Goal: Information Seeking & Learning: Learn about a topic

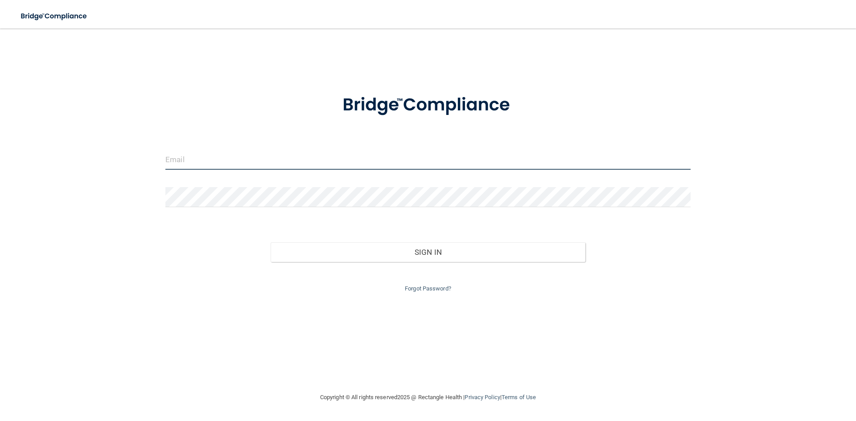
click at [193, 162] on input "email" at bounding box center [427, 160] width 525 height 20
type input "p"
type input "[EMAIL_ADDRESS][DOMAIN_NAME]"
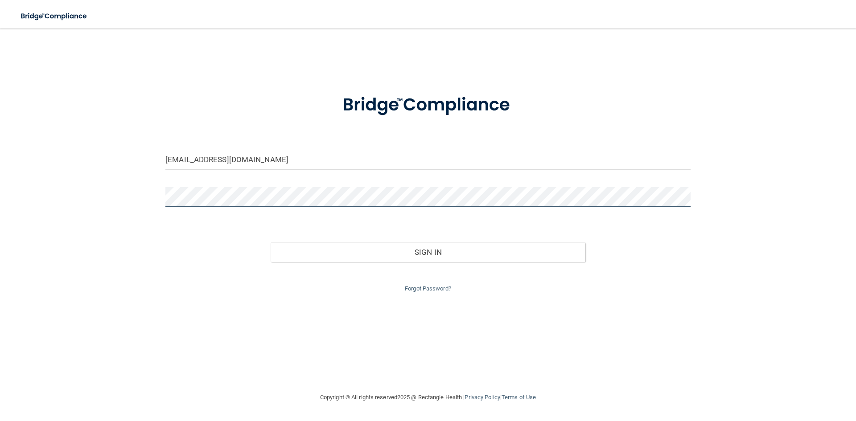
click at [271, 243] on button "Sign In" at bounding box center [428, 253] width 315 height 20
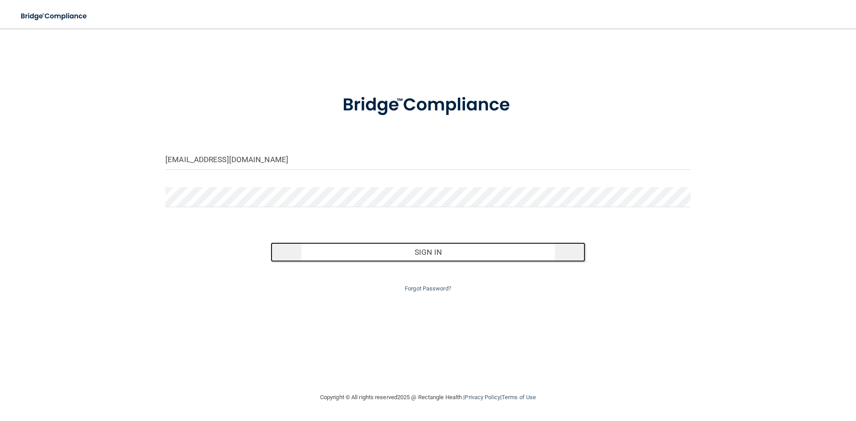
click at [438, 255] on button "Sign In" at bounding box center [428, 253] width 315 height 20
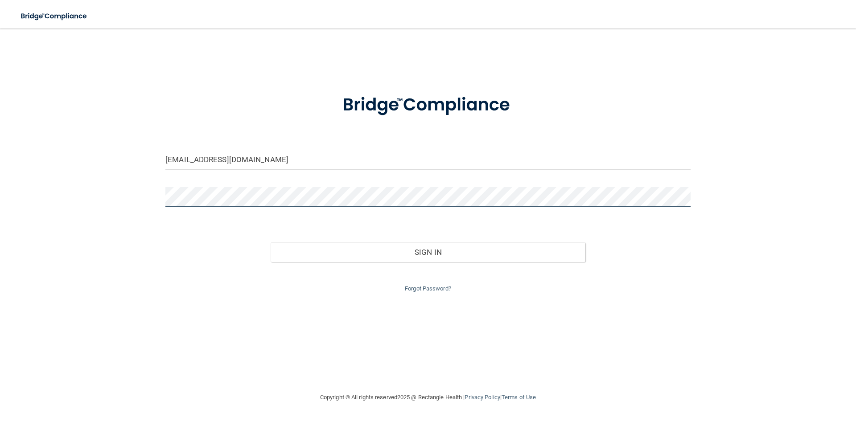
click at [271, 243] on button "Sign In" at bounding box center [428, 253] width 315 height 20
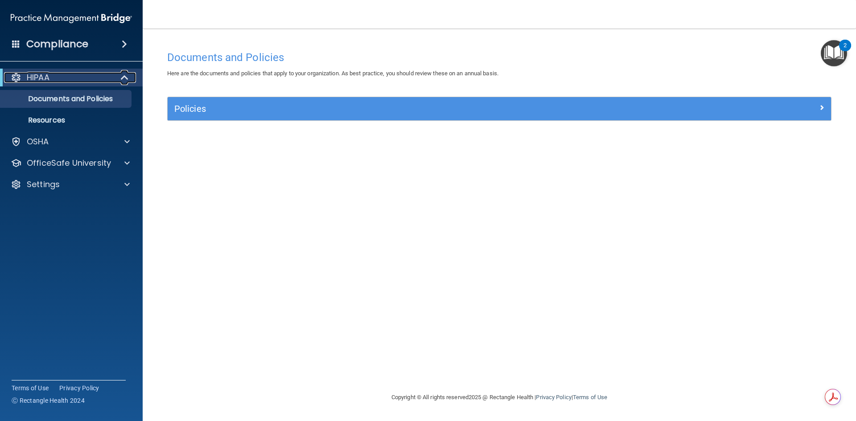
click at [125, 76] on span at bounding box center [126, 77] width 8 height 11
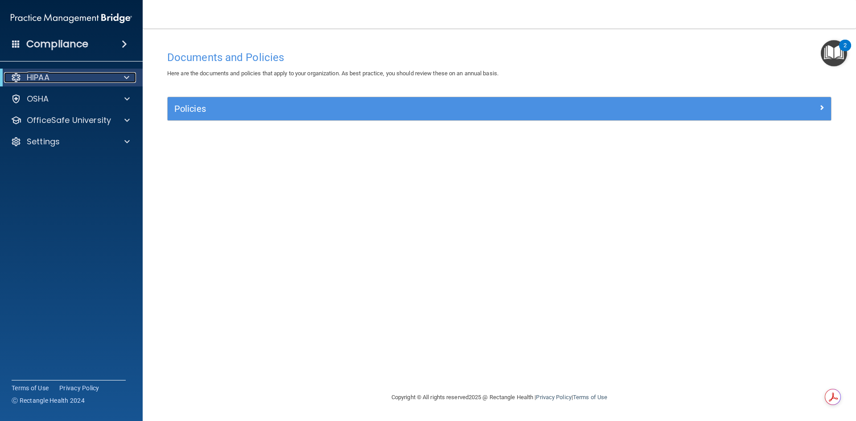
click at [125, 76] on span at bounding box center [126, 77] width 5 height 11
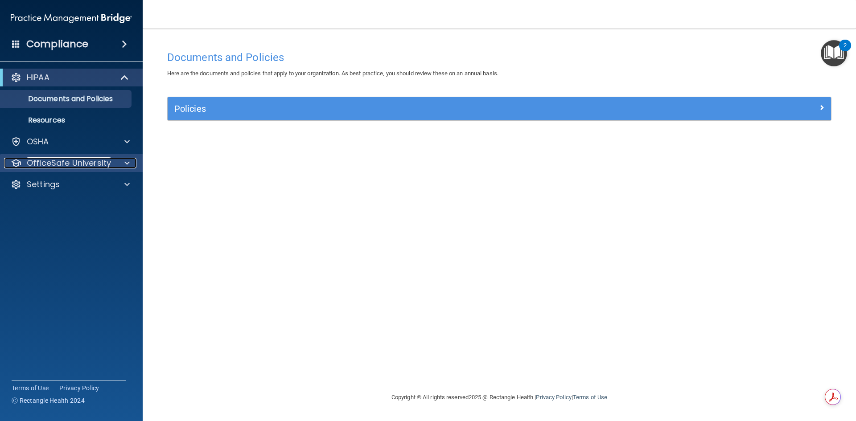
click at [63, 167] on p "OfficeSafe University" at bounding box center [69, 163] width 84 height 11
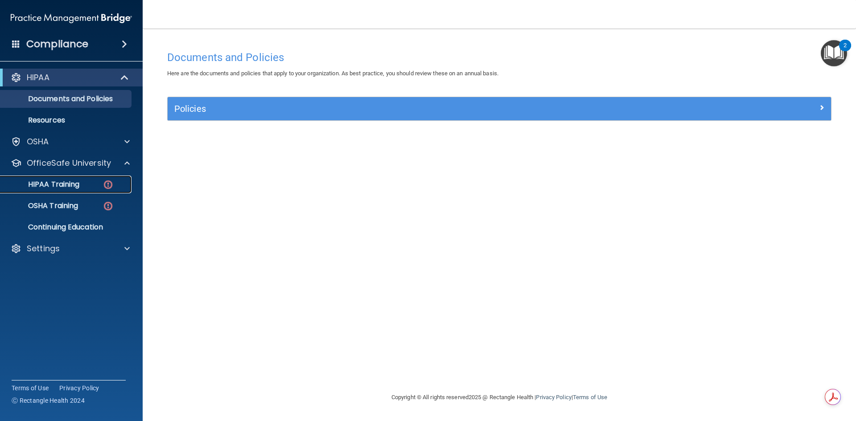
click at [58, 181] on p "HIPAA Training" at bounding box center [43, 184] width 74 height 9
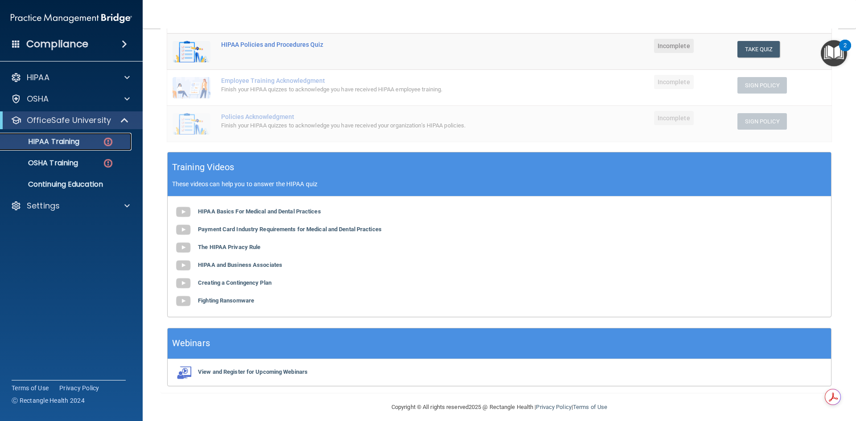
scroll to position [203, 0]
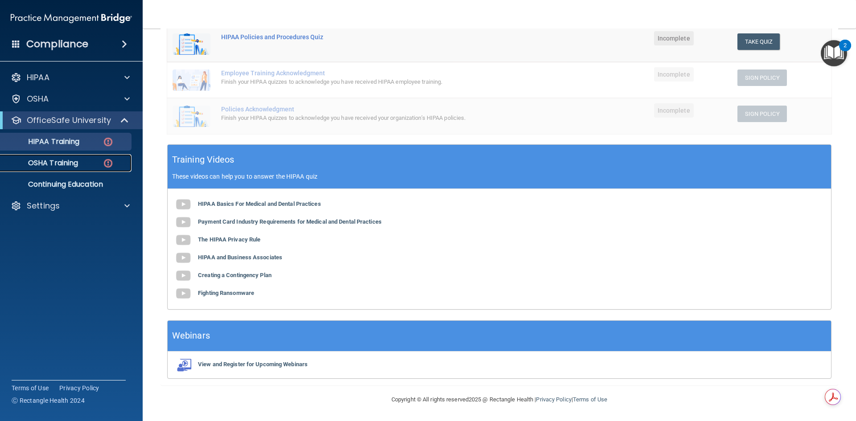
click at [48, 160] on p "OSHA Training" at bounding box center [42, 163] width 72 height 9
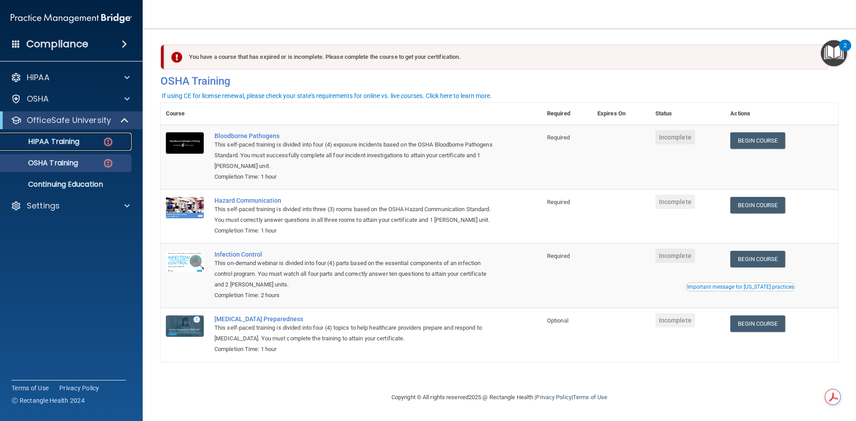
click at [50, 139] on p "HIPAA Training" at bounding box center [43, 141] width 74 height 9
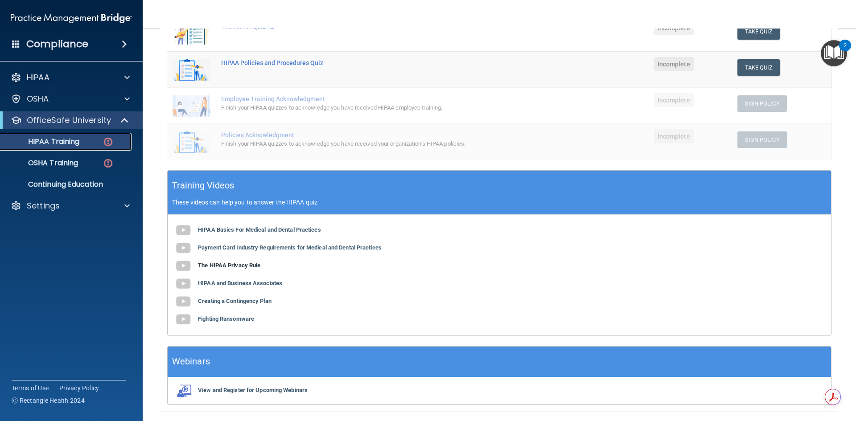
scroll to position [178, 0]
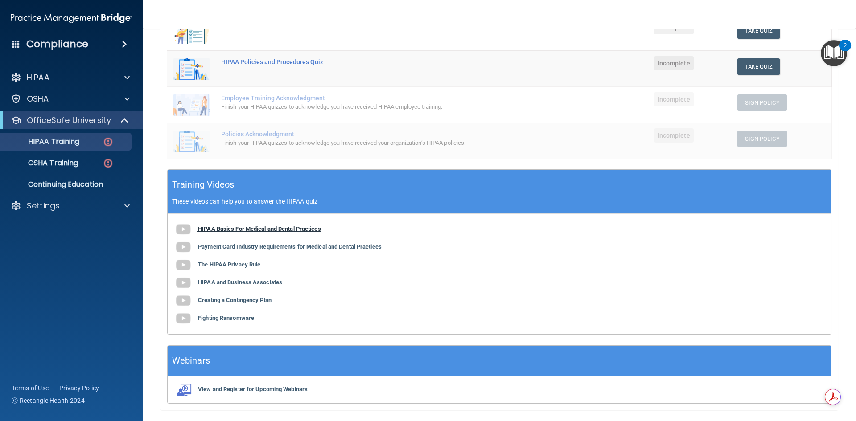
click at [239, 230] on b "HIPAA Basics For Medical and Dental Practices" at bounding box center [259, 229] width 123 height 7
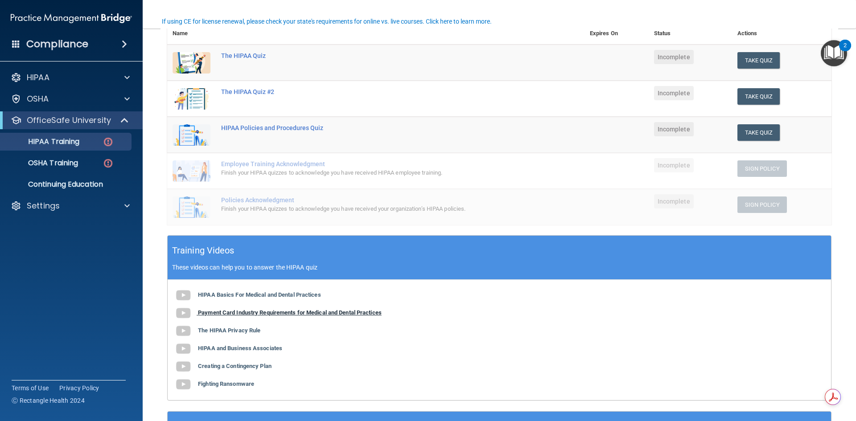
scroll to position [159, 0]
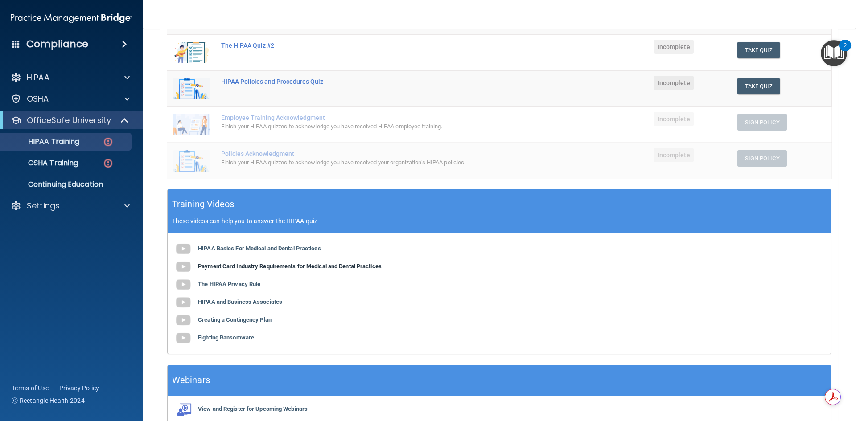
click at [249, 267] on b "Payment Card Industry Requirements for Medical and Dental Practices" at bounding box center [290, 266] width 184 height 7
click at [241, 285] on b "The HIPAA Privacy Rule" at bounding box center [229, 284] width 62 height 7
click at [233, 321] on b "Creating a Contingency Plan" at bounding box center [235, 320] width 74 height 7
click at [236, 340] on b "Fighting Ransomware" at bounding box center [226, 337] width 56 height 7
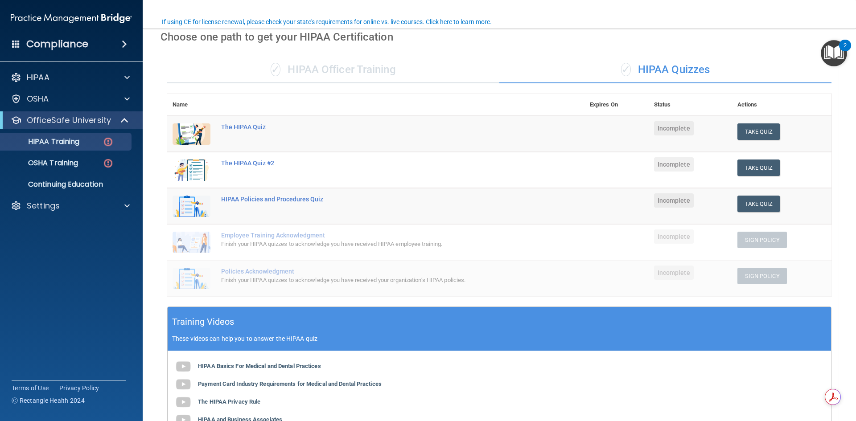
scroll to position [25, 0]
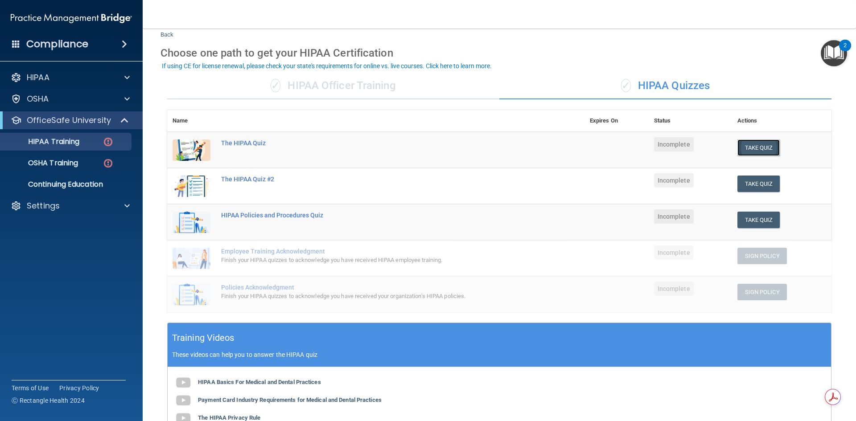
click at [767, 152] on button "Take Quiz" at bounding box center [759, 148] width 43 height 17
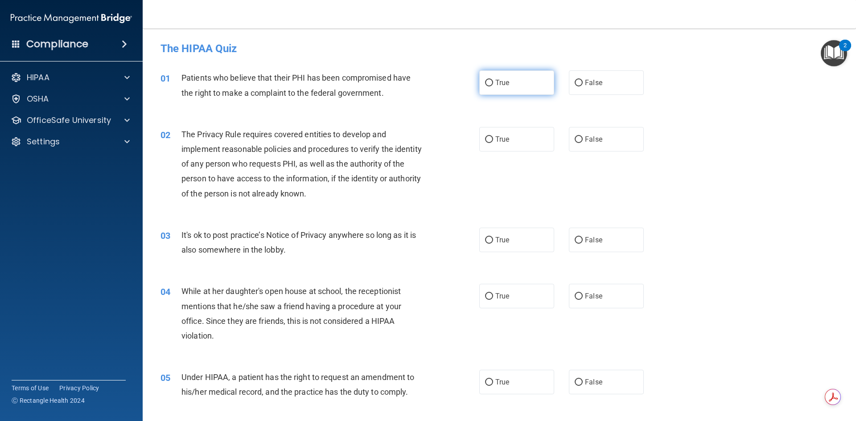
click at [510, 89] on label "True" at bounding box center [516, 82] width 75 height 25
click at [493, 87] on input "True" at bounding box center [489, 83] width 8 height 7
radio input "true"
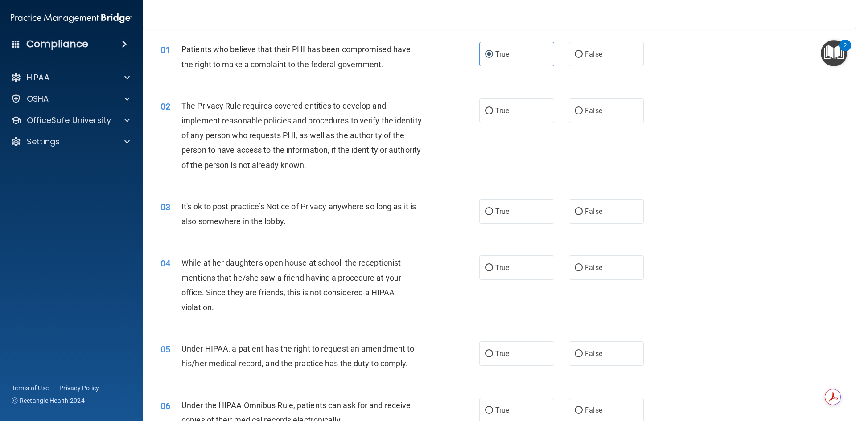
scroll to position [45, 0]
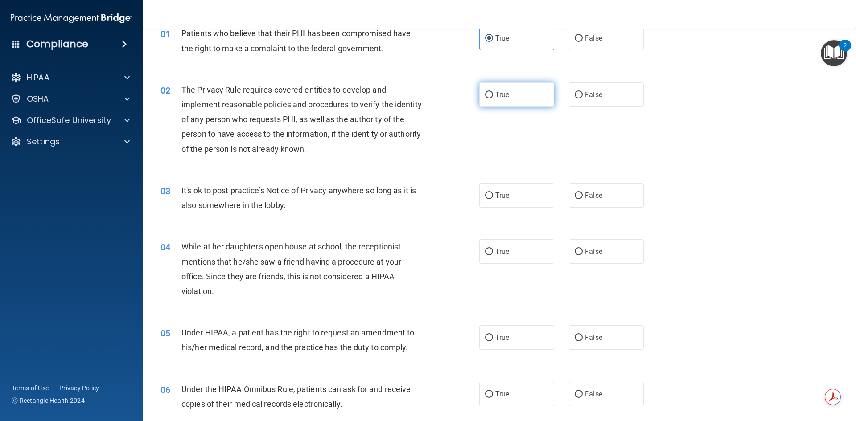
click at [520, 97] on label "True" at bounding box center [516, 95] width 75 height 25
click at [493, 97] on input "True" at bounding box center [489, 95] width 8 height 7
radio input "true"
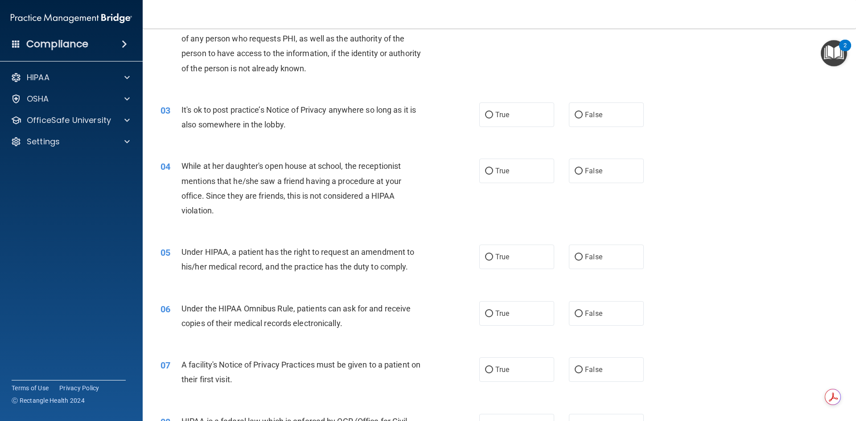
scroll to position [134, 0]
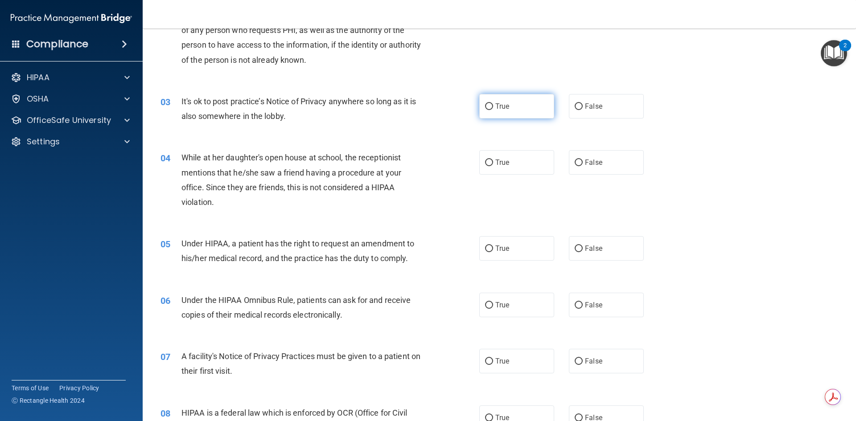
click at [494, 117] on label "True" at bounding box center [516, 106] width 75 height 25
click at [493, 110] on input "True" at bounding box center [489, 106] width 8 height 7
radio input "true"
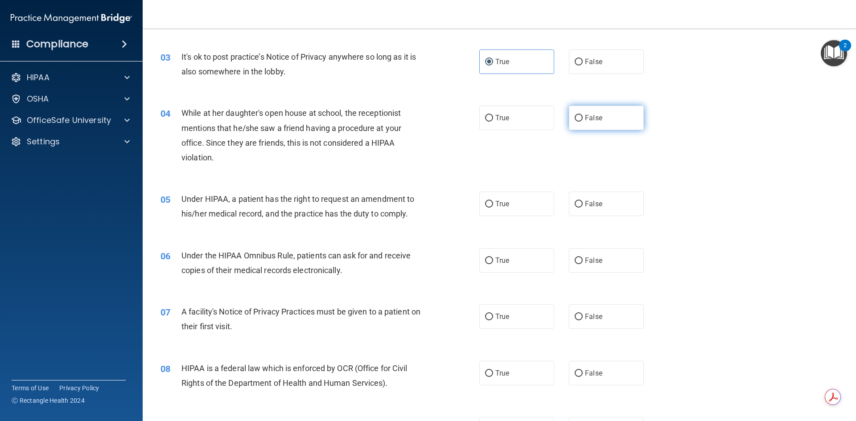
click at [592, 116] on span "False" at bounding box center [593, 118] width 17 height 8
click at [583, 116] on input "False" at bounding box center [579, 118] width 8 height 7
radio input "true"
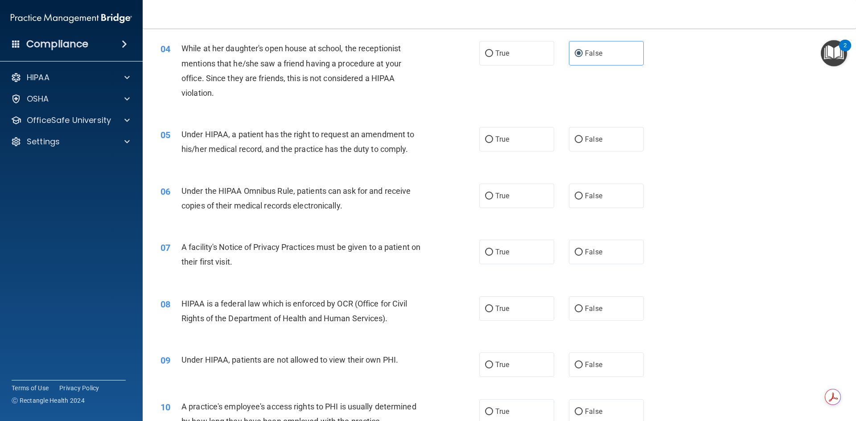
scroll to position [223, 0]
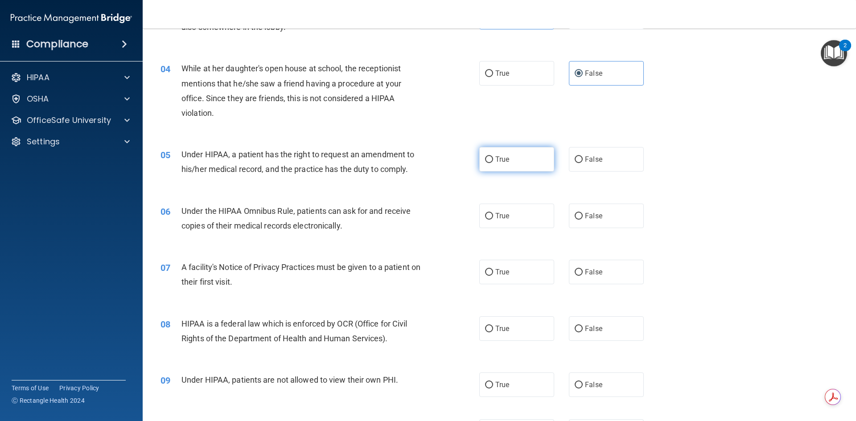
click at [503, 160] on span "True" at bounding box center [502, 159] width 14 height 8
click at [493, 160] on input "True" at bounding box center [489, 160] width 8 height 7
radio input "true"
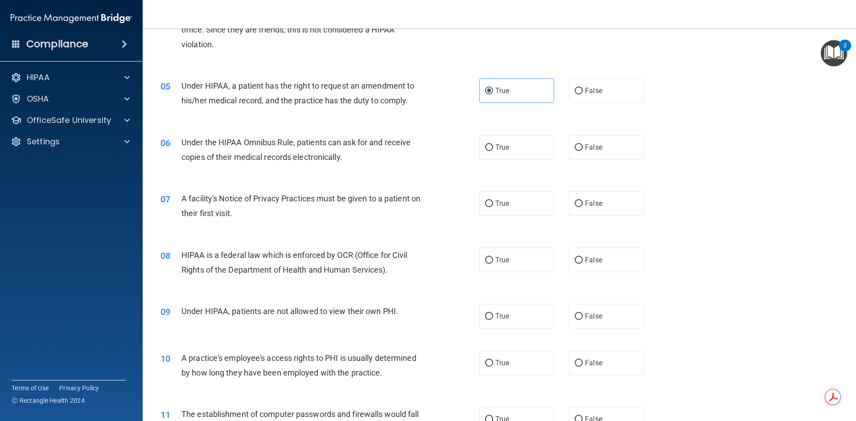
scroll to position [312, 0]
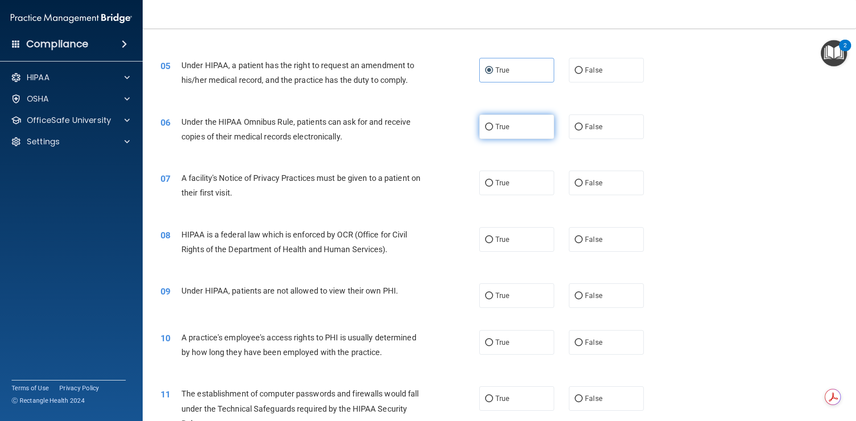
click at [509, 135] on label "True" at bounding box center [516, 127] width 75 height 25
click at [493, 131] on input "True" at bounding box center [489, 127] width 8 height 7
radio input "true"
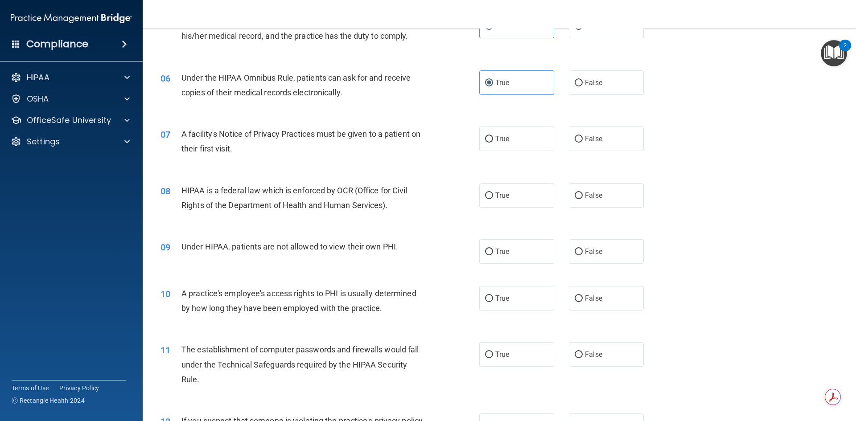
scroll to position [357, 0]
click at [519, 142] on label "True" at bounding box center [516, 138] width 75 height 25
click at [493, 142] on input "True" at bounding box center [489, 139] width 8 height 7
radio input "true"
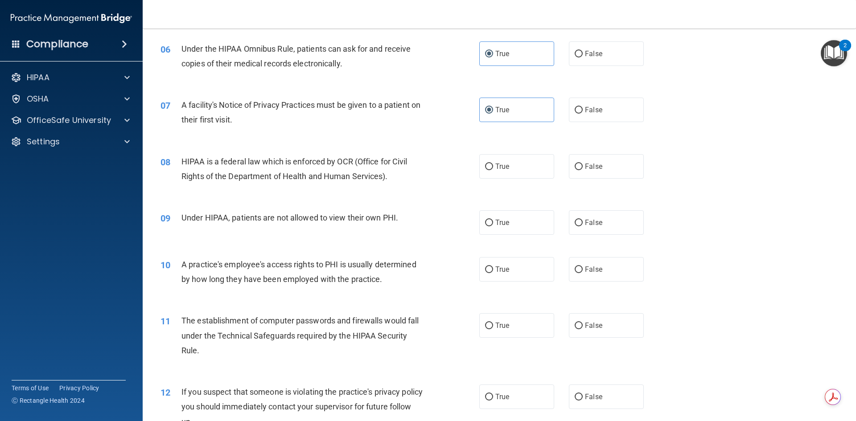
scroll to position [401, 0]
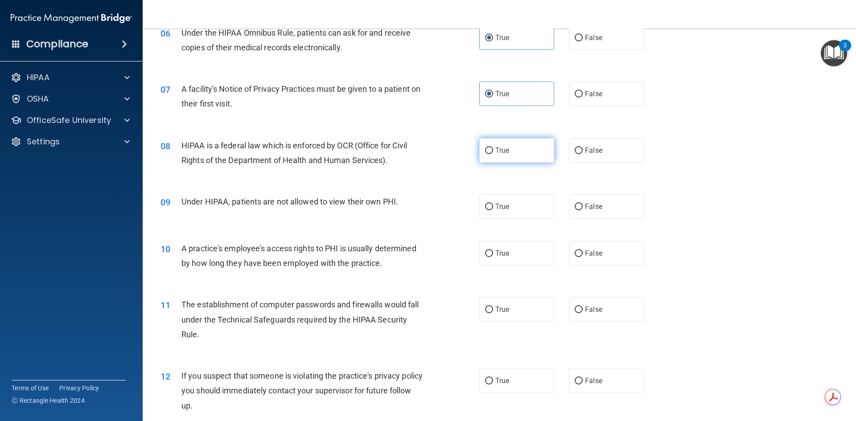
click at [512, 157] on label "True" at bounding box center [516, 150] width 75 height 25
click at [493, 154] on input "True" at bounding box center [489, 151] width 8 height 7
radio input "true"
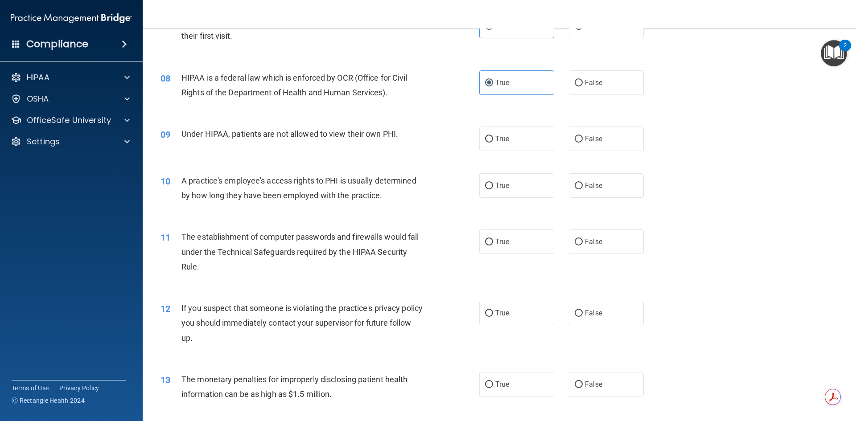
scroll to position [491, 0]
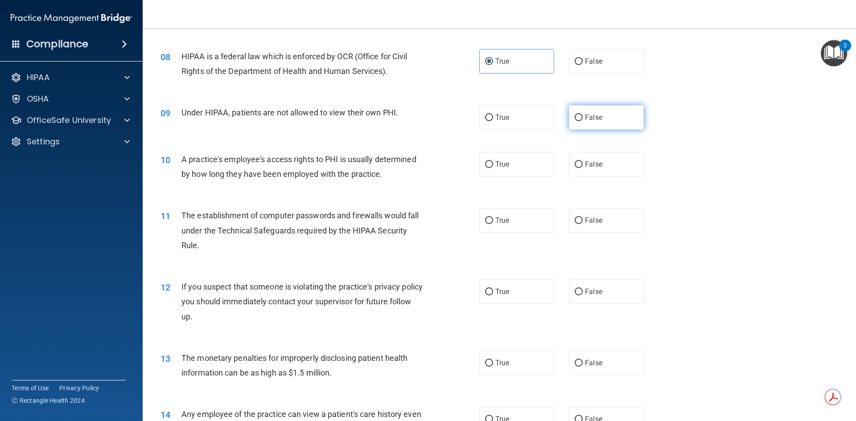
click at [607, 117] on label "False" at bounding box center [606, 117] width 75 height 25
click at [583, 117] on input "False" at bounding box center [579, 118] width 8 height 7
radio input "true"
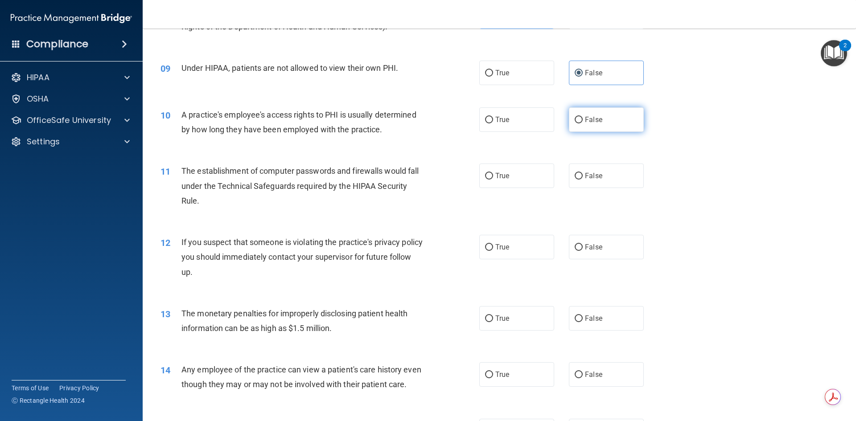
click at [620, 127] on label "False" at bounding box center [606, 119] width 75 height 25
click at [583, 124] on input "False" at bounding box center [579, 120] width 8 height 7
radio input "true"
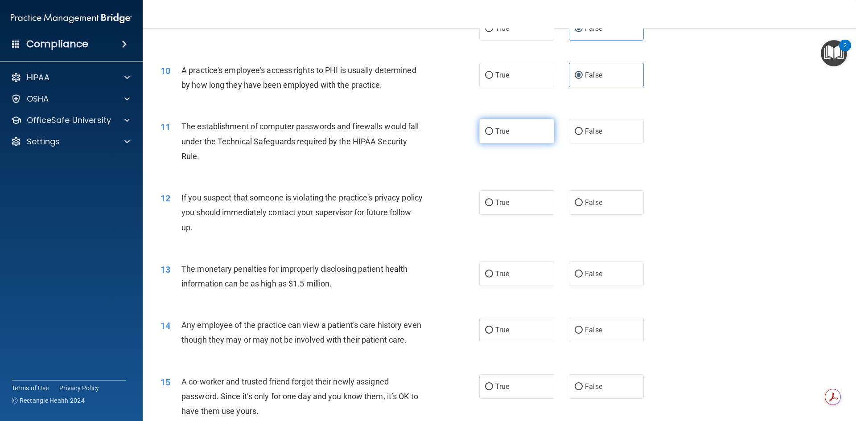
click at [525, 136] on label "True" at bounding box center [516, 131] width 75 height 25
click at [493, 135] on input "True" at bounding box center [489, 131] width 8 height 7
radio input "true"
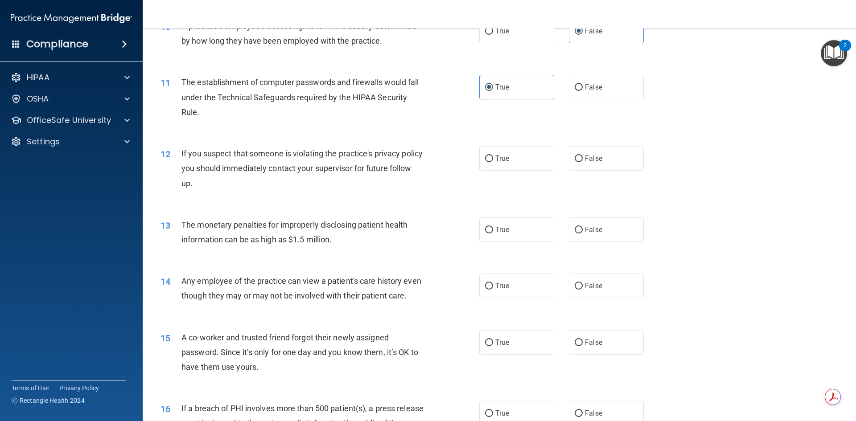
scroll to position [624, 0]
click at [510, 160] on label "True" at bounding box center [516, 158] width 75 height 25
click at [493, 160] on input "True" at bounding box center [489, 158] width 8 height 7
radio input "true"
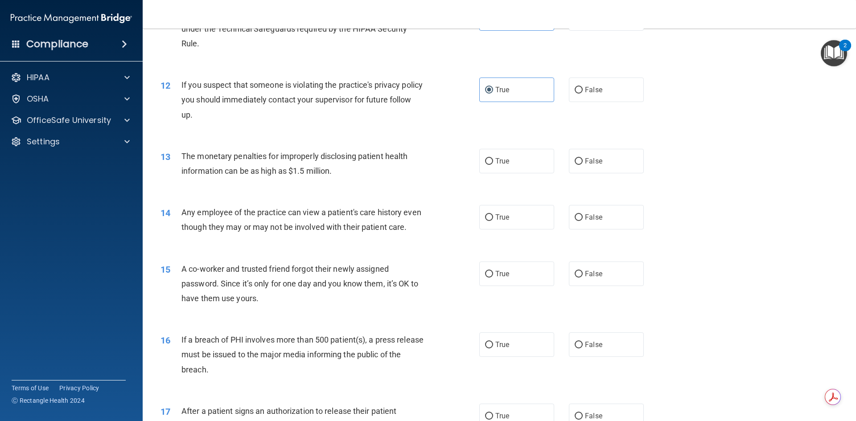
scroll to position [714, 0]
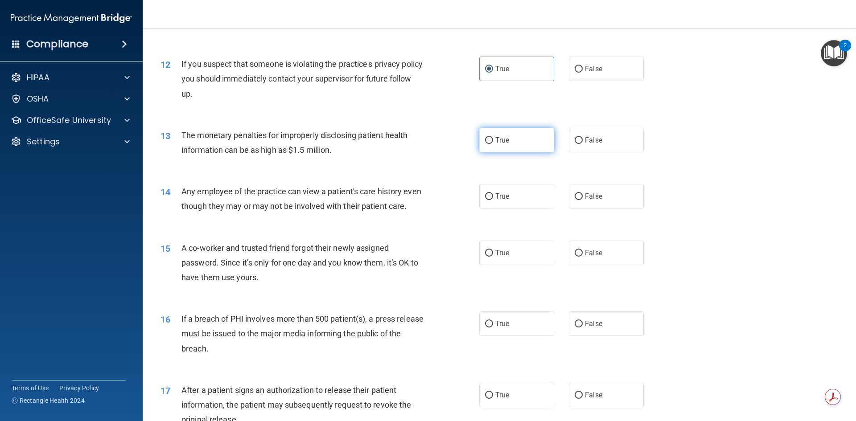
click at [505, 147] on label "True" at bounding box center [516, 140] width 75 height 25
click at [493, 144] on input "True" at bounding box center [489, 140] width 8 height 7
radio input "true"
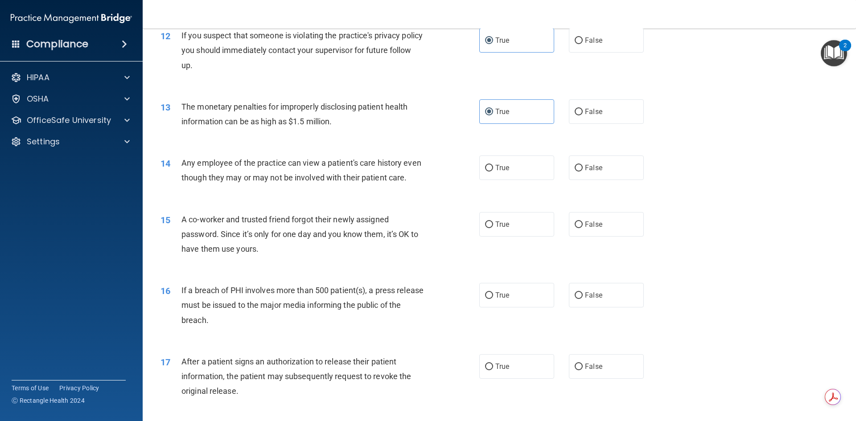
scroll to position [758, 0]
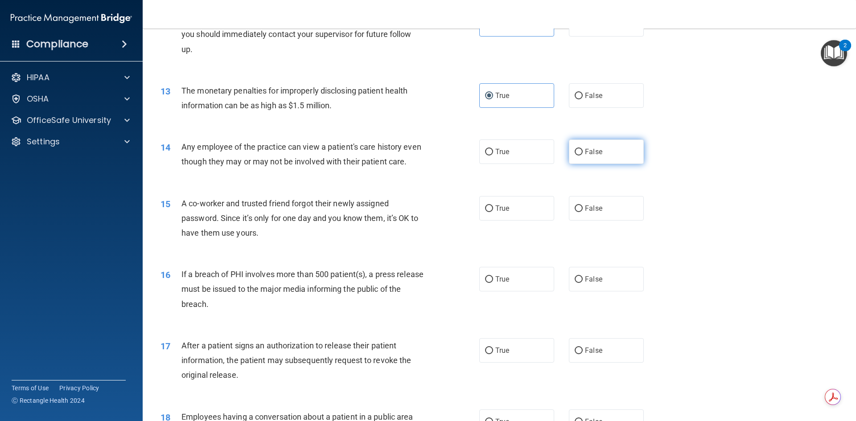
click at [590, 151] on span "False" at bounding box center [593, 152] width 17 height 8
click at [583, 151] on input "False" at bounding box center [579, 152] width 8 height 7
radio input "true"
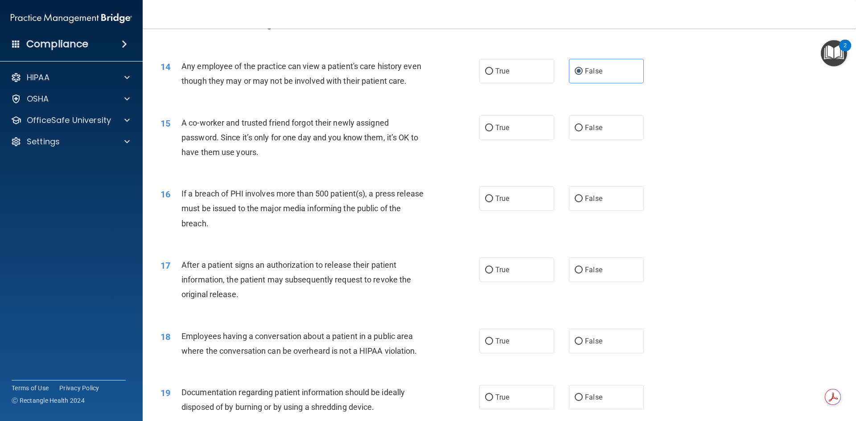
scroll to position [847, 0]
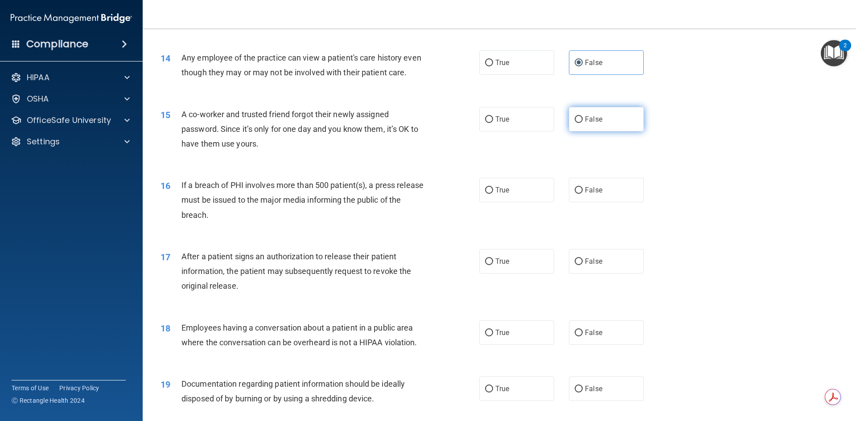
click at [616, 132] on label "False" at bounding box center [606, 119] width 75 height 25
click at [583, 123] on input "False" at bounding box center [579, 119] width 8 height 7
radio input "true"
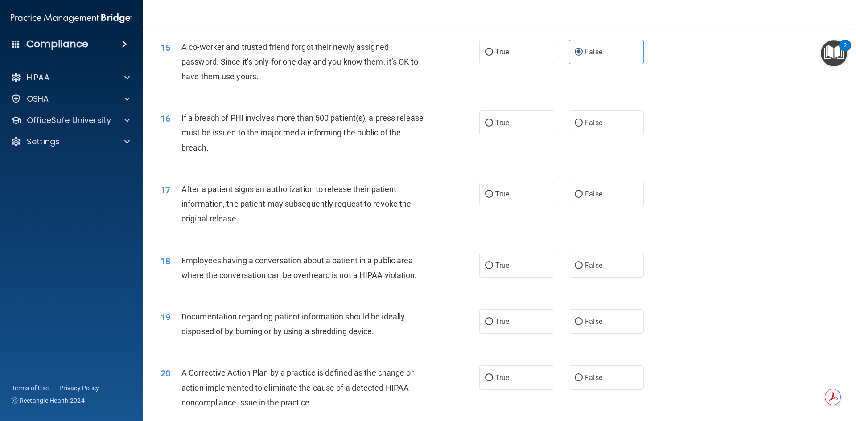
scroll to position [937, 0]
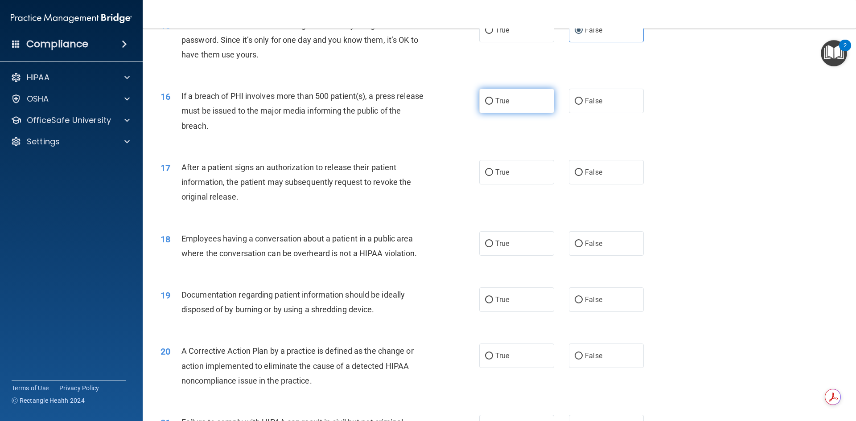
click at [521, 113] on label "True" at bounding box center [516, 101] width 75 height 25
click at [493, 105] on input "True" at bounding box center [489, 101] width 8 height 7
radio input "true"
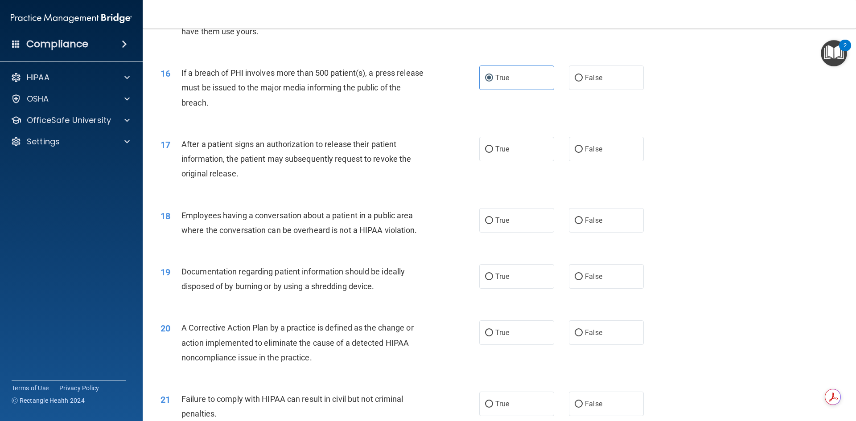
scroll to position [981, 0]
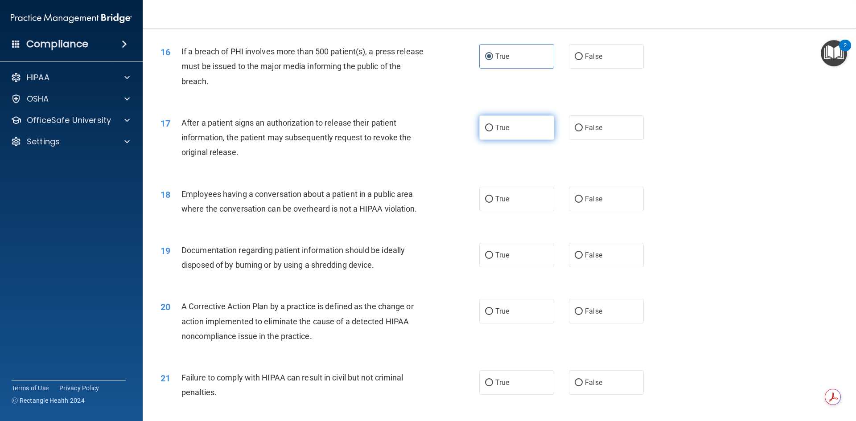
click at [495, 140] on label "True" at bounding box center [516, 128] width 75 height 25
click at [493, 132] on input "True" at bounding box center [489, 128] width 8 height 7
radio input "true"
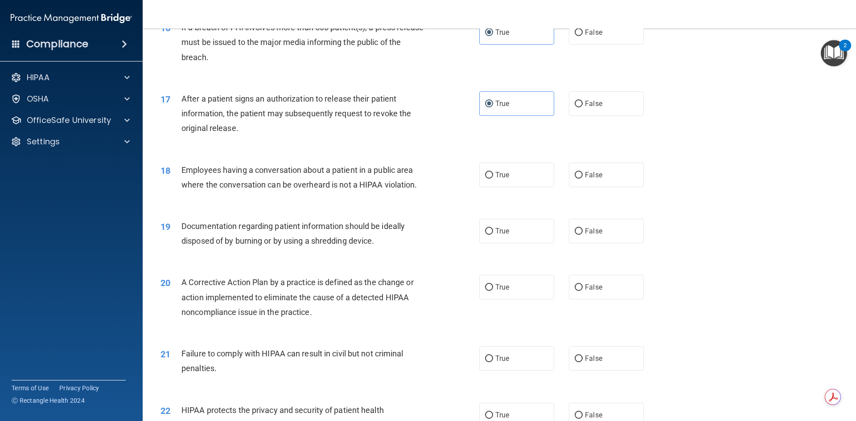
scroll to position [1026, 0]
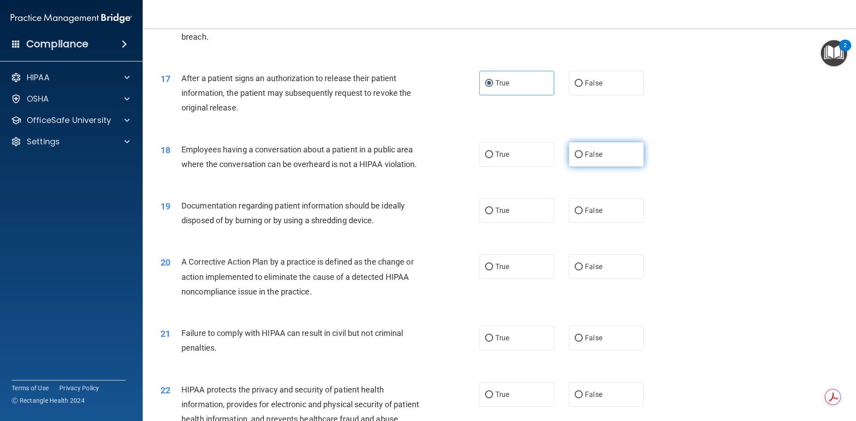
click at [595, 167] on label "False" at bounding box center [606, 154] width 75 height 25
click at [583, 158] on input "False" at bounding box center [579, 155] width 8 height 7
radio input "true"
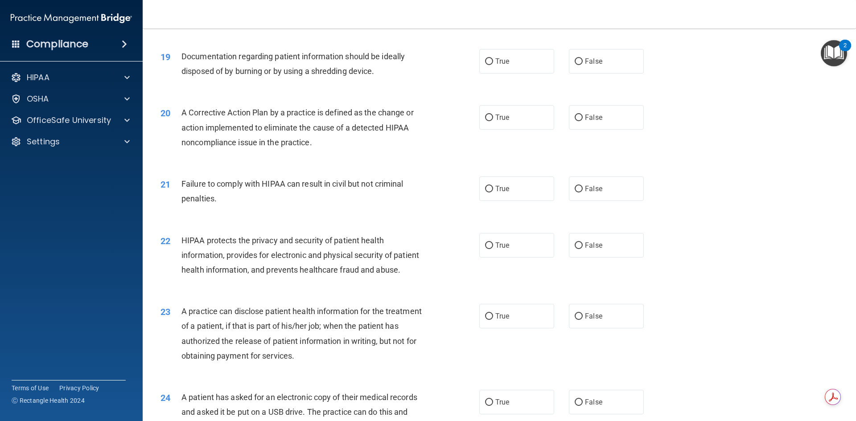
scroll to position [1159, 0]
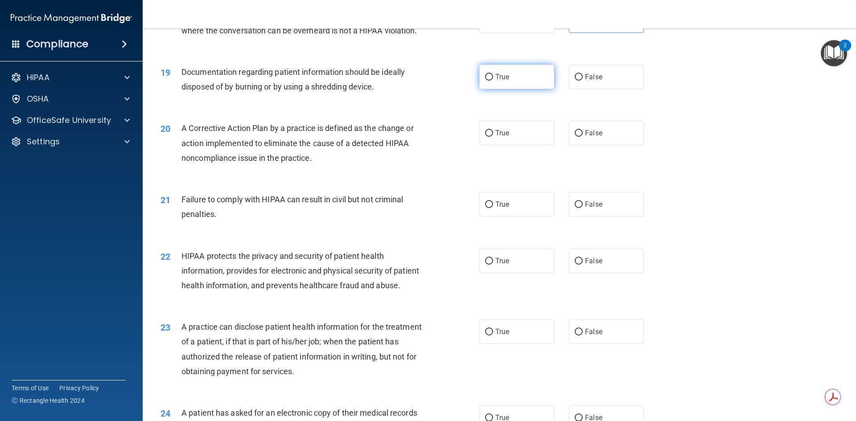
click at [504, 81] on span "True" at bounding box center [502, 77] width 14 height 8
click at [493, 81] on input "True" at bounding box center [489, 77] width 8 height 7
radio input "true"
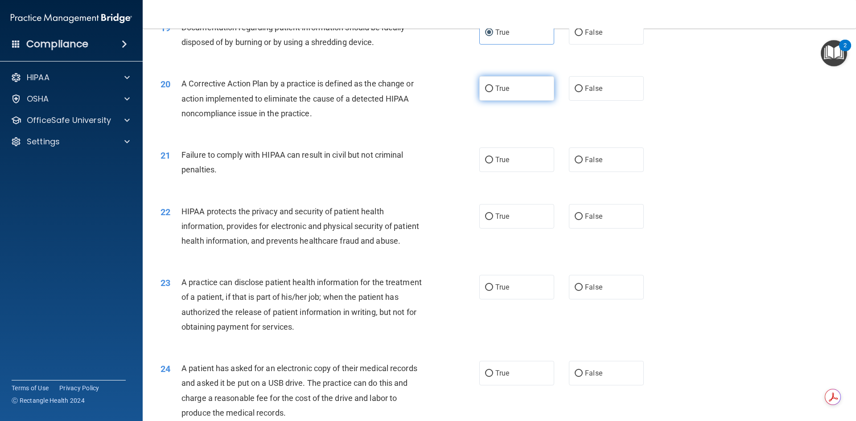
click at [496, 93] on span "True" at bounding box center [502, 88] width 14 height 8
click at [493, 92] on input "True" at bounding box center [489, 89] width 8 height 7
radio input "true"
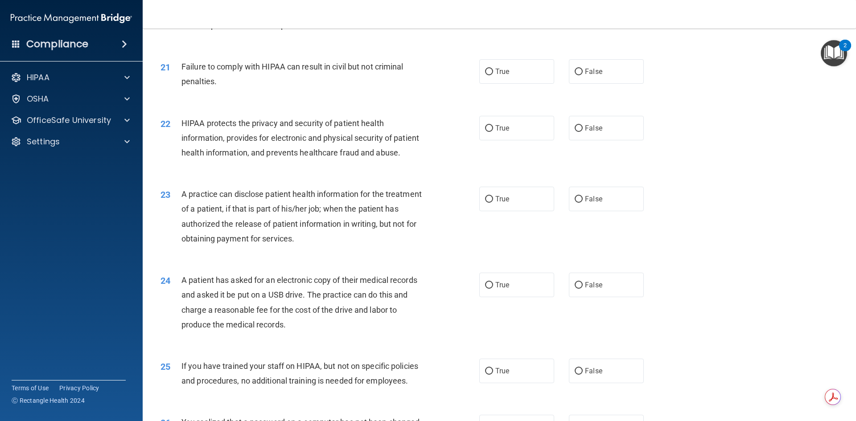
scroll to position [1293, 0]
click at [603, 83] on label "False" at bounding box center [606, 70] width 75 height 25
click at [583, 74] on input "False" at bounding box center [579, 71] width 8 height 7
radio input "true"
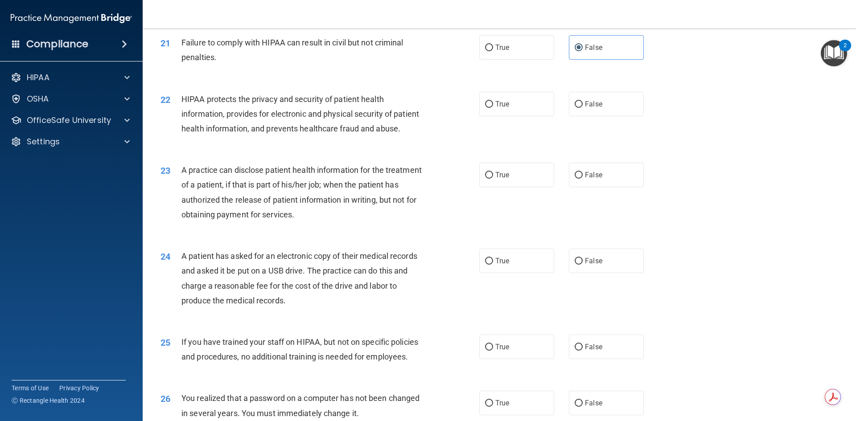
scroll to position [1338, 0]
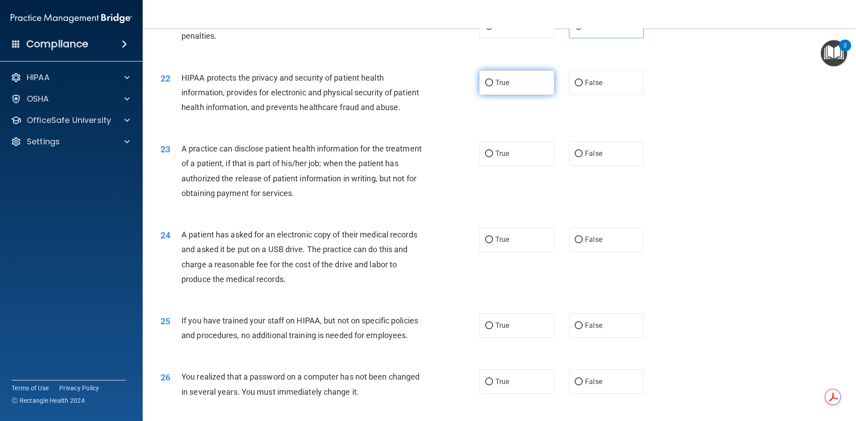
click at [521, 91] on label "True" at bounding box center [516, 82] width 75 height 25
click at [493, 87] on input "True" at bounding box center [489, 83] width 8 height 7
radio input "true"
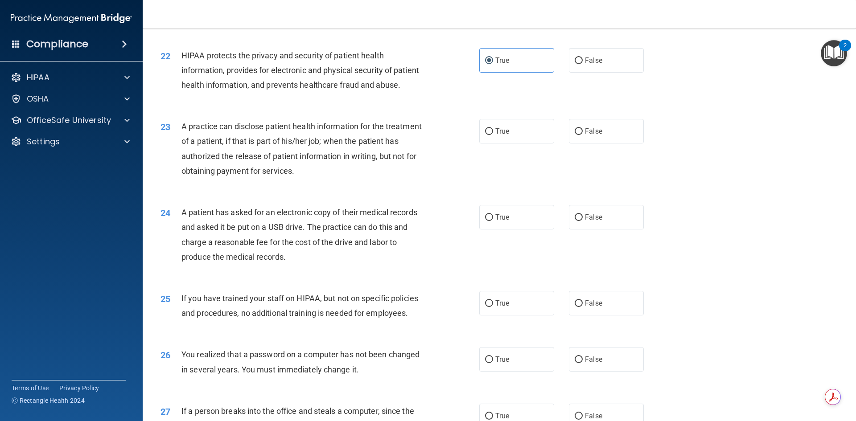
scroll to position [1382, 0]
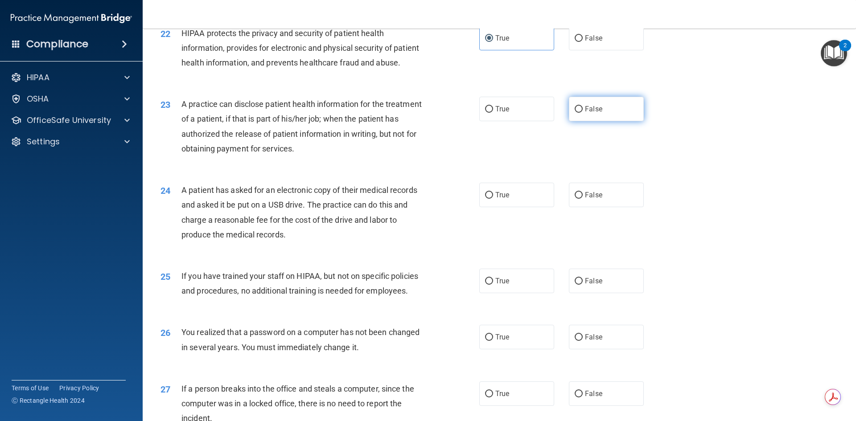
click at [612, 121] on label "False" at bounding box center [606, 109] width 75 height 25
click at [583, 113] on input "False" at bounding box center [579, 109] width 8 height 7
radio input "true"
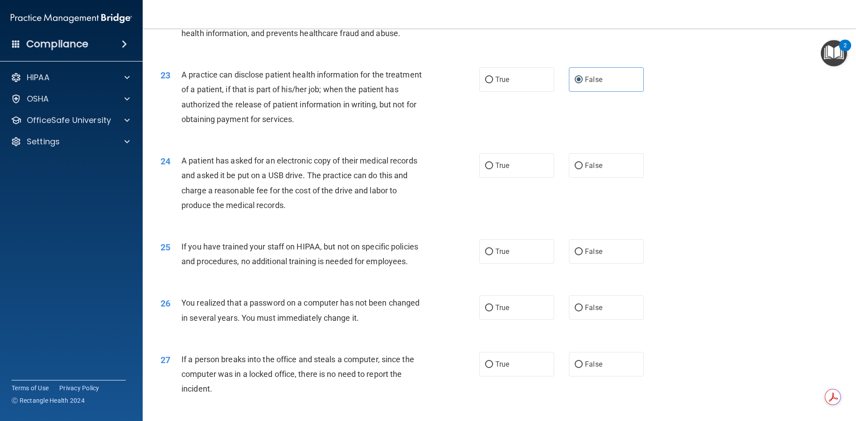
scroll to position [1472, 0]
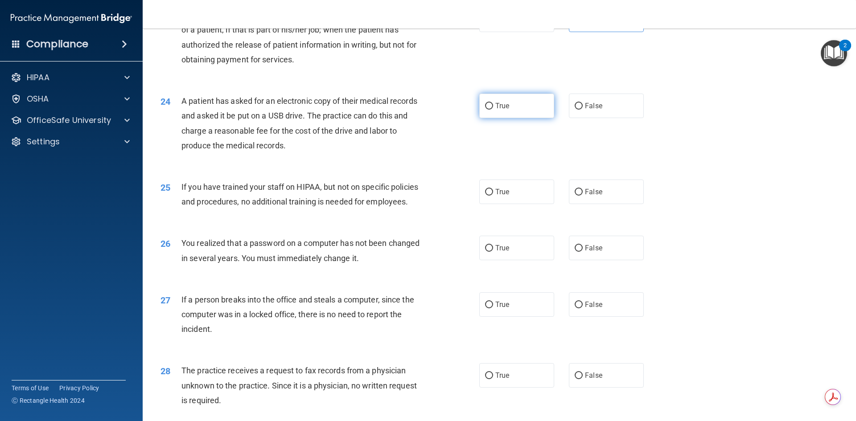
click at [510, 118] on label "True" at bounding box center [516, 106] width 75 height 25
click at [493, 110] on input "True" at bounding box center [489, 106] width 8 height 7
radio input "true"
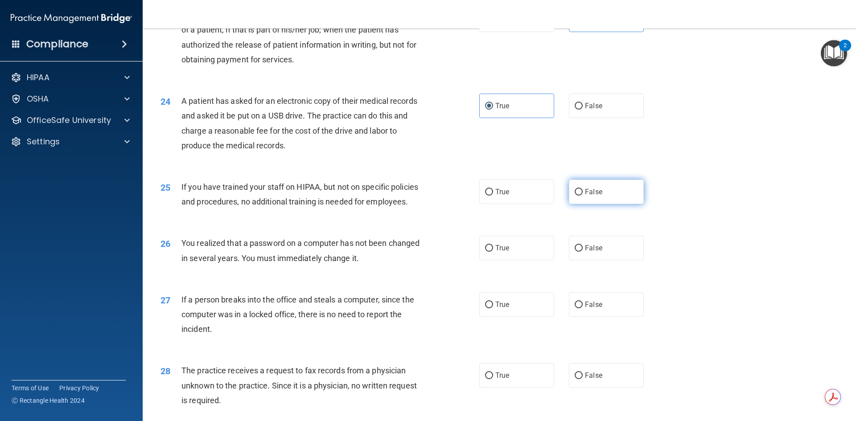
click at [585, 196] on span "False" at bounding box center [593, 192] width 17 height 8
click at [583, 196] on input "False" at bounding box center [579, 192] width 8 height 7
radio input "true"
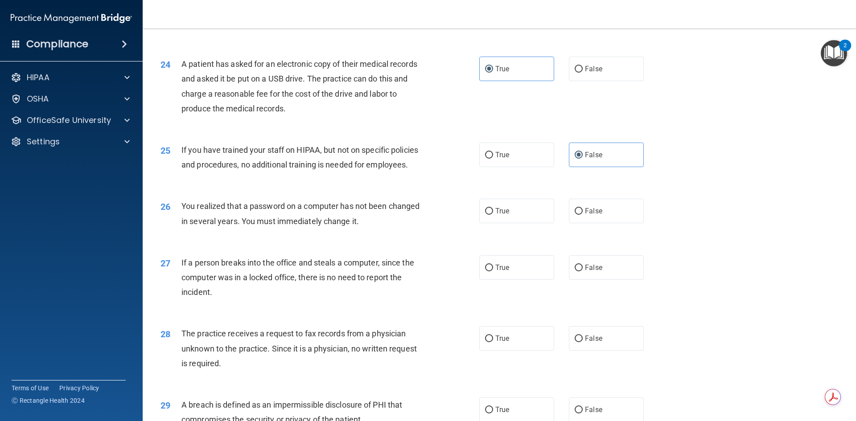
scroll to position [1561, 0]
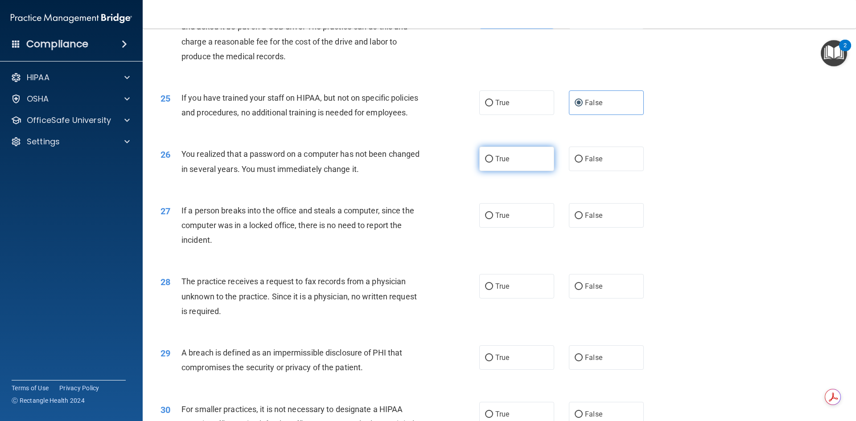
click at [516, 171] on label "True" at bounding box center [516, 159] width 75 height 25
click at [493, 163] on input "True" at bounding box center [489, 159] width 8 height 7
radio input "true"
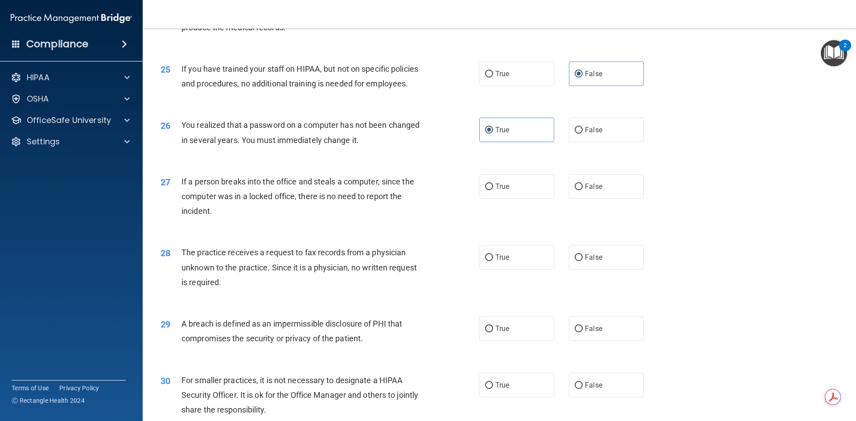
scroll to position [1605, 0]
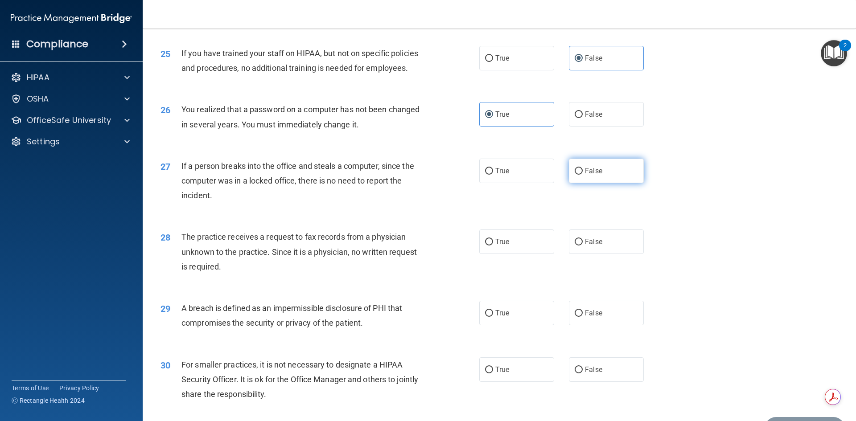
click at [610, 183] on label "False" at bounding box center [606, 171] width 75 height 25
click at [583, 175] on input "False" at bounding box center [579, 171] width 8 height 7
radio input "true"
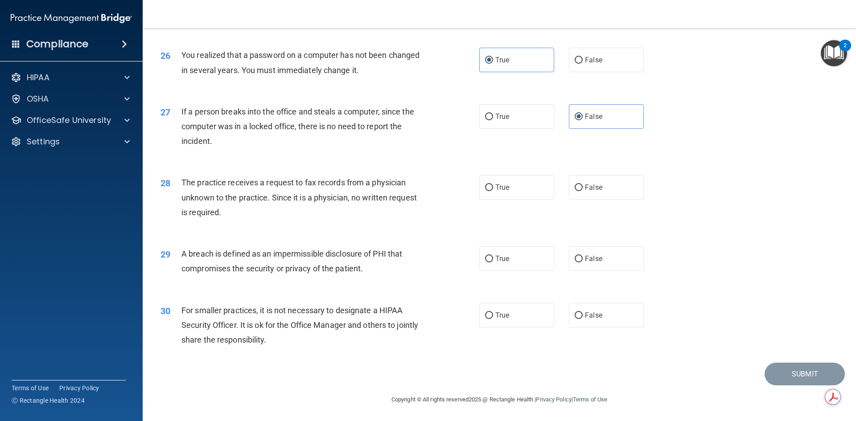
scroll to position [1689, 0]
click at [627, 194] on label "False" at bounding box center [606, 187] width 75 height 25
click at [583, 191] on input "False" at bounding box center [579, 188] width 8 height 7
radio input "true"
click at [609, 262] on label "False" at bounding box center [606, 259] width 75 height 25
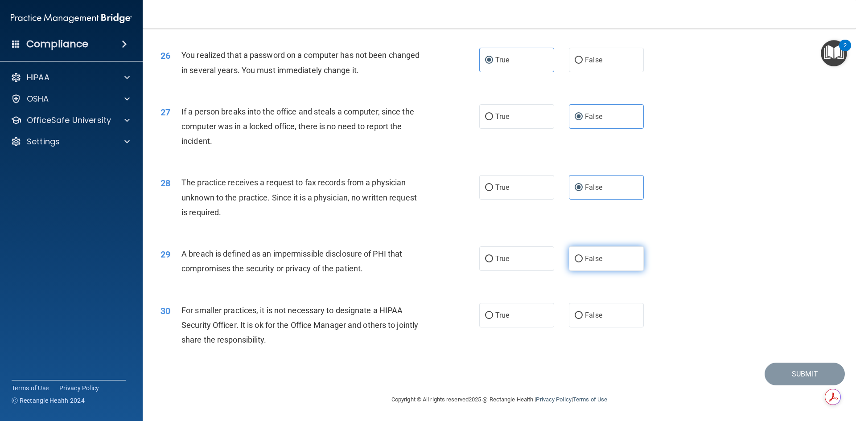
click at [583, 262] on input "False" at bounding box center [579, 259] width 8 height 7
radio input "true"
click at [621, 320] on label "False" at bounding box center [606, 315] width 75 height 25
click at [583, 319] on input "False" at bounding box center [579, 316] width 8 height 7
radio input "true"
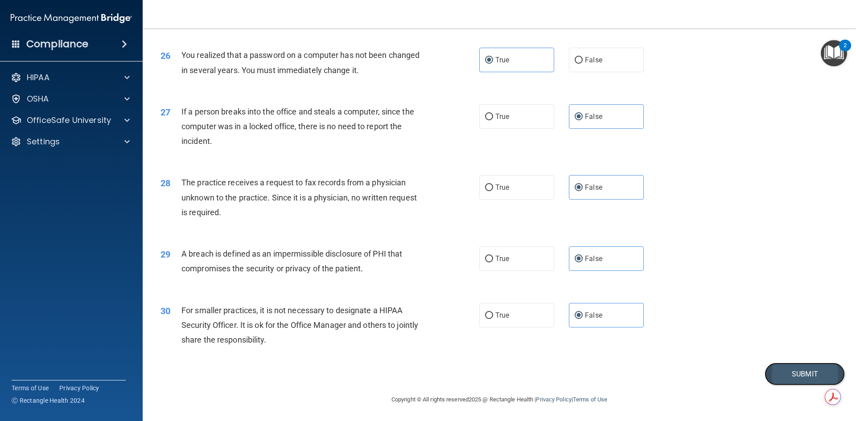
click at [788, 376] on button "Submit" at bounding box center [805, 374] width 80 height 23
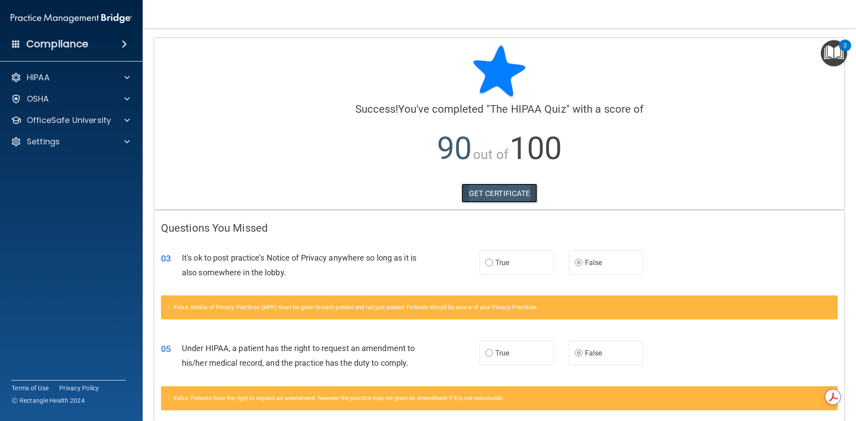
click at [485, 197] on link "GET CERTIFICATE" at bounding box center [500, 194] width 76 height 20
click at [50, 124] on p "OfficeSafe University" at bounding box center [69, 120] width 84 height 11
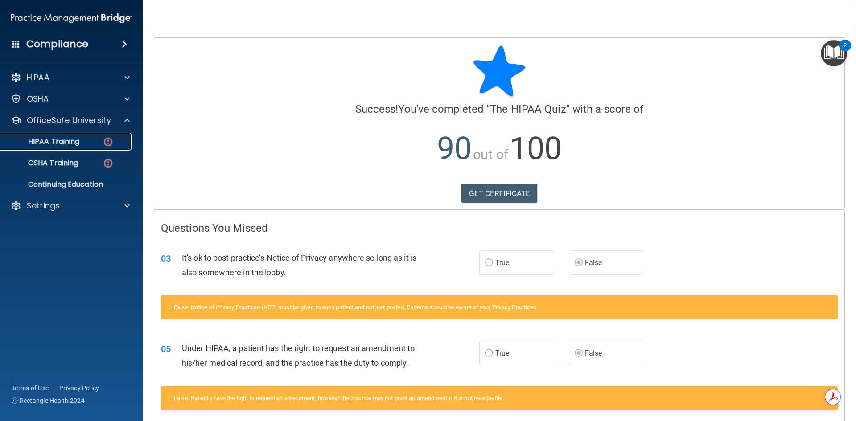
click at [54, 140] on p "HIPAA Training" at bounding box center [43, 141] width 74 height 9
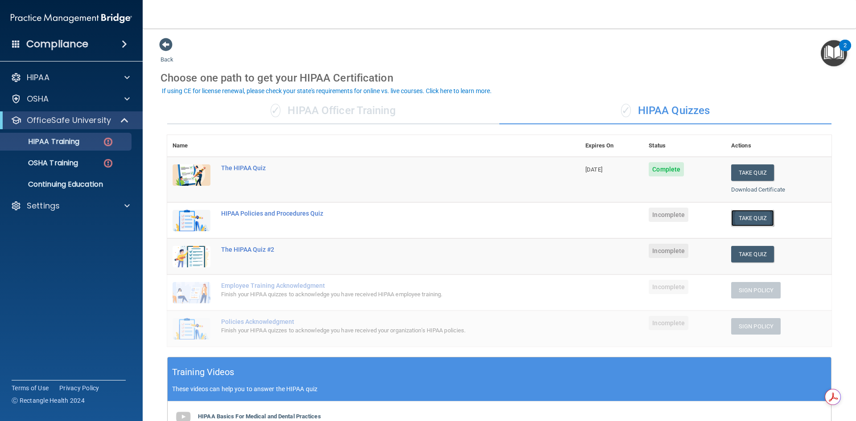
click at [744, 222] on button "Take Quiz" at bounding box center [752, 218] width 43 height 17
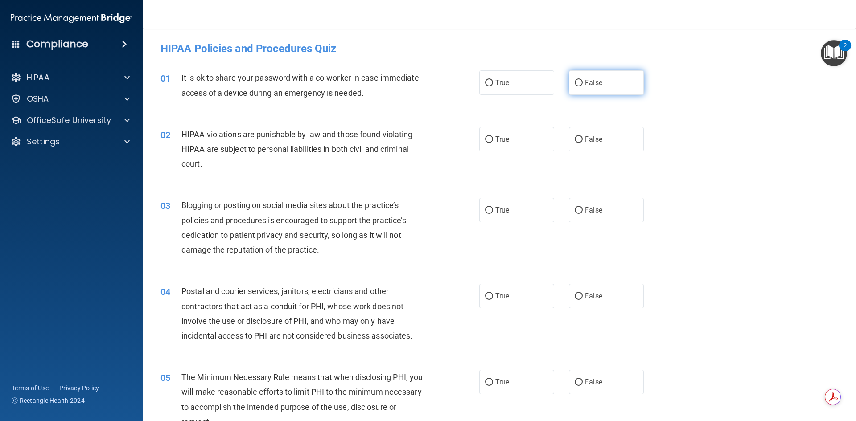
click at [593, 89] on label "False" at bounding box center [606, 82] width 75 height 25
click at [601, 142] on label "False" at bounding box center [606, 139] width 75 height 25
click at [583, 142] on input "False" at bounding box center [579, 139] width 8 height 7
radio input "true"
click at [600, 74] on label "False" at bounding box center [606, 82] width 75 height 25
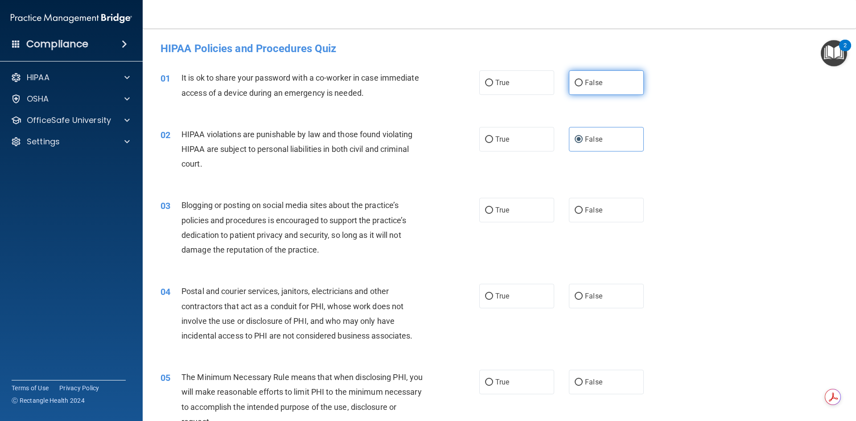
click at [583, 80] on input "False" at bounding box center [579, 83] width 8 height 7
radio input "true"
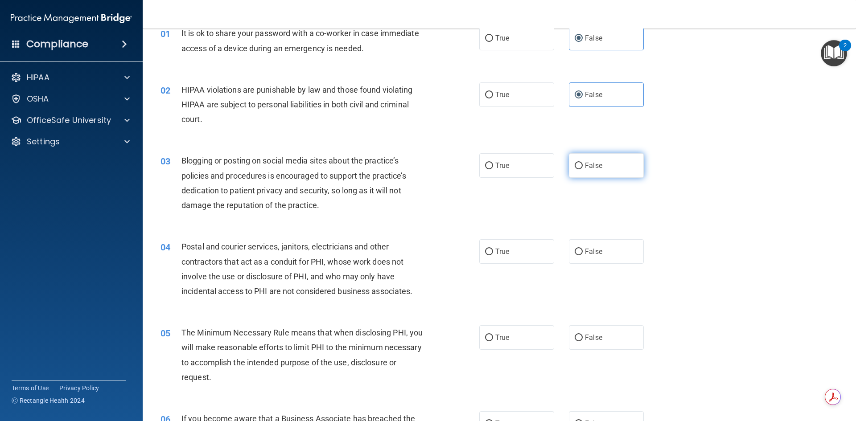
click at [604, 169] on label "False" at bounding box center [606, 165] width 75 height 25
click at [583, 169] on input "False" at bounding box center [579, 166] width 8 height 7
radio input "true"
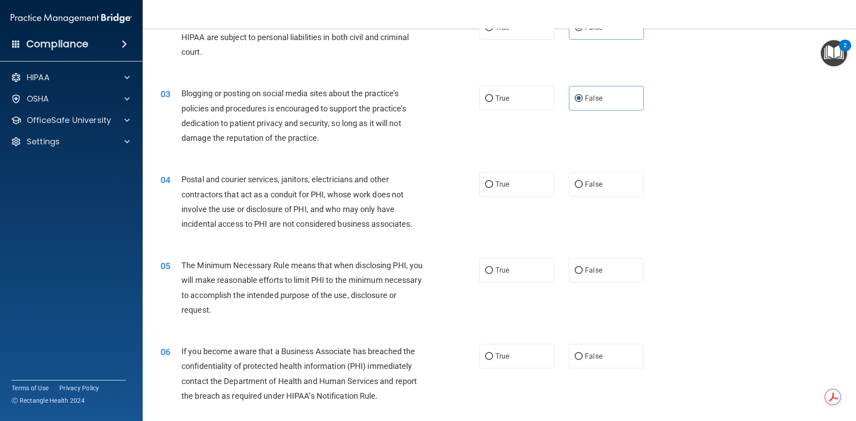
scroll to position [134, 0]
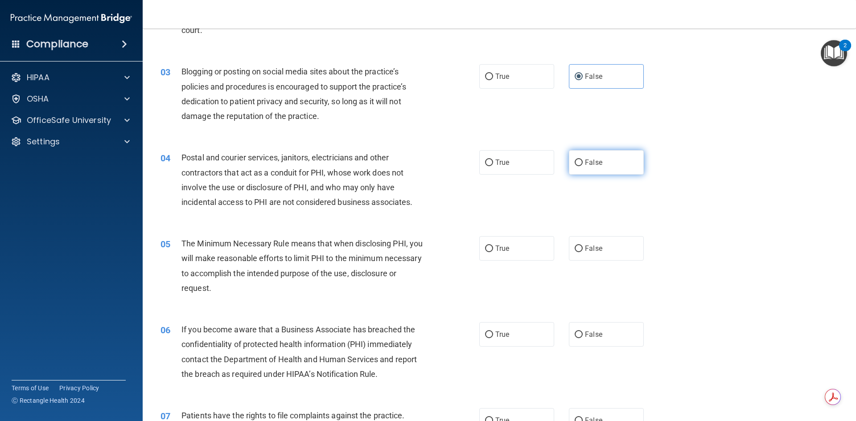
click at [599, 159] on label "False" at bounding box center [606, 162] width 75 height 25
click at [583, 160] on input "False" at bounding box center [579, 163] width 8 height 7
radio input "true"
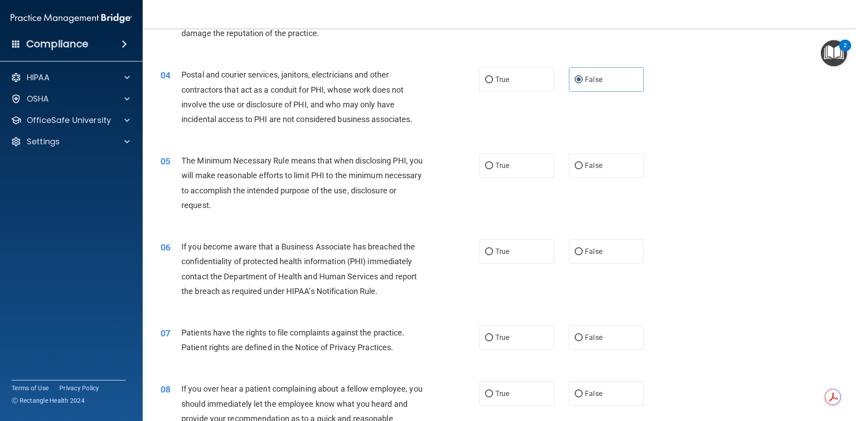
scroll to position [223, 0]
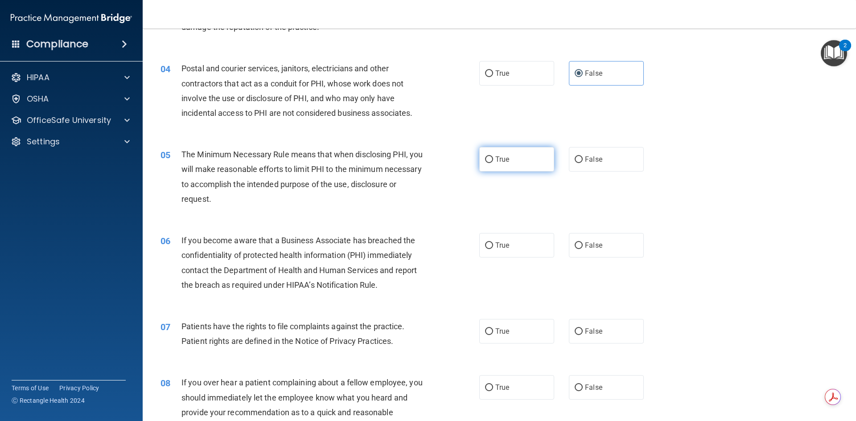
click at [532, 165] on label "True" at bounding box center [516, 159] width 75 height 25
click at [493, 163] on input "True" at bounding box center [489, 160] width 8 height 7
radio input "true"
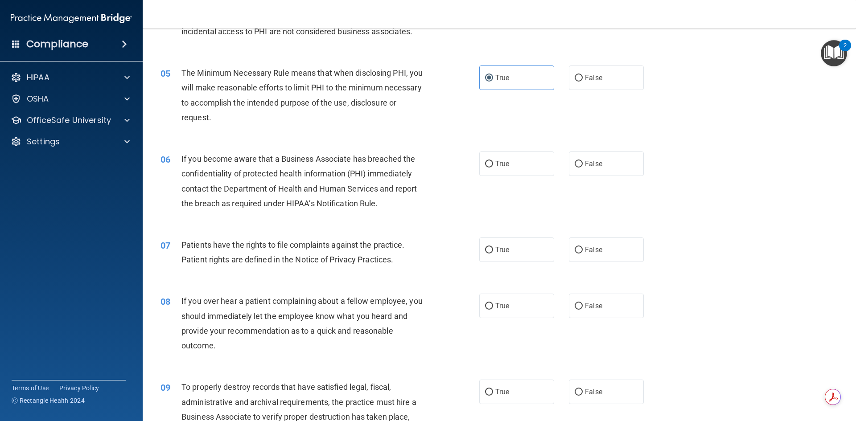
scroll to position [312, 0]
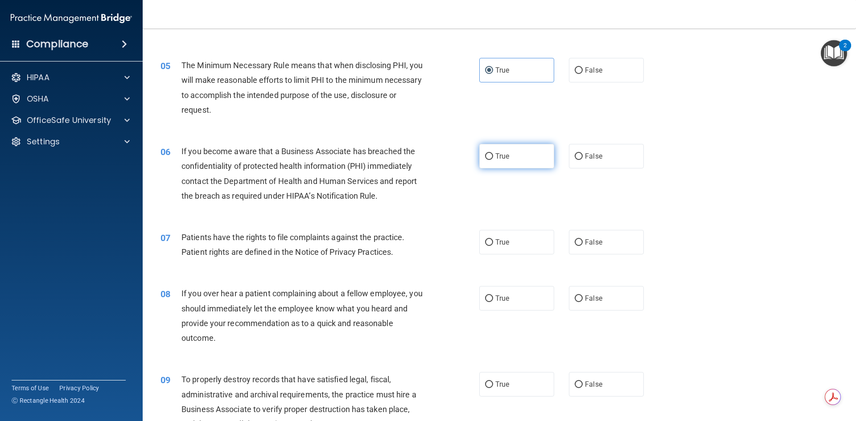
click at [489, 161] on label "True" at bounding box center [516, 156] width 75 height 25
click at [489, 160] on input "True" at bounding box center [489, 156] width 8 height 7
radio input "true"
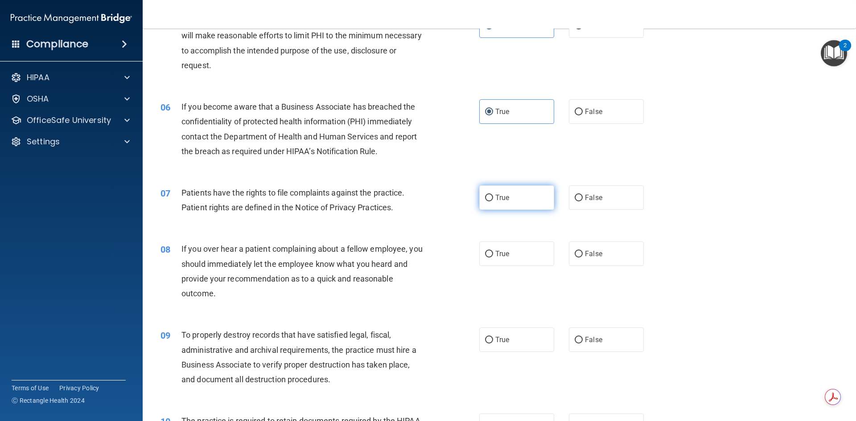
click at [510, 195] on label "True" at bounding box center [516, 198] width 75 height 25
click at [493, 195] on input "True" at bounding box center [489, 198] width 8 height 7
radio input "true"
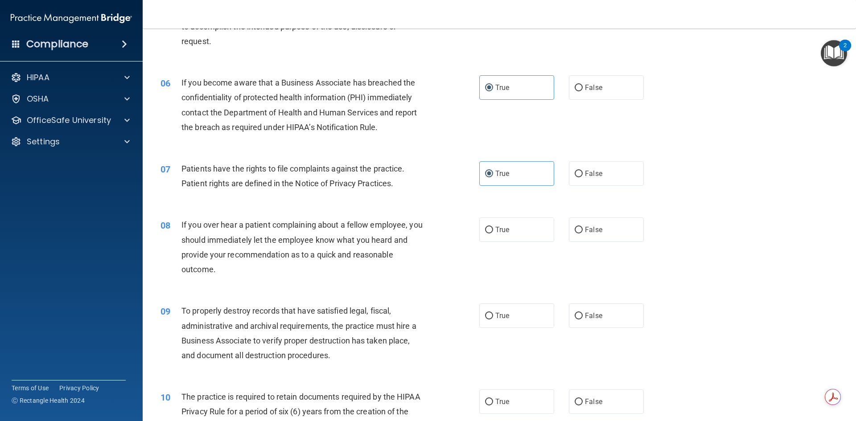
scroll to position [401, 0]
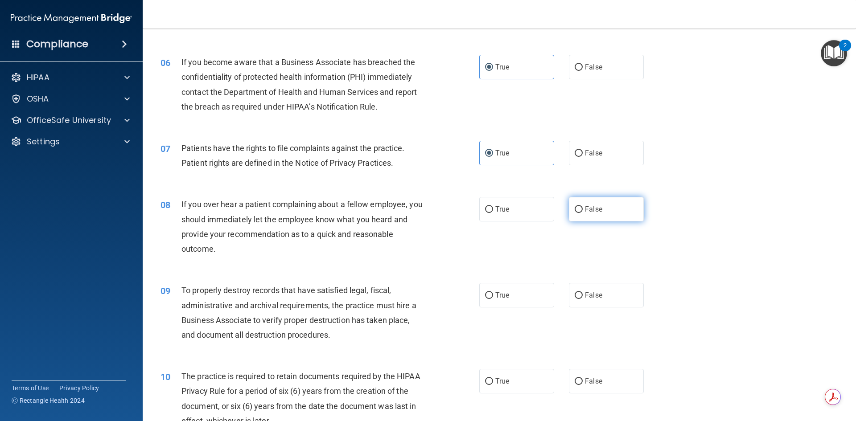
click at [602, 219] on label "False" at bounding box center [606, 209] width 75 height 25
click at [583, 213] on input "False" at bounding box center [579, 209] width 8 height 7
radio input "true"
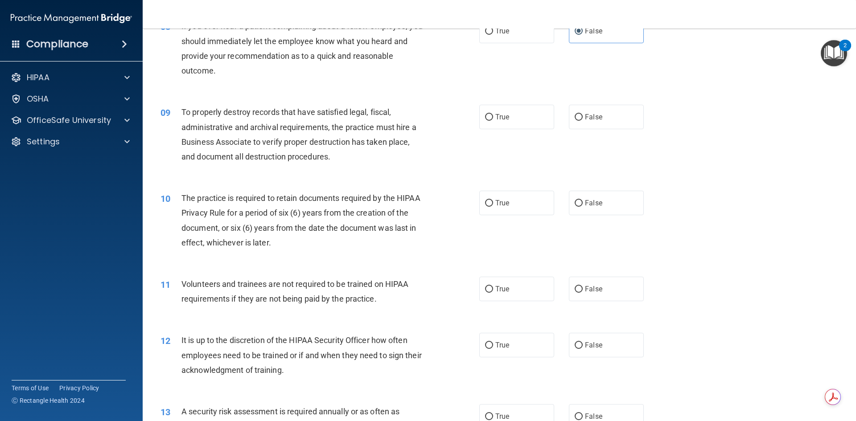
scroll to position [535, 0]
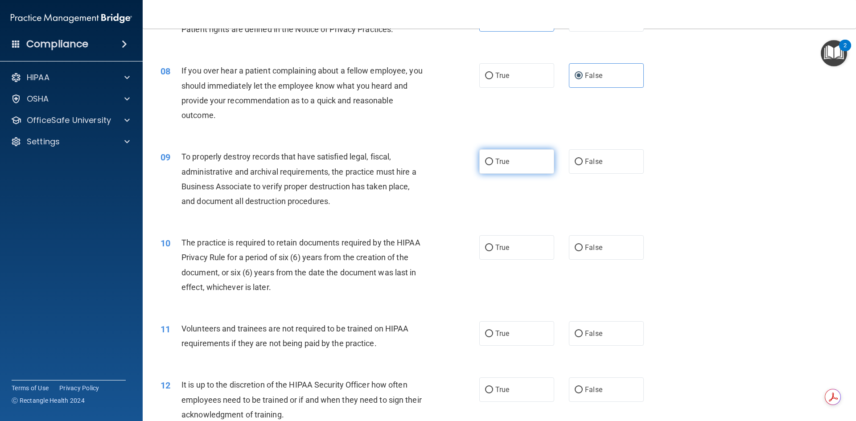
click at [519, 166] on label "True" at bounding box center [516, 161] width 75 height 25
click at [493, 165] on input "True" at bounding box center [489, 162] width 8 height 7
radio input "true"
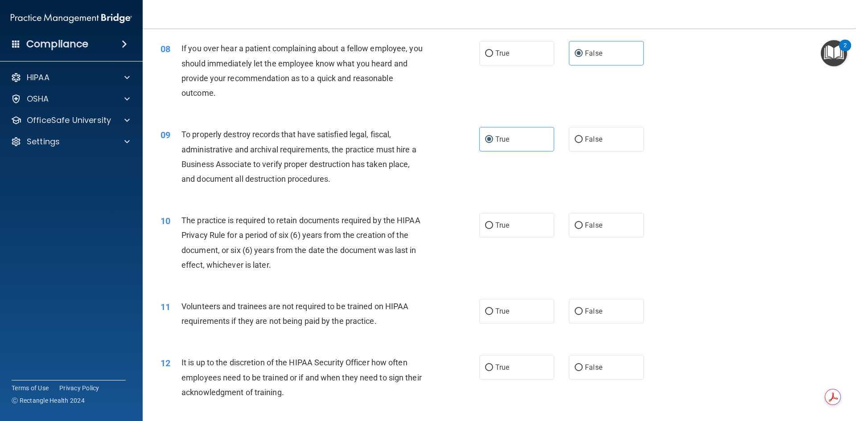
scroll to position [580, 0]
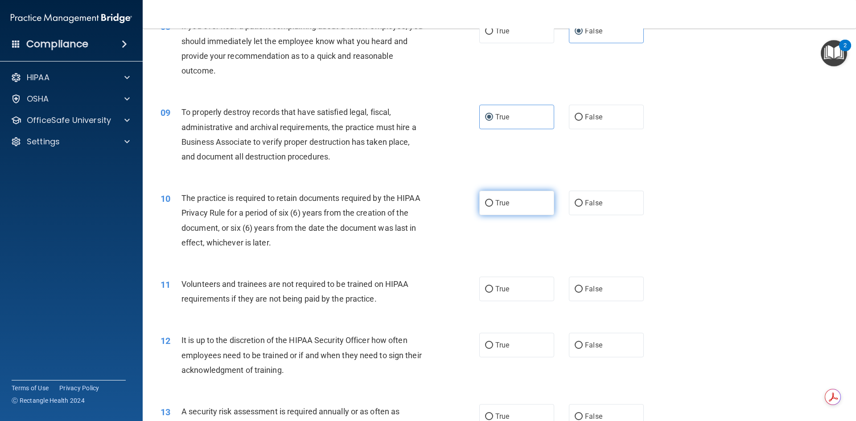
click at [510, 206] on label "True" at bounding box center [516, 203] width 75 height 25
click at [493, 206] on input "True" at bounding box center [489, 203] width 8 height 7
radio input "true"
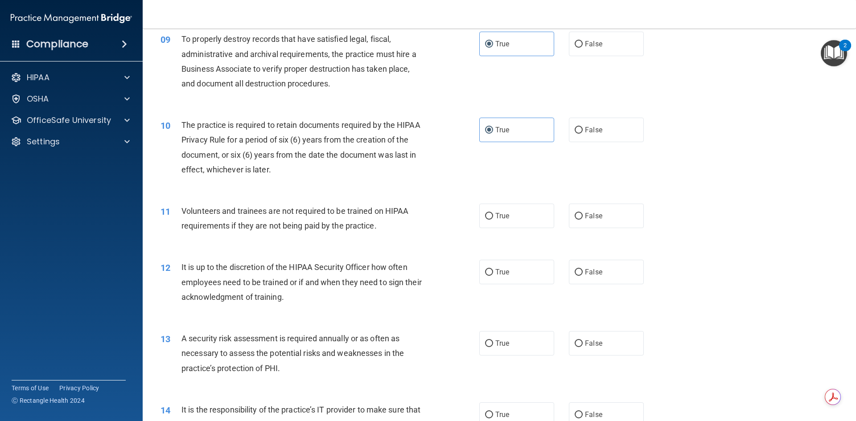
scroll to position [669, 0]
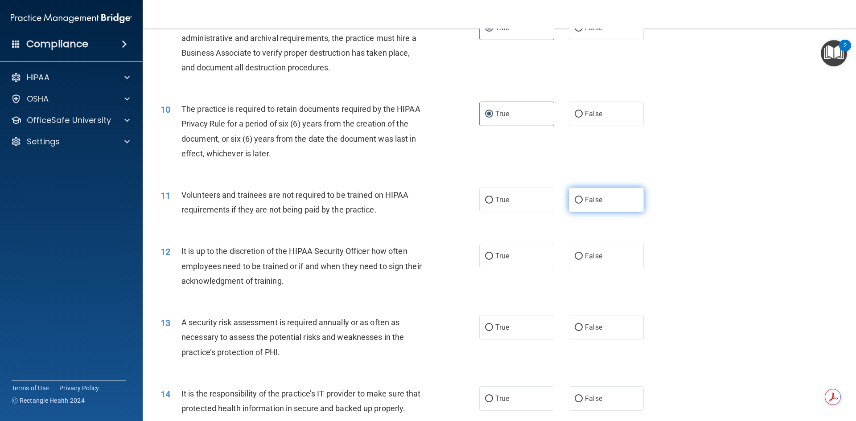
click at [593, 196] on span "False" at bounding box center [593, 200] width 17 height 8
click at [583, 197] on input "False" at bounding box center [579, 200] width 8 height 7
radio input "true"
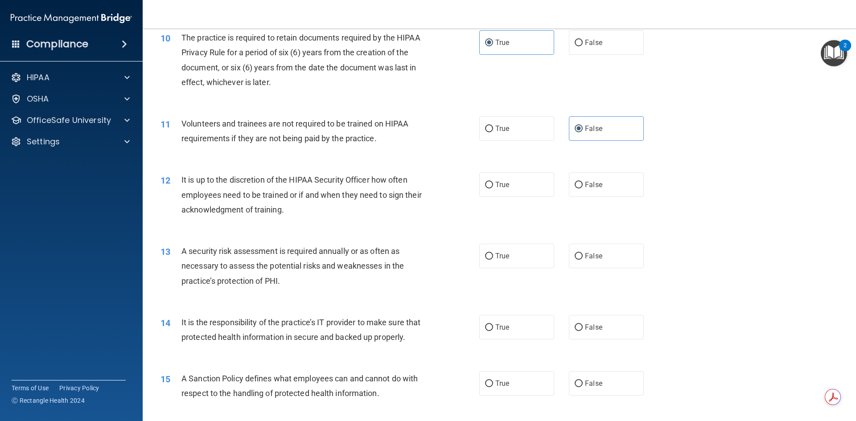
scroll to position [758, 0]
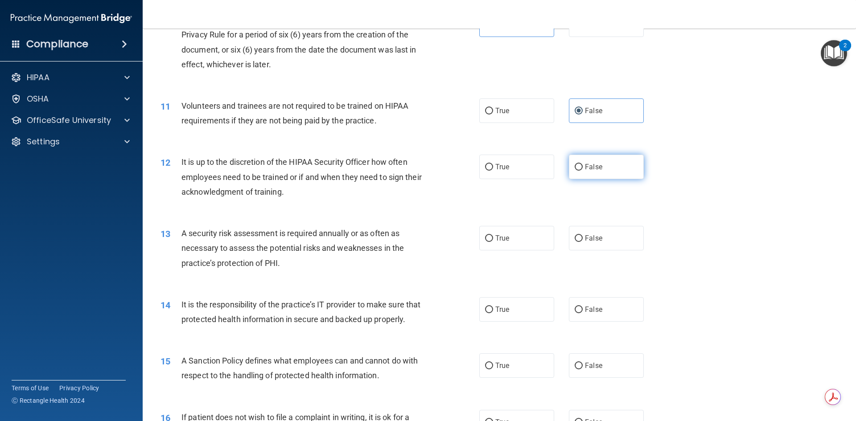
click at [592, 173] on label "False" at bounding box center [606, 167] width 75 height 25
click at [583, 171] on input "False" at bounding box center [579, 167] width 8 height 7
radio input "true"
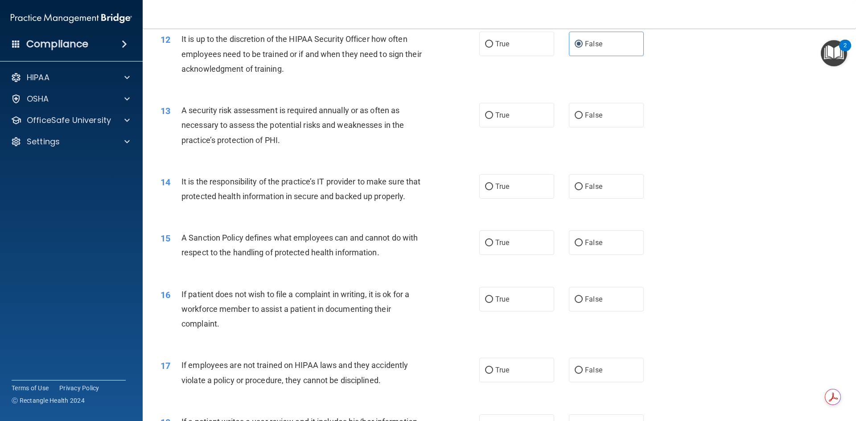
scroll to position [892, 0]
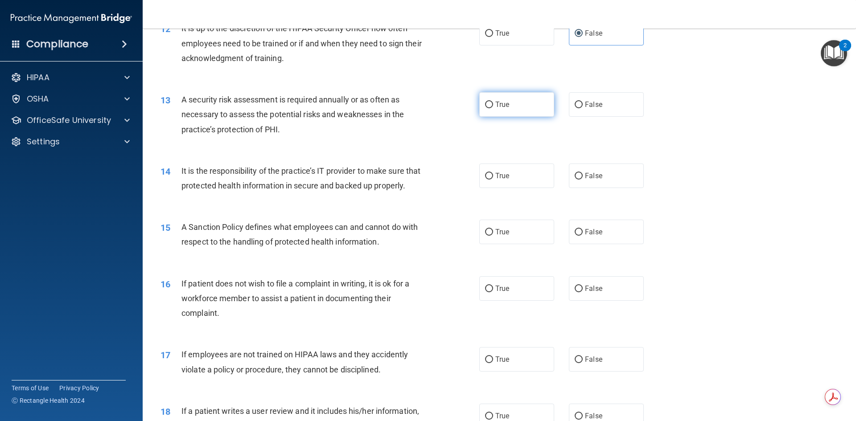
click at [509, 111] on label "True" at bounding box center [516, 104] width 75 height 25
click at [493, 108] on input "True" at bounding box center [489, 105] width 8 height 7
radio input "true"
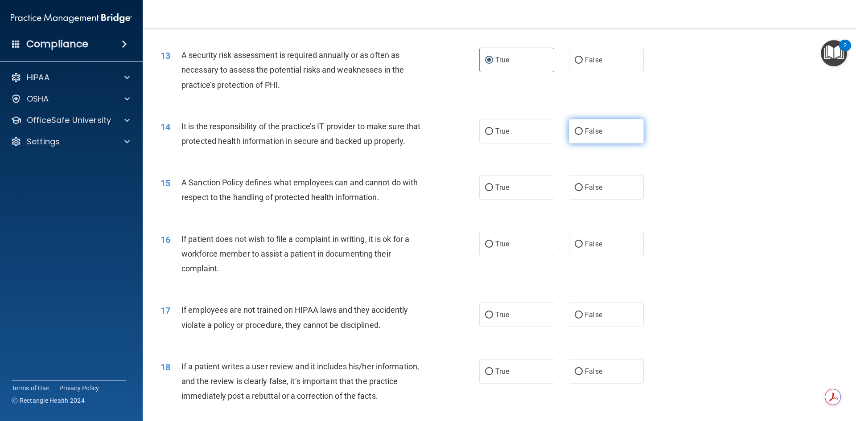
click at [616, 130] on label "False" at bounding box center [606, 131] width 75 height 25
click at [583, 130] on input "False" at bounding box center [579, 131] width 8 height 7
radio input "true"
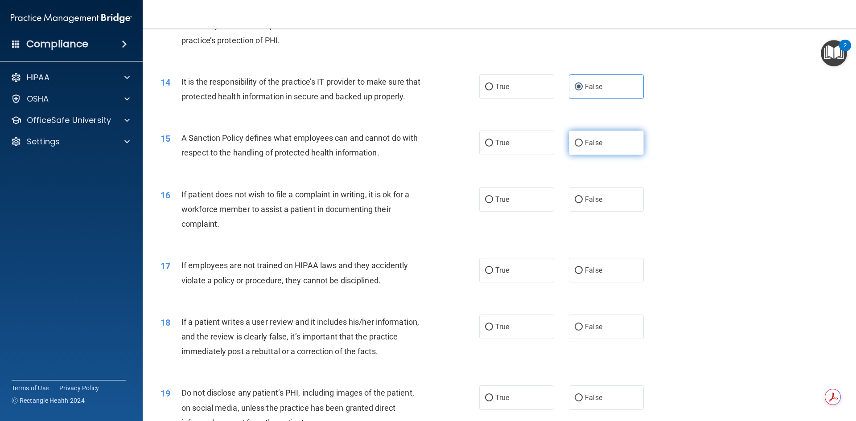
click at [596, 147] on span "False" at bounding box center [593, 143] width 17 height 8
click at [583, 147] on input "False" at bounding box center [579, 143] width 8 height 7
radio input "true"
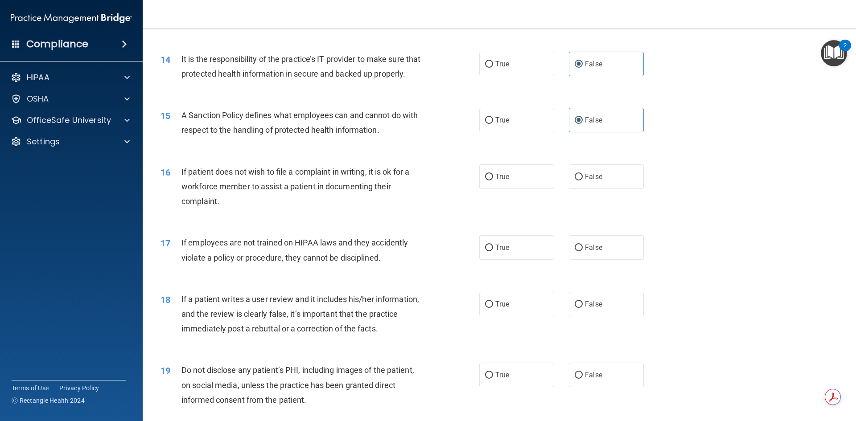
scroll to position [1026, 0]
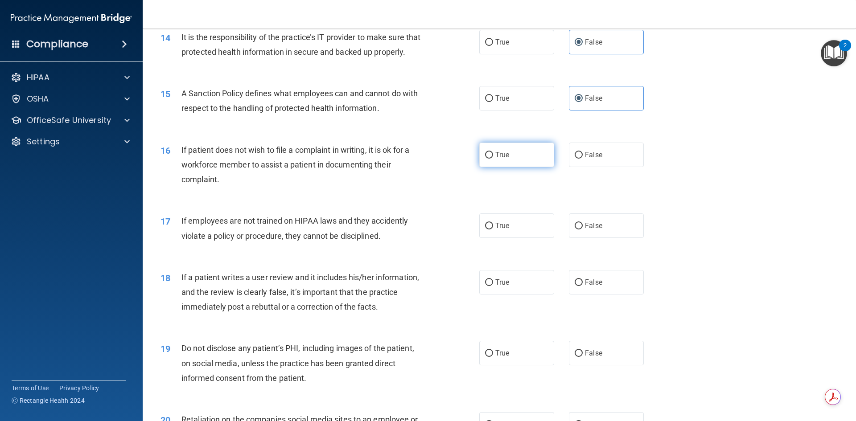
click at [499, 159] on span "True" at bounding box center [502, 155] width 14 height 8
click at [493, 159] on input "True" at bounding box center [489, 155] width 8 height 7
radio input "true"
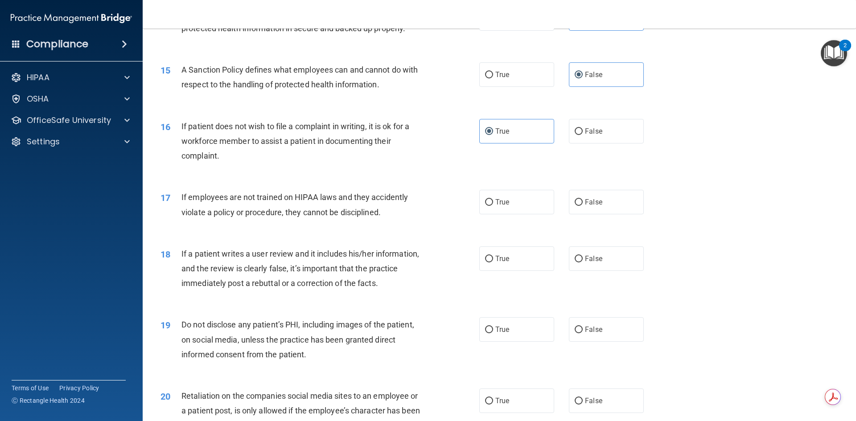
scroll to position [1070, 0]
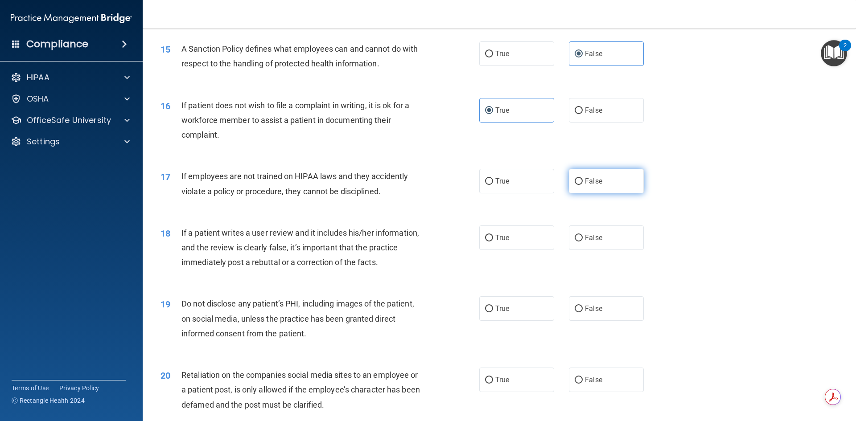
click at [587, 186] on span "False" at bounding box center [593, 181] width 17 height 8
click at [583, 185] on input "False" at bounding box center [579, 181] width 8 height 7
radio input "true"
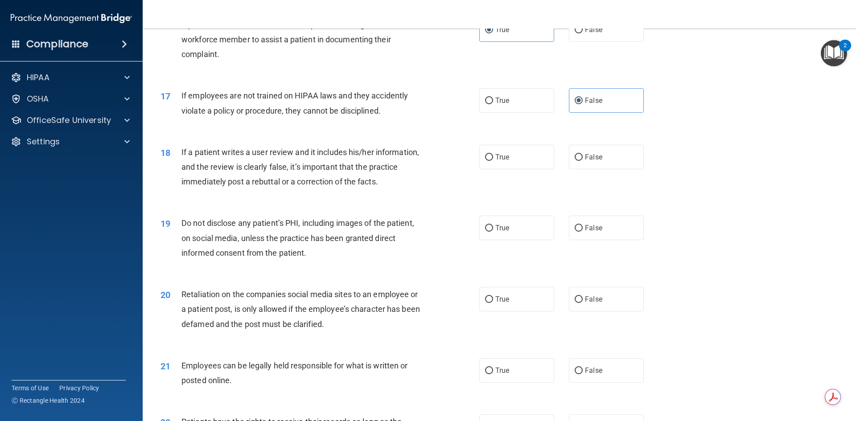
scroll to position [1159, 0]
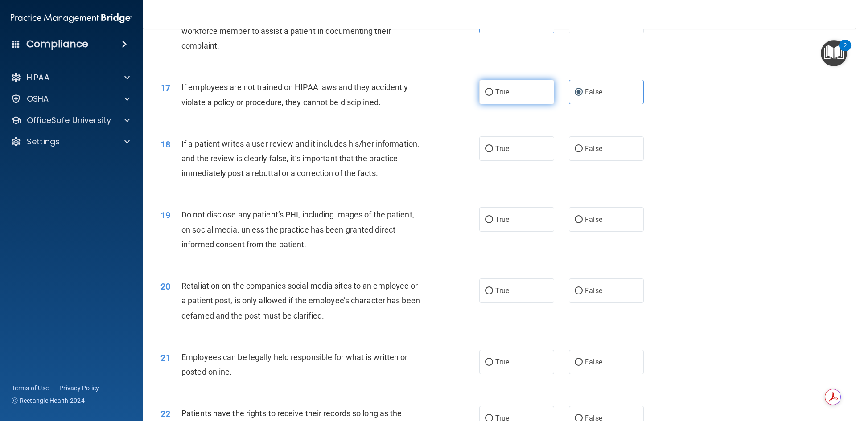
click at [527, 104] on label "True" at bounding box center [516, 92] width 75 height 25
click at [493, 96] on input "True" at bounding box center [489, 92] width 8 height 7
radio input "true"
radio input "false"
click at [504, 153] on span "True" at bounding box center [502, 148] width 14 height 8
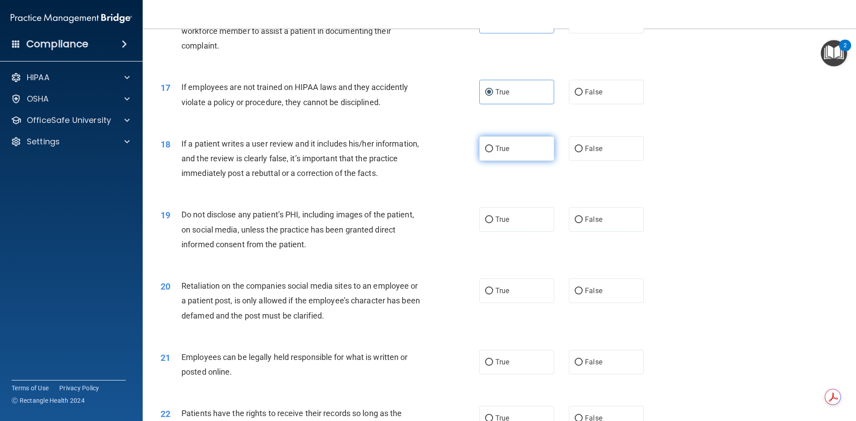
click at [493, 153] on input "True" at bounding box center [489, 149] width 8 height 7
radio input "true"
click at [605, 161] on label "False" at bounding box center [606, 148] width 75 height 25
click at [583, 153] on input "False" at bounding box center [579, 149] width 8 height 7
radio input "true"
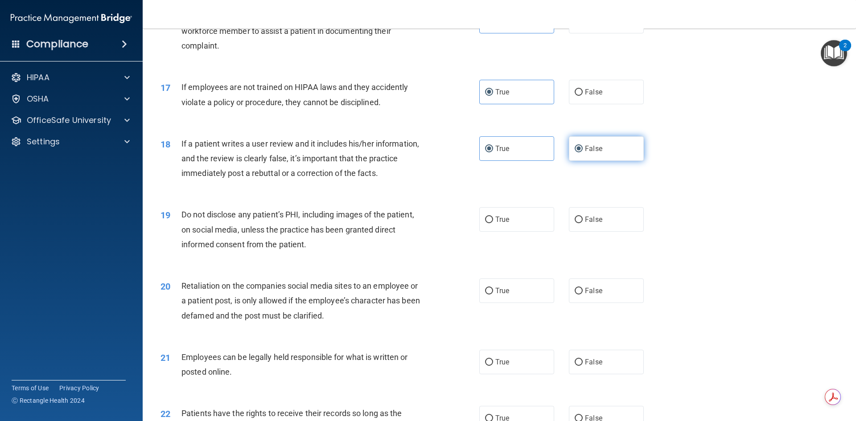
radio input "false"
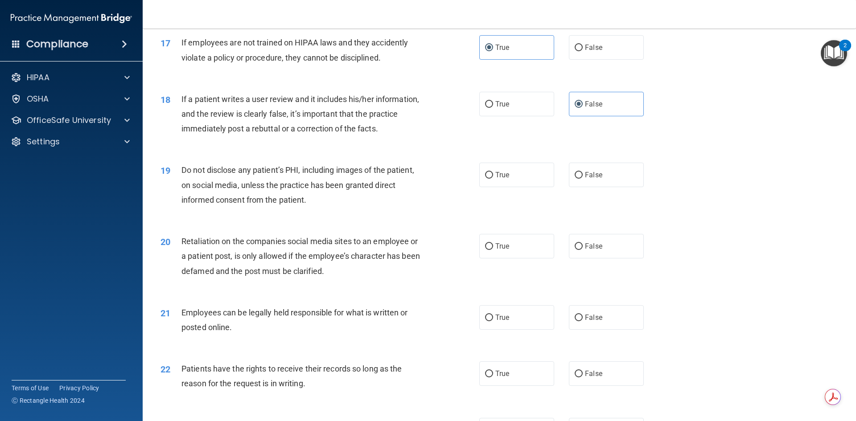
scroll to position [1249, 0]
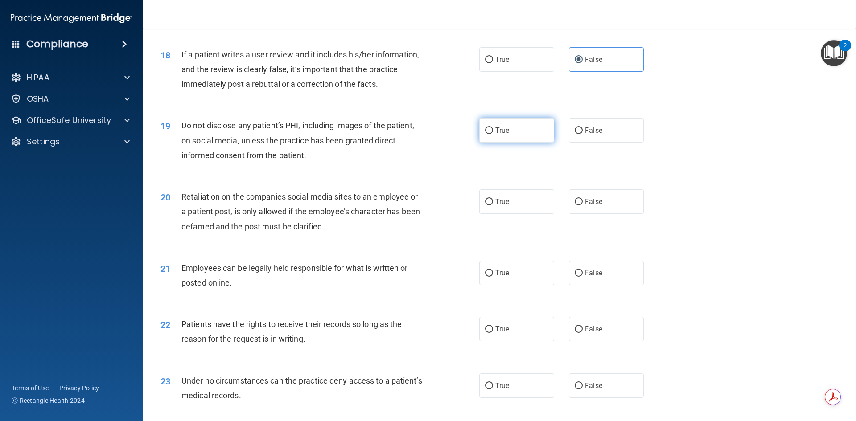
click at [520, 143] on label "True" at bounding box center [516, 130] width 75 height 25
click at [493, 134] on input "True" at bounding box center [489, 131] width 8 height 7
radio input "true"
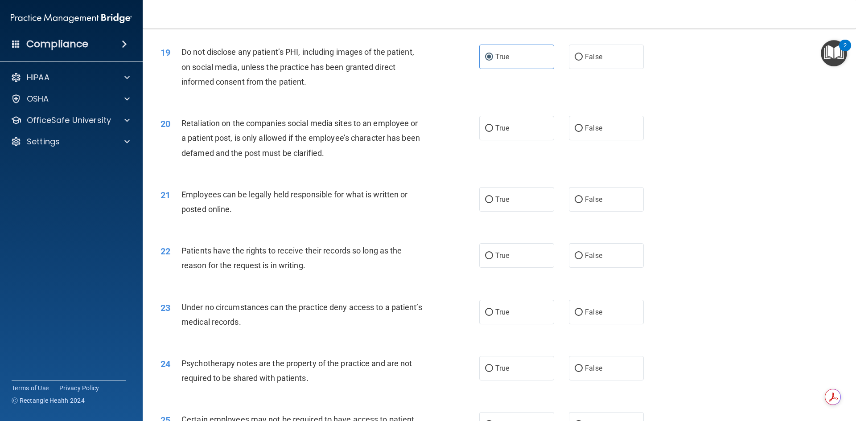
scroll to position [1338, 0]
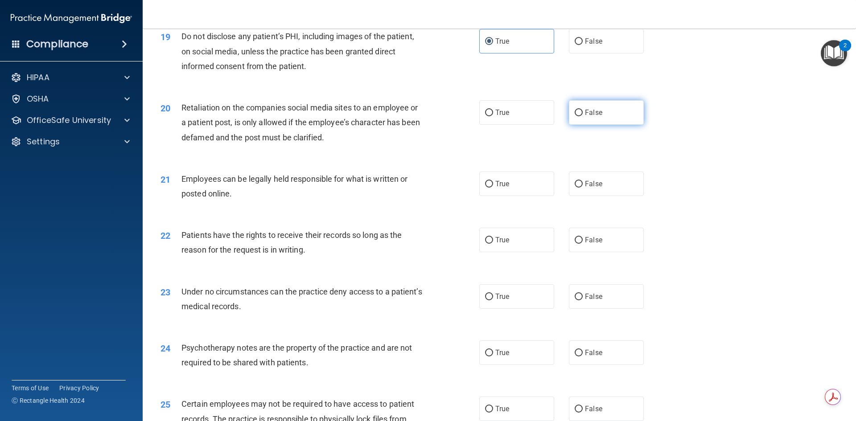
click at [602, 125] on label "False" at bounding box center [606, 112] width 75 height 25
click at [583, 116] on input "False" at bounding box center [579, 113] width 8 height 7
radio input "true"
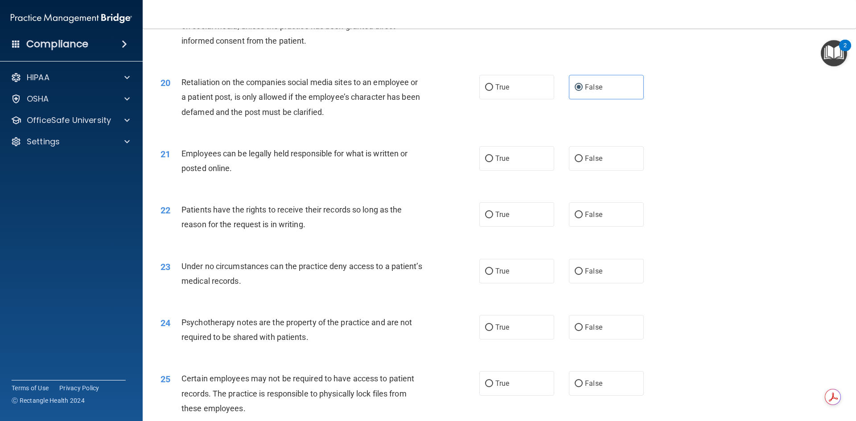
scroll to position [1427, 0]
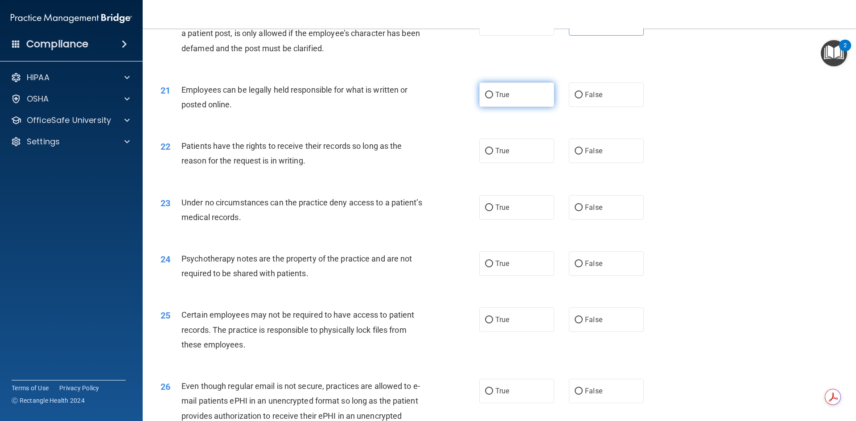
click at [513, 107] on label "True" at bounding box center [516, 95] width 75 height 25
click at [493, 99] on input "True" at bounding box center [489, 95] width 8 height 7
radio input "true"
click at [608, 163] on label "False" at bounding box center [606, 151] width 75 height 25
click at [583, 155] on input "False" at bounding box center [579, 151] width 8 height 7
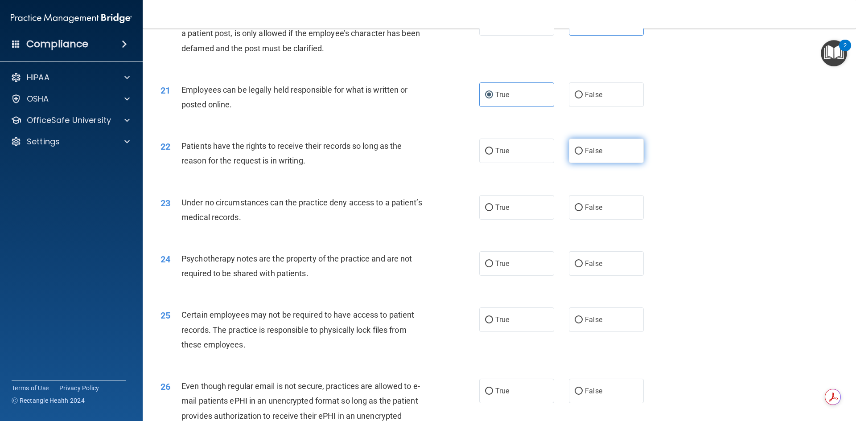
radio input "true"
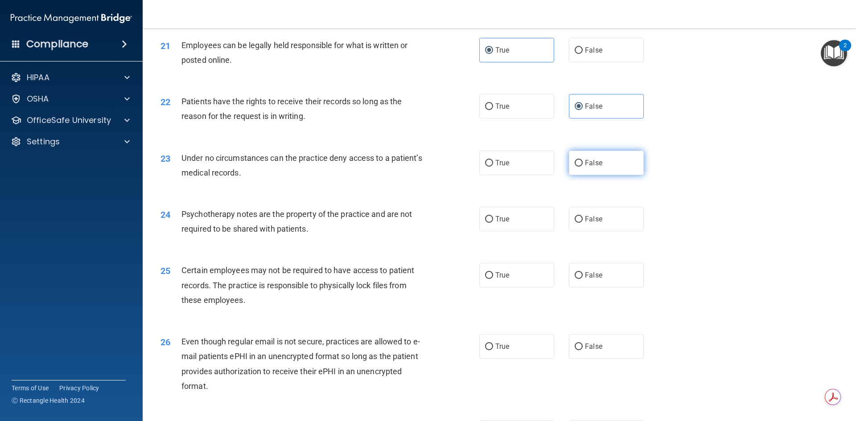
click at [596, 175] on label "False" at bounding box center [606, 163] width 75 height 25
click at [583, 167] on input "False" at bounding box center [579, 163] width 8 height 7
radio input "true"
click at [590, 231] on label "False" at bounding box center [606, 219] width 75 height 25
click at [583, 223] on input "False" at bounding box center [579, 219] width 8 height 7
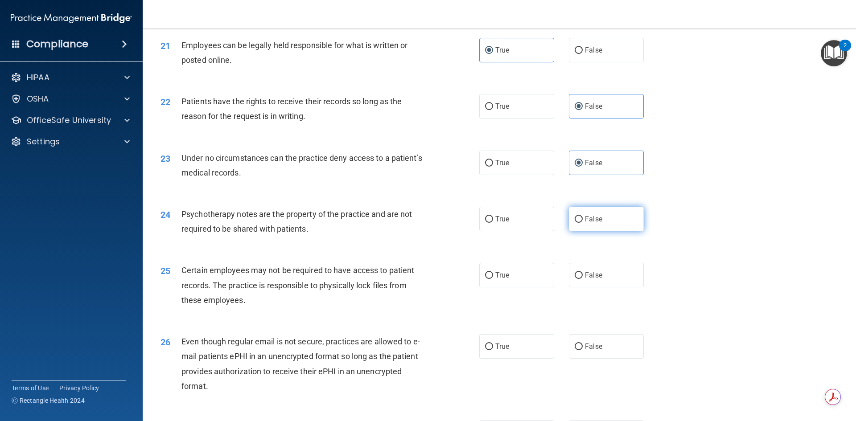
radio input "true"
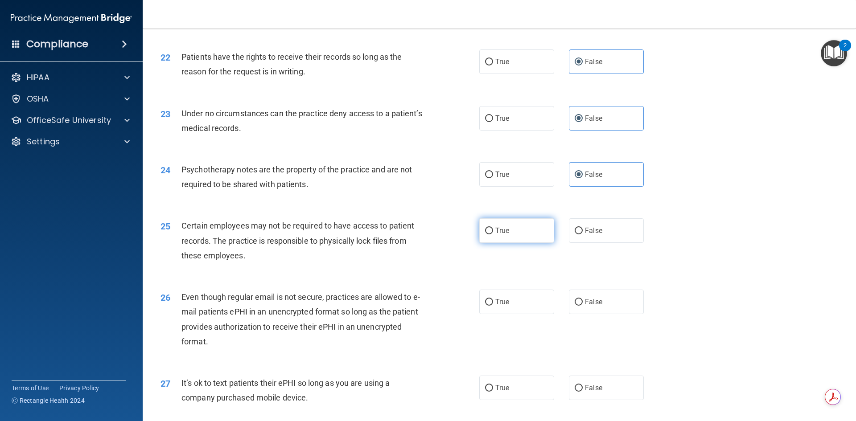
click at [503, 243] on label "True" at bounding box center [516, 231] width 75 height 25
click at [493, 235] on input "True" at bounding box center [489, 231] width 8 height 7
radio input "true"
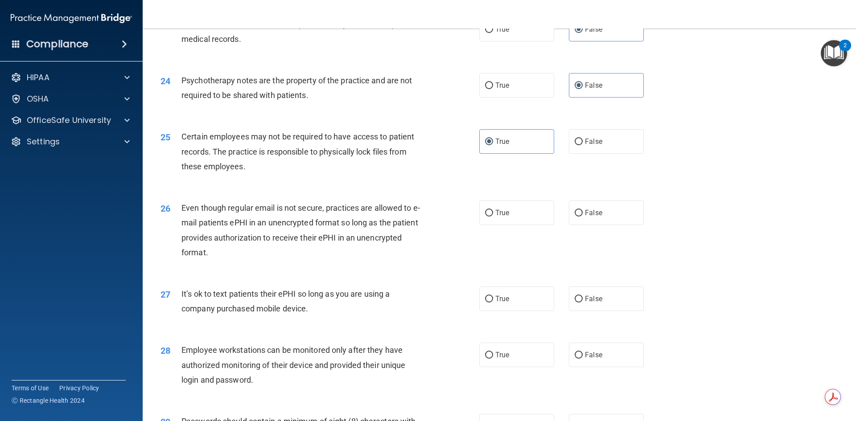
scroll to position [1650, 0]
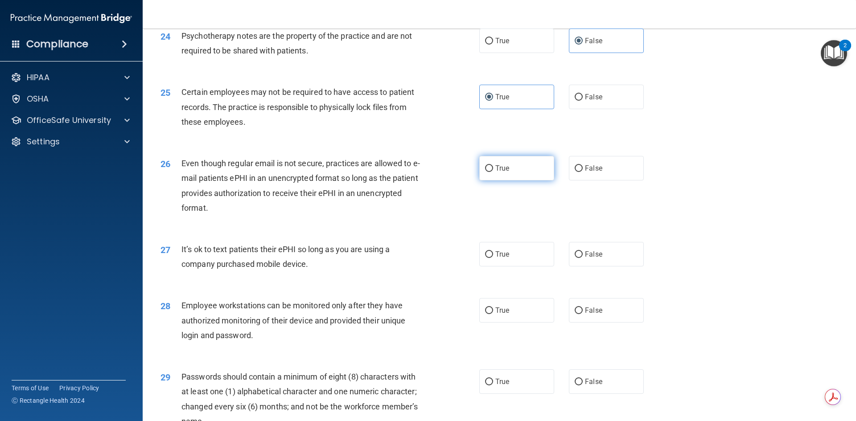
click at [519, 181] on label "True" at bounding box center [516, 168] width 75 height 25
click at [493, 172] on input "True" at bounding box center [489, 168] width 8 height 7
radio input "true"
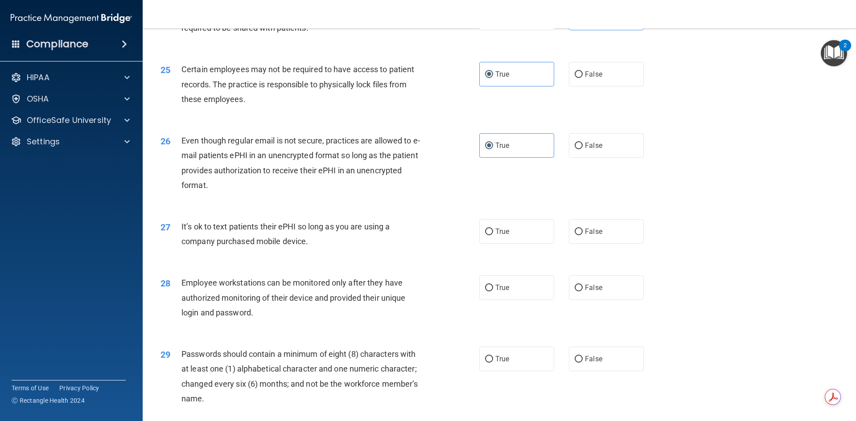
scroll to position [1695, 0]
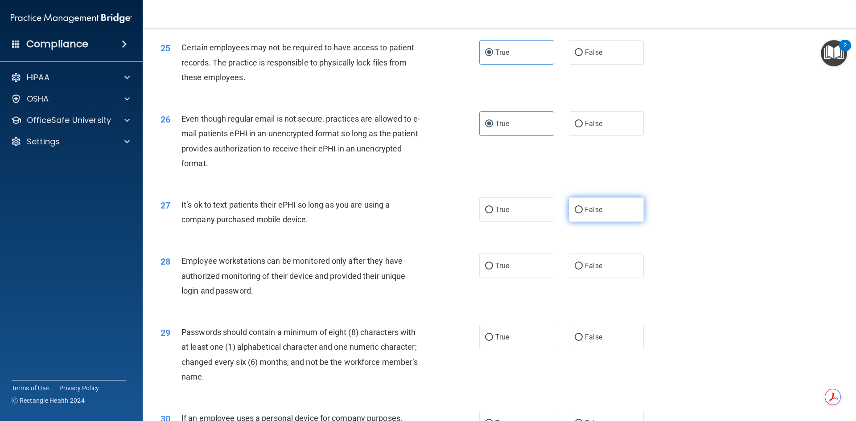
click at [610, 222] on label "False" at bounding box center [606, 210] width 75 height 25
click at [583, 214] on input "False" at bounding box center [579, 210] width 8 height 7
radio input "true"
click at [596, 136] on label "False" at bounding box center [606, 123] width 75 height 25
click at [583, 128] on input "False" at bounding box center [579, 124] width 8 height 7
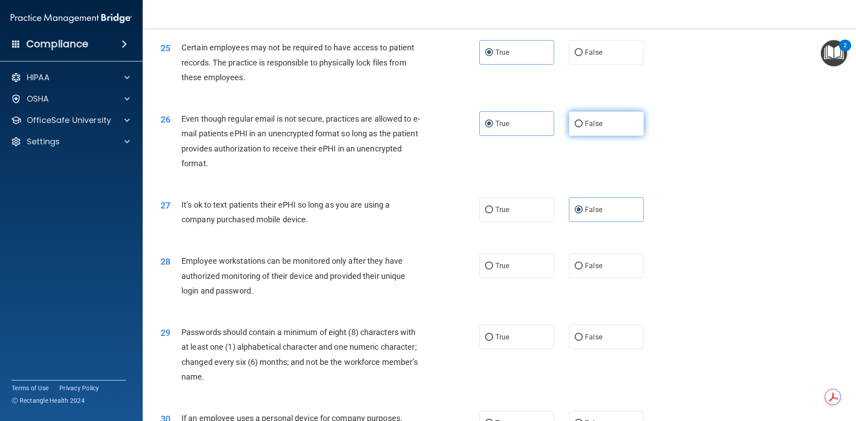
radio input "true"
radio input "false"
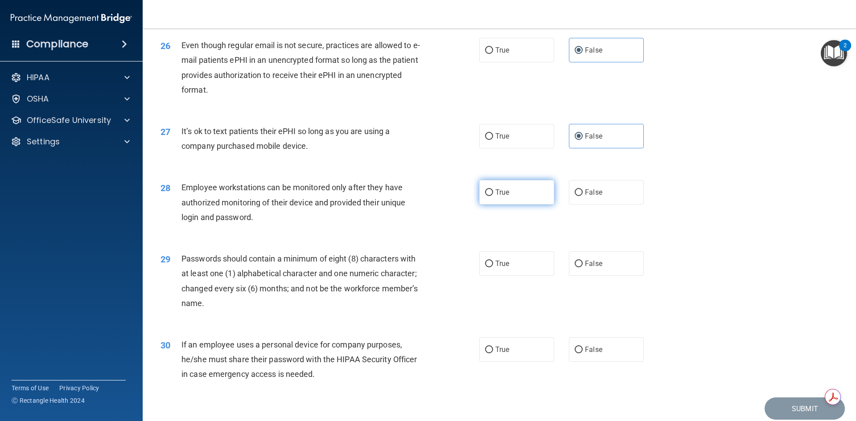
scroll to position [1784, 0]
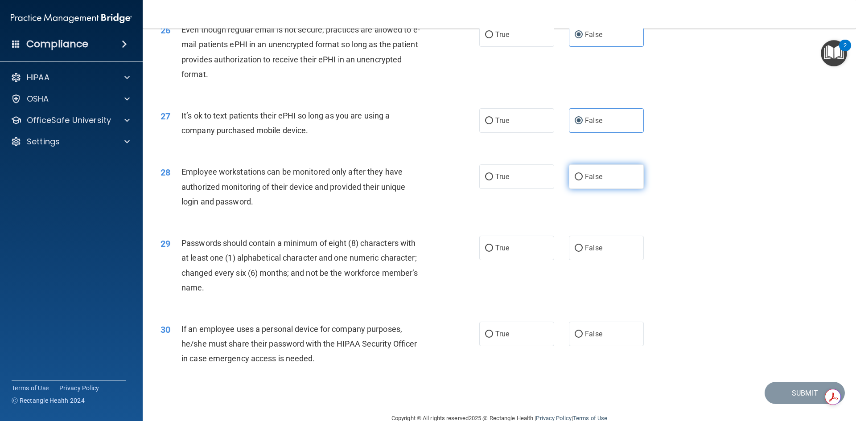
click at [609, 189] on label "False" at bounding box center [606, 177] width 75 height 25
click at [583, 181] on input "False" at bounding box center [579, 177] width 8 height 7
radio input "true"
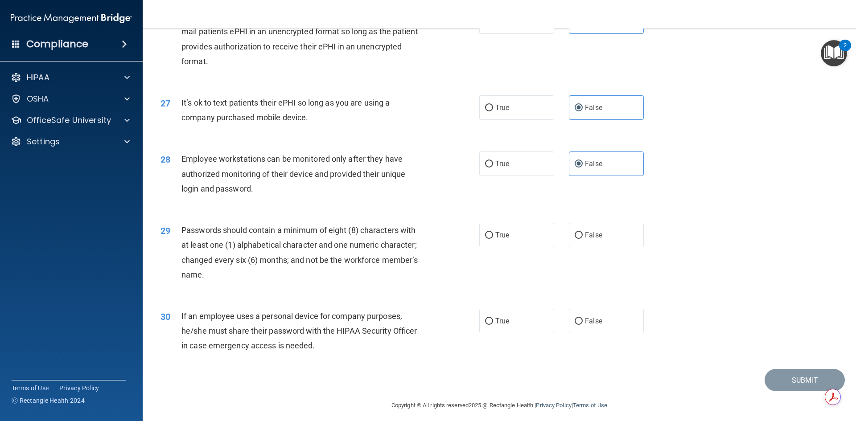
scroll to position [1817, 0]
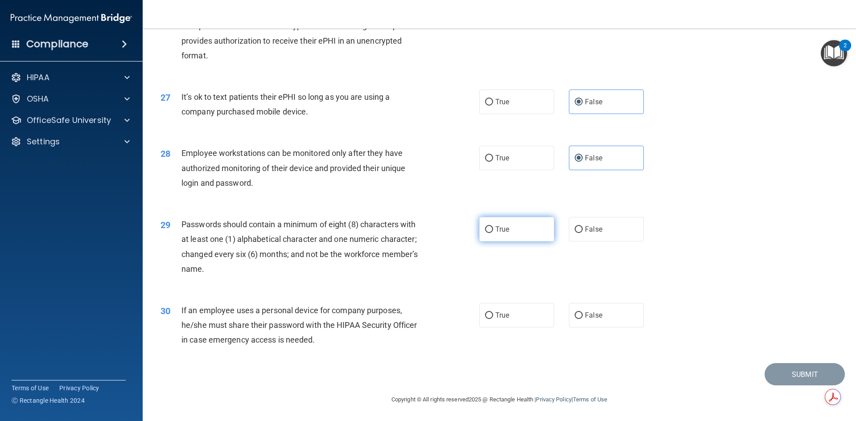
click at [499, 236] on label "True" at bounding box center [516, 229] width 75 height 25
click at [493, 233] on input "True" at bounding box center [489, 230] width 8 height 7
radio input "true"
click at [627, 313] on label "False" at bounding box center [606, 315] width 75 height 25
click at [583, 313] on input "False" at bounding box center [579, 316] width 8 height 7
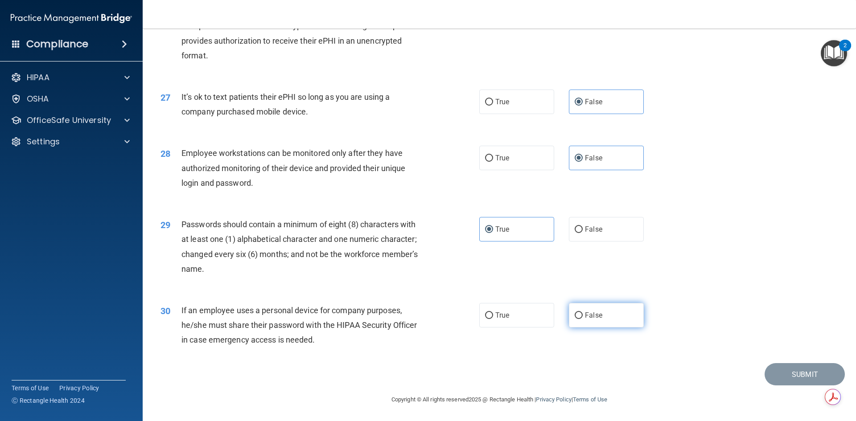
radio input "true"
click at [797, 376] on button "Submit" at bounding box center [805, 374] width 80 height 23
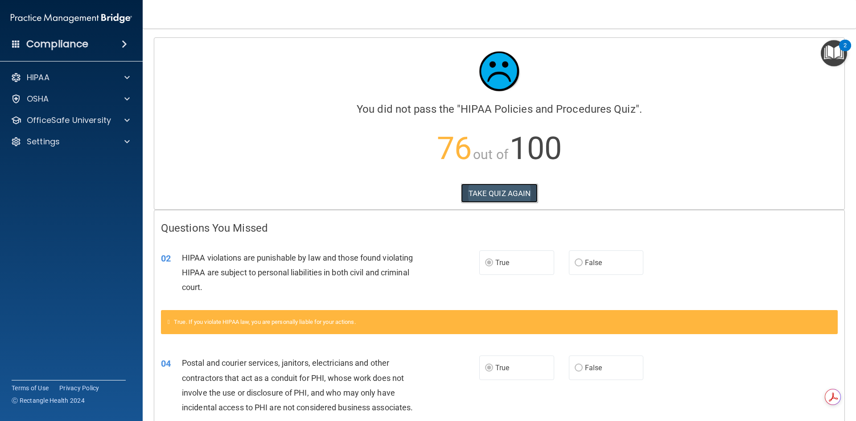
click at [499, 197] on button "TAKE QUIZ AGAIN" at bounding box center [499, 194] width 77 height 20
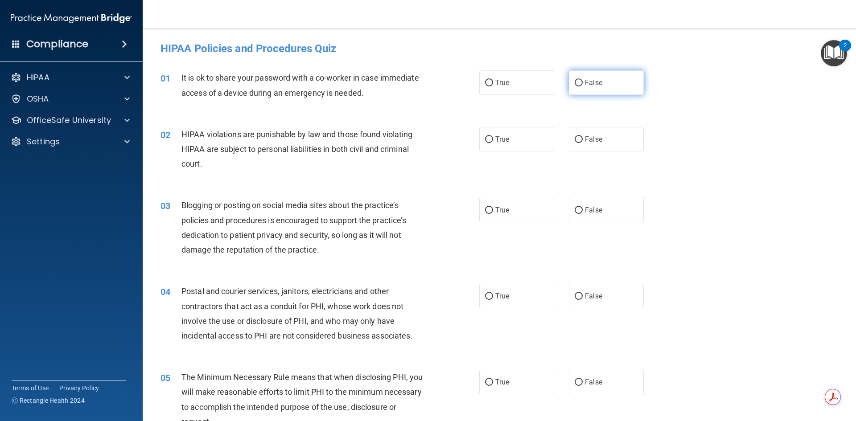
click at [590, 87] on span "False" at bounding box center [593, 82] width 17 height 8
click at [583, 87] on input "False" at bounding box center [579, 83] width 8 height 7
radio input "true"
click at [521, 144] on label "True" at bounding box center [516, 139] width 75 height 25
click at [493, 143] on input "True" at bounding box center [489, 139] width 8 height 7
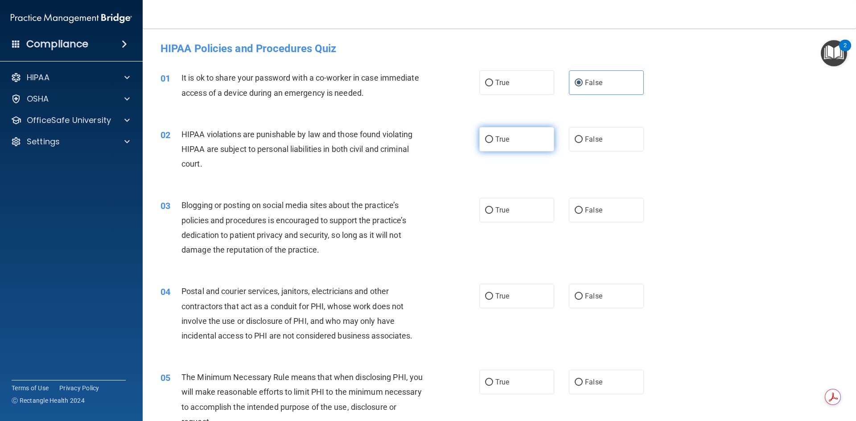
radio input "true"
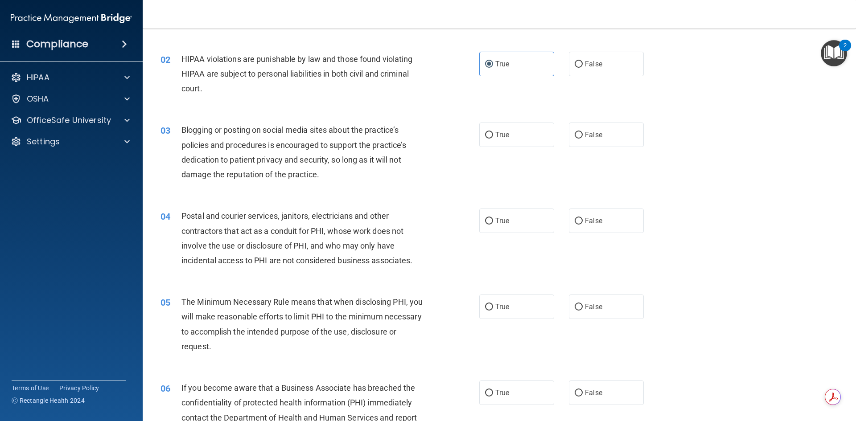
scroll to position [89, 0]
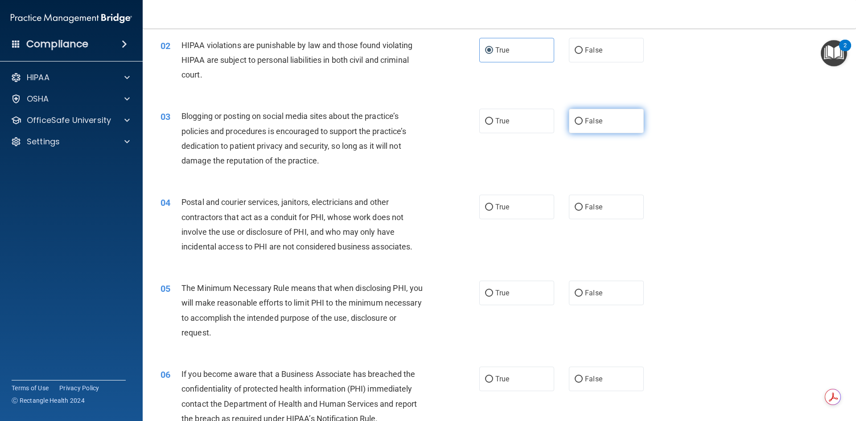
click at [612, 126] on label "False" at bounding box center [606, 121] width 75 height 25
click at [583, 125] on input "False" at bounding box center [579, 121] width 8 height 7
radio input "true"
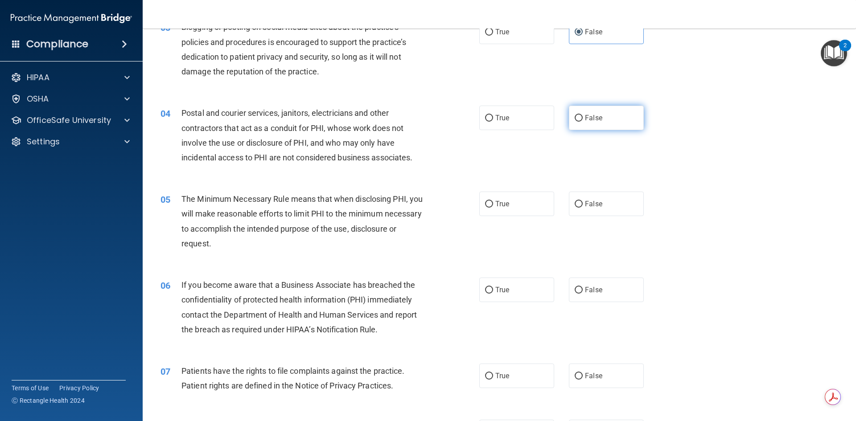
click at [585, 115] on span "False" at bounding box center [593, 118] width 17 height 8
click at [583, 115] on input "False" at bounding box center [579, 118] width 8 height 7
radio input "true"
click at [498, 118] on span "True" at bounding box center [502, 118] width 14 height 8
click at [493, 118] on input "True" at bounding box center [489, 118] width 8 height 7
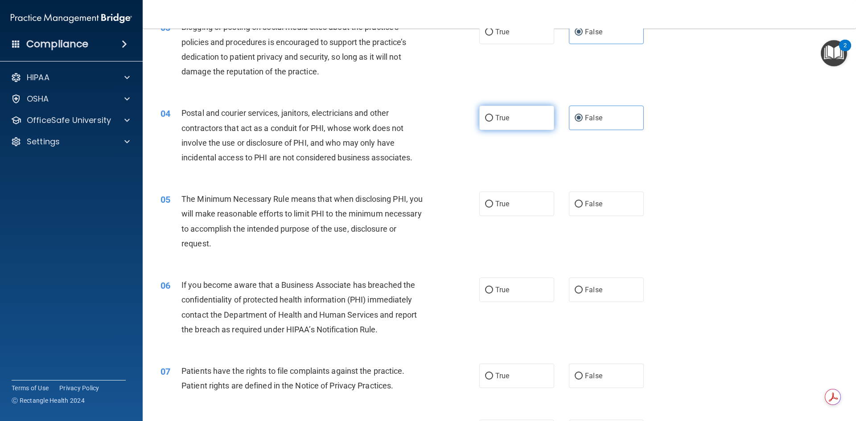
radio input "true"
radio input "false"
click at [498, 210] on label "True" at bounding box center [516, 204] width 75 height 25
click at [493, 208] on input "True" at bounding box center [489, 204] width 8 height 7
radio input "true"
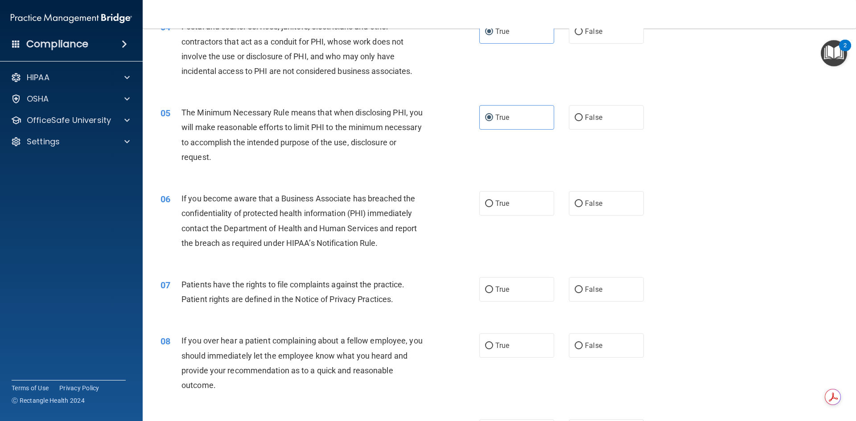
scroll to position [268, 0]
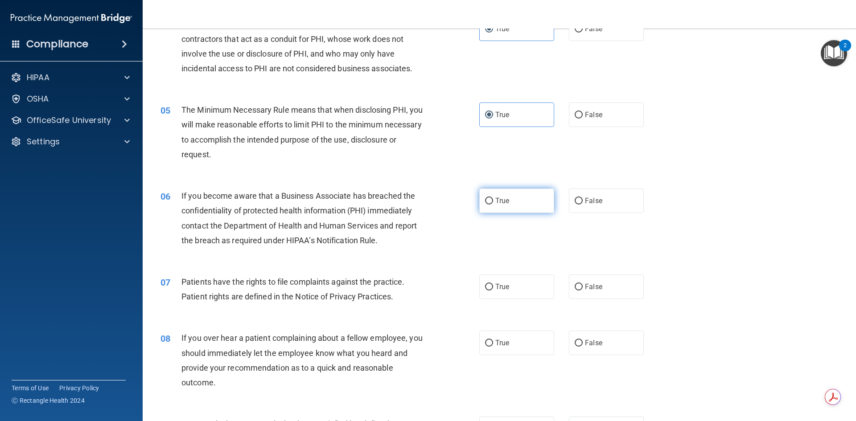
click at [508, 210] on label "True" at bounding box center [516, 201] width 75 height 25
click at [493, 205] on input "True" at bounding box center [489, 201] width 8 height 7
radio input "true"
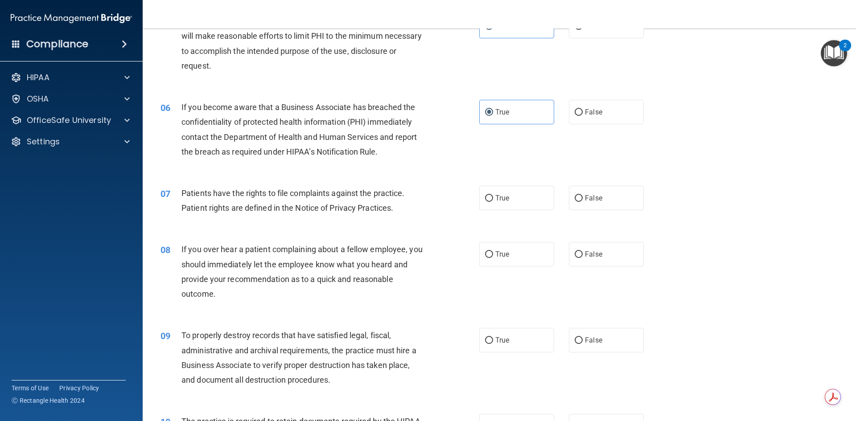
scroll to position [357, 0]
drag, startPoint x: 516, startPoint y: 204, endPoint x: 448, endPoint y: 231, distance: 72.7
click at [515, 206] on label "True" at bounding box center [516, 198] width 75 height 25
click at [493, 202] on input "True" at bounding box center [489, 198] width 8 height 7
radio input "true"
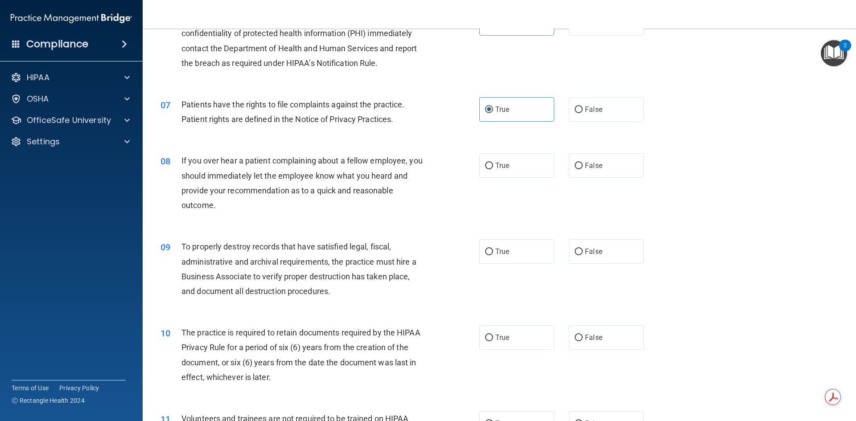
scroll to position [446, 0]
click at [525, 166] on label "True" at bounding box center [516, 165] width 75 height 25
click at [493, 166] on input "True" at bounding box center [489, 165] width 8 height 7
radio input "true"
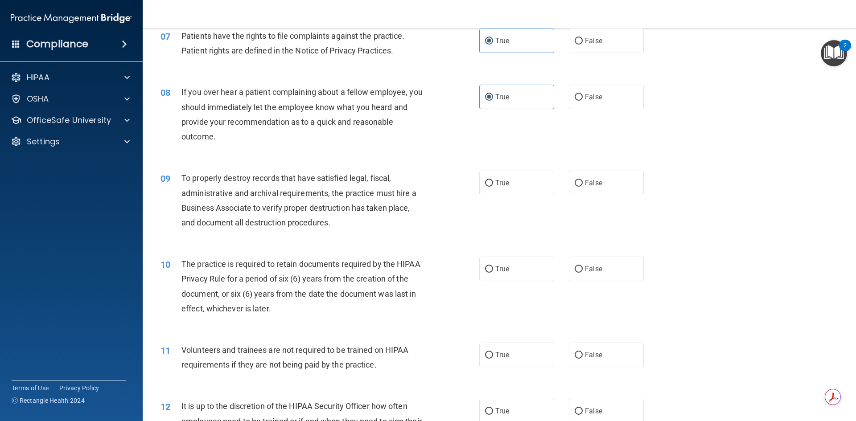
scroll to position [535, 0]
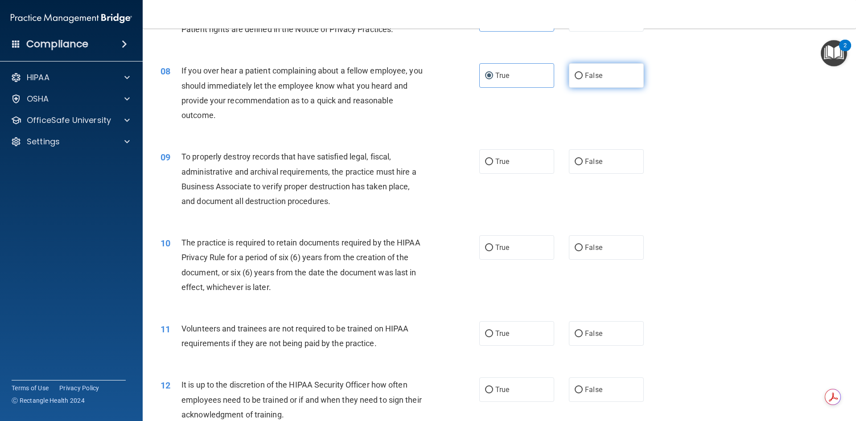
click at [592, 86] on label "False" at bounding box center [606, 75] width 75 height 25
click at [583, 79] on input "False" at bounding box center [579, 76] width 8 height 7
radio input "true"
radio input "false"
click at [507, 167] on label "True" at bounding box center [516, 161] width 75 height 25
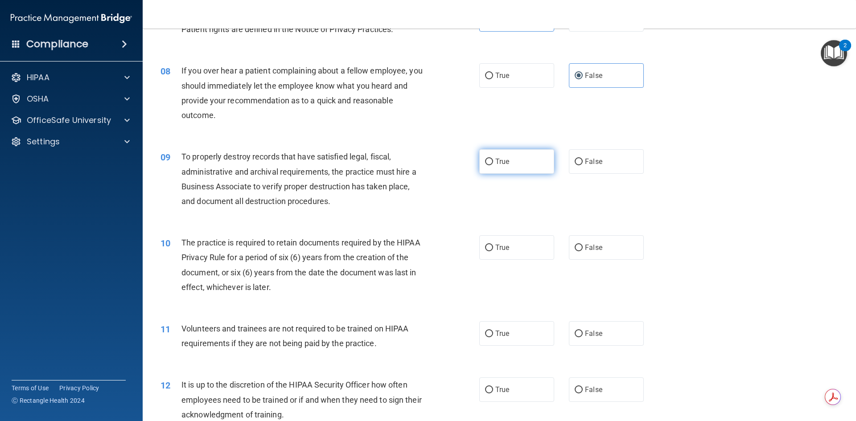
click at [493, 165] on input "True" at bounding box center [489, 162] width 8 height 7
radio input "true"
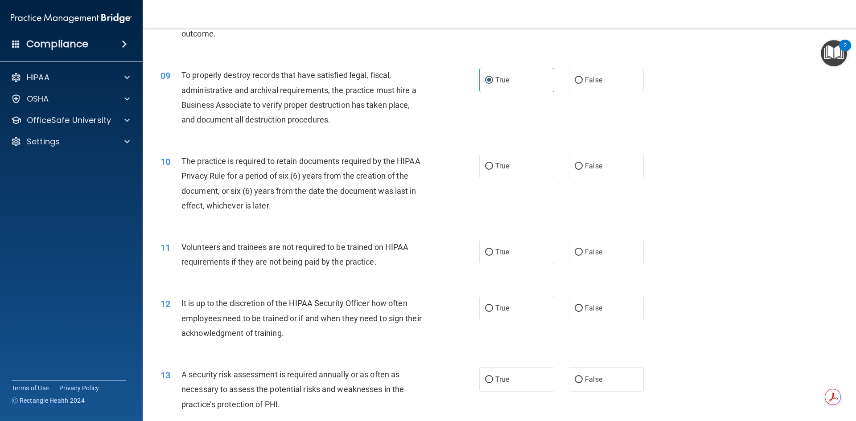
scroll to position [624, 0]
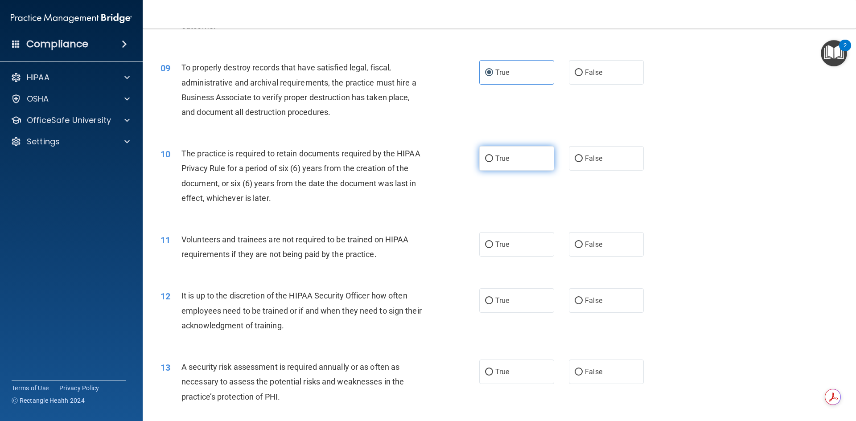
click at [510, 162] on label "True" at bounding box center [516, 158] width 75 height 25
click at [493, 162] on input "True" at bounding box center [489, 159] width 8 height 7
radio input "true"
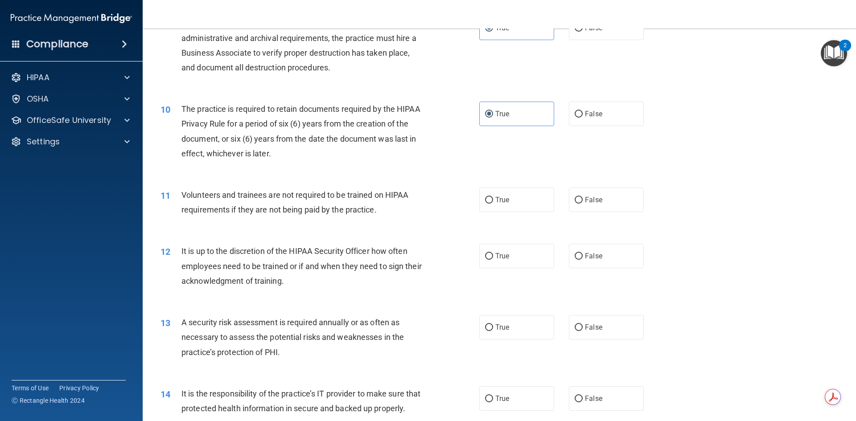
scroll to position [714, 0]
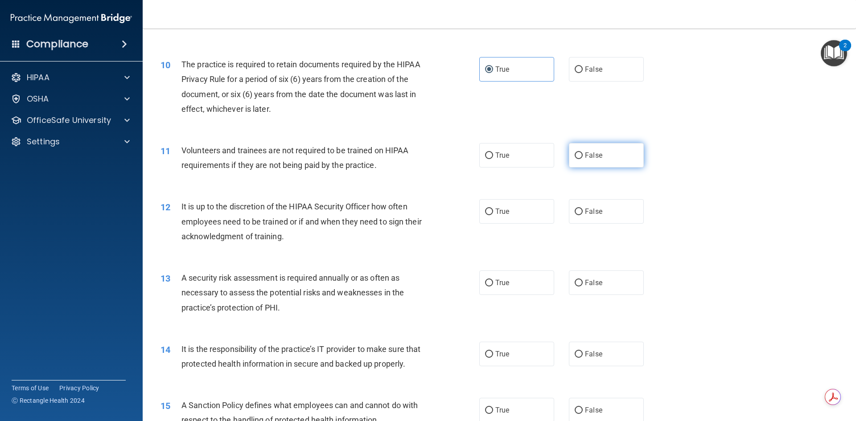
click at [602, 157] on label "False" at bounding box center [606, 155] width 75 height 25
click at [583, 157] on input "False" at bounding box center [579, 156] width 8 height 7
radio input "true"
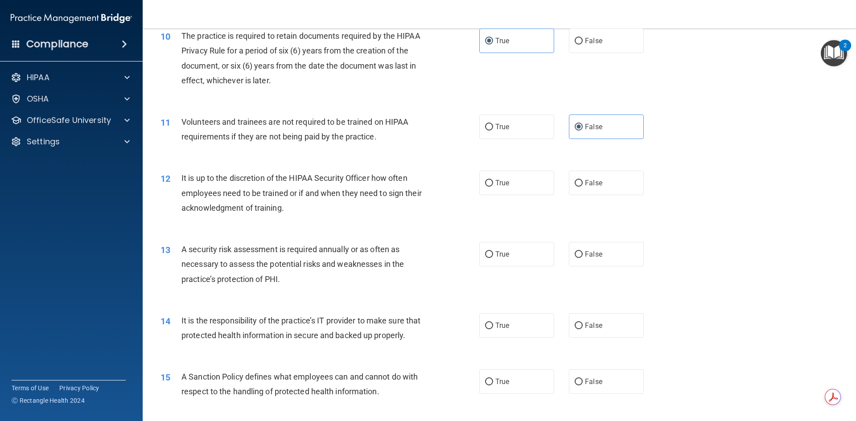
scroll to position [758, 0]
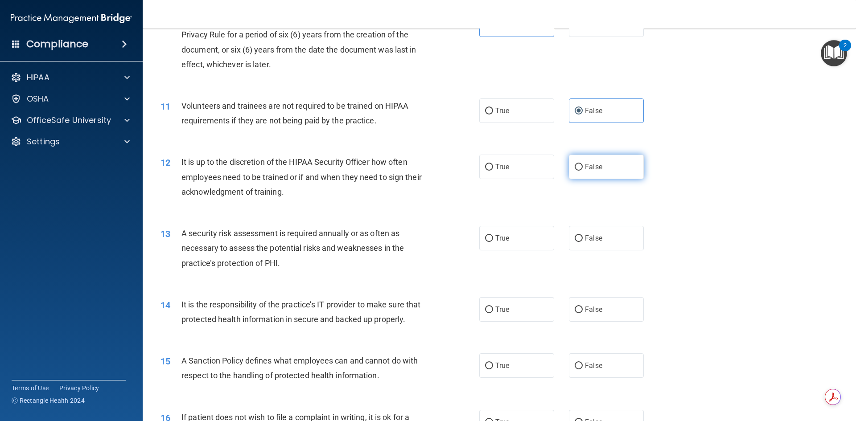
click at [601, 173] on label "False" at bounding box center [606, 167] width 75 height 25
click at [583, 171] on input "False" at bounding box center [579, 167] width 8 height 7
radio input "true"
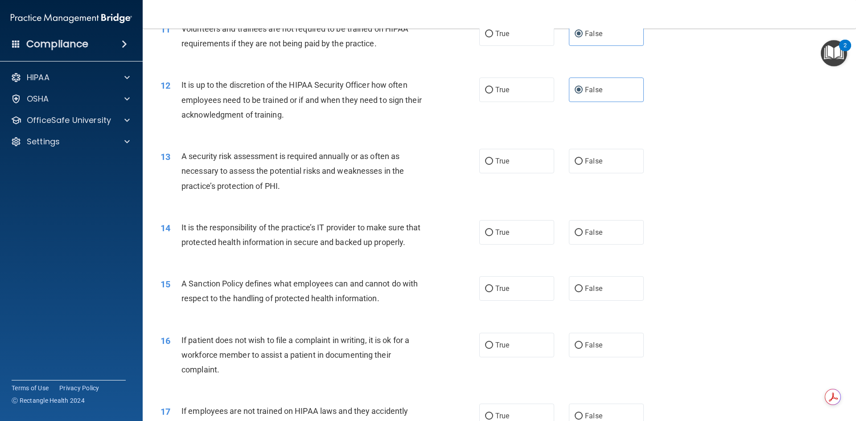
scroll to position [847, 0]
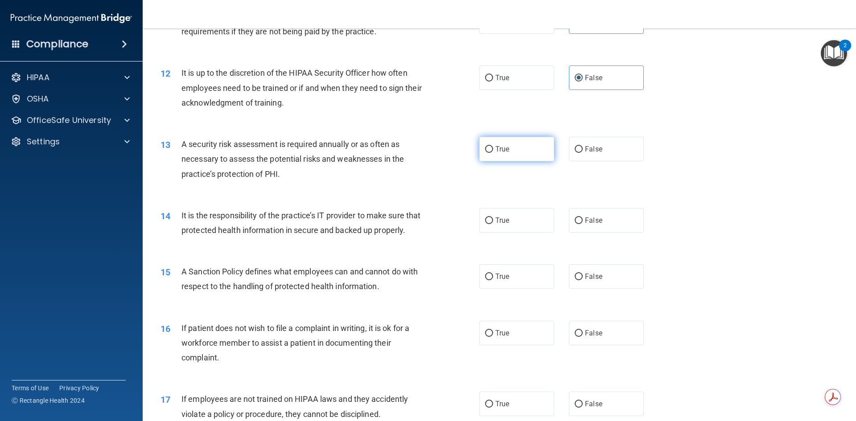
click at [501, 155] on label "True" at bounding box center [516, 149] width 75 height 25
click at [493, 153] on input "True" at bounding box center [489, 149] width 8 height 7
radio input "true"
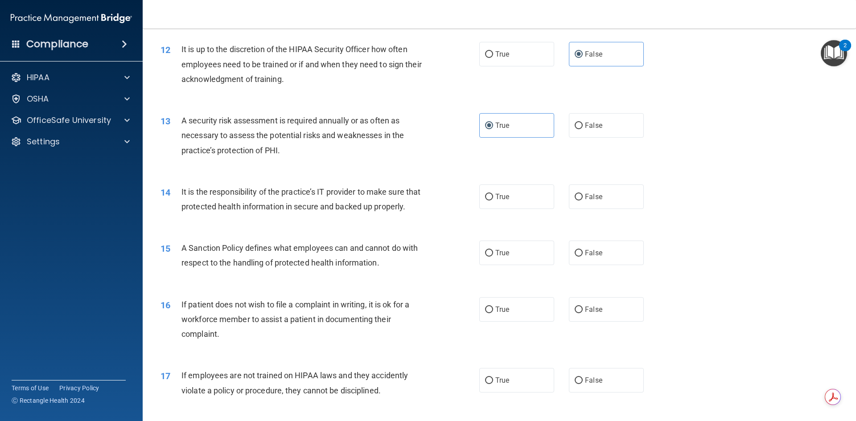
scroll to position [892, 0]
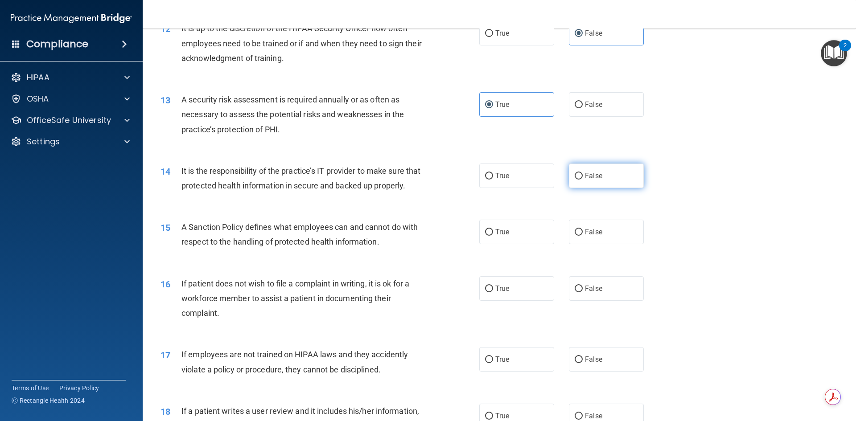
click at [607, 181] on label "False" at bounding box center [606, 176] width 75 height 25
click at [583, 180] on input "False" at bounding box center [579, 176] width 8 height 7
radio input "true"
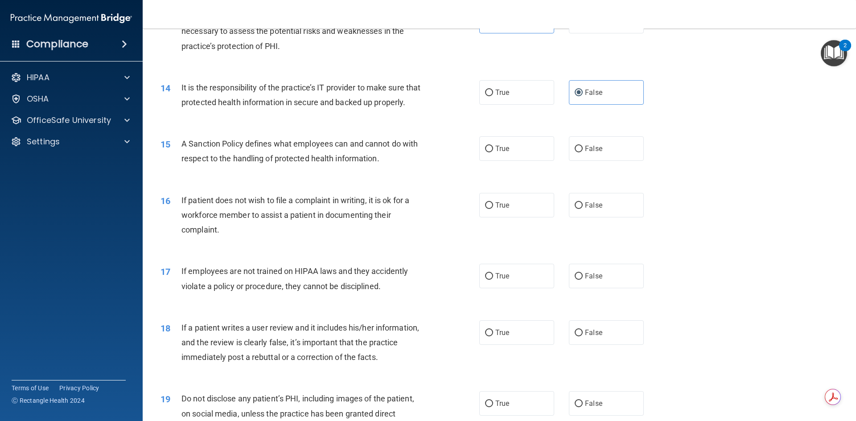
scroll to position [981, 0]
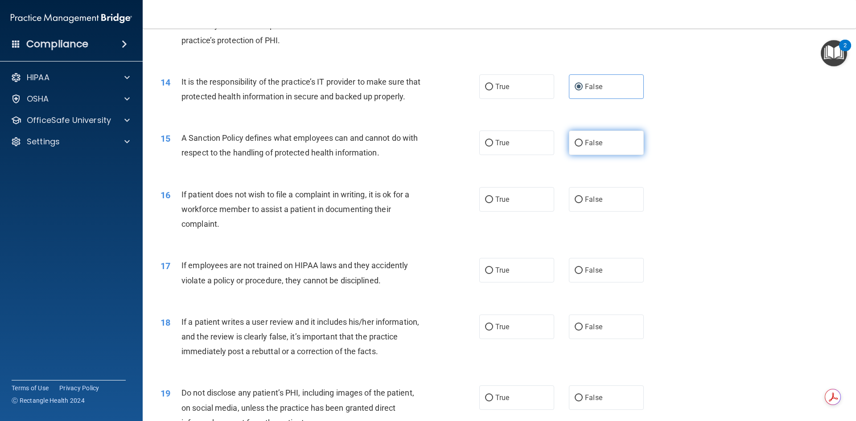
click at [598, 155] on label "False" at bounding box center [606, 143] width 75 height 25
click at [583, 147] on input "False" at bounding box center [579, 143] width 8 height 7
radio input "true"
click at [592, 212] on label "False" at bounding box center [606, 199] width 75 height 25
click at [583, 203] on input "False" at bounding box center [579, 200] width 8 height 7
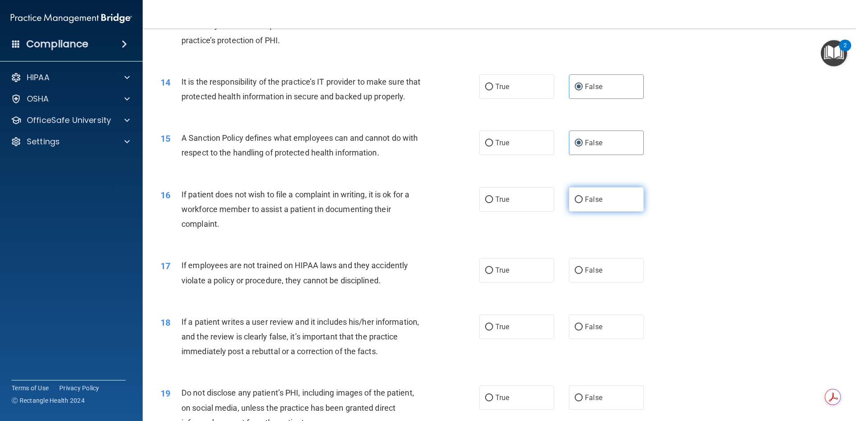
radio input "true"
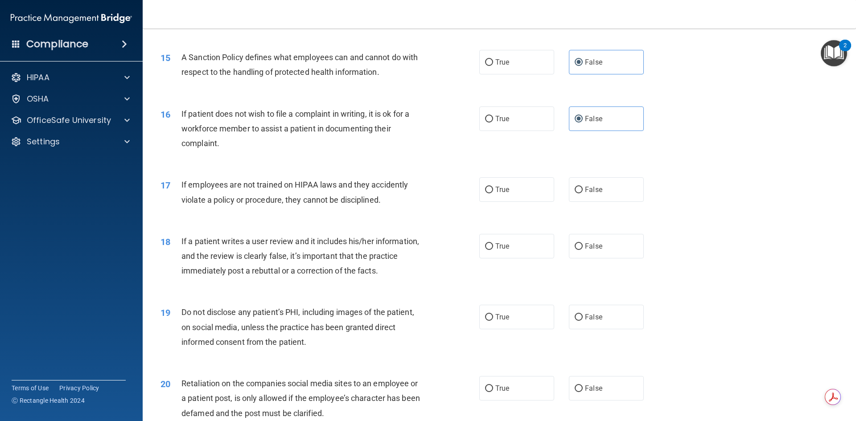
scroll to position [1070, 0]
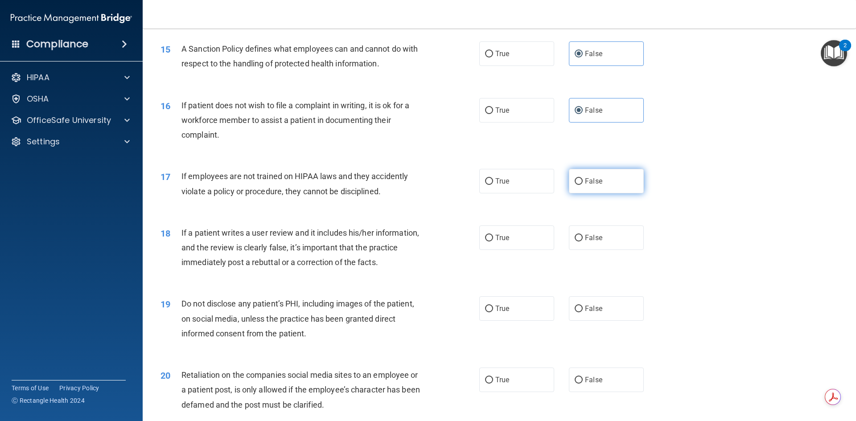
click at [596, 194] on label "False" at bounding box center [606, 181] width 75 height 25
click at [583, 185] on input "False" at bounding box center [579, 181] width 8 height 7
radio input "true"
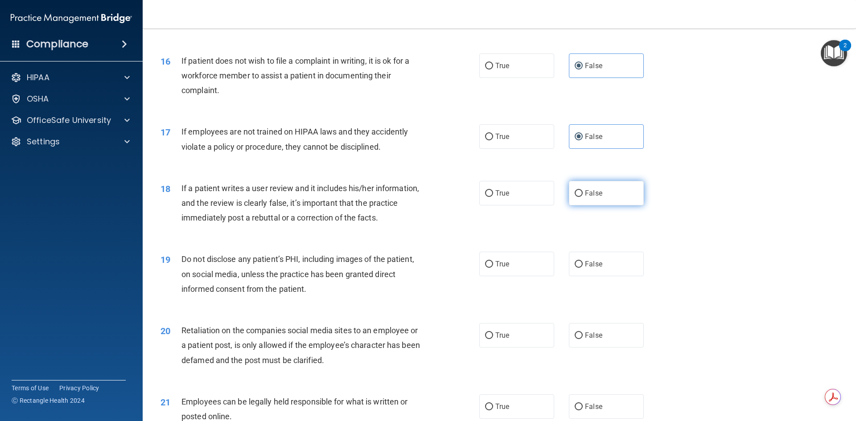
click at [609, 204] on label "False" at bounding box center [606, 193] width 75 height 25
click at [583, 197] on input "False" at bounding box center [579, 193] width 8 height 7
radio input "true"
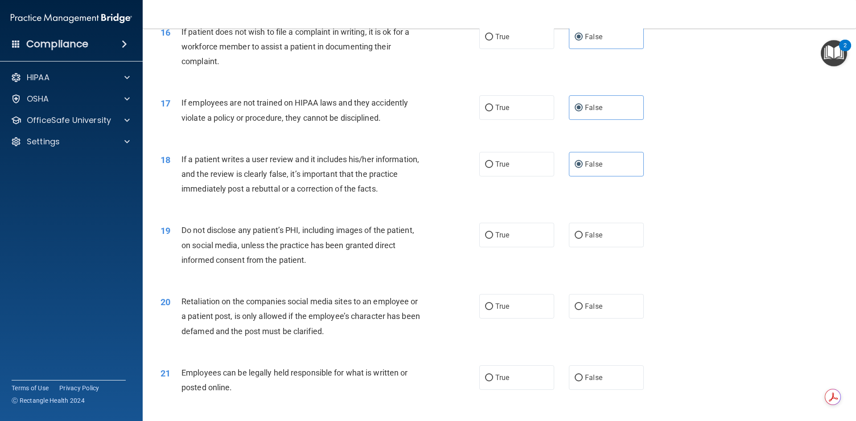
scroll to position [1159, 0]
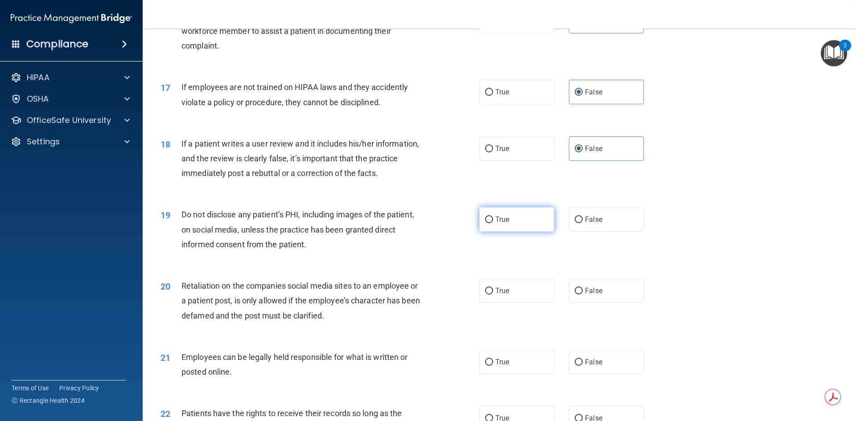
click at [521, 232] on label "True" at bounding box center [516, 219] width 75 height 25
click at [493, 223] on input "True" at bounding box center [489, 220] width 8 height 7
radio input "true"
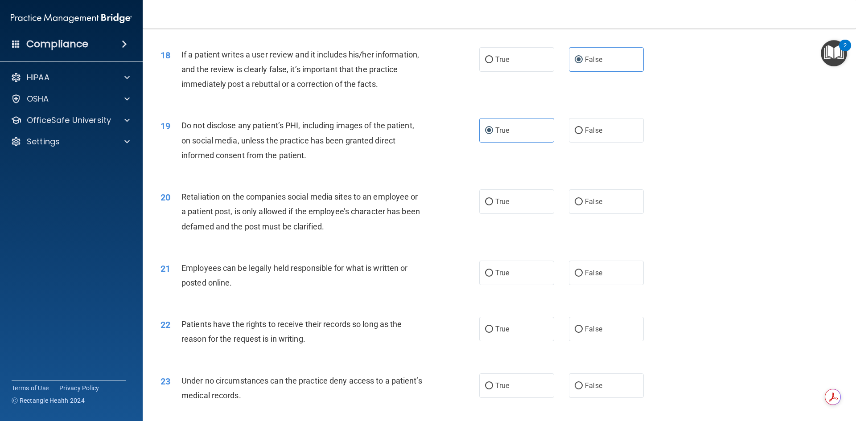
scroll to position [1293, 0]
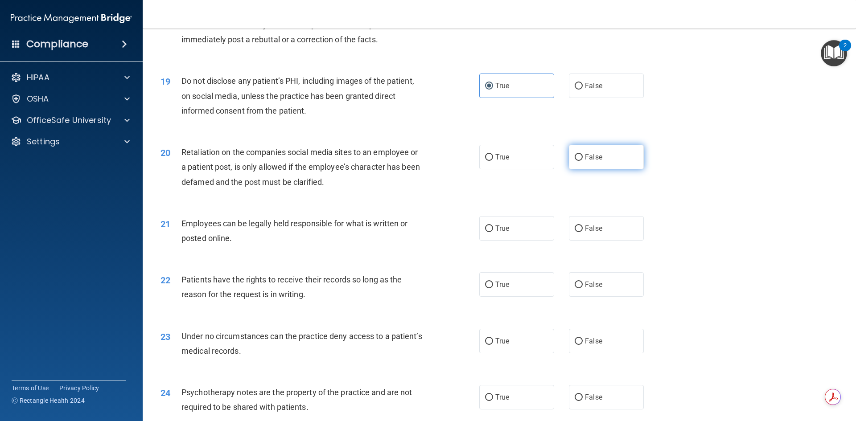
click at [589, 161] on span "False" at bounding box center [593, 157] width 17 height 8
click at [583, 161] on input "False" at bounding box center [579, 157] width 8 height 7
radio input "true"
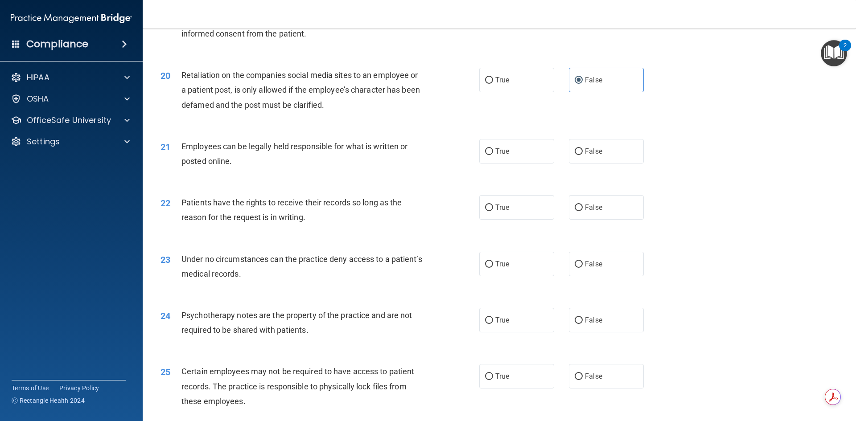
scroll to position [1382, 0]
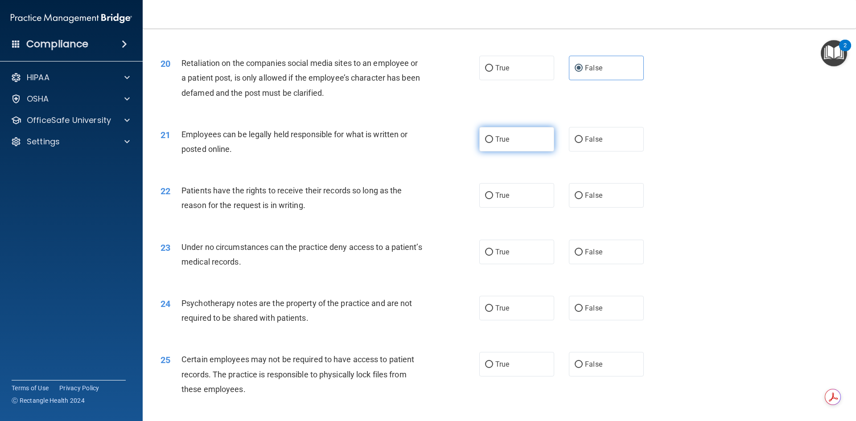
click at [504, 144] on span "True" at bounding box center [502, 139] width 14 height 8
click at [493, 143] on input "True" at bounding box center [489, 139] width 8 height 7
radio input "true"
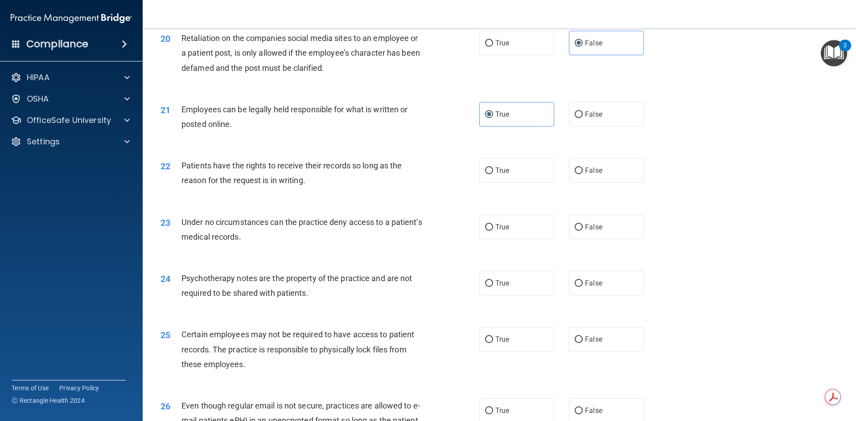
scroll to position [1427, 0]
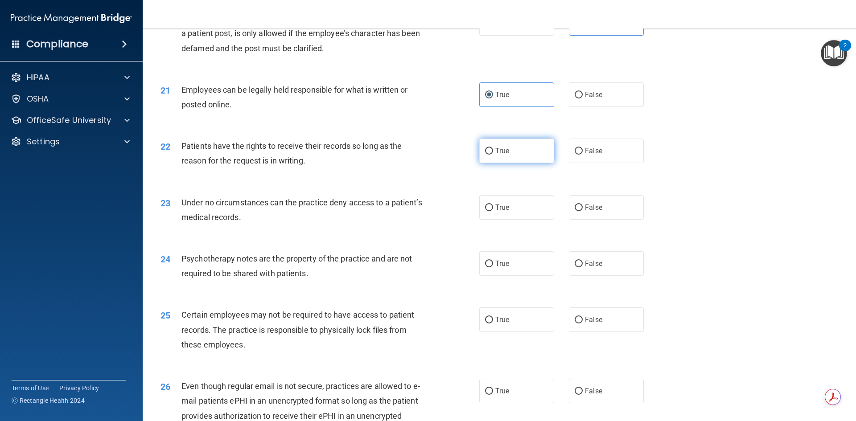
click at [506, 155] on span "True" at bounding box center [502, 151] width 14 height 8
click at [493, 155] on input "True" at bounding box center [489, 151] width 8 height 7
radio input "true"
click at [606, 220] on label "False" at bounding box center [606, 207] width 75 height 25
click at [583, 211] on input "False" at bounding box center [579, 208] width 8 height 7
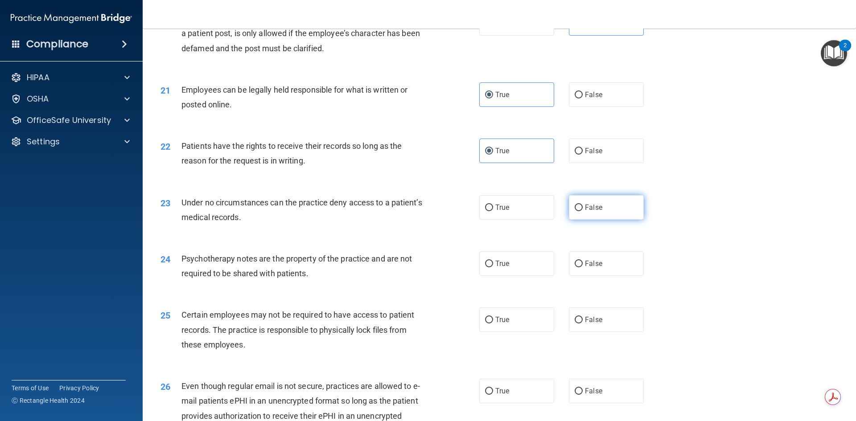
radio input "true"
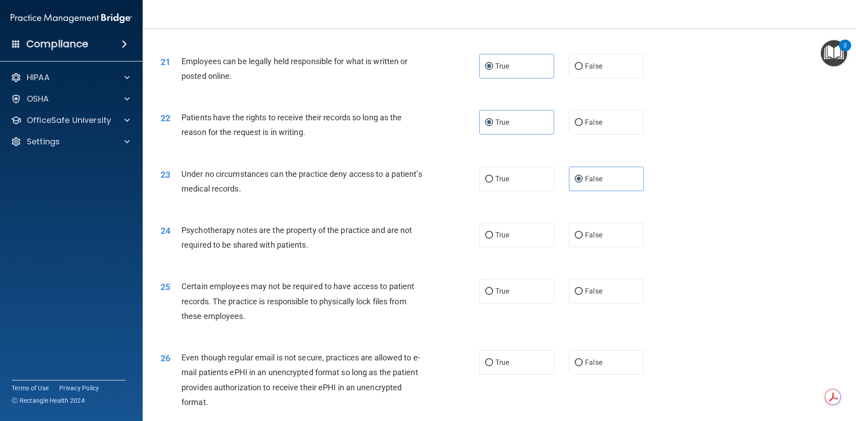
scroll to position [1472, 0]
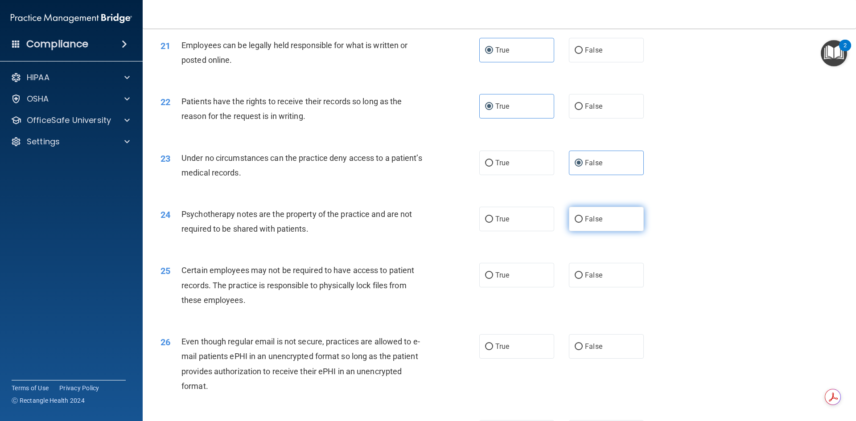
click at [594, 223] on span "False" at bounding box center [593, 219] width 17 height 8
click at [583, 223] on input "False" at bounding box center [579, 219] width 8 height 7
radio input "true"
click at [496, 231] on label "True" at bounding box center [516, 219] width 75 height 25
click at [493, 223] on input "True" at bounding box center [489, 219] width 8 height 7
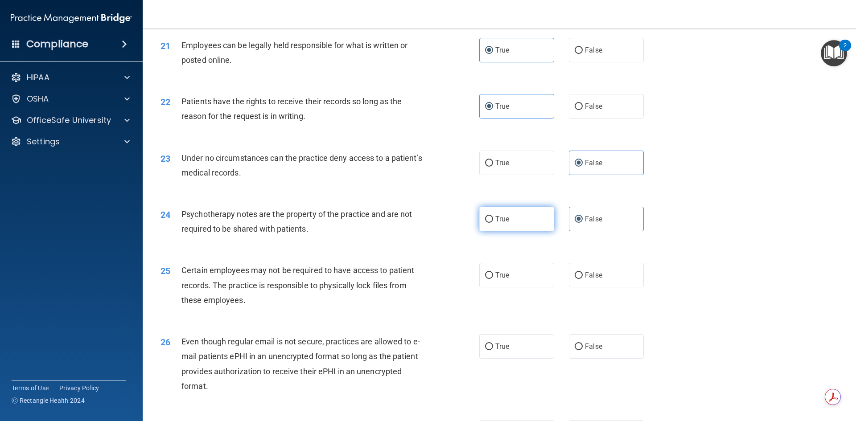
radio input "true"
radio input "false"
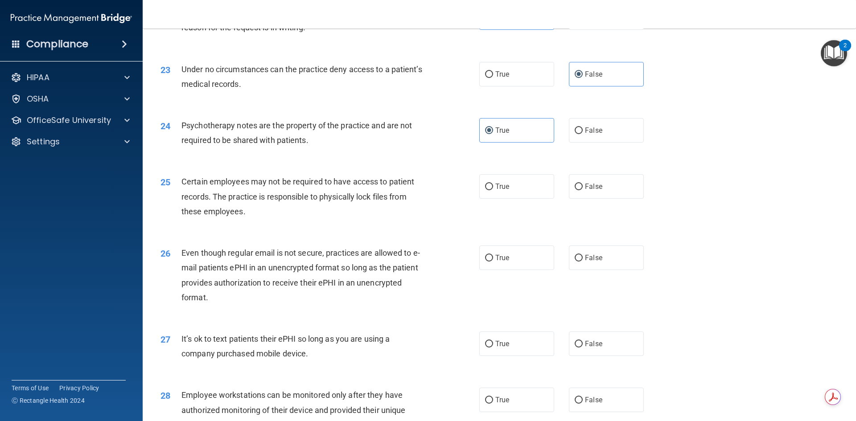
scroll to position [1561, 0]
click at [503, 192] on label "True" at bounding box center [516, 186] width 75 height 25
click at [493, 190] on input "True" at bounding box center [489, 186] width 8 height 7
radio input "true"
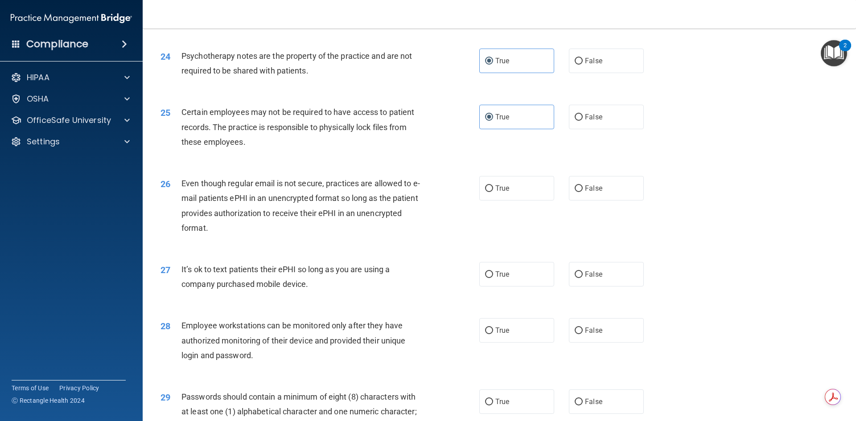
scroll to position [1650, 0]
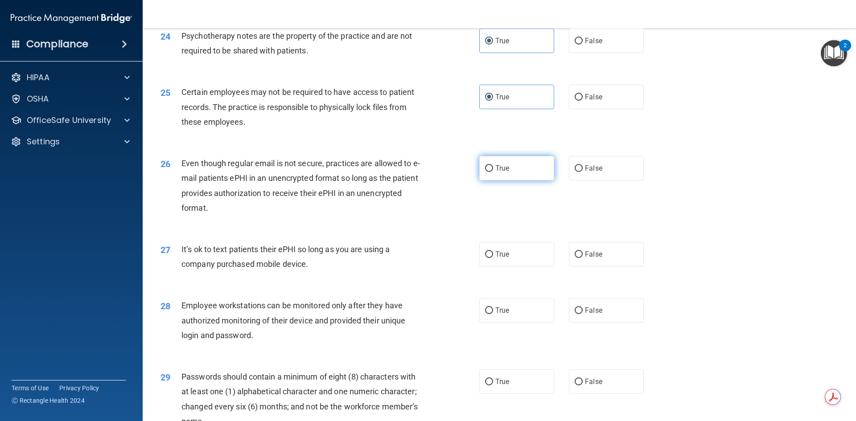
click at [524, 181] on label "True" at bounding box center [516, 168] width 75 height 25
click at [493, 172] on input "True" at bounding box center [489, 168] width 8 height 7
radio input "true"
click at [640, 267] on div "True False" at bounding box center [569, 254] width 180 height 25
click at [580, 267] on label "False" at bounding box center [606, 254] width 75 height 25
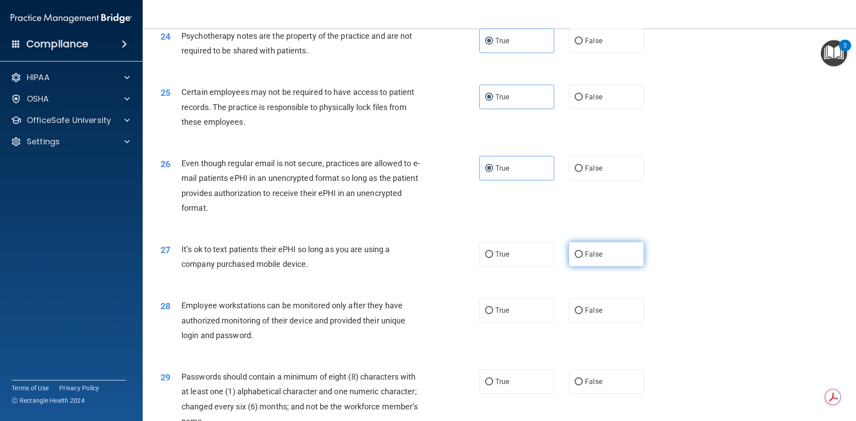
click at [580, 258] on input "False" at bounding box center [579, 255] width 8 height 7
radio input "true"
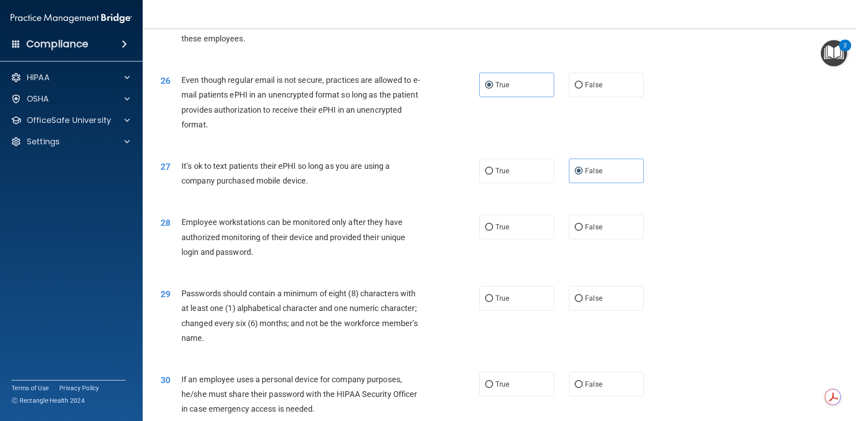
scroll to position [1739, 0]
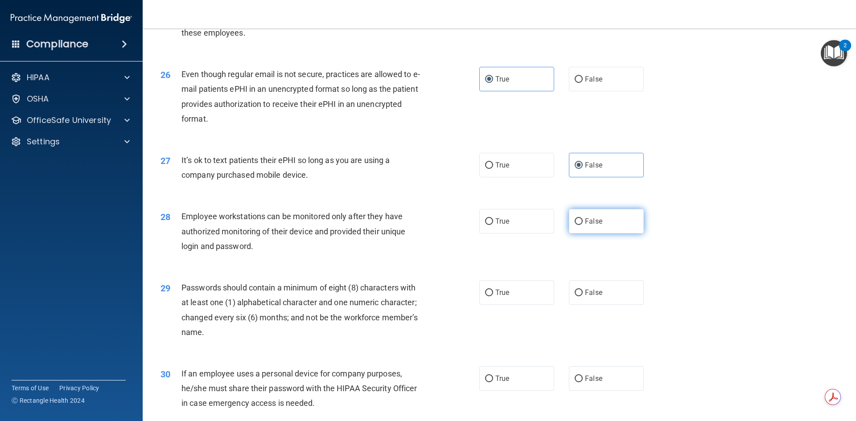
click at [601, 234] on label "False" at bounding box center [606, 221] width 75 height 25
click at [583, 225] on input "False" at bounding box center [579, 222] width 8 height 7
radio input "true"
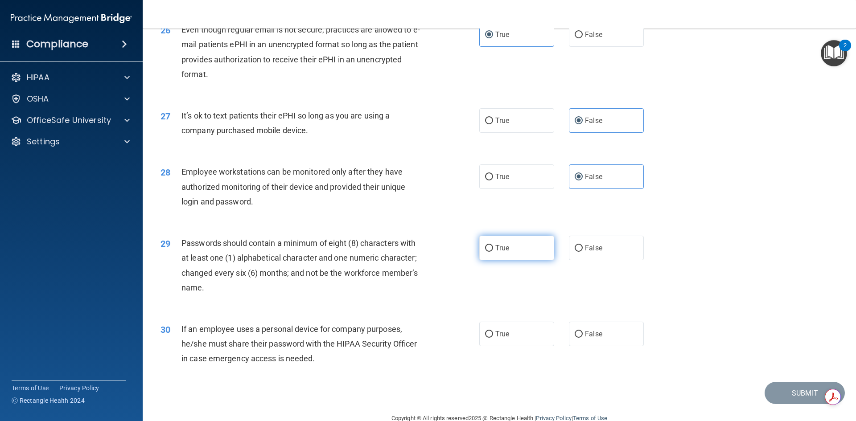
click at [522, 260] on label "True" at bounding box center [516, 248] width 75 height 25
click at [493, 252] on input "True" at bounding box center [489, 248] width 8 height 7
radio input "true"
click at [602, 347] on label "False" at bounding box center [606, 334] width 75 height 25
click at [583, 338] on input "False" at bounding box center [579, 334] width 8 height 7
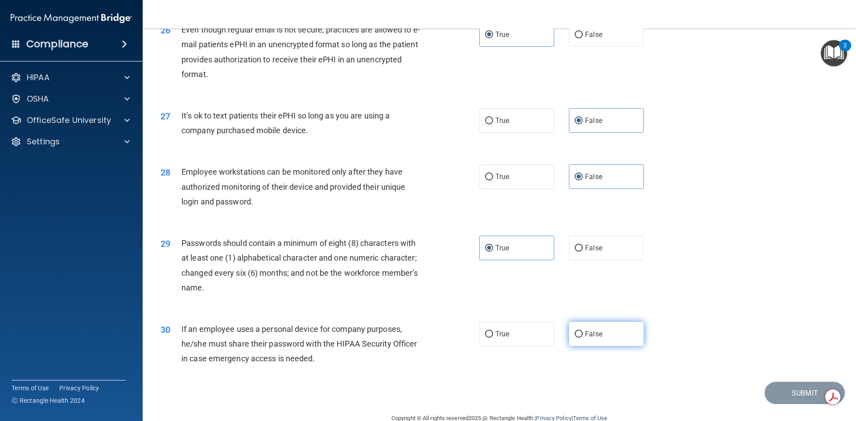
radio input "true"
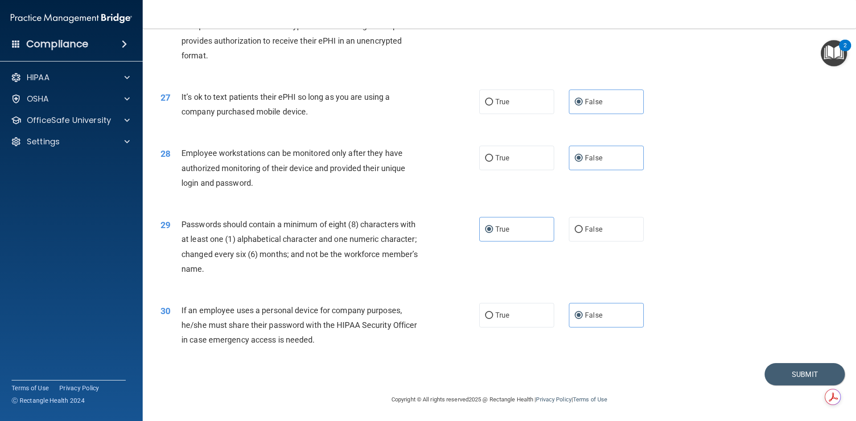
scroll to position [1817, 0]
click at [776, 365] on button "Submit" at bounding box center [805, 374] width 80 height 23
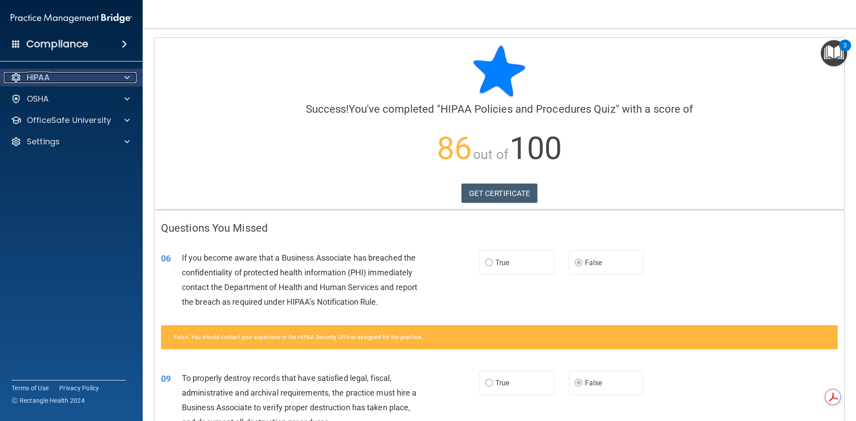
click at [81, 82] on div "HIPAA" at bounding box center [59, 77] width 111 height 11
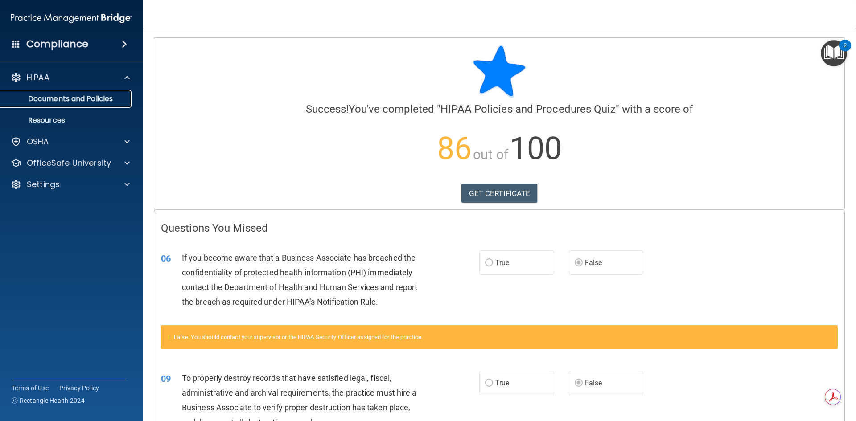
click at [70, 100] on p "Documents and Policies" at bounding box center [67, 99] width 122 height 9
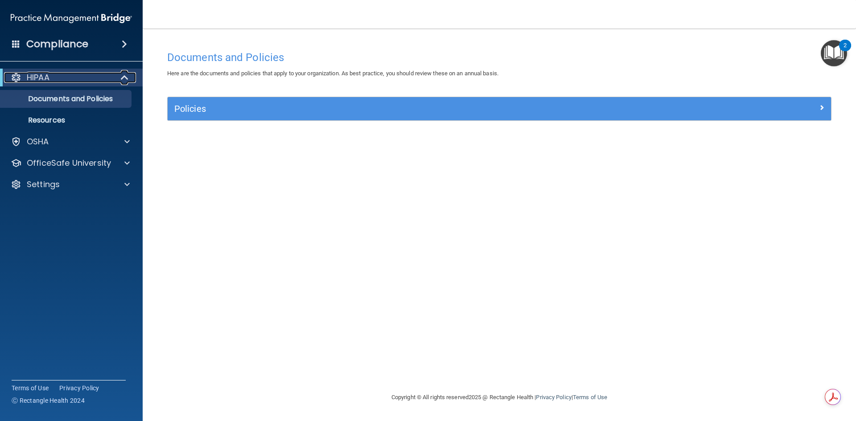
click at [62, 80] on div "HIPAA" at bounding box center [59, 77] width 110 height 11
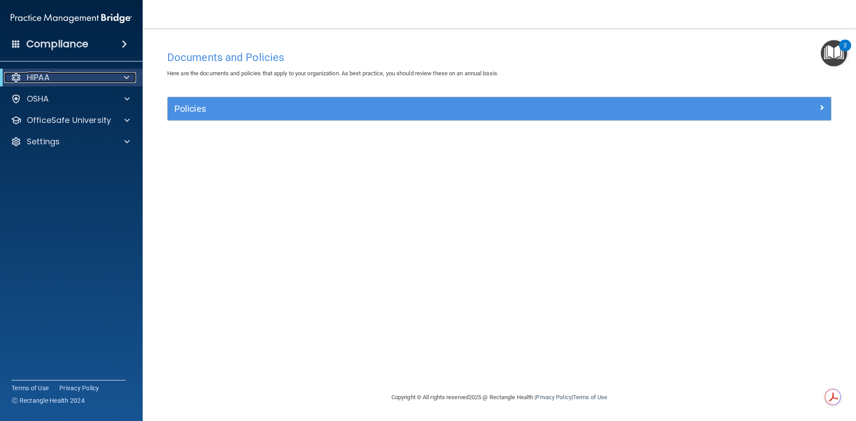
click at [62, 80] on div "HIPAA" at bounding box center [59, 77] width 110 height 11
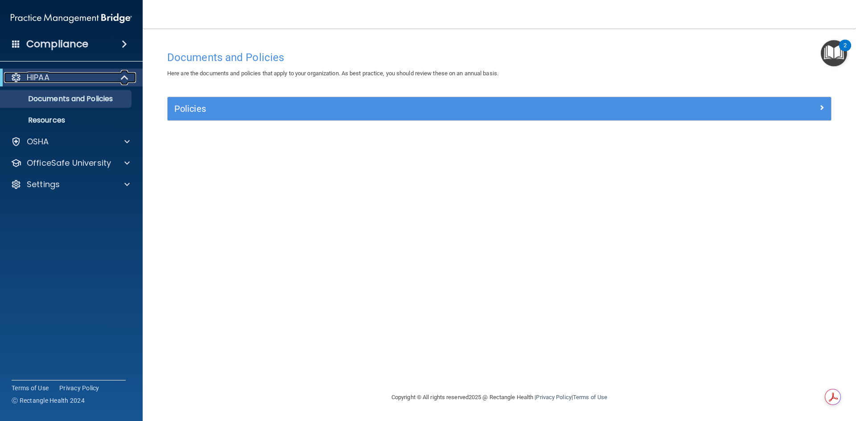
click at [52, 79] on div "HIPAA" at bounding box center [59, 77] width 110 height 11
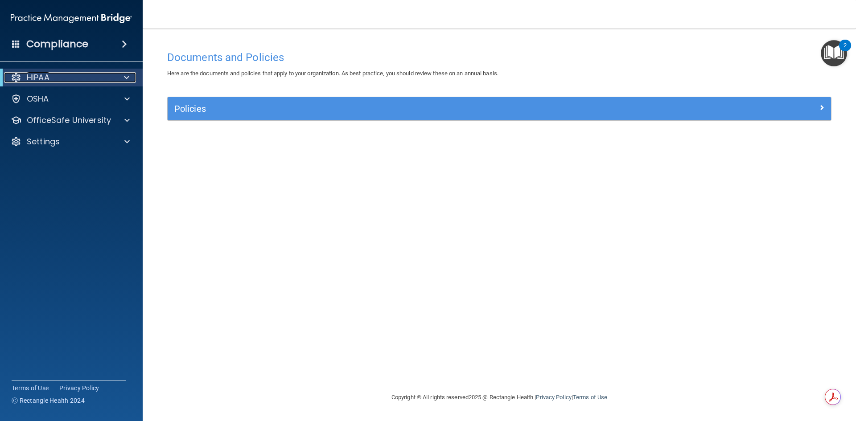
click at [52, 79] on div "HIPAA" at bounding box center [59, 77] width 110 height 11
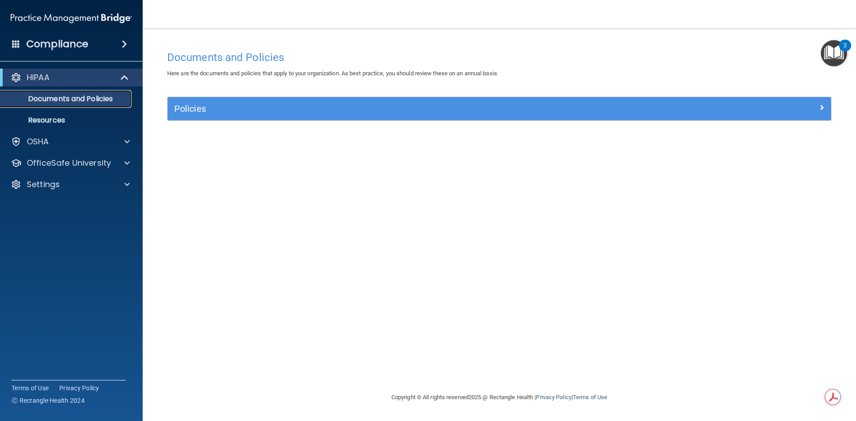
click at [59, 101] on p "Documents and Policies" at bounding box center [67, 99] width 122 height 9
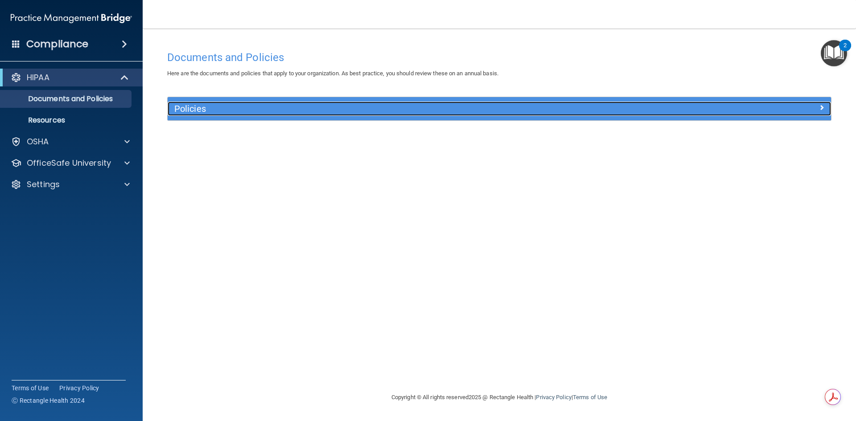
click at [803, 104] on div at bounding box center [748, 107] width 166 height 11
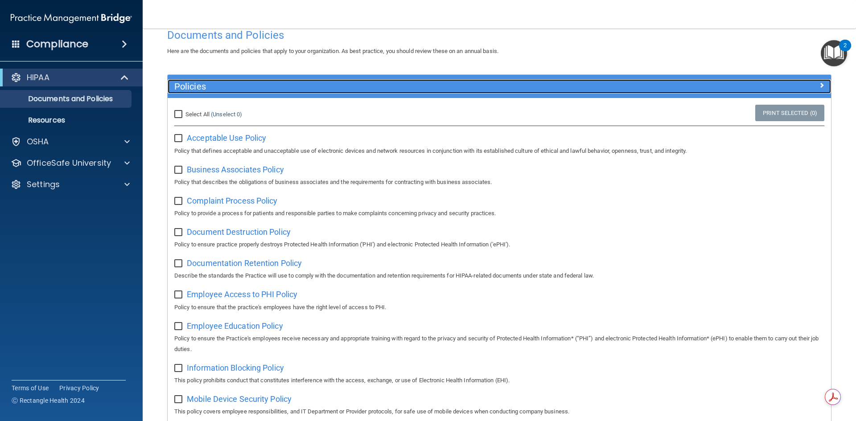
scroll to position [45, 0]
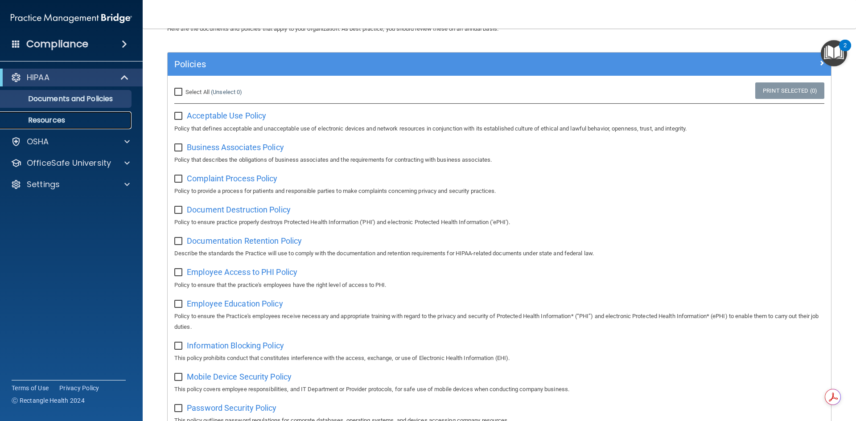
click at [31, 117] on p "Resources" at bounding box center [67, 120] width 122 height 9
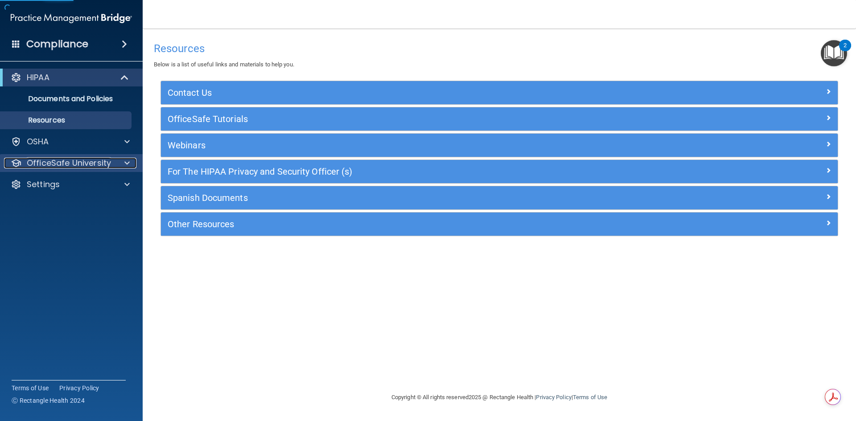
click at [79, 165] on p "OfficeSafe University" at bounding box center [69, 163] width 84 height 11
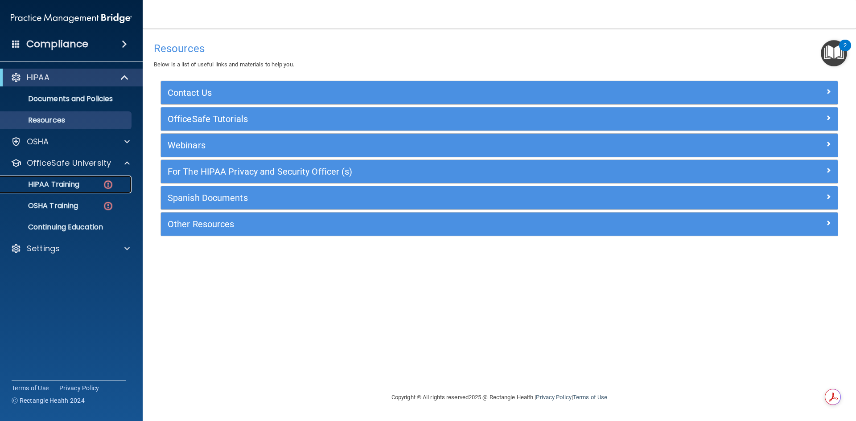
click at [62, 186] on p "HIPAA Training" at bounding box center [43, 184] width 74 height 9
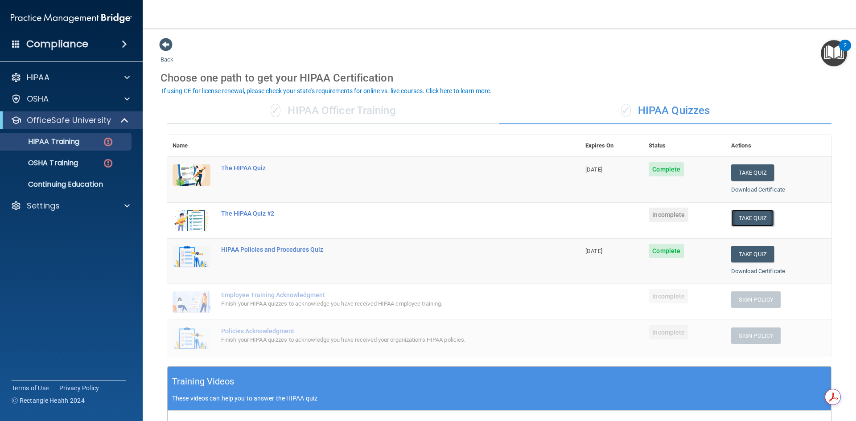
click at [749, 217] on button "Take Quiz" at bounding box center [752, 218] width 43 height 17
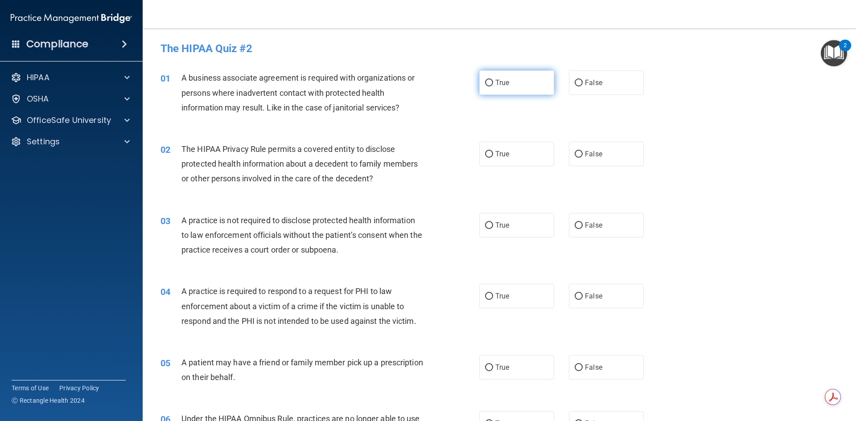
click at [487, 86] on input "True" at bounding box center [489, 83] width 8 height 7
radio input "true"
click at [512, 162] on label "True" at bounding box center [516, 154] width 75 height 25
click at [493, 158] on input "True" at bounding box center [489, 154] width 8 height 7
radio input "true"
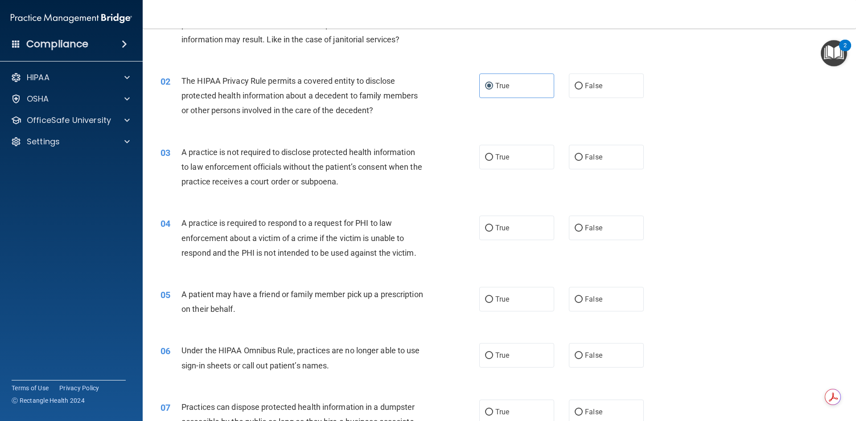
scroll to position [89, 0]
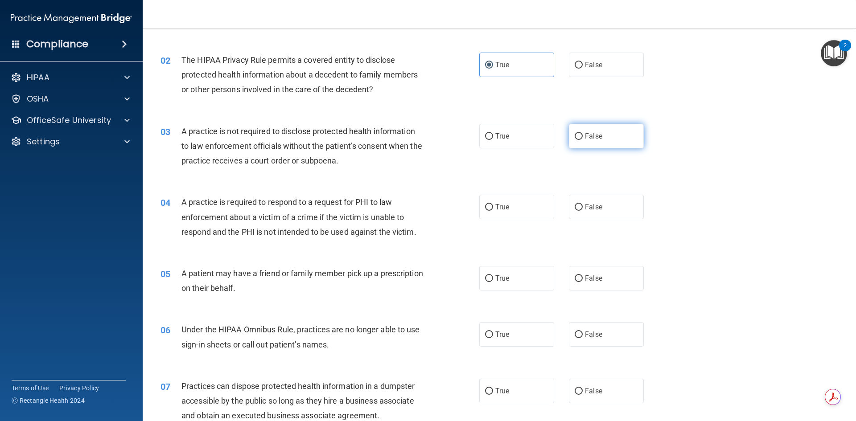
click at [611, 142] on label "False" at bounding box center [606, 136] width 75 height 25
click at [583, 140] on input "False" at bounding box center [579, 136] width 8 height 7
radio input "true"
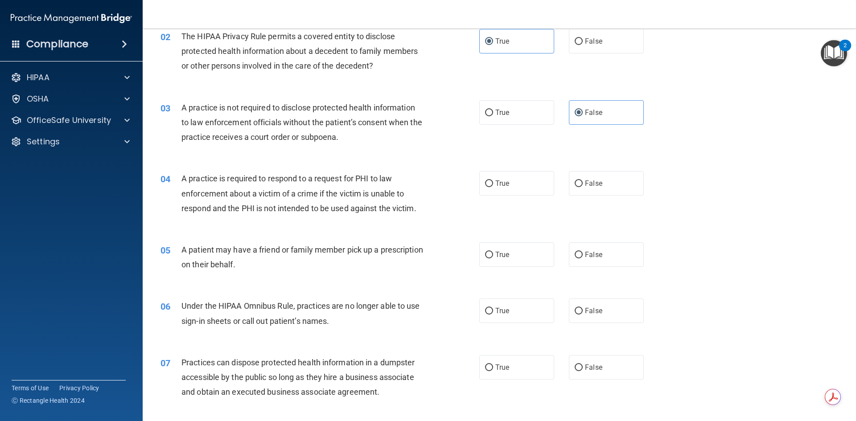
scroll to position [134, 0]
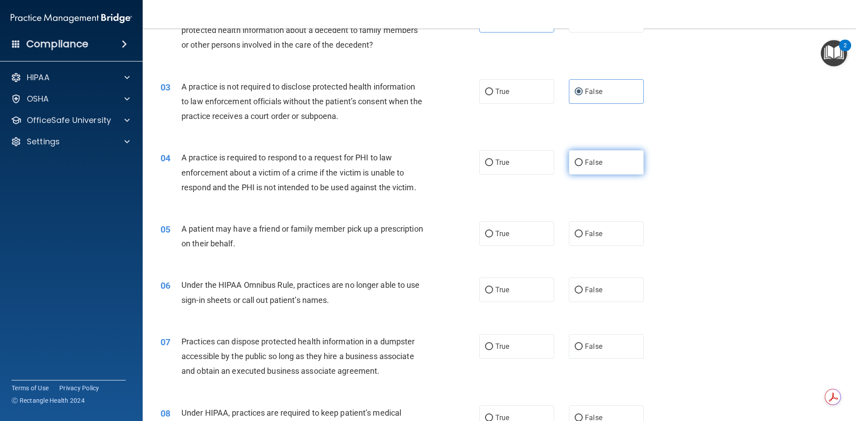
click at [592, 169] on label "False" at bounding box center [606, 162] width 75 height 25
click at [583, 166] on input "False" at bounding box center [579, 163] width 8 height 7
radio input "true"
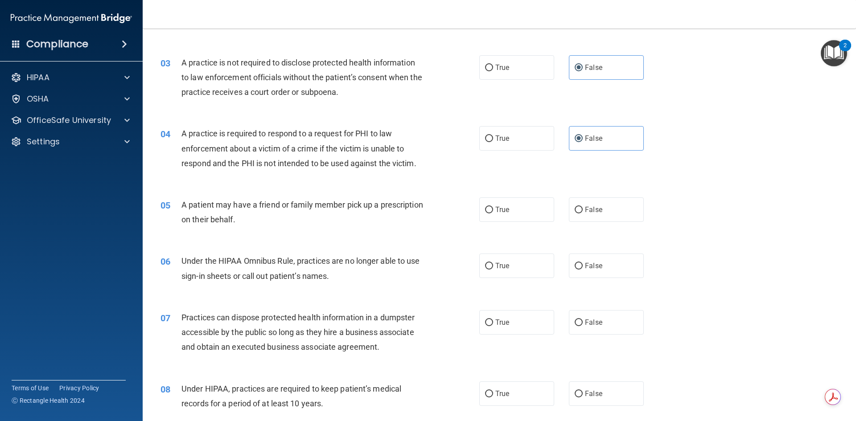
scroll to position [178, 0]
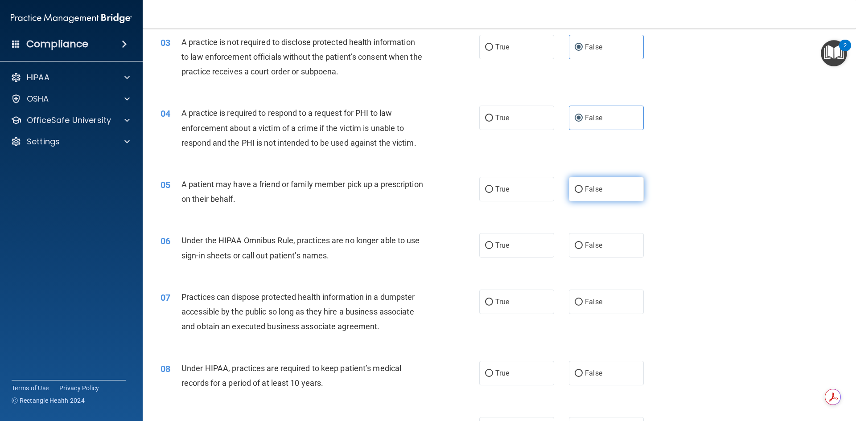
click at [616, 190] on label "False" at bounding box center [606, 189] width 75 height 25
click at [583, 190] on input "False" at bounding box center [579, 189] width 8 height 7
radio input "true"
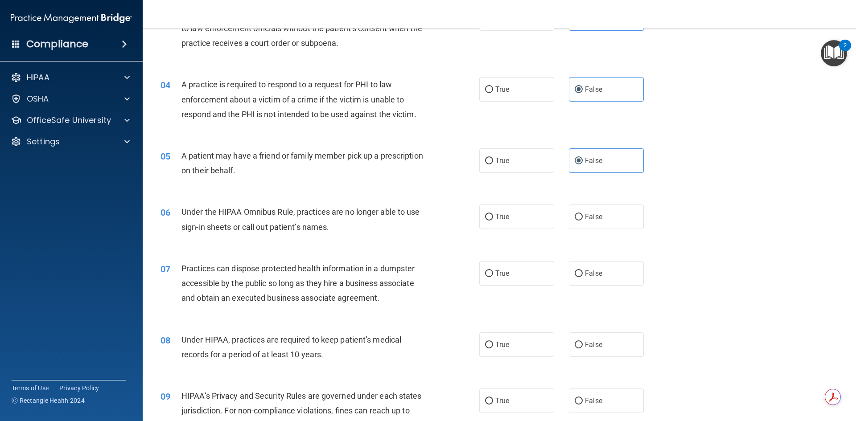
scroll to position [223, 0]
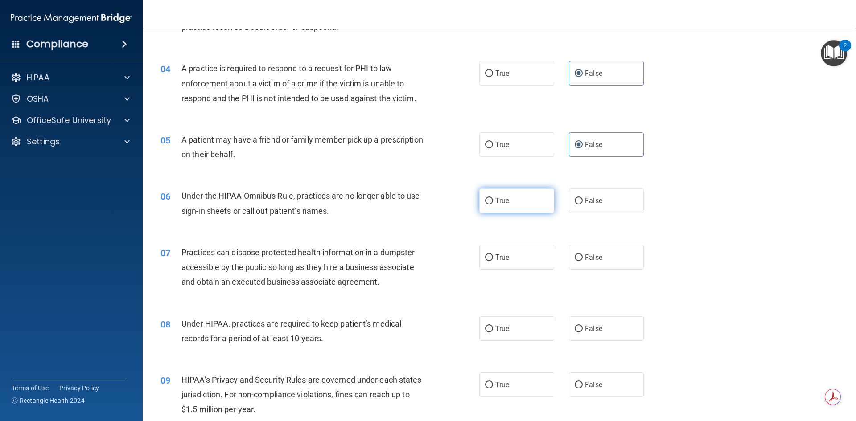
click at [503, 200] on span "True" at bounding box center [502, 201] width 14 height 8
click at [493, 200] on input "True" at bounding box center [489, 201] width 8 height 7
radio input "true"
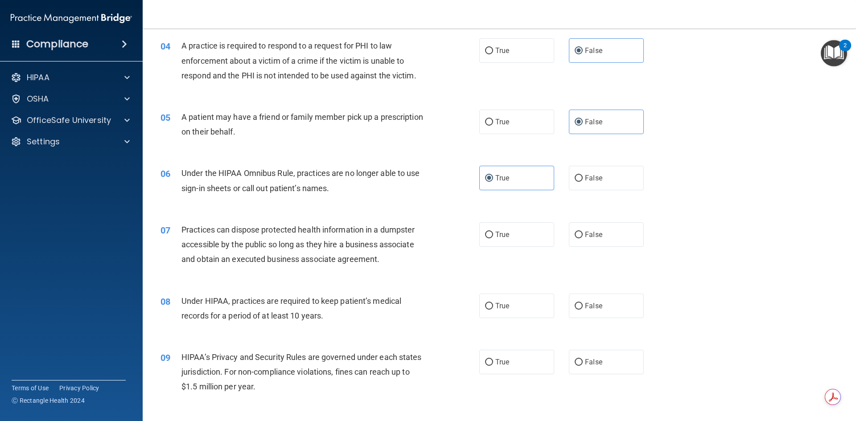
scroll to position [268, 0]
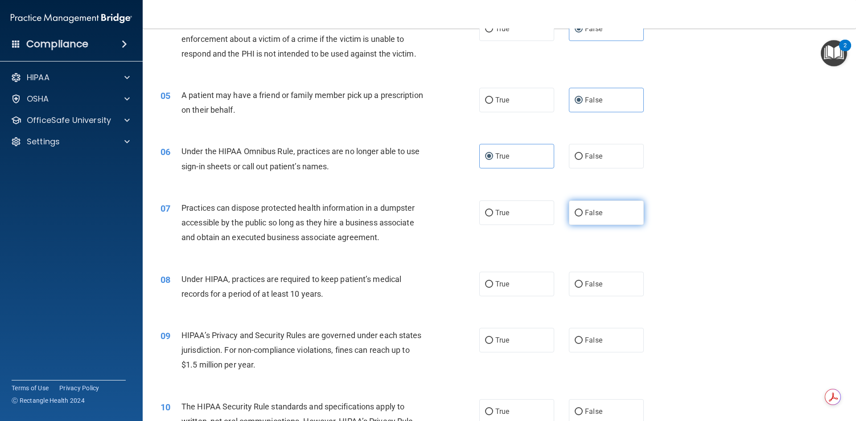
click at [600, 215] on label "False" at bounding box center [606, 213] width 75 height 25
click at [583, 215] on input "False" at bounding box center [579, 213] width 8 height 7
radio input "true"
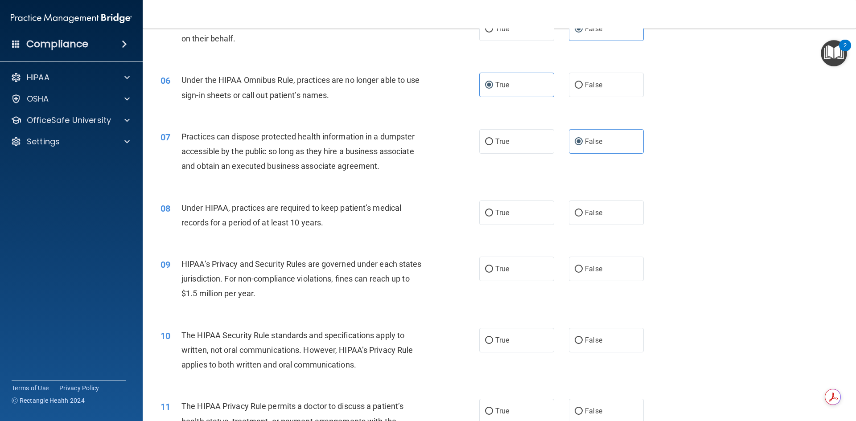
scroll to position [357, 0]
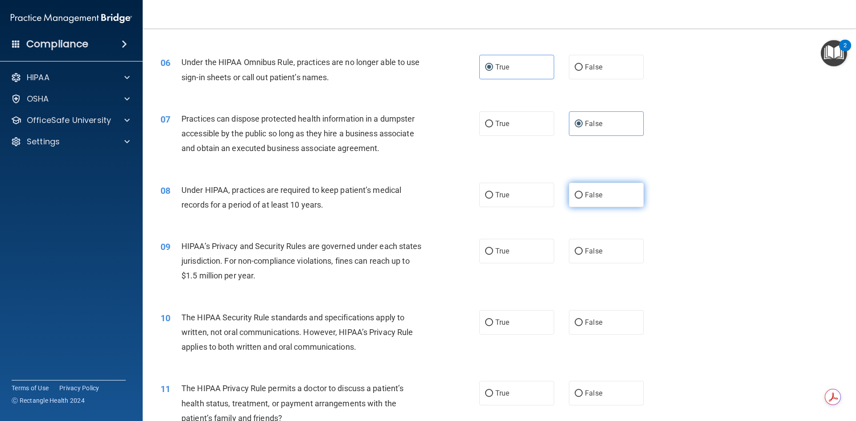
click at [594, 198] on span "False" at bounding box center [593, 195] width 17 height 8
click at [583, 198] on input "False" at bounding box center [579, 195] width 8 height 7
radio input "true"
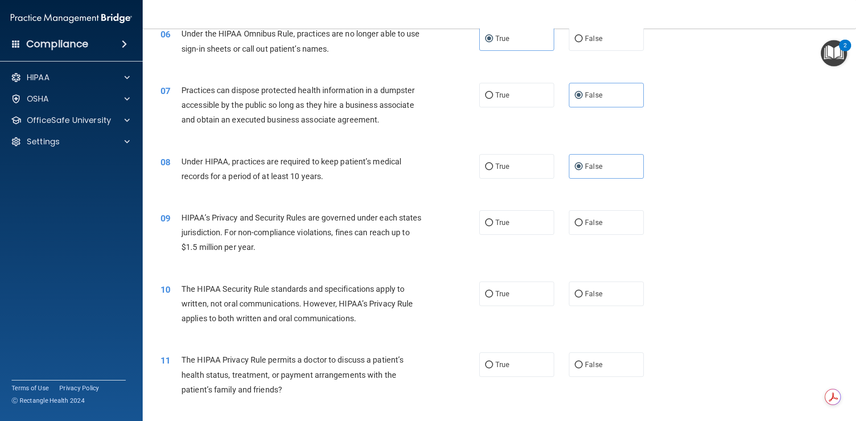
scroll to position [401, 0]
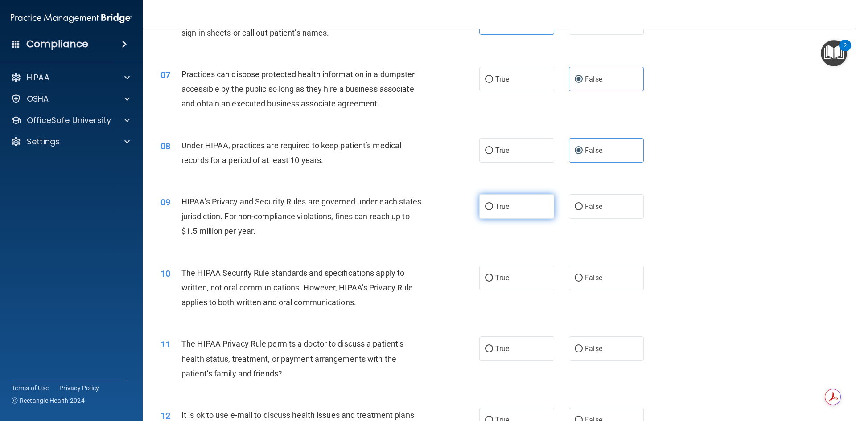
click at [537, 214] on label "True" at bounding box center [516, 206] width 75 height 25
click at [493, 210] on input "True" at bounding box center [489, 207] width 8 height 7
radio input "true"
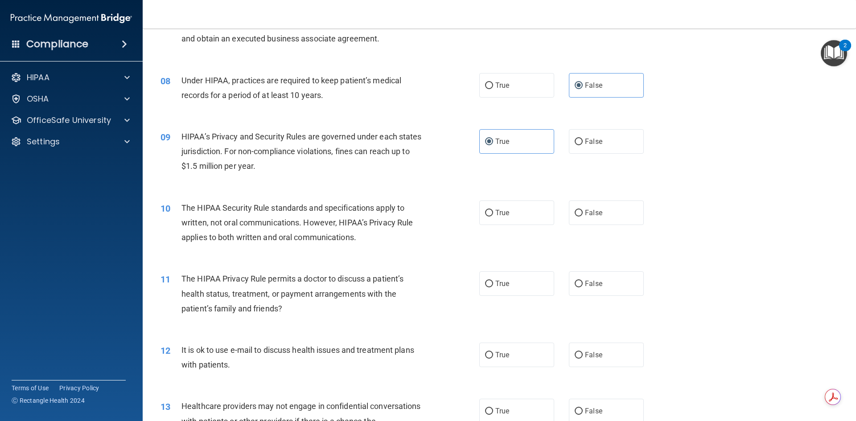
scroll to position [491, 0]
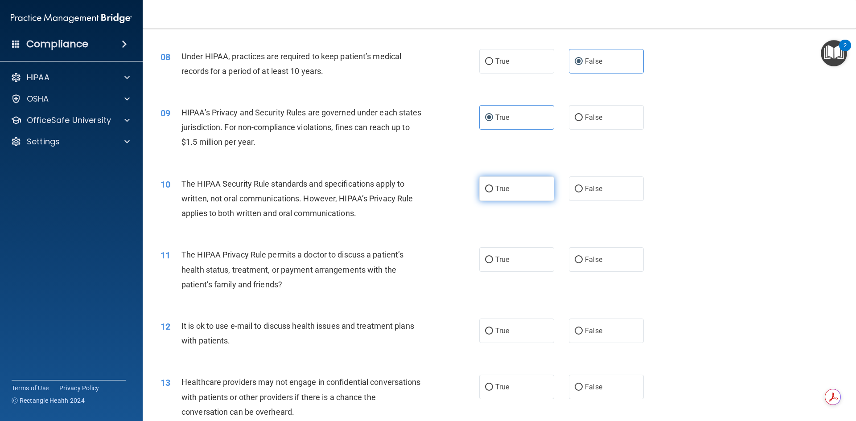
click at [518, 197] on label "True" at bounding box center [516, 189] width 75 height 25
click at [493, 193] on input "True" at bounding box center [489, 189] width 8 height 7
radio input "true"
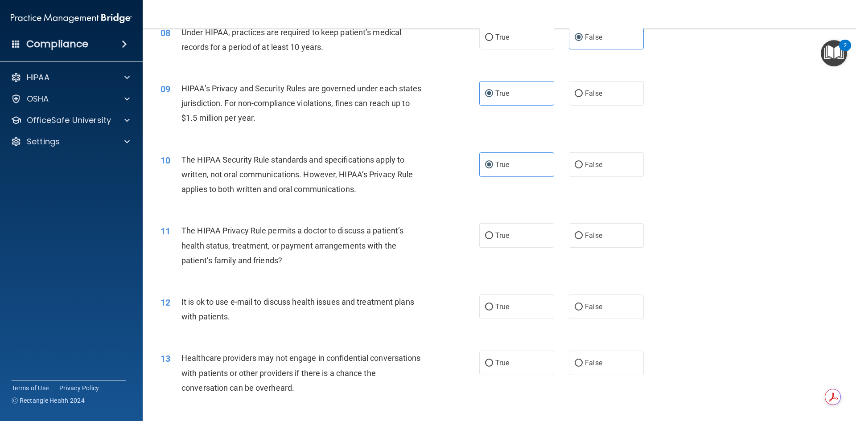
scroll to position [535, 0]
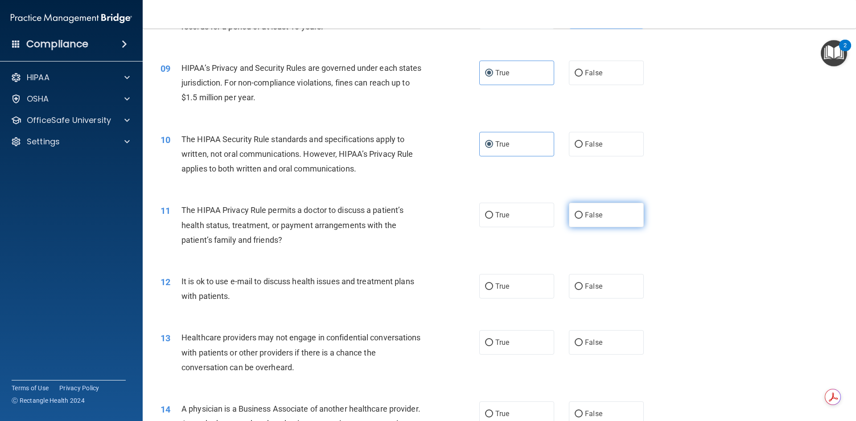
click at [604, 217] on label "False" at bounding box center [606, 215] width 75 height 25
click at [583, 217] on input "False" at bounding box center [579, 215] width 8 height 7
radio input "true"
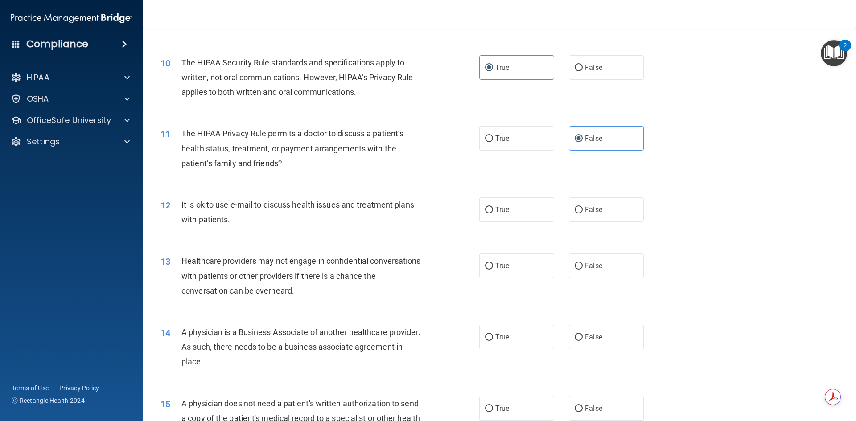
scroll to position [624, 0]
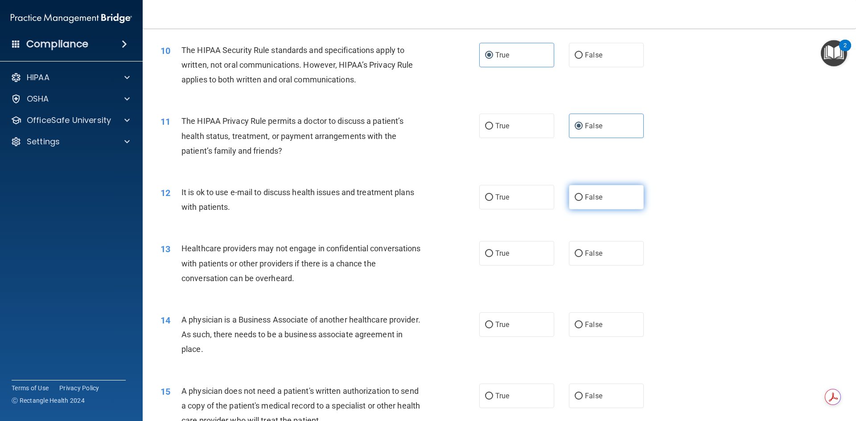
click at [596, 196] on span "False" at bounding box center [593, 197] width 17 height 8
click at [583, 196] on input "False" at bounding box center [579, 197] width 8 height 7
radio input "true"
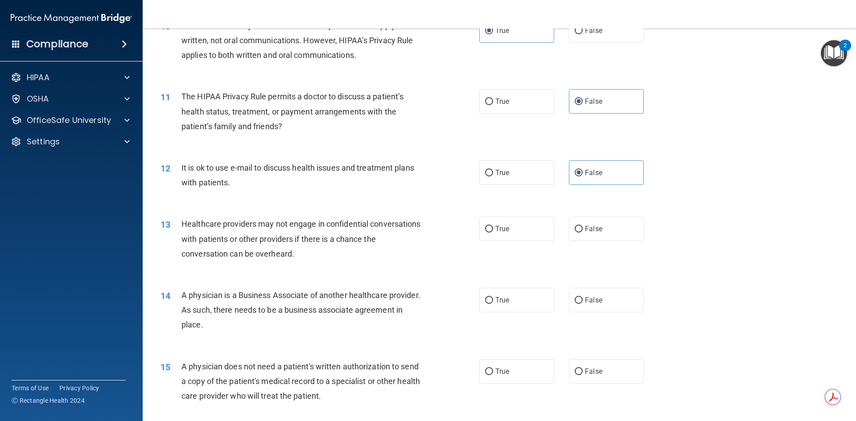
scroll to position [669, 0]
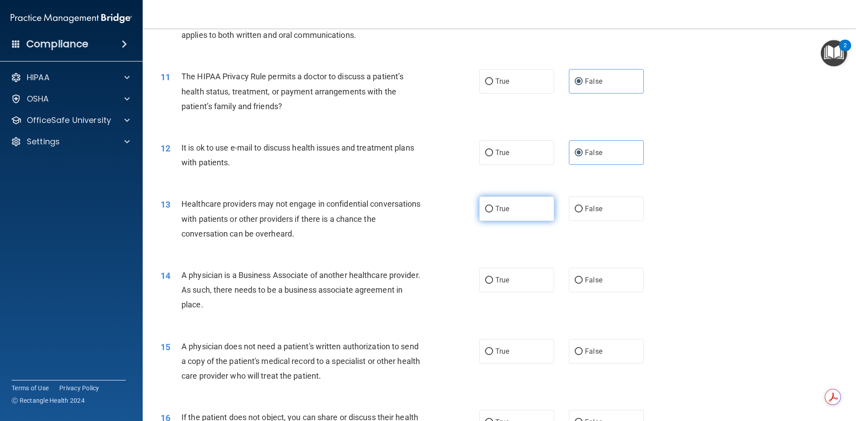
click at [532, 213] on label "True" at bounding box center [516, 209] width 75 height 25
click at [493, 213] on input "True" at bounding box center [489, 209] width 8 height 7
radio input "true"
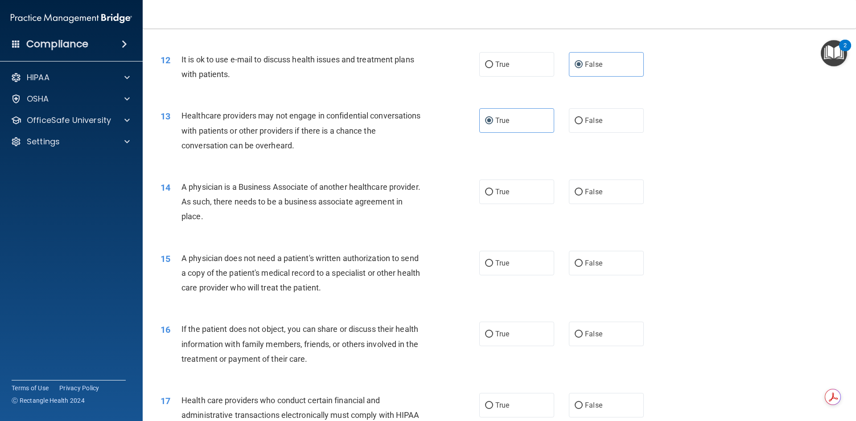
scroll to position [758, 0]
click at [536, 197] on label "True" at bounding box center [516, 191] width 75 height 25
click at [493, 195] on input "True" at bounding box center [489, 191] width 8 height 7
radio input "true"
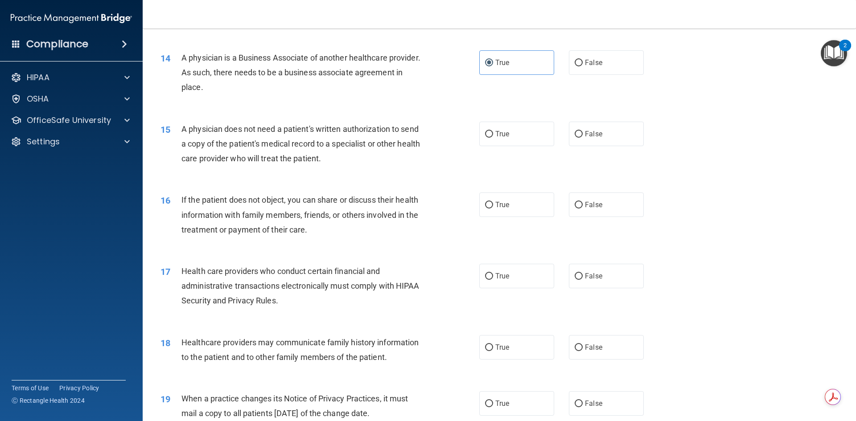
scroll to position [892, 0]
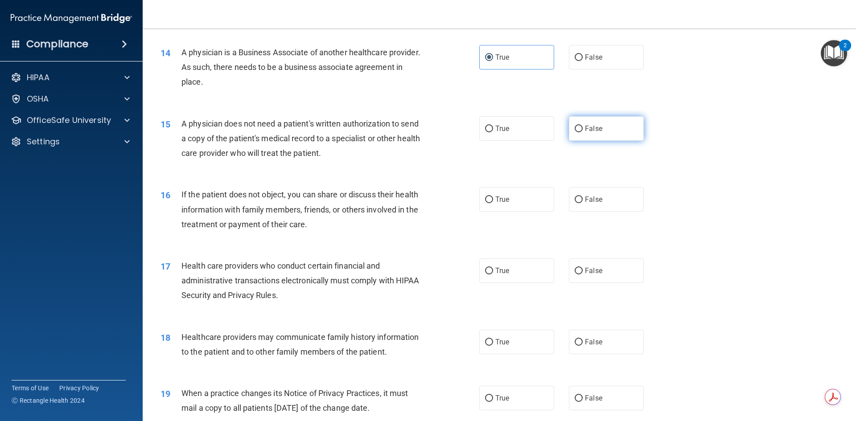
click at [598, 134] on label "False" at bounding box center [606, 128] width 75 height 25
click at [583, 132] on input "False" at bounding box center [579, 129] width 8 height 7
radio input "true"
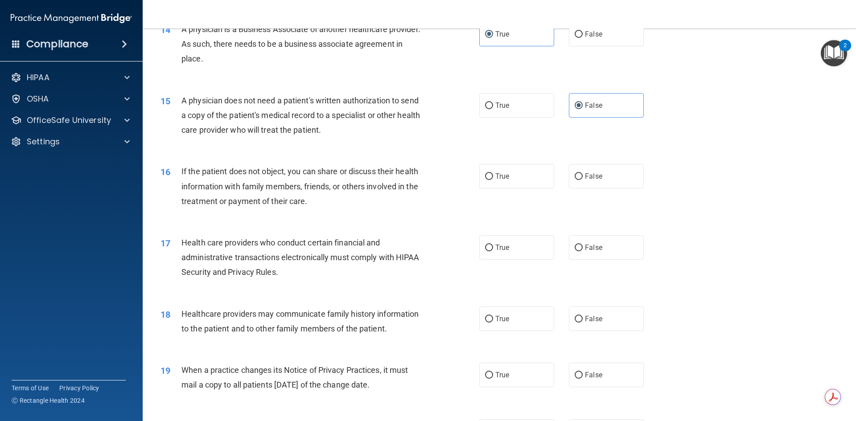
scroll to position [937, 0]
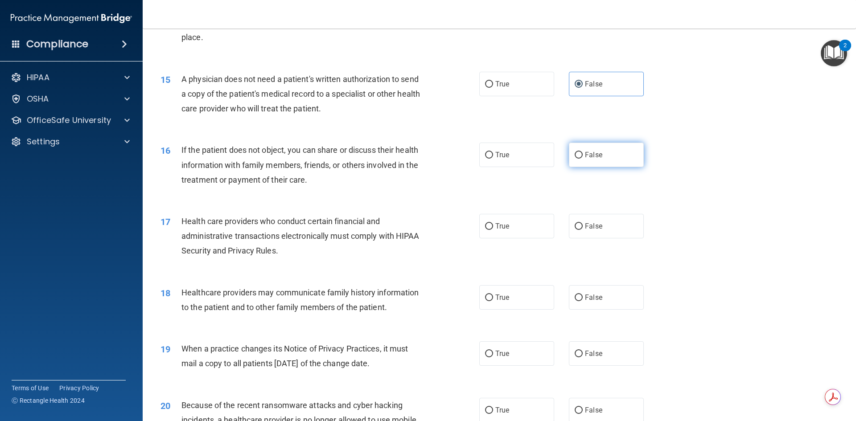
click at [609, 163] on label "False" at bounding box center [606, 155] width 75 height 25
click at [583, 159] on input "False" at bounding box center [579, 155] width 8 height 7
radio input "true"
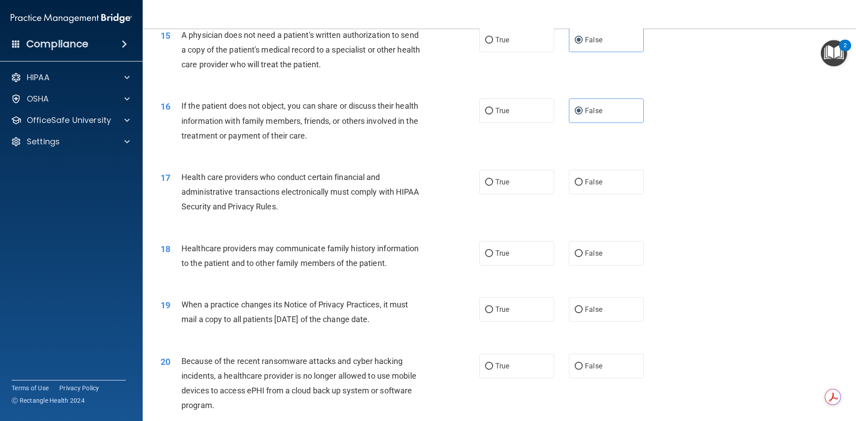
scroll to position [981, 0]
click at [500, 183] on span "True" at bounding box center [502, 181] width 14 height 8
click at [493, 183] on input "True" at bounding box center [489, 182] width 8 height 7
radio input "true"
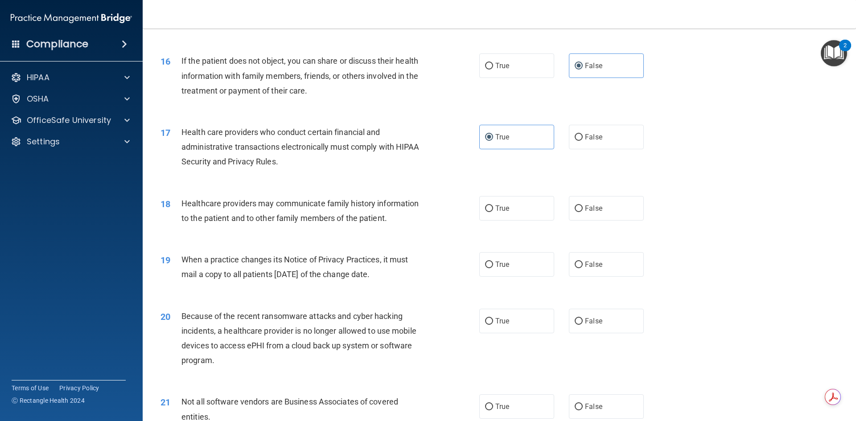
scroll to position [1070, 0]
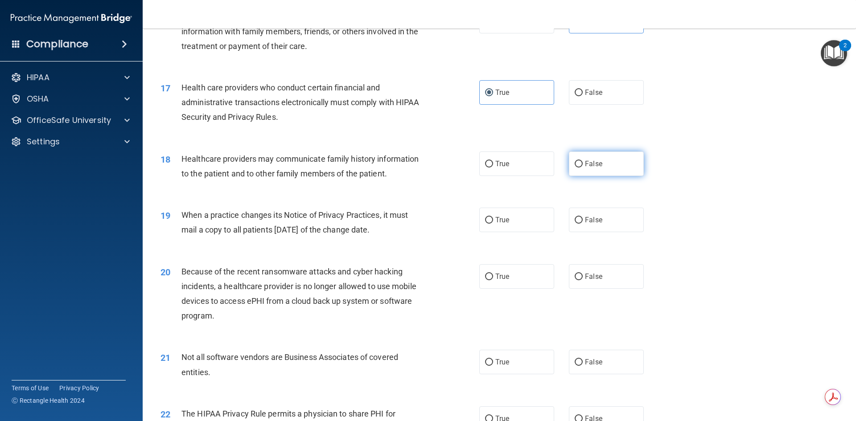
click at [589, 168] on label "False" at bounding box center [606, 164] width 75 height 25
click at [583, 168] on input "False" at bounding box center [579, 164] width 8 height 7
radio input "true"
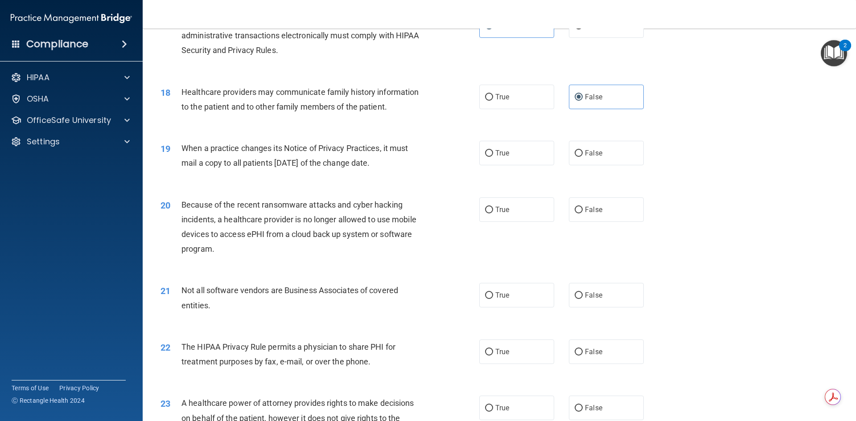
scroll to position [1159, 0]
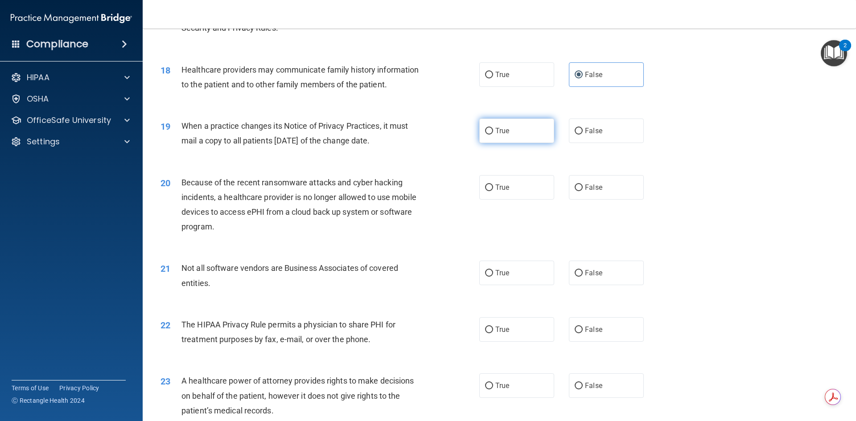
click at [509, 134] on label "True" at bounding box center [516, 131] width 75 height 25
click at [493, 134] on input "True" at bounding box center [489, 131] width 8 height 7
radio input "true"
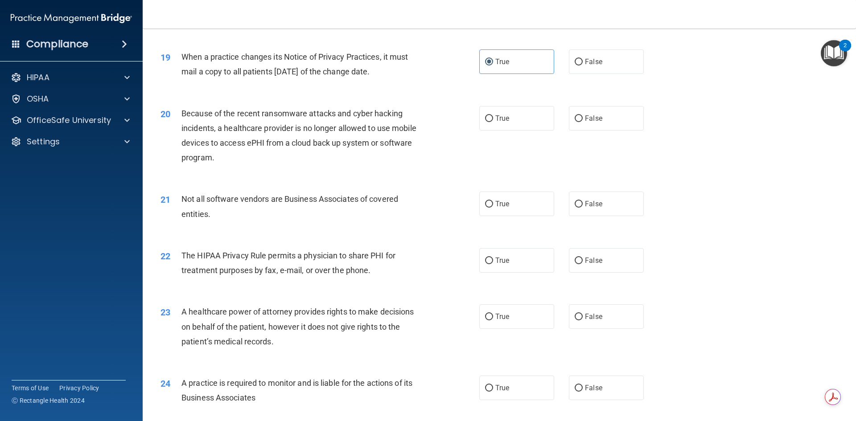
scroll to position [1249, 0]
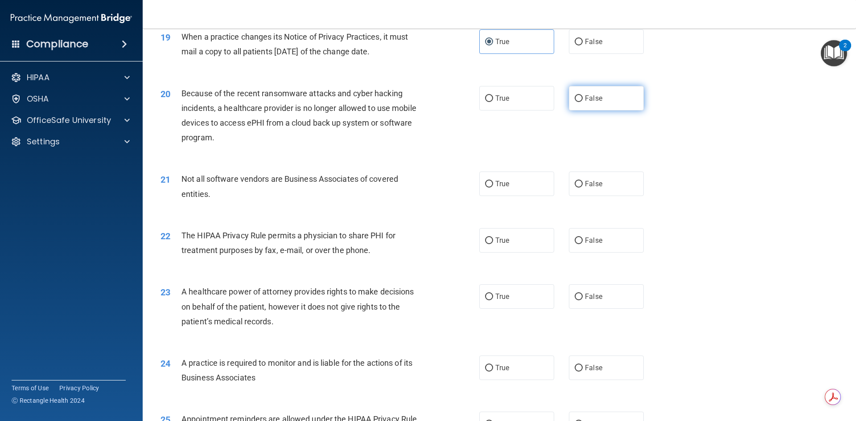
click at [594, 100] on span "False" at bounding box center [593, 98] width 17 height 8
click at [583, 100] on input "False" at bounding box center [579, 98] width 8 height 7
radio input "true"
click at [509, 188] on label "True" at bounding box center [516, 184] width 75 height 25
click at [493, 188] on input "True" at bounding box center [489, 184] width 8 height 7
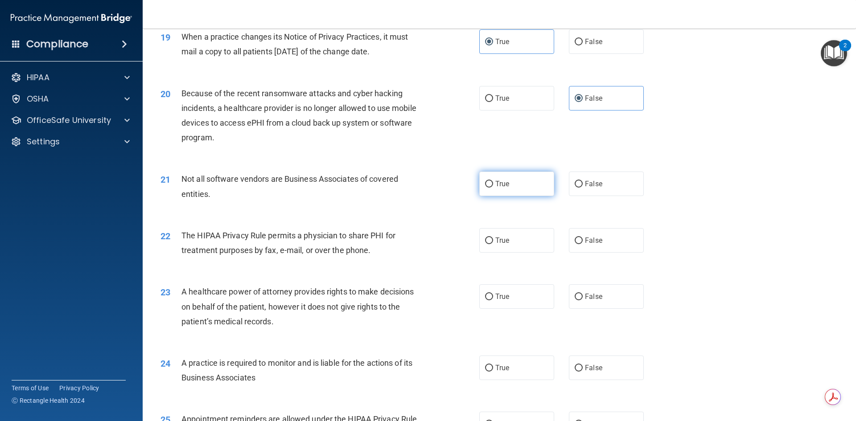
radio input "true"
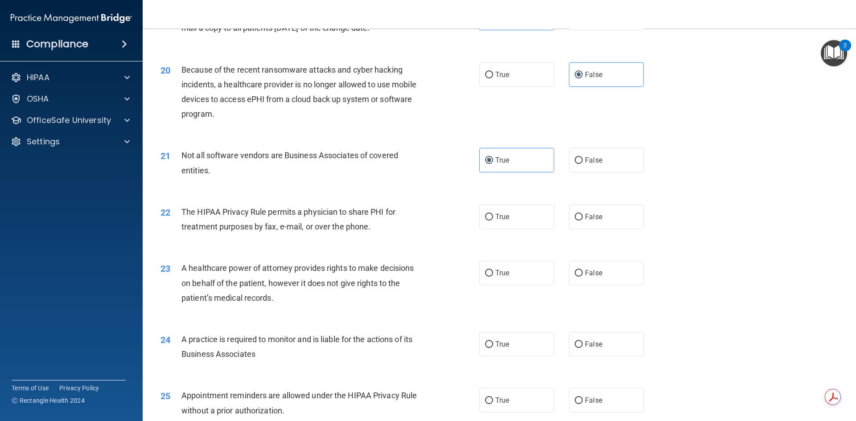
scroll to position [1293, 0]
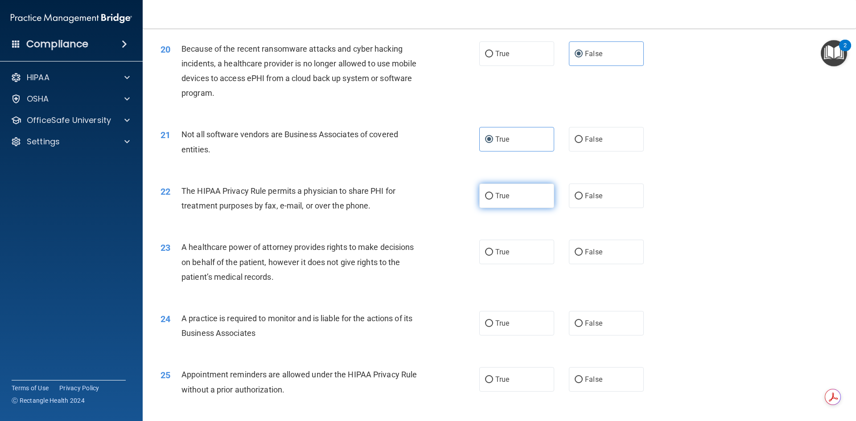
click at [509, 200] on label "True" at bounding box center [516, 196] width 75 height 25
click at [493, 200] on input "True" at bounding box center [489, 196] width 8 height 7
radio input "true"
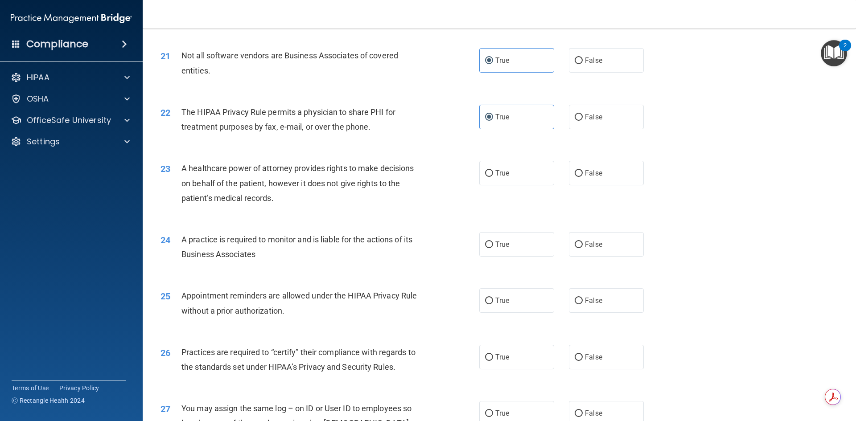
scroll to position [1382, 0]
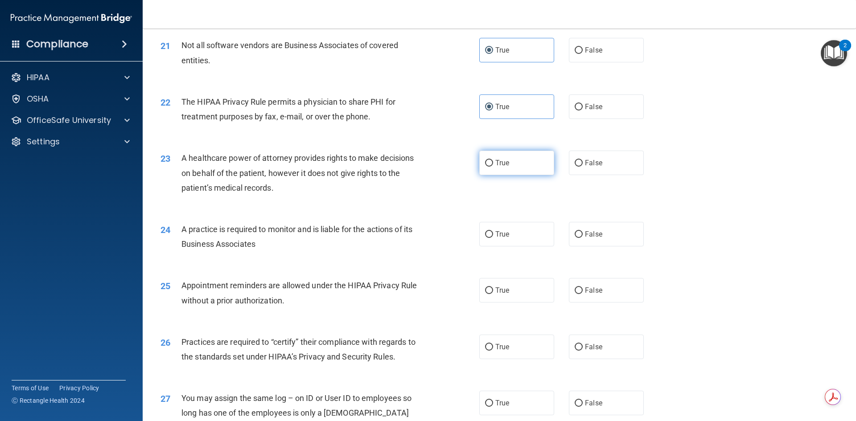
click at [534, 166] on label "True" at bounding box center [516, 163] width 75 height 25
click at [493, 166] on input "True" at bounding box center [489, 163] width 8 height 7
radio input "true"
click at [596, 169] on label "False" at bounding box center [606, 163] width 75 height 25
click at [583, 167] on input "False" at bounding box center [579, 163] width 8 height 7
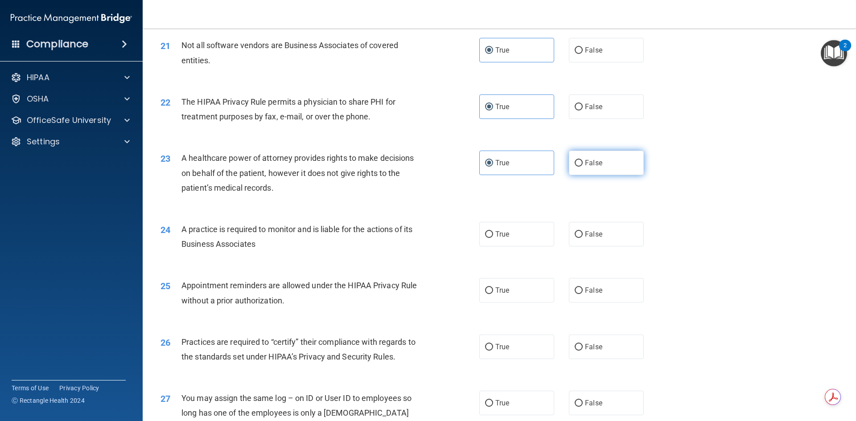
radio input "true"
click at [526, 169] on label "True" at bounding box center [516, 163] width 75 height 25
click at [493, 167] on input "True" at bounding box center [489, 163] width 8 height 7
radio input "true"
click at [624, 157] on label "False" at bounding box center [606, 163] width 75 height 25
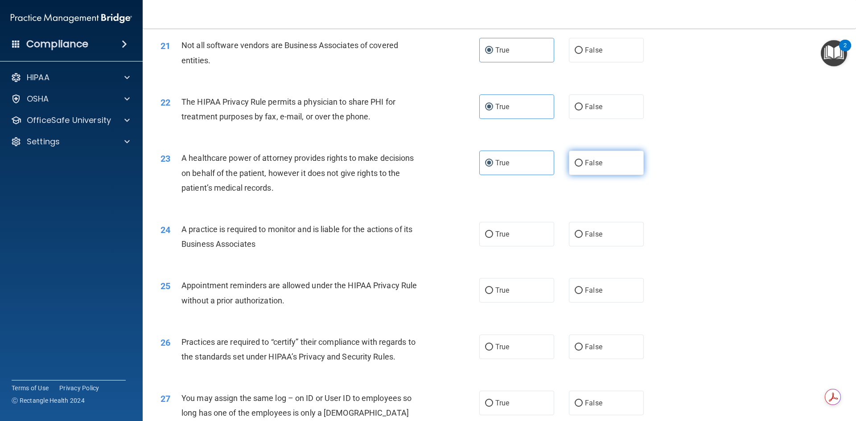
click at [583, 160] on input "False" at bounding box center [579, 163] width 8 height 7
radio input "true"
radio input "false"
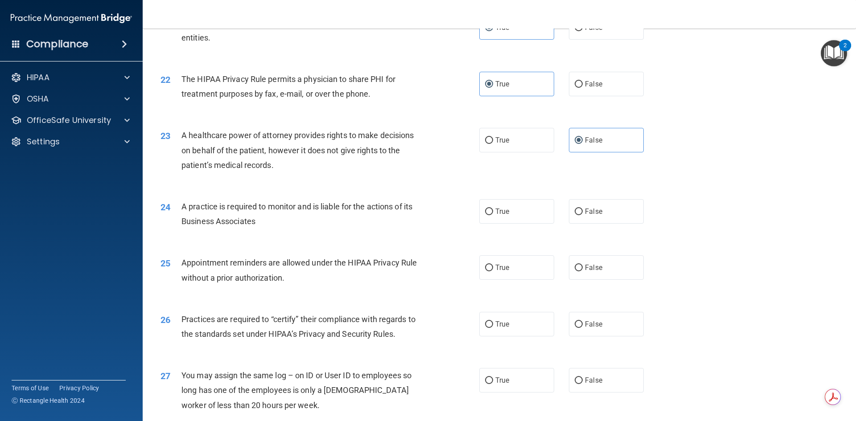
scroll to position [1427, 0]
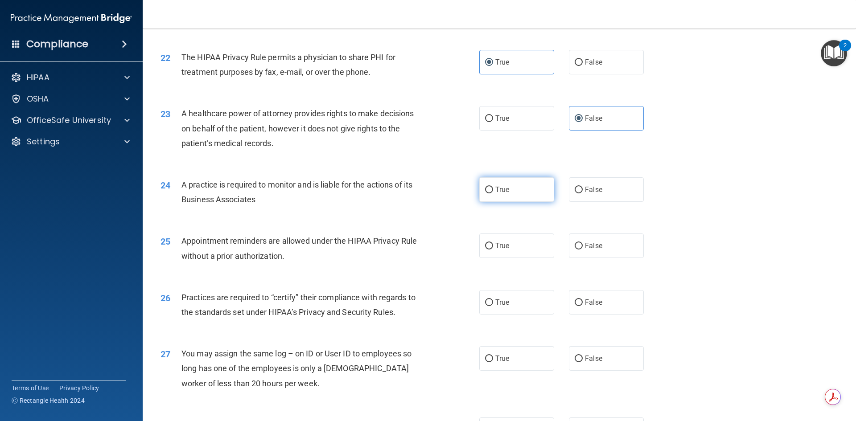
click at [496, 193] on span "True" at bounding box center [502, 190] width 14 height 8
click at [493, 193] on input "True" at bounding box center [489, 190] width 8 height 7
radio input "true"
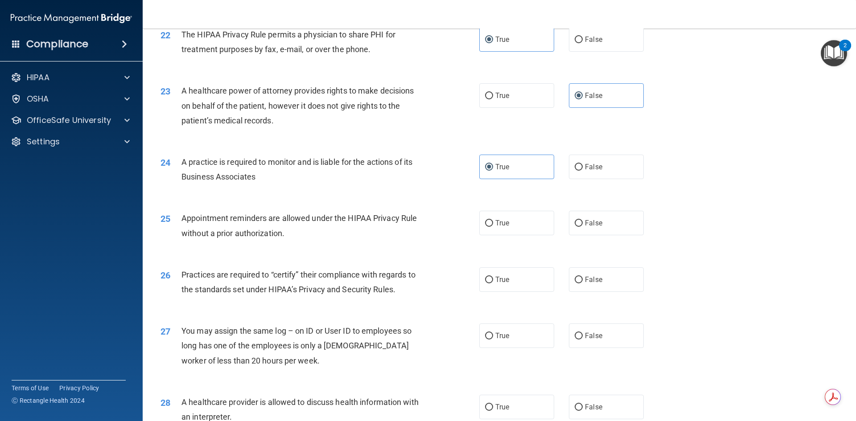
scroll to position [1472, 0]
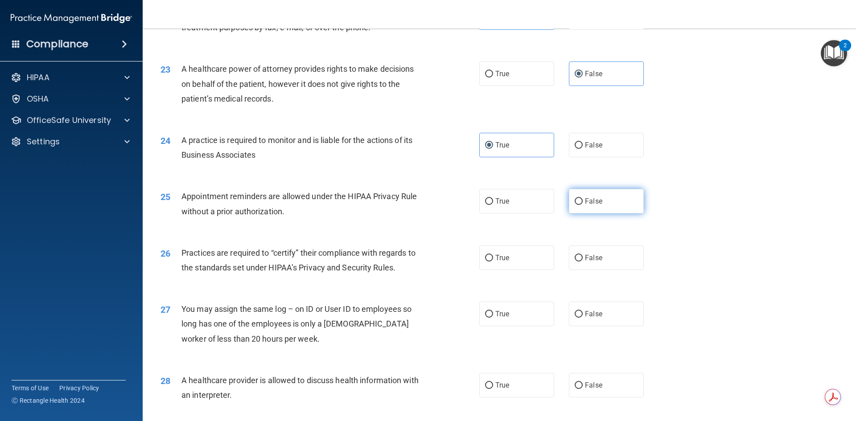
click at [606, 202] on label "False" at bounding box center [606, 201] width 75 height 25
click at [583, 202] on input "False" at bounding box center [579, 201] width 8 height 7
radio input "true"
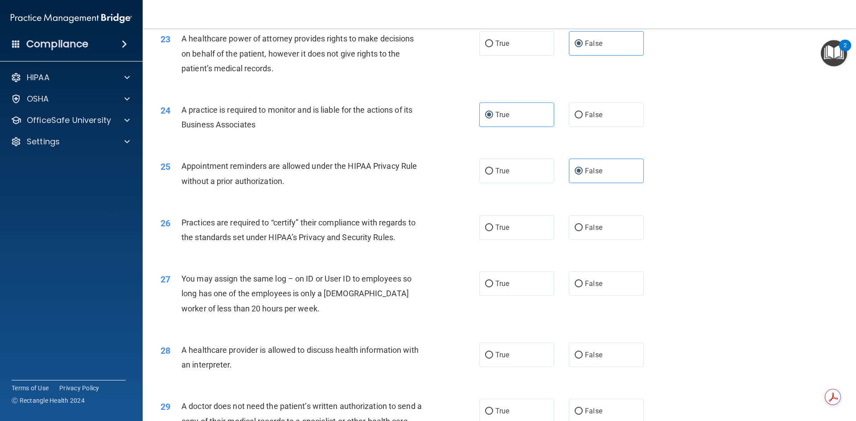
scroll to position [1516, 0]
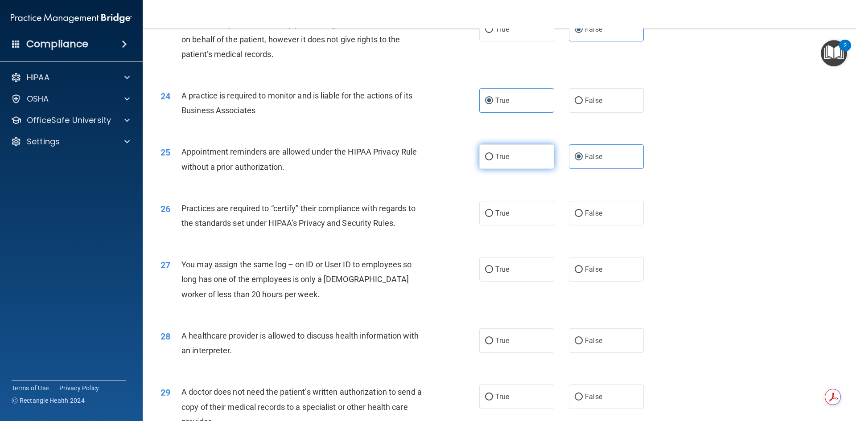
click at [524, 158] on label "True" at bounding box center [516, 156] width 75 height 25
click at [493, 158] on input "True" at bounding box center [489, 157] width 8 height 7
radio input "true"
click at [586, 155] on span "False" at bounding box center [593, 157] width 17 height 8
click at [583, 155] on input "False" at bounding box center [579, 157] width 8 height 7
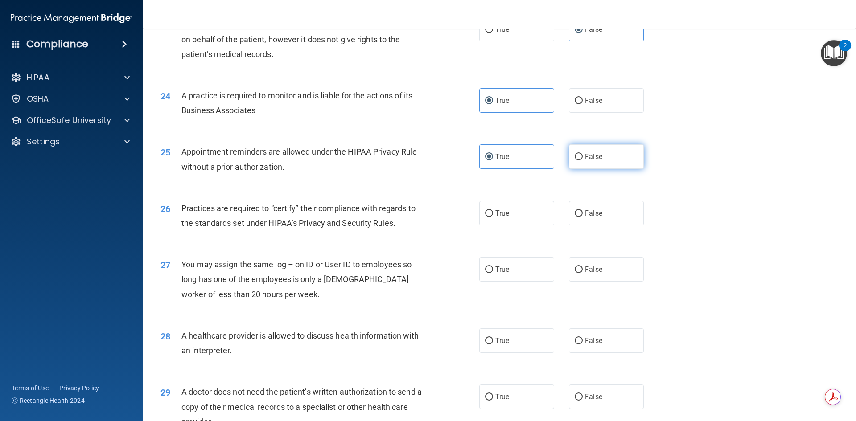
radio input "true"
click at [532, 167] on label "True" at bounding box center [516, 156] width 75 height 25
click at [493, 161] on input "True" at bounding box center [489, 157] width 8 height 7
radio input "true"
click at [593, 148] on label "False" at bounding box center [606, 156] width 75 height 25
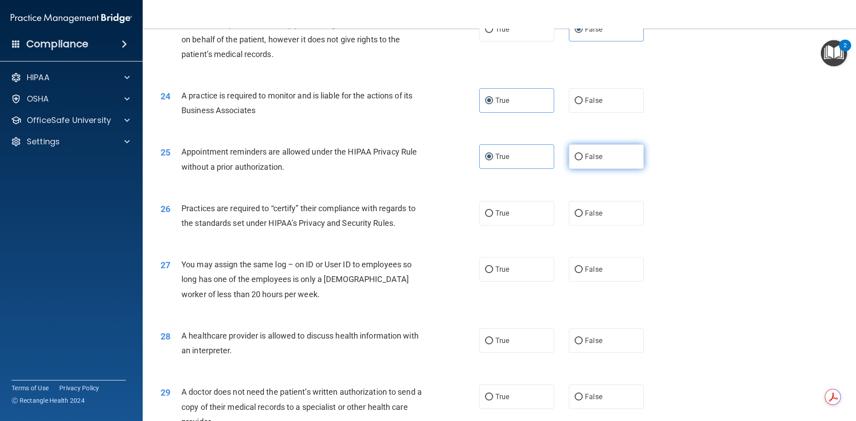
click at [583, 154] on input "False" at bounding box center [579, 157] width 8 height 7
radio input "true"
radio input "false"
click at [518, 215] on label "True" at bounding box center [516, 213] width 75 height 25
click at [493, 215] on input "True" at bounding box center [489, 213] width 8 height 7
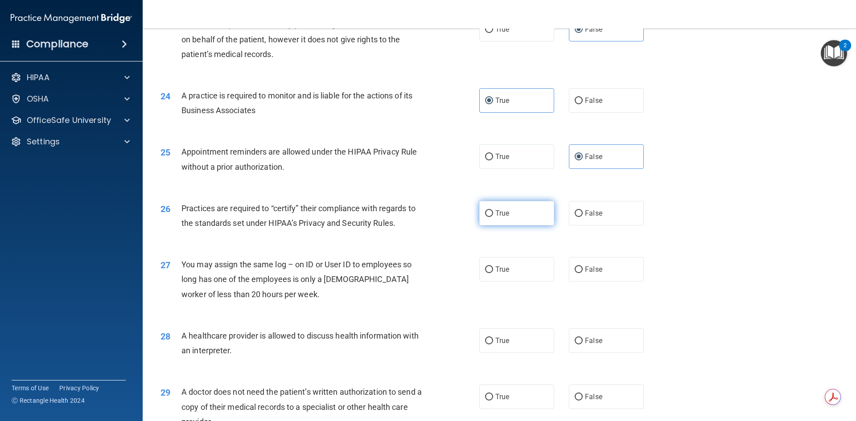
radio input "true"
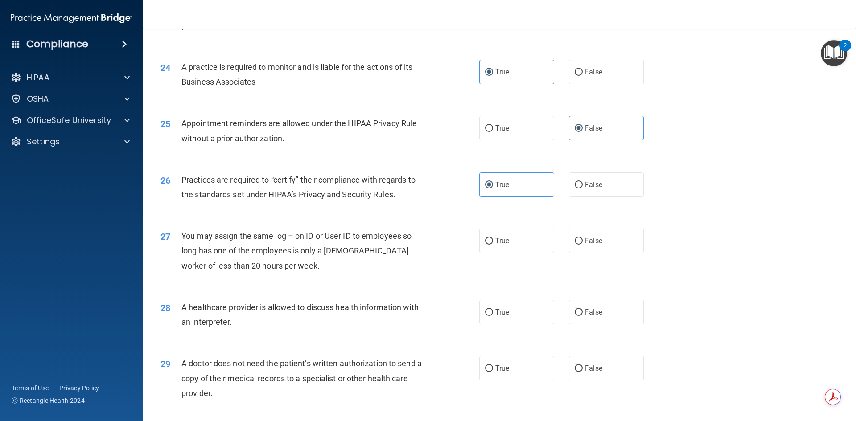
scroll to position [1561, 0]
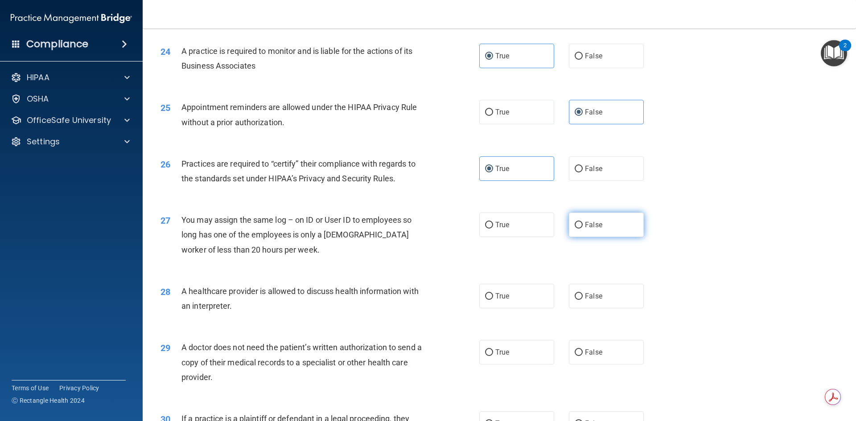
click at [585, 222] on span "False" at bounding box center [593, 225] width 17 height 8
click at [583, 222] on input "False" at bounding box center [579, 225] width 8 height 7
radio input "true"
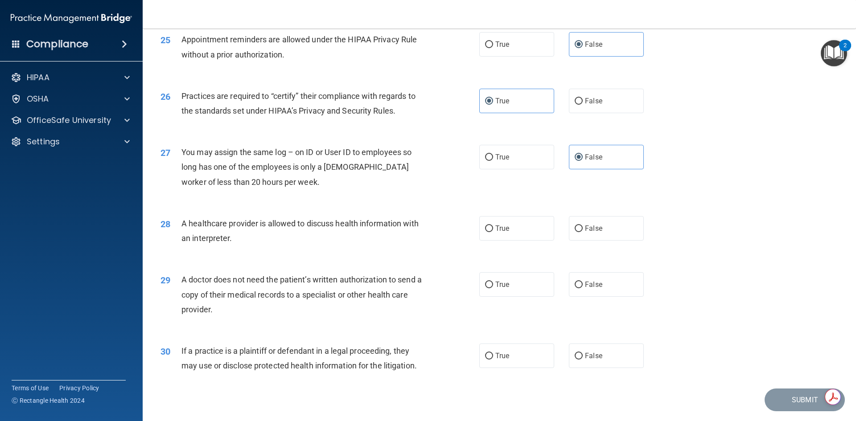
scroll to position [1650, 0]
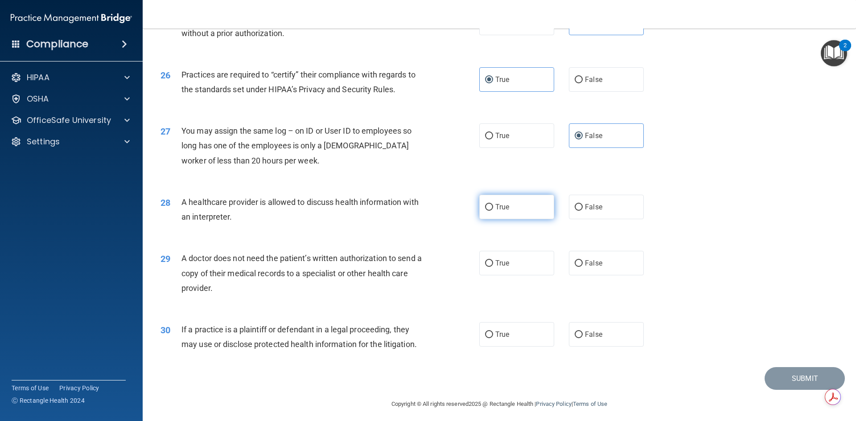
click at [509, 209] on label "True" at bounding box center [516, 207] width 75 height 25
click at [493, 209] on input "True" at bounding box center [489, 207] width 8 height 7
radio input "true"
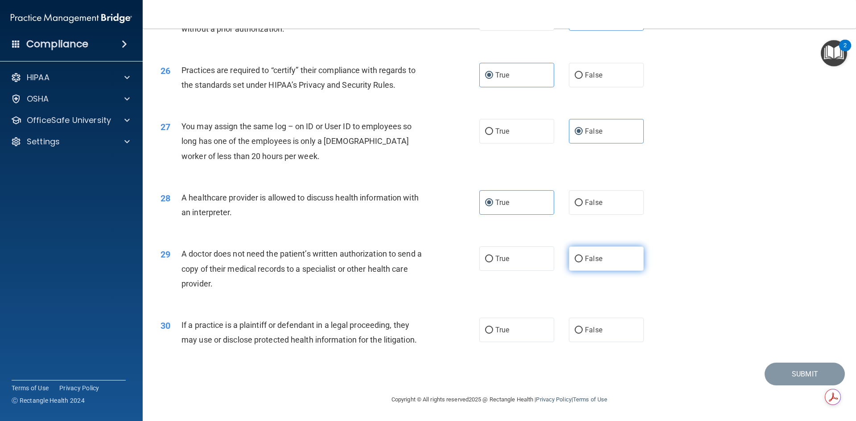
click at [601, 264] on label "False" at bounding box center [606, 259] width 75 height 25
click at [583, 263] on input "False" at bounding box center [579, 259] width 8 height 7
radio input "true"
click at [600, 332] on label "False" at bounding box center [606, 330] width 75 height 25
click at [583, 332] on input "False" at bounding box center [579, 330] width 8 height 7
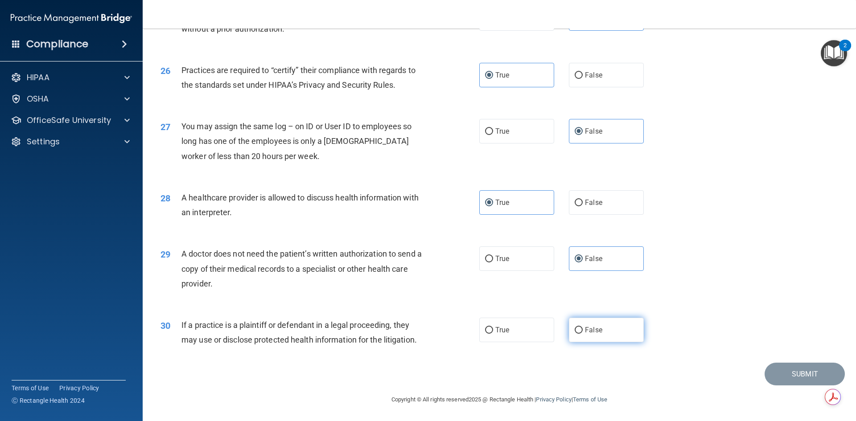
radio input "true"
click at [794, 371] on button "Submit" at bounding box center [805, 374] width 80 height 23
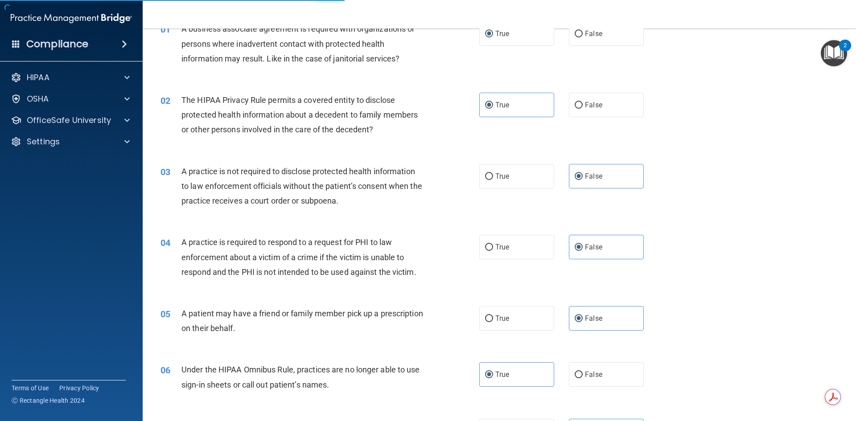
scroll to position [0, 0]
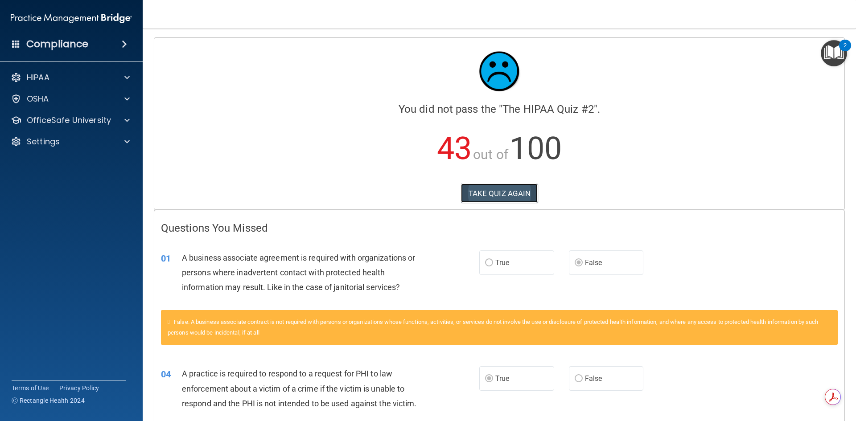
click at [482, 192] on button "TAKE QUIZ AGAIN" at bounding box center [499, 194] width 77 height 20
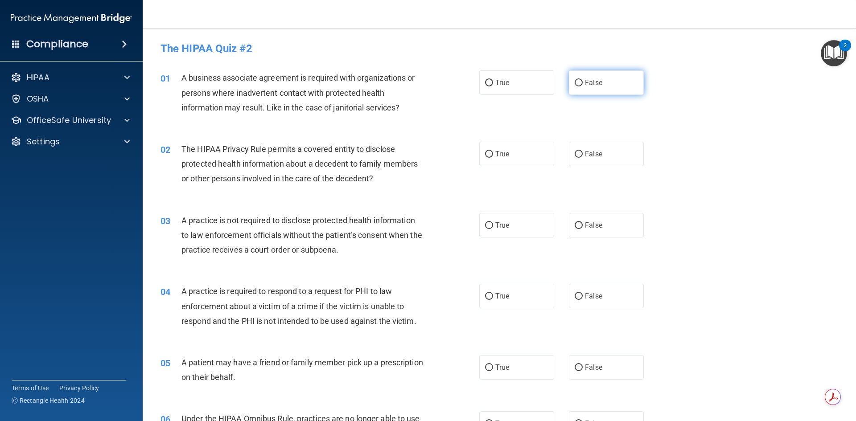
click at [576, 87] on input "False" at bounding box center [579, 83] width 8 height 7
radio input "true"
click at [495, 298] on span "True" at bounding box center [502, 296] width 14 height 8
click at [493, 298] on input "True" at bounding box center [489, 296] width 8 height 7
radio input "true"
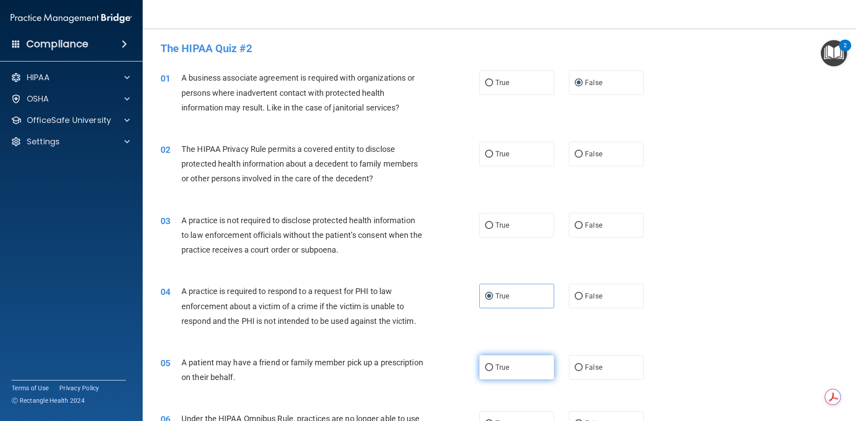
click at [506, 367] on span "True" at bounding box center [502, 367] width 14 height 8
click at [493, 367] on input "True" at bounding box center [489, 368] width 8 height 7
radio input "true"
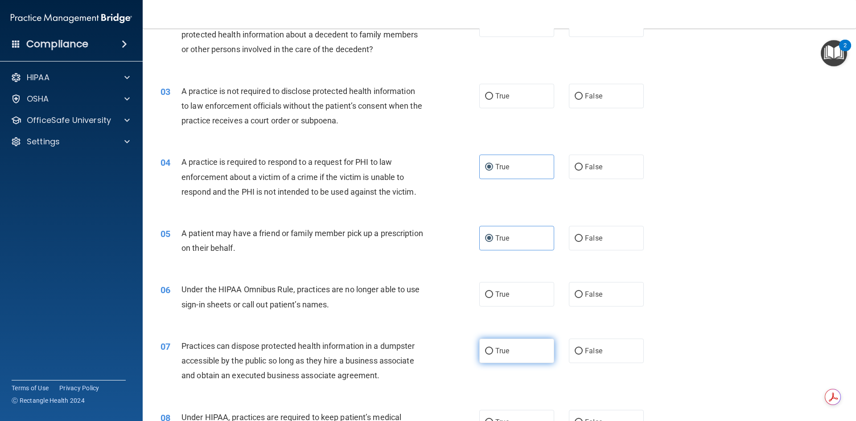
scroll to position [134, 0]
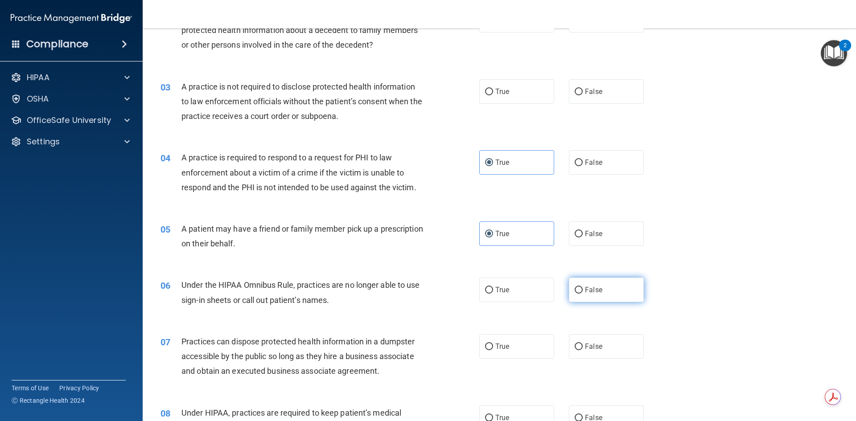
click at [595, 294] on label "False" at bounding box center [606, 290] width 75 height 25
click at [583, 294] on input "False" at bounding box center [579, 290] width 8 height 7
radio input "true"
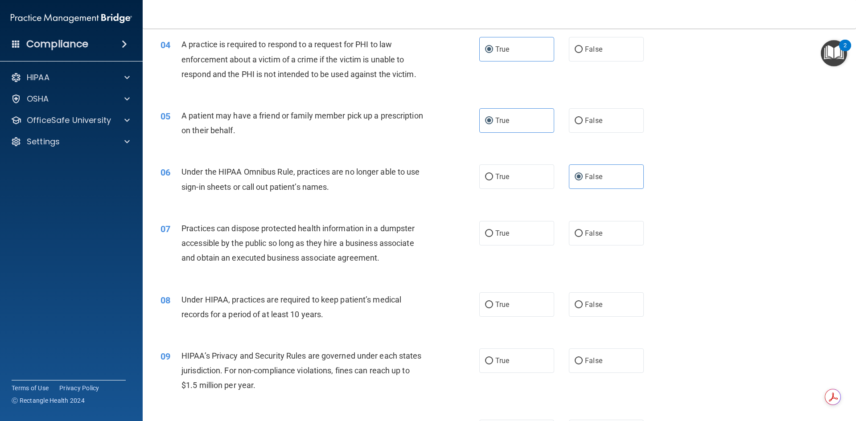
scroll to position [268, 0]
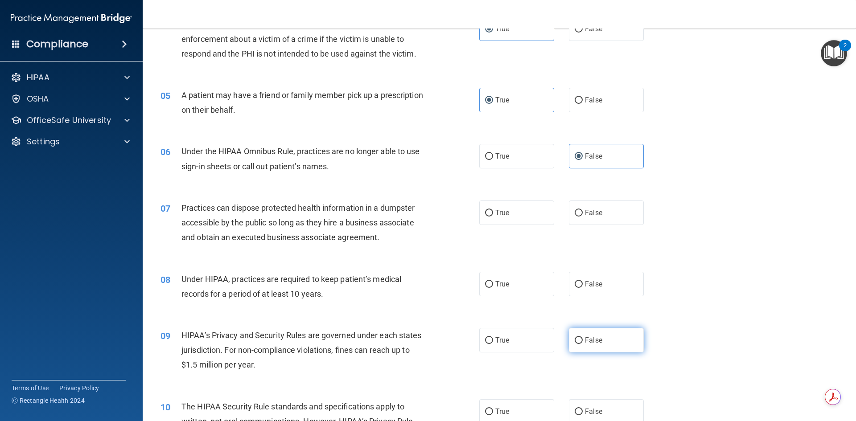
click at [584, 347] on label "False" at bounding box center [606, 340] width 75 height 25
click at [583, 344] on input "False" at bounding box center [579, 341] width 8 height 7
radio input "true"
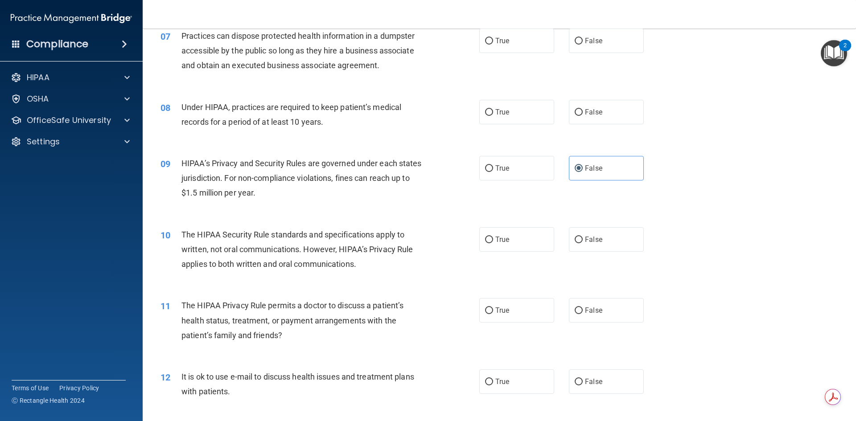
scroll to position [446, 0]
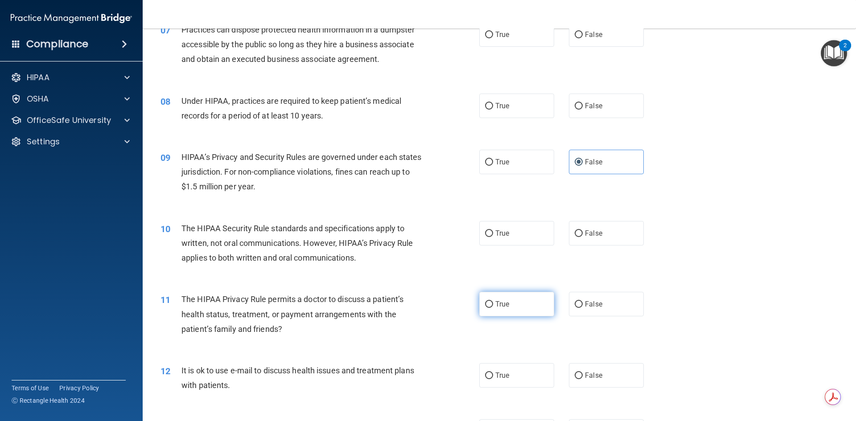
click at [499, 312] on label "True" at bounding box center [516, 304] width 75 height 25
click at [493, 308] on input "True" at bounding box center [489, 304] width 8 height 7
radio input "true"
click at [502, 378] on span "True" at bounding box center [502, 375] width 14 height 8
click at [493, 378] on input "True" at bounding box center [489, 376] width 8 height 7
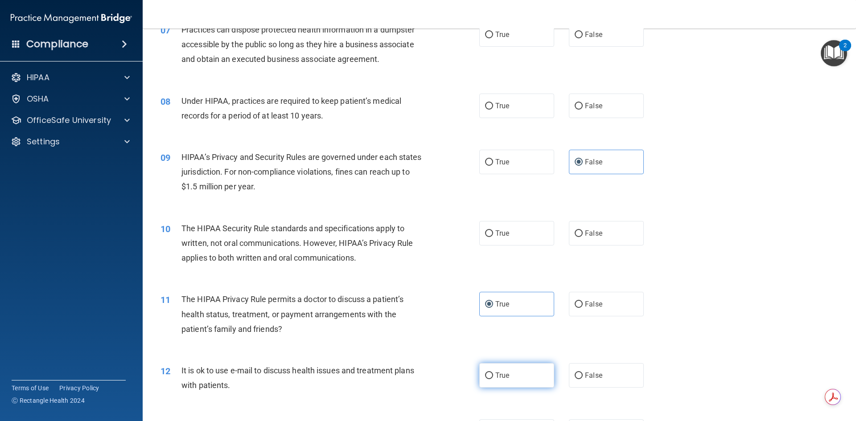
radio input "true"
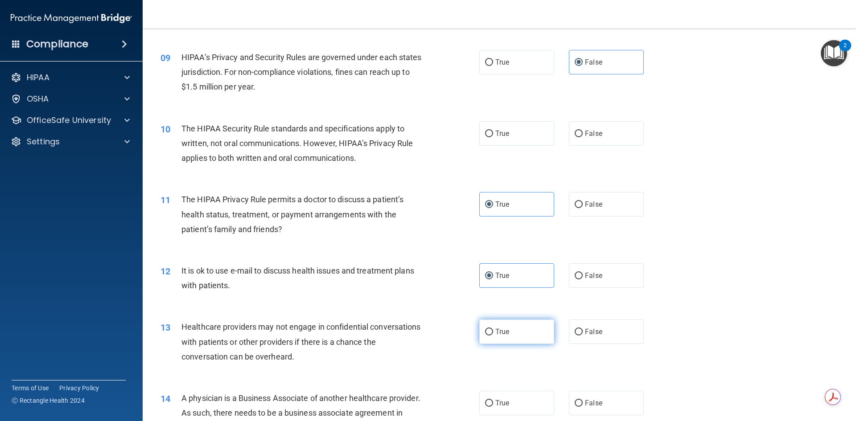
scroll to position [580, 0]
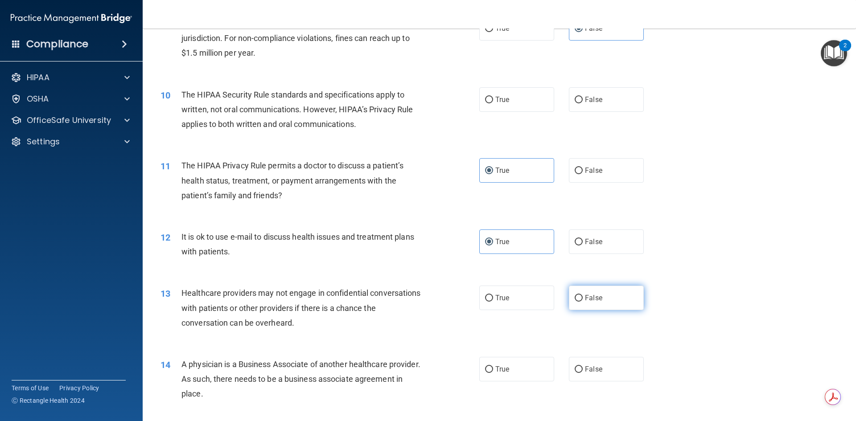
click at [578, 296] on input "False" at bounding box center [579, 298] width 8 height 7
radio input "true"
click at [589, 371] on span "False" at bounding box center [593, 369] width 17 height 8
click at [583, 371] on input "False" at bounding box center [579, 370] width 8 height 7
radio input "true"
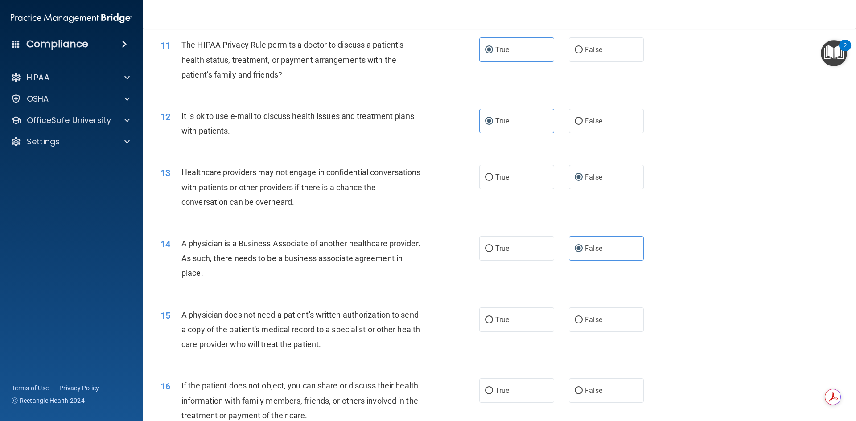
scroll to position [714, 0]
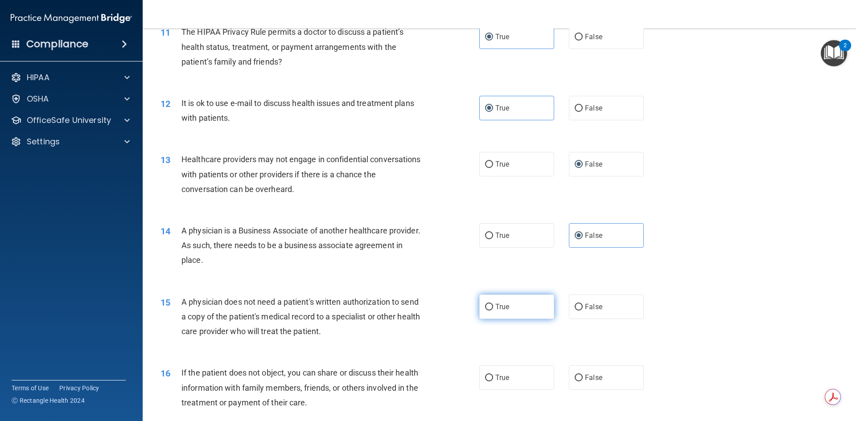
click at [503, 306] on span "True" at bounding box center [502, 307] width 14 height 8
click at [493, 306] on input "True" at bounding box center [489, 307] width 8 height 7
radio input "true"
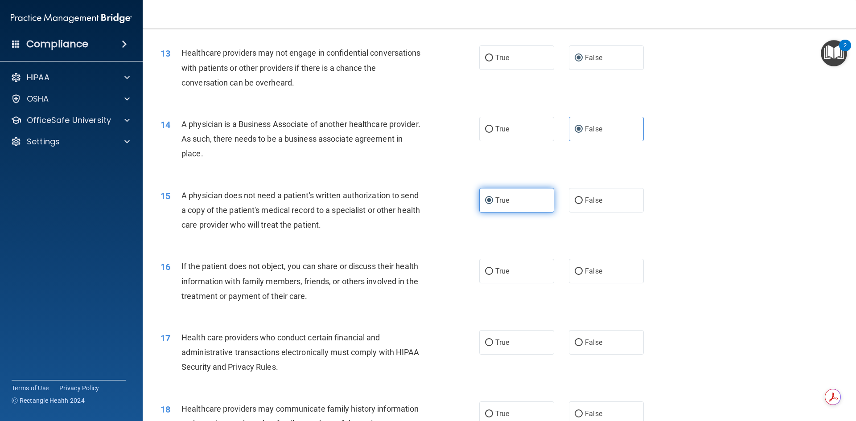
scroll to position [847, 0]
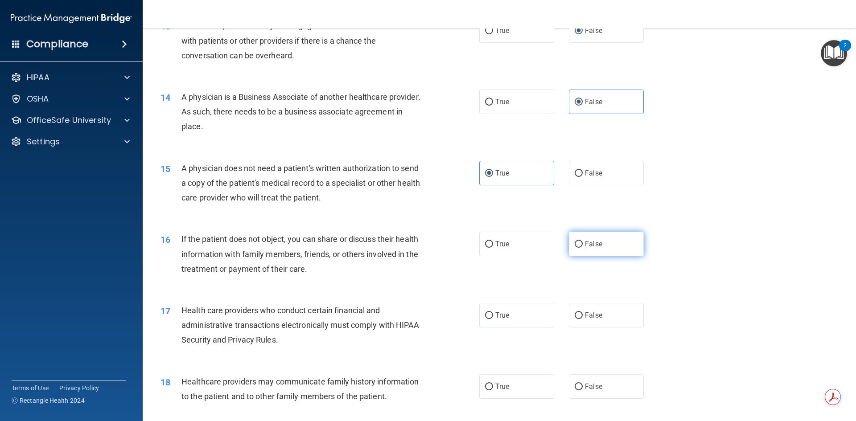
click at [609, 243] on label "False" at bounding box center [606, 244] width 75 height 25
click at [583, 243] on input "False" at bounding box center [579, 244] width 8 height 7
radio input "true"
click at [495, 248] on span "True" at bounding box center [502, 244] width 14 height 8
click at [493, 248] on input "True" at bounding box center [489, 244] width 8 height 7
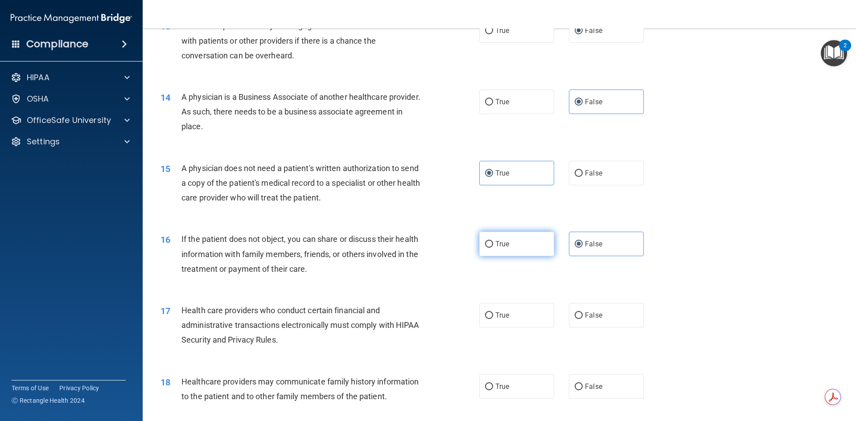
radio input "true"
radio input "false"
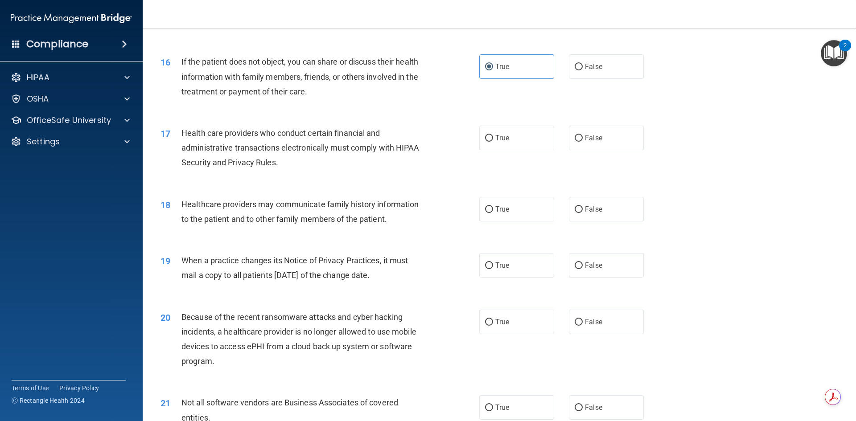
scroll to position [1026, 0]
click at [607, 267] on label "False" at bounding box center [606, 264] width 75 height 25
click at [583, 267] on input "False" at bounding box center [579, 265] width 8 height 7
radio input "true"
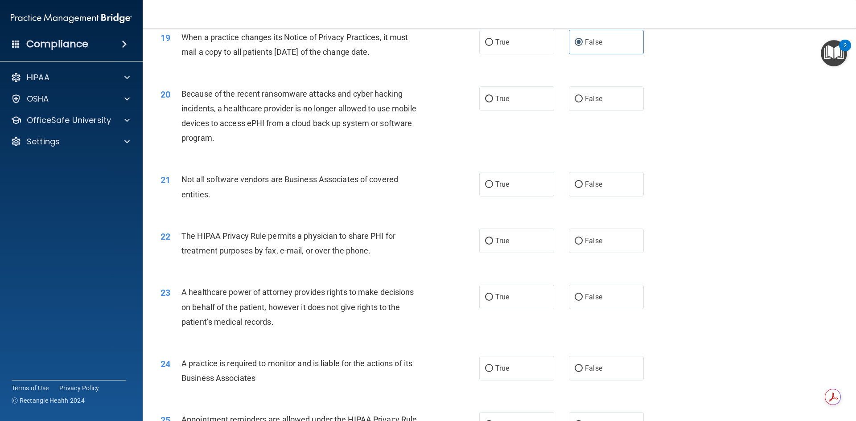
scroll to position [1249, 0]
click at [585, 367] on span "False" at bounding box center [593, 368] width 17 height 8
click at [583, 367] on input "False" at bounding box center [579, 368] width 8 height 7
radio input "true"
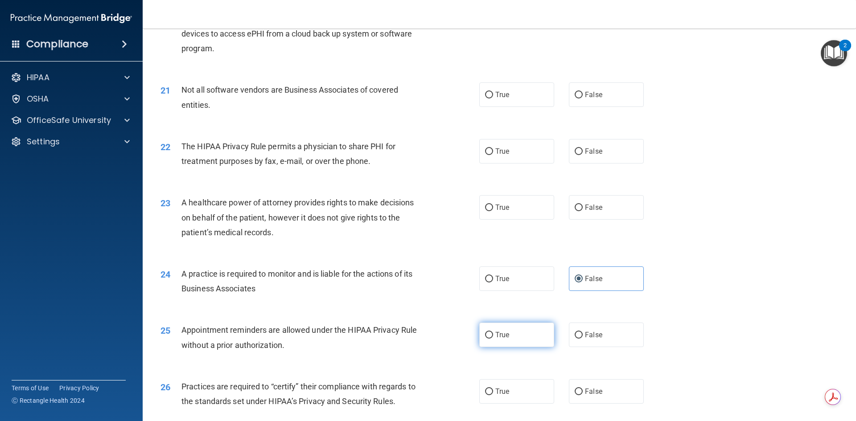
click at [500, 331] on span "True" at bounding box center [502, 335] width 14 height 8
click at [493, 332] on input "True" at bounding box center [489, 335] width 8 height 7
radio input "true"
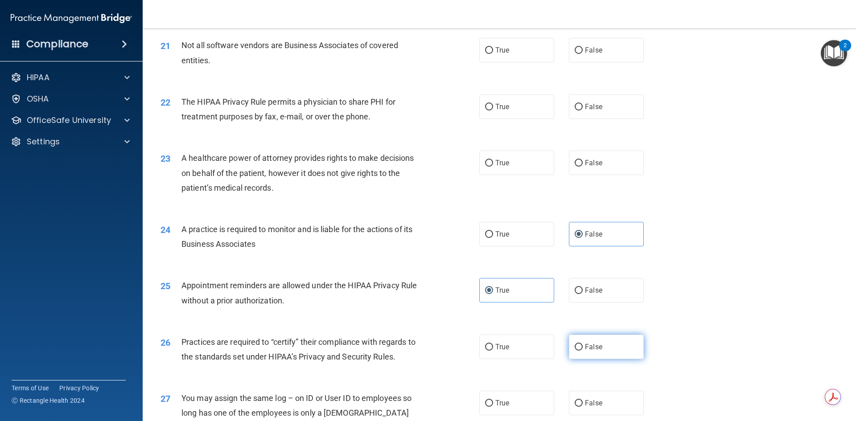
click at [589, 352] on label "False" at bounding box center [606, 347] width 75 height 25
click at [583, 351] on input "False" at bounding box center [579, 347] width 8 height 7
radio input "true"
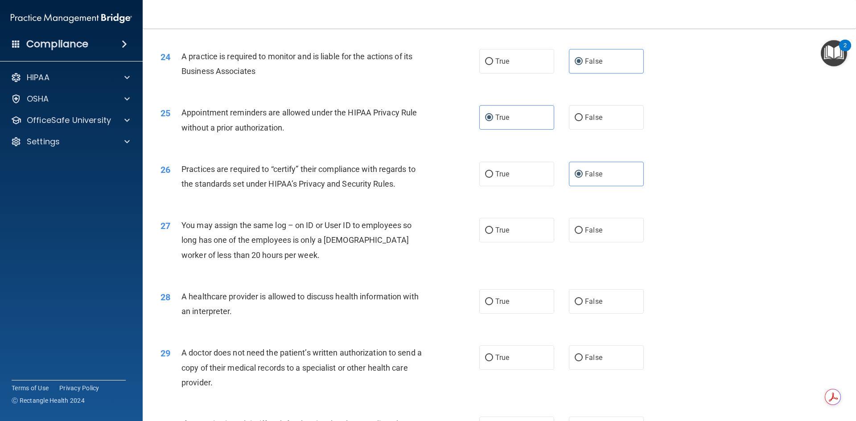
scroll to position [1561, 0]
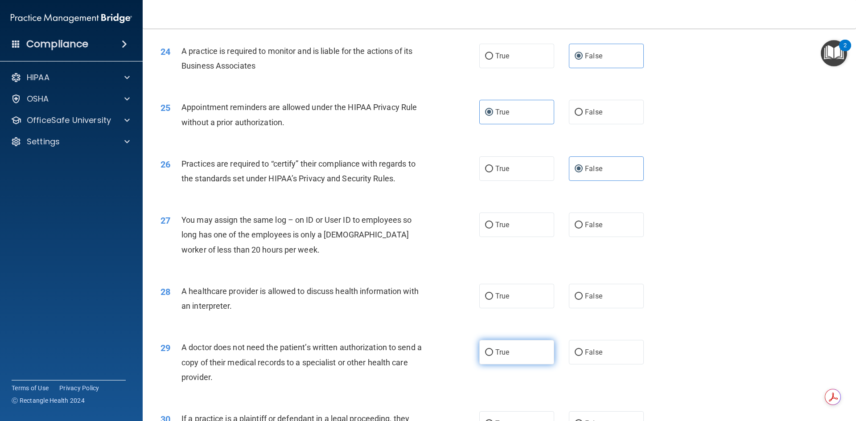
click at [503, 363] on label "True" at bounding box center [516, 352] width 75 height 25
click at [493, 356] on input "True" at bounding box center [489, 353] width 8 height 7
radio input "true"
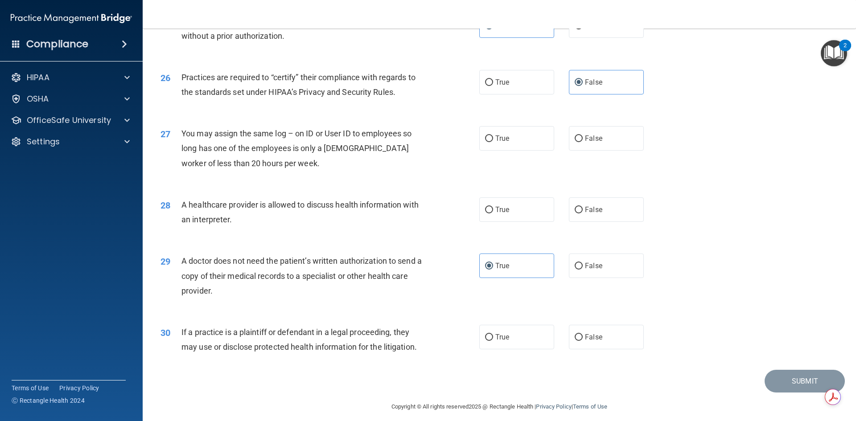
scroll to position [1655, 0]
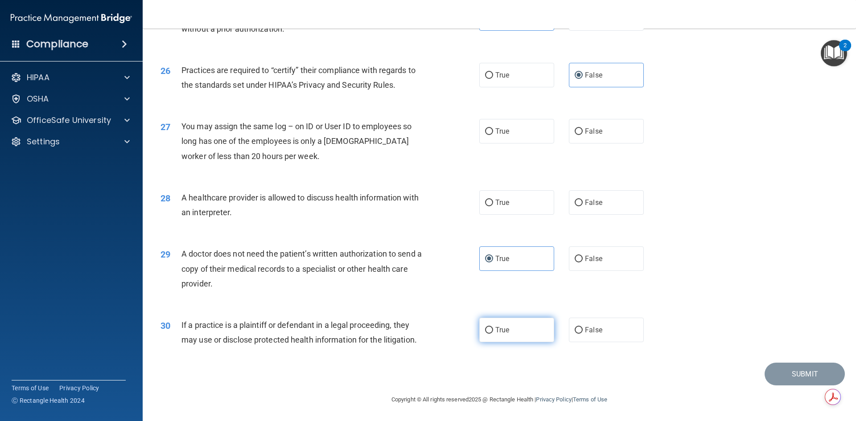
click at [521, 336] on label "True" at bounding box center [516, 330] width 75 height 25
click at [493, 334] on input "True" at bounding box center [489, 330] width 8 height 7
radio input "true"
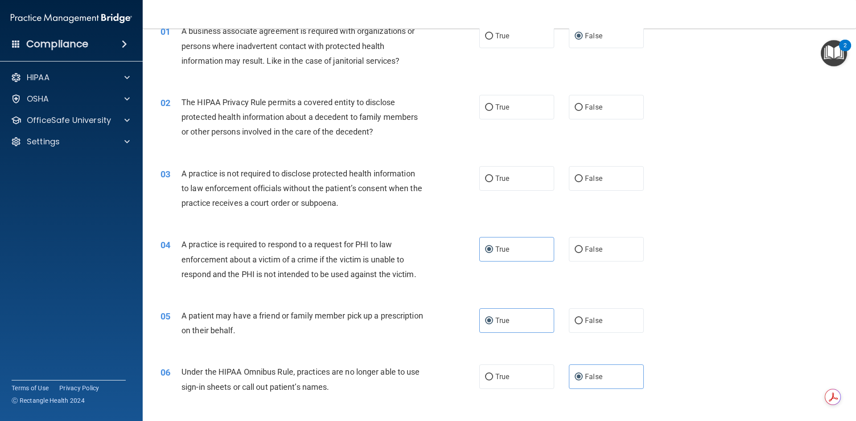
scroll to position [0, 0]
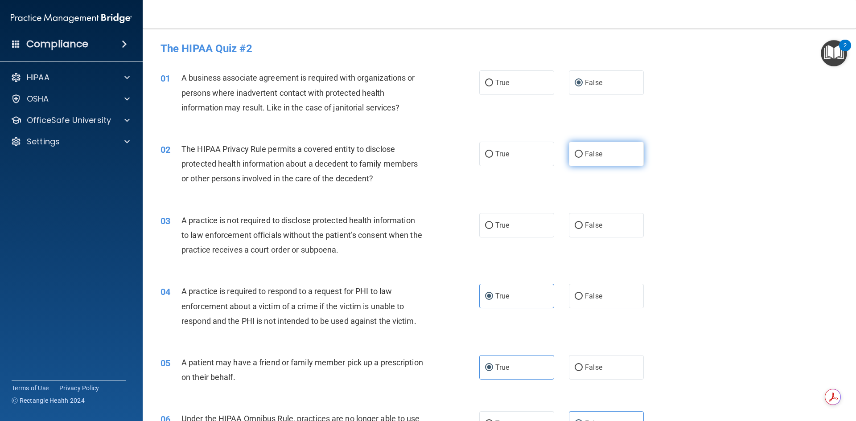
click at [617, 160] on label "False" at bounding box center [606, 154] width 75 height 25
click at [583, 158] on input "False" at bounding box center [579, 154] width 8 height 7
radio input "true"
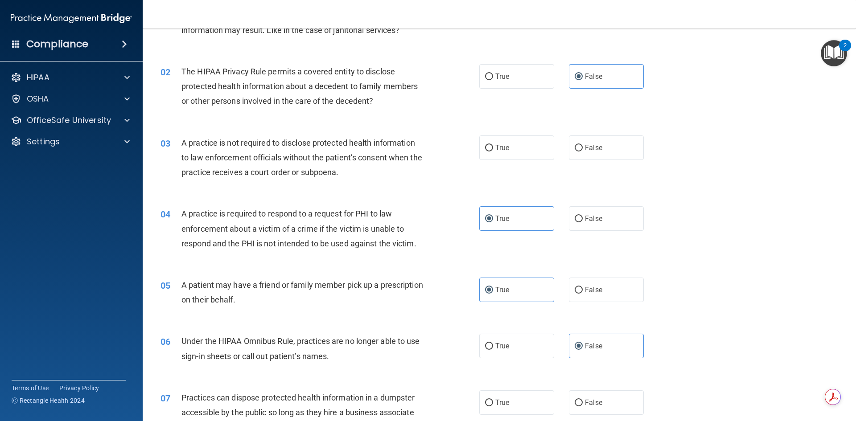
scroll to position [89, 0]
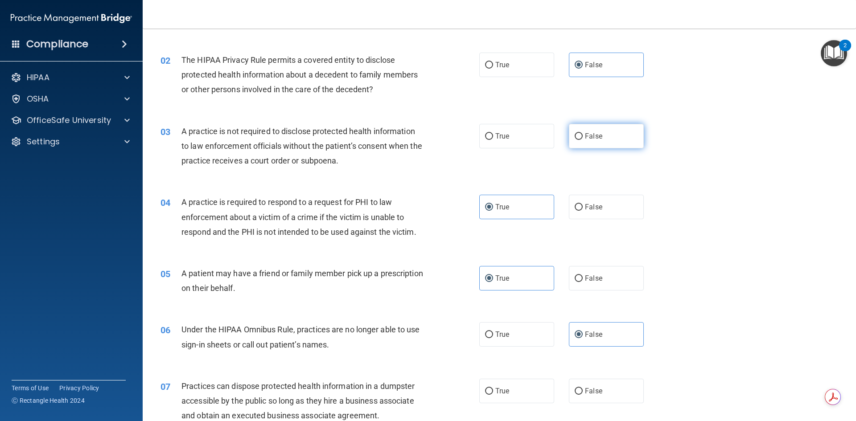
click at [603, 132] on label "False" at bounding box center [606, 136] width 75 height 25
click at [583, 133] on input "False" at bounding box center [579, 136] width 8 height 7
radio input "true"
click at [498, 141] on label "True" at bounding box center [516, 136] width 75 height 25
click at [493, 140] on input "True" at bounding box center [489, 136] width 8 height 7
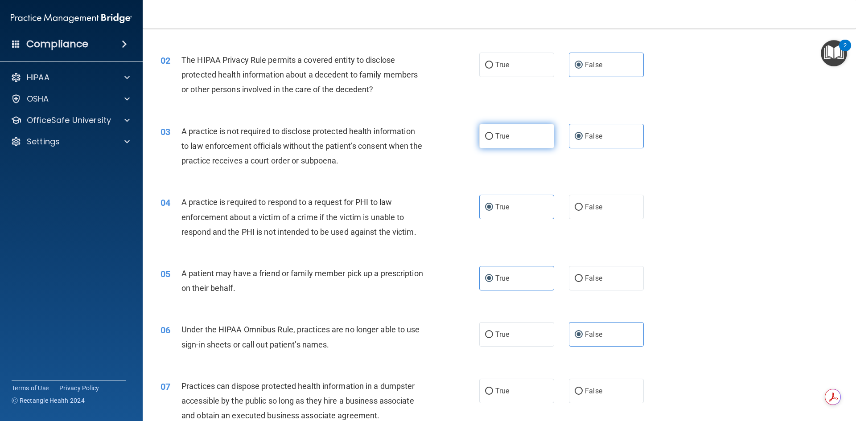
radio input "true"
radio input "false"
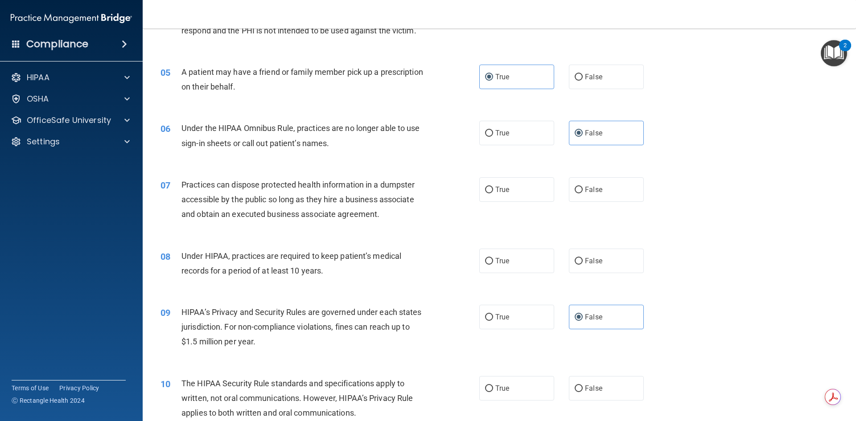
scroll to position [312, 0]
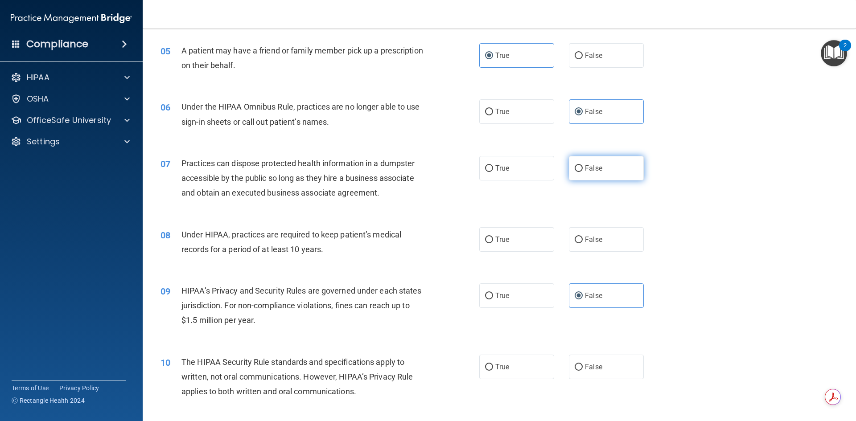
click at [615, 164] on label "False" at bounding box center [606, 168] width 75 height 25
click at [583, 165] on input "False" at bounding box center [579, 168] width 8 height 7
radio input "true"
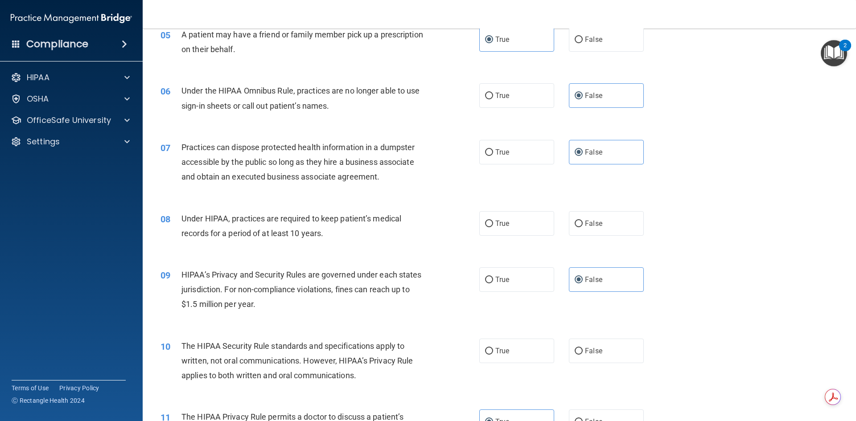
scroll to position [357, 0]
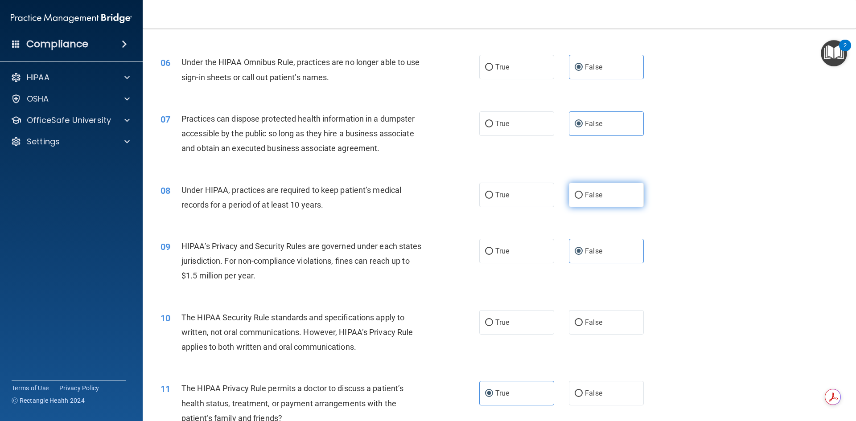
click at [614, 196] on label "False" at bounding box center [606, 195] width 75 height 25
click at [583, 196] on input "False" at bounding box center [579, 195] width 8 height 7
radio input "true"
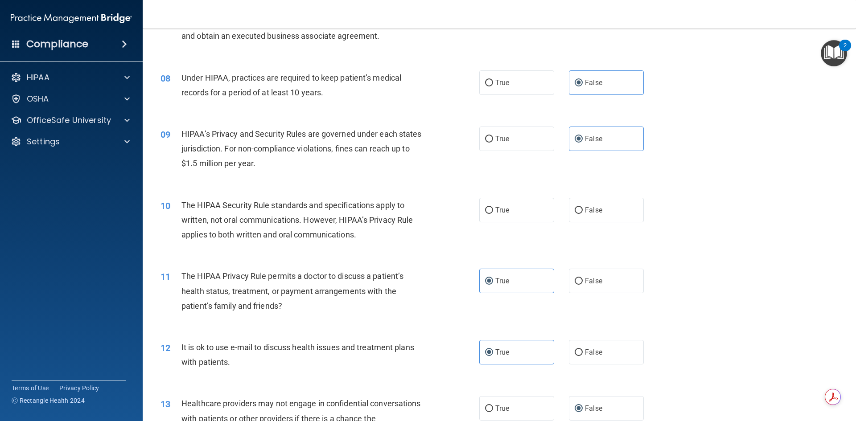
scroll to position [491, 0]
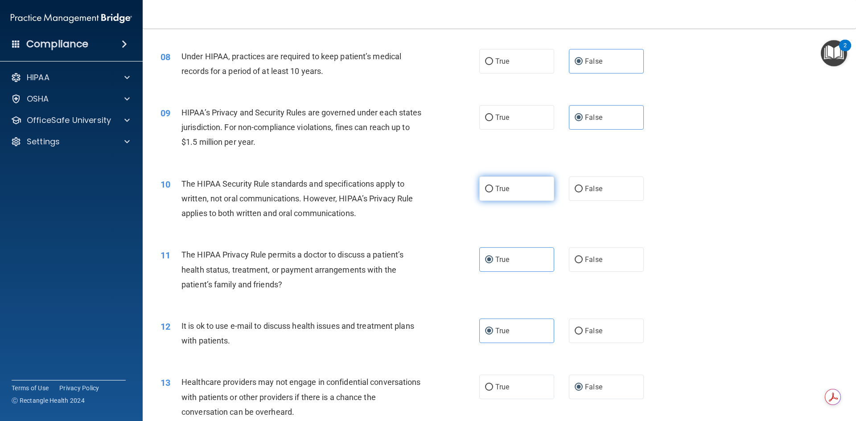
click at [513, 189] on label "True" at bounding box center [516, 189] width 75 height 25
click at [493, 189] on input "True" at bounding box center [489, 189] width 8 height 7
radio input "true"
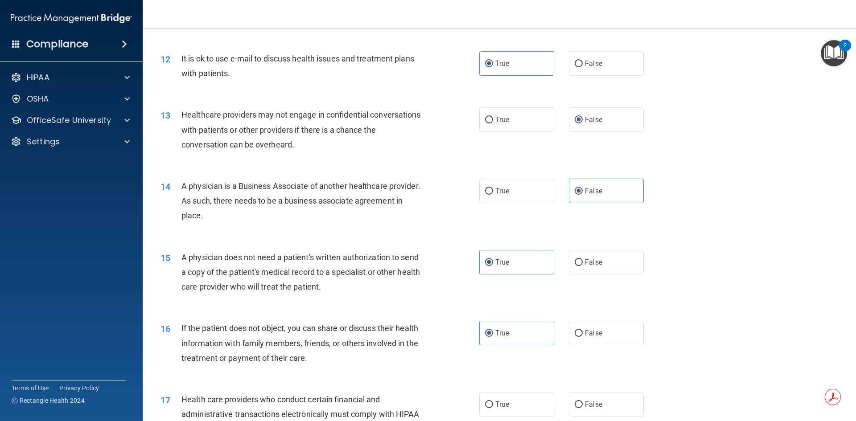
scroll to position [937, 0]
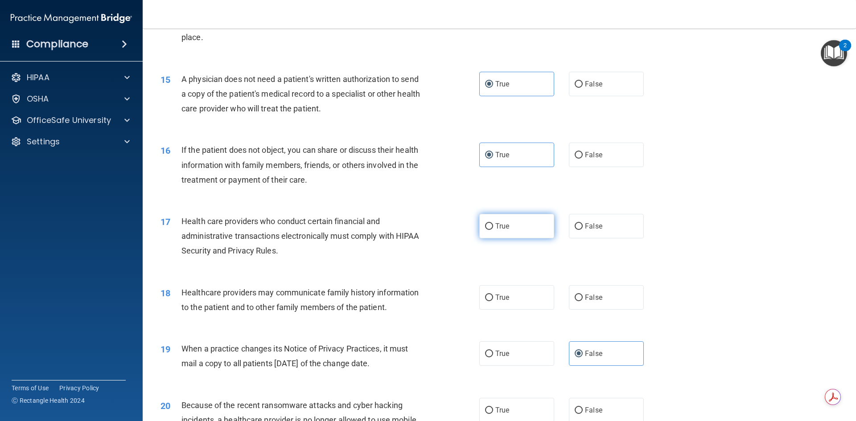
click at [515, 229] on label "True" at bounding box center [516, 226] width 75 height 25
click at [493, 229] on input "True" at bounding box center [489, 226] width 8 height 7
radio input "true"
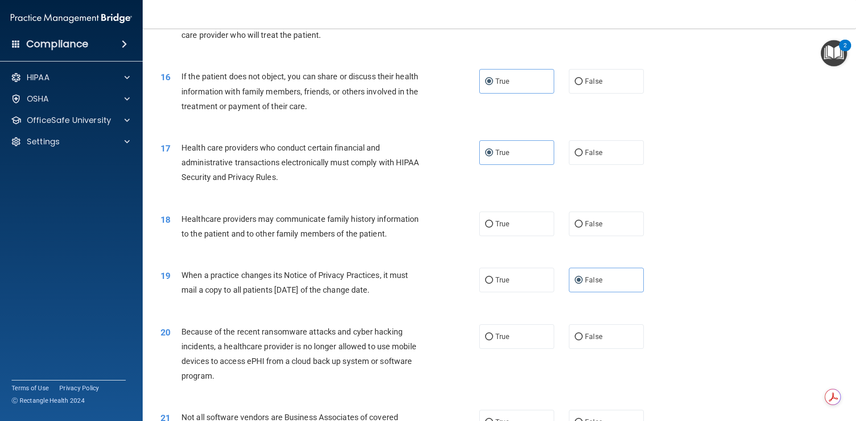
scroll to position [1026, 0]
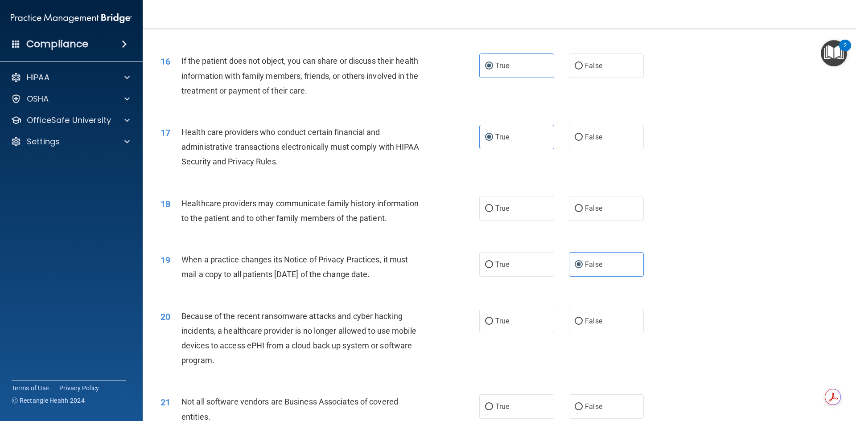
click at [648, 214] on div "True False" at bounding box center [569, 208] width 180 height 25
click at [605, 211] on label "False" at bounding box center [606, 208] width 75 height 25
click at [583, 211] on input "False" at bounding box center [579, 209] width 8 height 7
radio input "true"
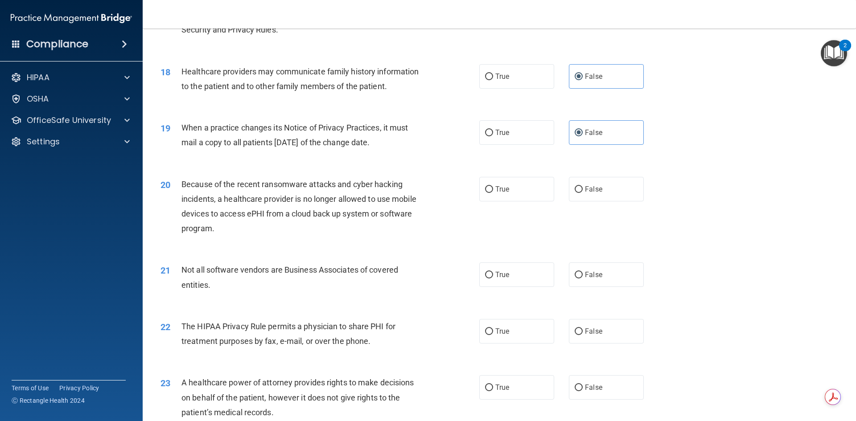
scroll to position [1159, 0]
click at [579, 191] on label "False" at bounding box center [606, 187] width 75 height 25
click at [579, 191] on input "False" at bounding box center [579, 188] width 8 height 7
radio input "true"
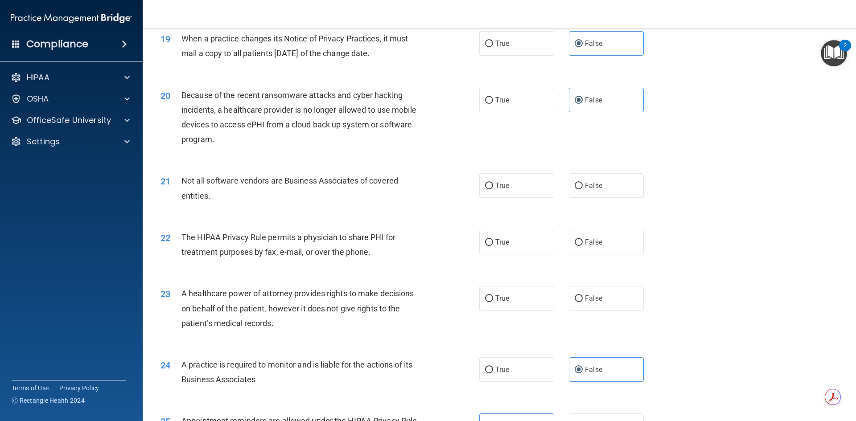
scroll to position [1249, 0]
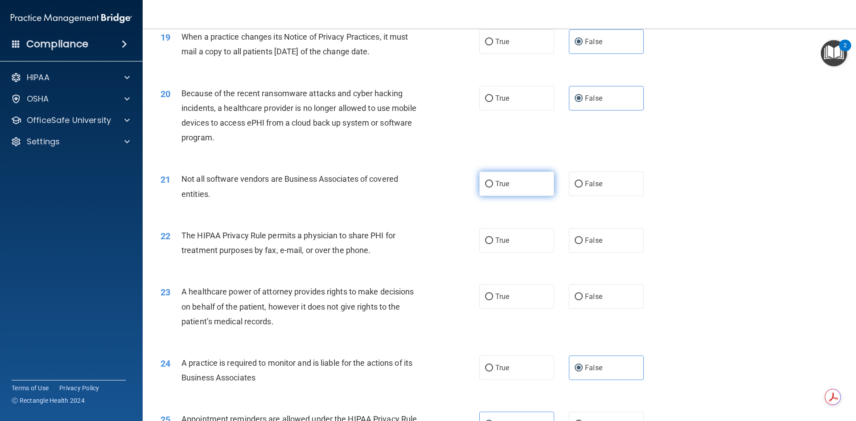
click at [521, 188] on label "True" at bounding box center [516, 184] width 75 height 25
click at [493, 188] on input "True" at bounding box center [489, 184] width 8 height 7
radio input "true"
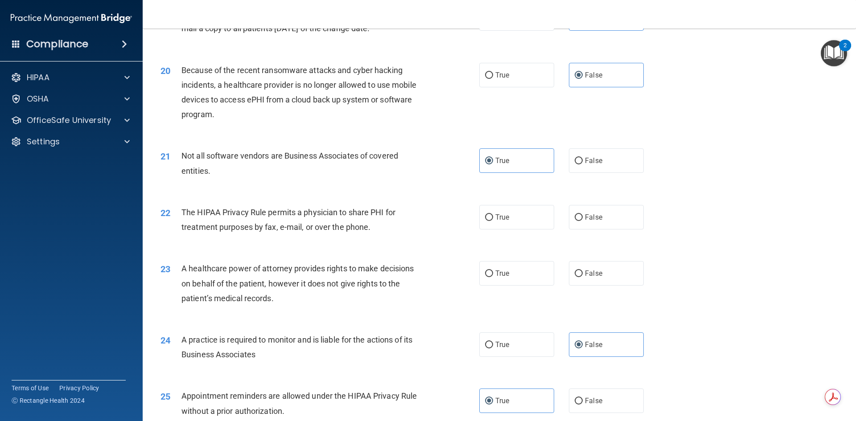
scroll to position [1293, 0]
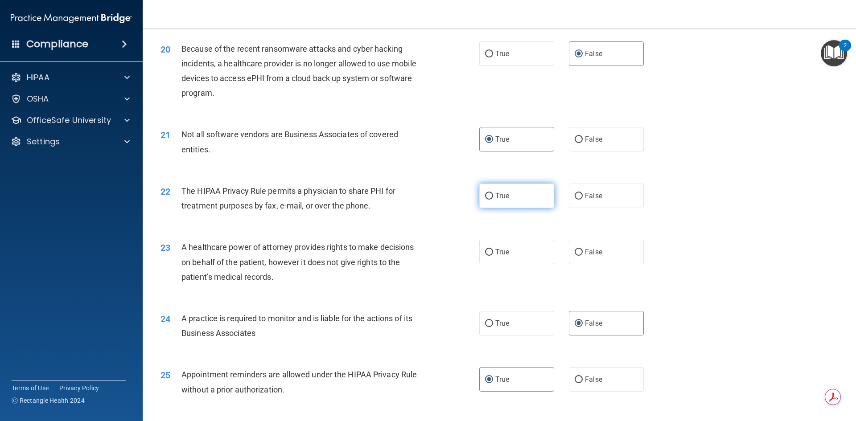
click at [522, 195] on label "True" at bounding box center [516, 196] width 75 height 25
click at [493, 195] on input "True" at bounding box center [489, 196] width 8 height 7
radio input "true"
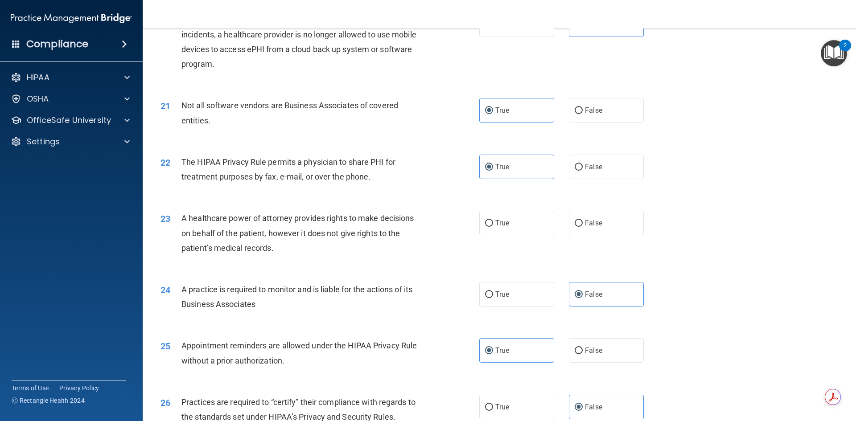
scroll to position [1338, 0]
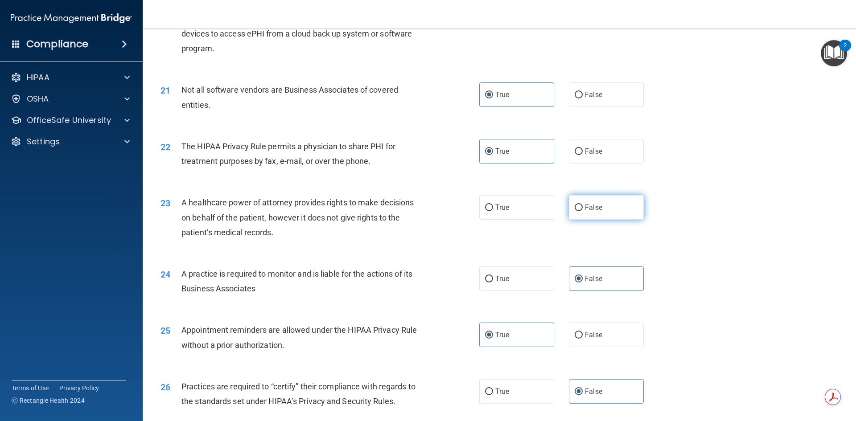
click at [585, 209] on span "False" at bounding box center [593, 207] width 17 height 8
click at [582, 209] on input "False" at bounding box center [579, 208] width 8 height 7
radio input "true"
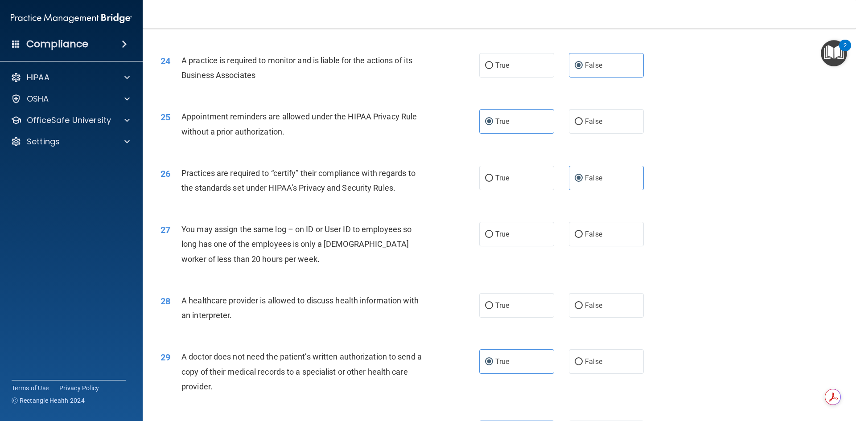
scroll to position [1605, 0]
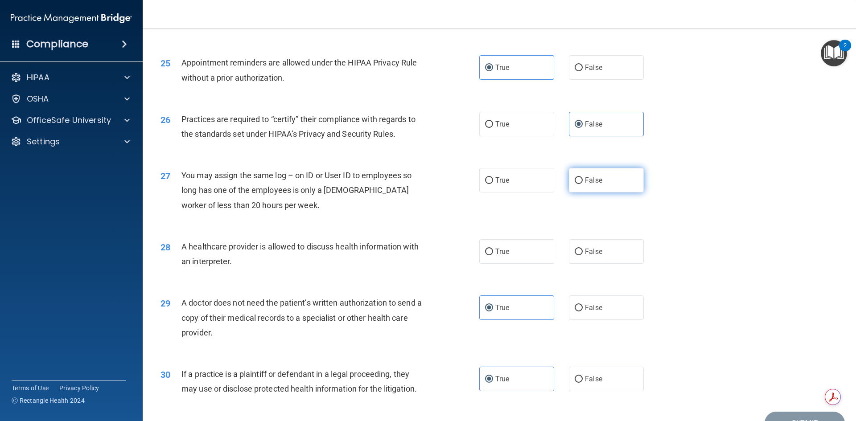
click at [609, 185] on label "False" at bounding box center [606, 180] width 75 height 25
click at [583, 184] on input "False" at bounding box center [579, 180] width 8 height 7
radio input "true"
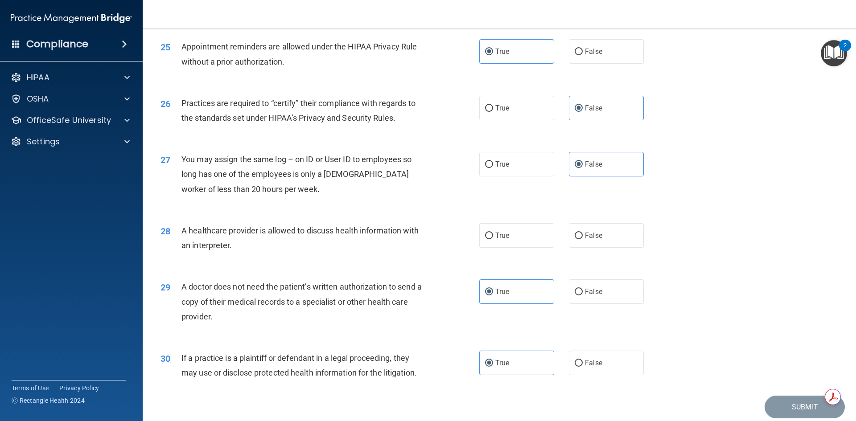
scroll to position [1650, 0]
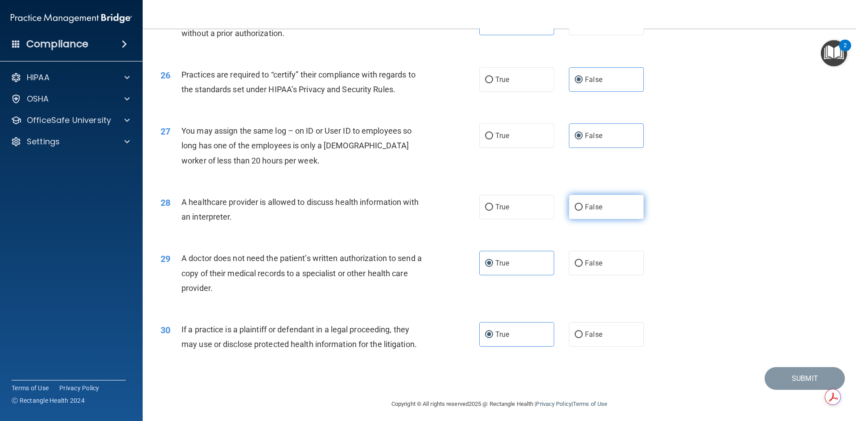
click at [607, 206] on label "False" at bounding box center [606, 207] width 75 height 25
click at [583, 206] on input "False" at bounding box center [579, 207] width 8 height 7
radio input "true"
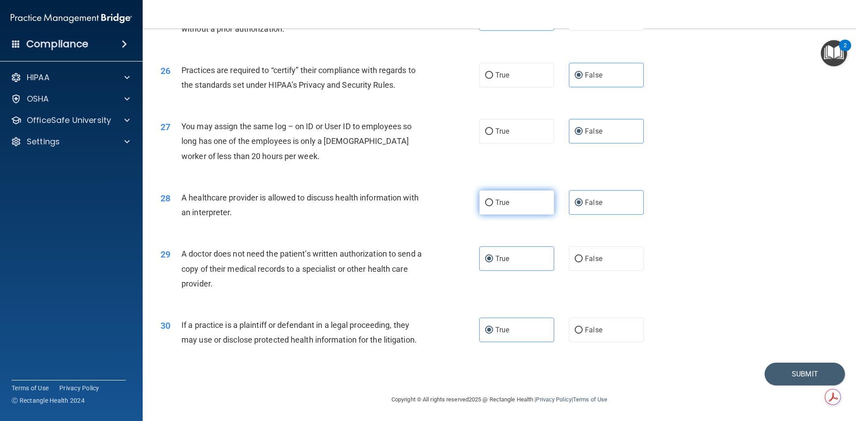
click at [509, 204] on label "True" at bounding box center [516, 202] width 75 height 25
click at [493, 204] on input "True" at bounding box center [489, 203] width 8 height 7
radio input "true"
click at [412, 223] on div "28 A healthcare provider is allowed to discuss health information with an inter…" at bounding box center [320, 207] width 346 height 34
click at [592, 204] on span "False" at bounding box center [593, 202] width 17 height 8
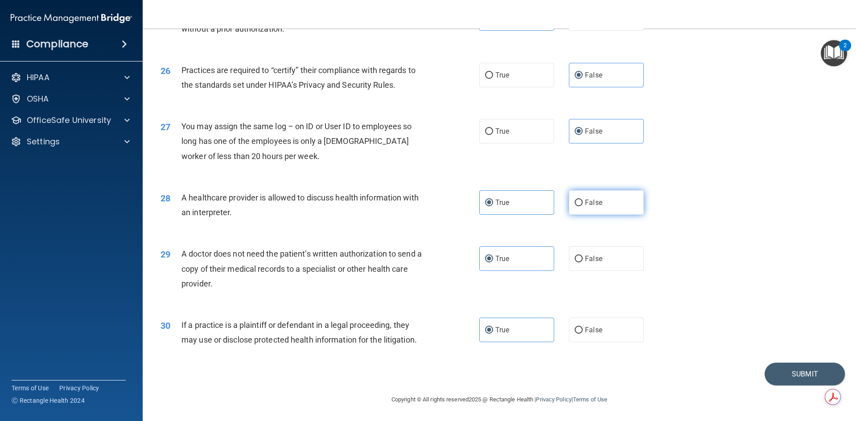
click at [583, 204] on input "False" at bounding box center [579, 203] width 8 height 7
radio input "true"
radio input "false"
click at [311, 257] on span "A doctor does not need the patient’s written authorization to send a copy of th…" at bounding box center [302, 268] width 240 height 39
click at [797, 376] on button "Submit" at bounding box center [805, 374] width 80 height 23
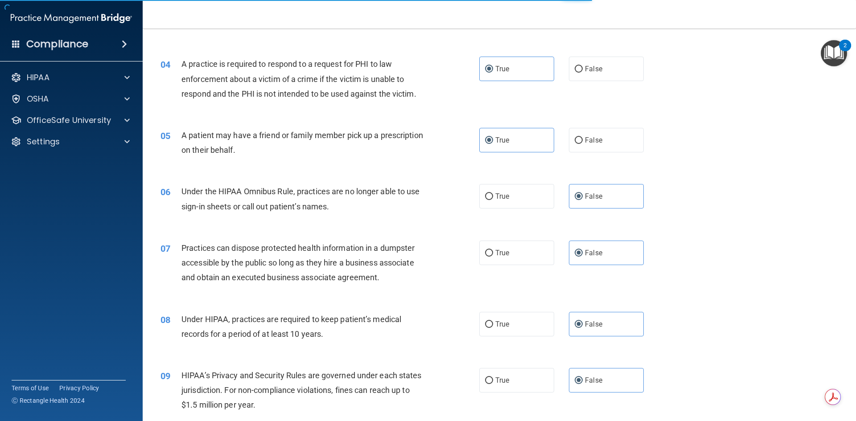
scroll to position [0, 0]
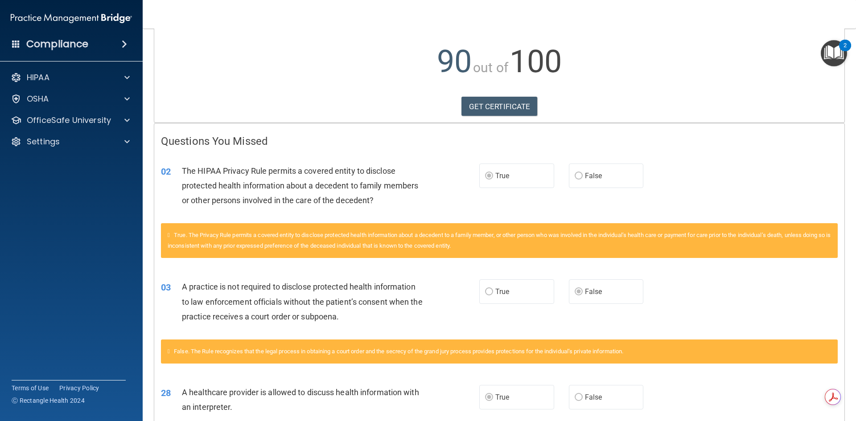
scroll to position [184, 0]
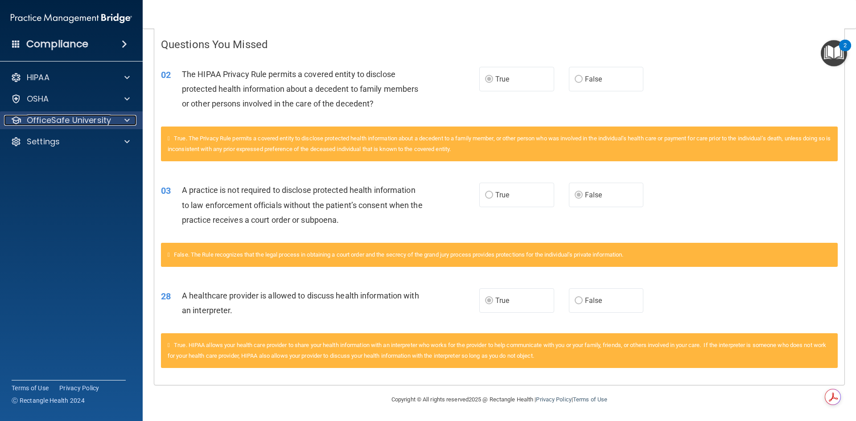
click at [75, 122] on p "OfficeSafe University" at bounding box center [69, 120] width 84 height 11
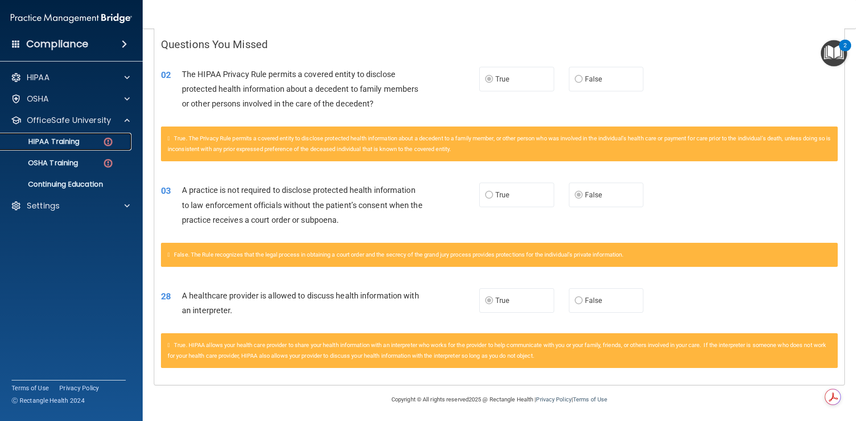
click at [66, 141] on p "HIPAA Training" at bounding box center [43, 141] width 74 height 9
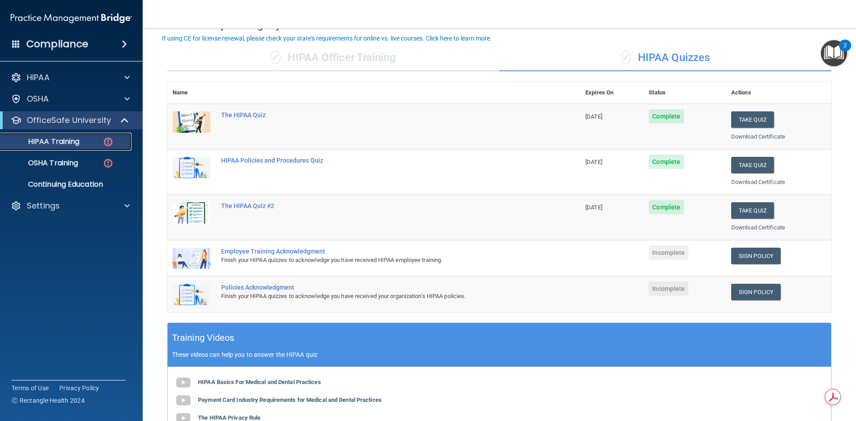
scroll to position [8, 0]
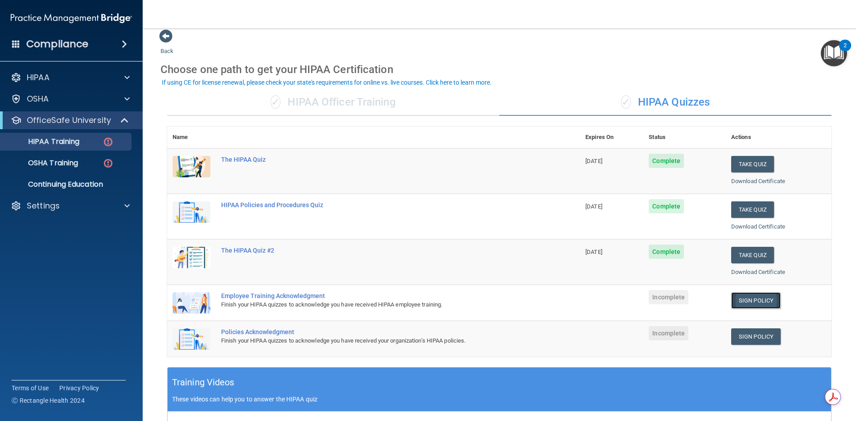
click at [747, 302] on link "Sign Policy" at bounding box center [756, 301] width 50 height 17
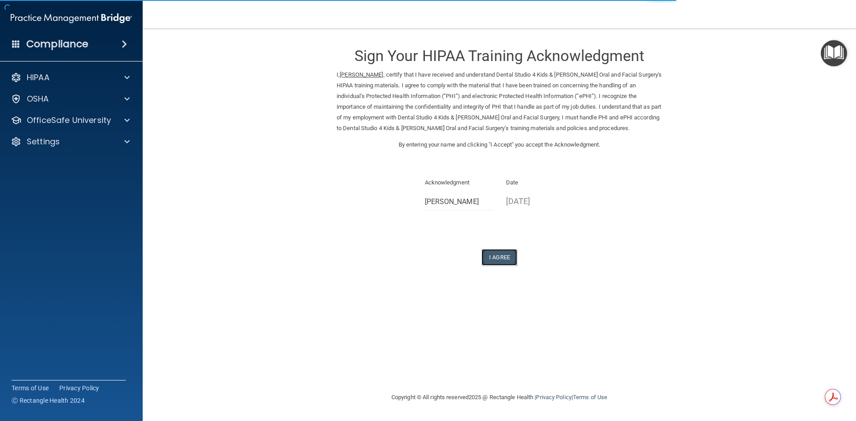
click at [501, 256] on button "I Agree" at bounding box center [500, 257] width 36 height 17
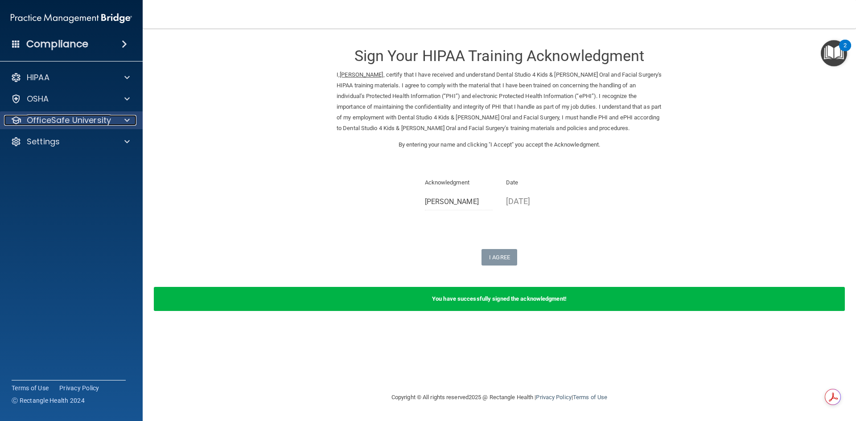
click at [76, 121] on p "OfficeSafe University" at bounding box center [69, 120] width 84 height 11
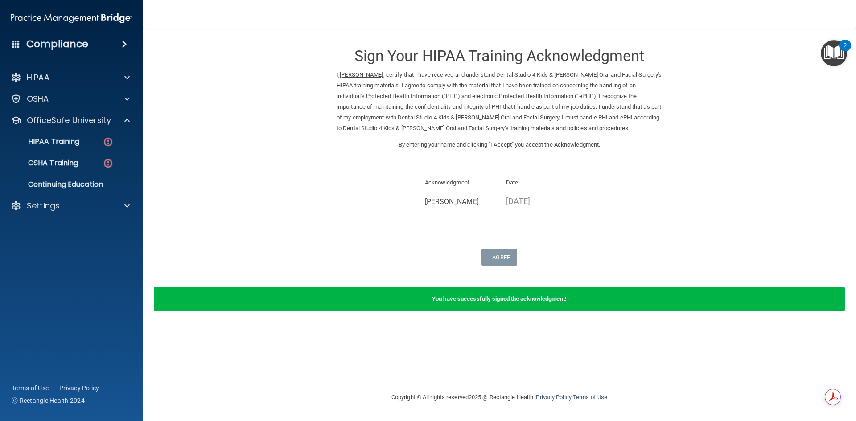
click at [60, 132] on ul "HIPAA Training OSHA Training Continuing Education" at bounding box center [71, 161] width 161 height 64
click at [61, 135] on link "HIPAA Training" at bounding box center [61, 142] width 140 height 18
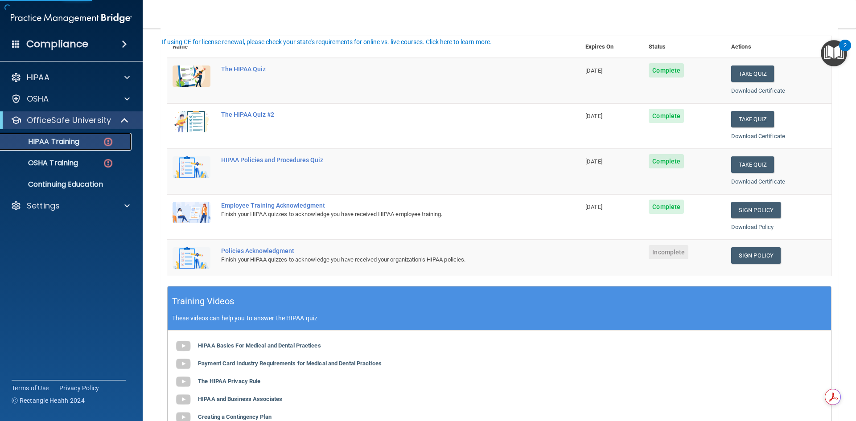
scroll to position [134, 0]
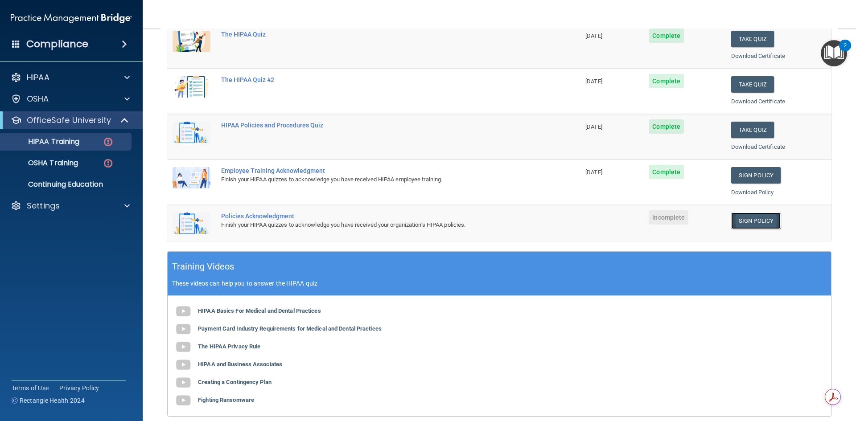
click at [747, 224] on link "Sign Policy" at bounding box center [756, 221] width 50 height 17
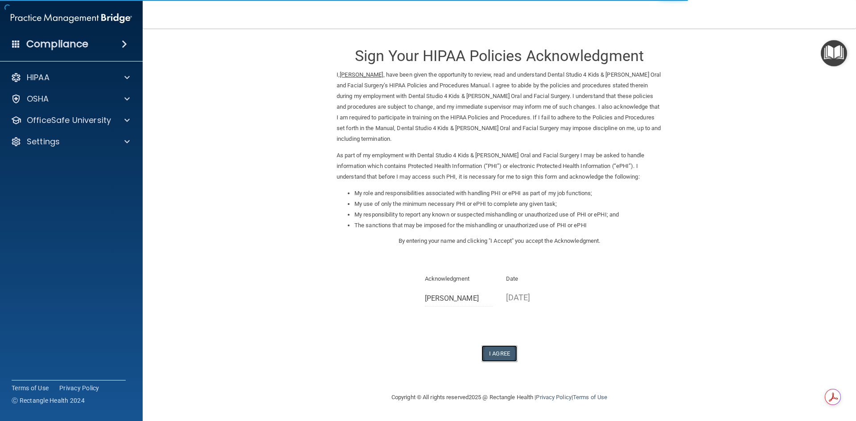
click at [499, 346] on button "I Agree" at bounding box center [500, 354] width 36 height 17
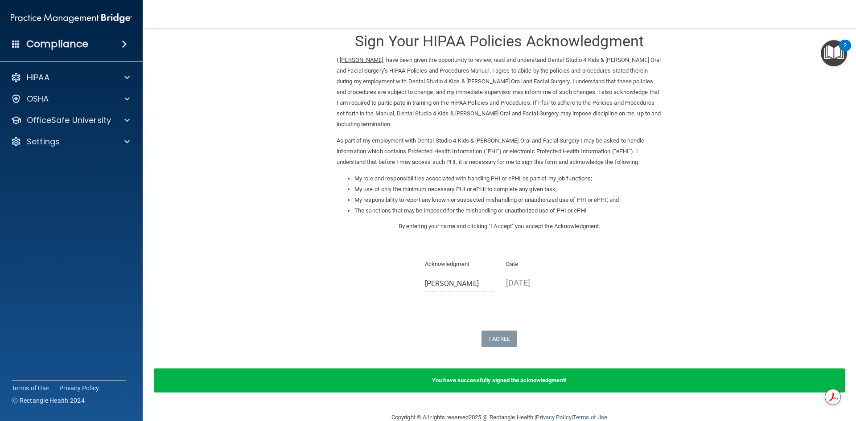
scroll to position [22, 0]
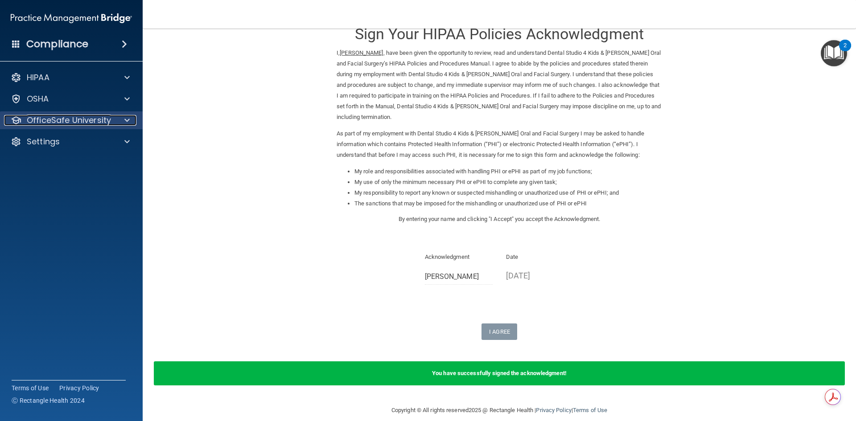
click at [59, 125] on p "OfficeSafe University" at bounding box center [69, 120] width 84 height 11
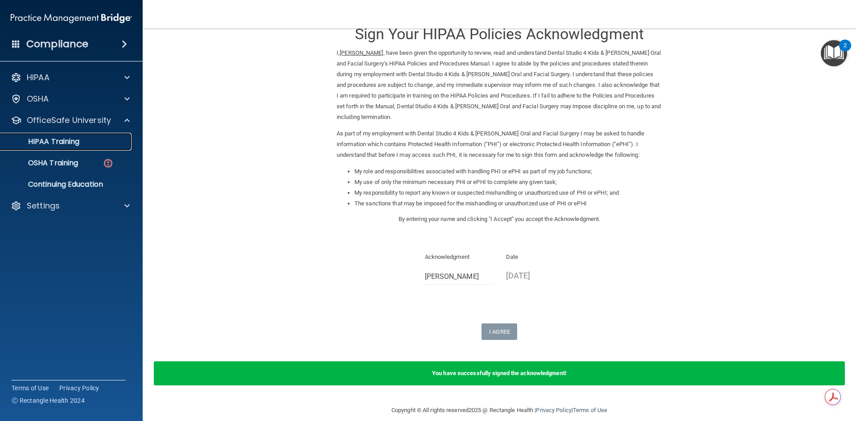
click at [89, 142] on div "HIPAA Training" at bounding box center [67, 141] width 122 height 9
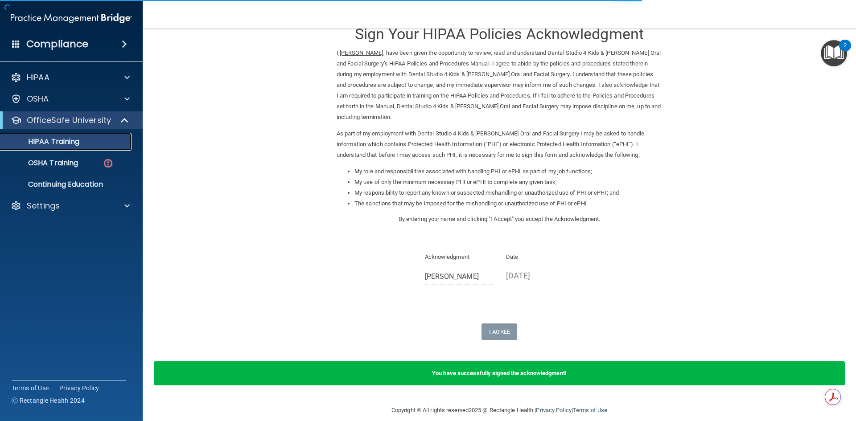
scroll to position [250, 0]
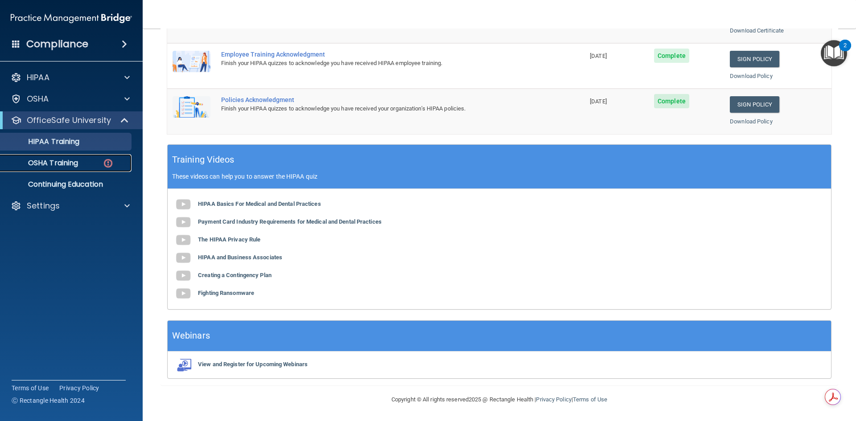
click at [88, 163] on div "OSHA Training" at bounding box center [67, 163] width 122 height 9
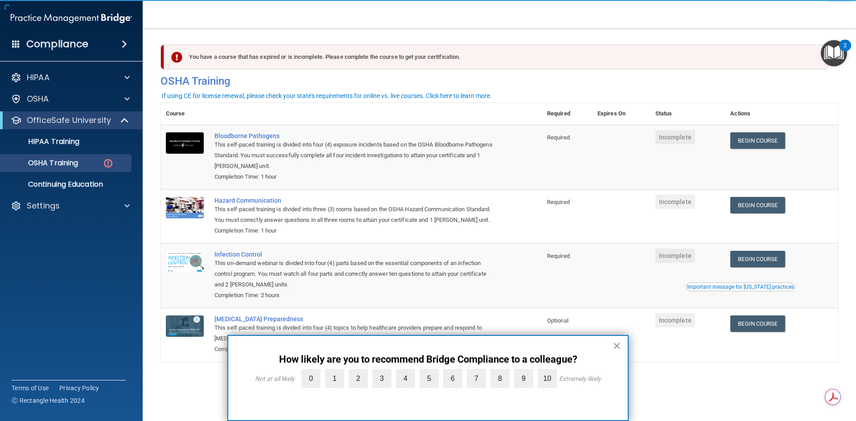
click at [614, 347] on button "×" at bounding box center [617, 346] width 8 height 14
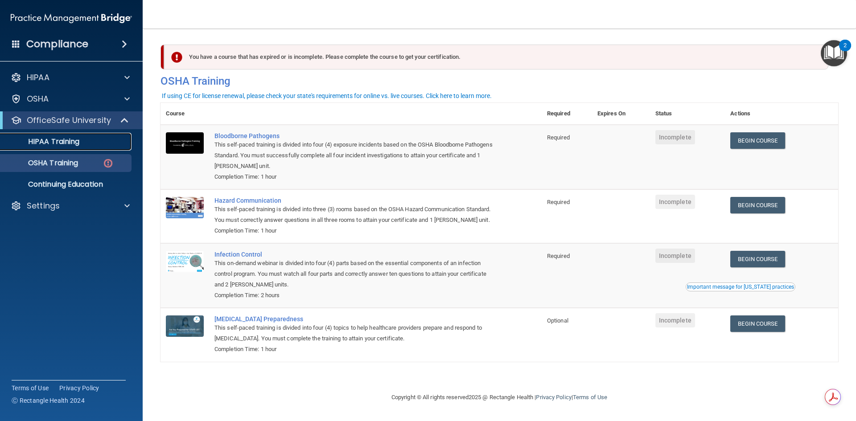
click at [48, 140] on p "HIPAA Training" at bounding box center [43, 141] width 74 height 9
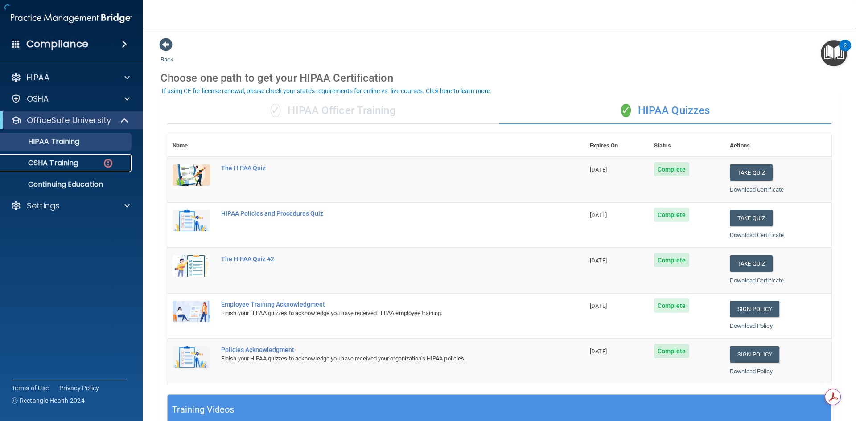
click at [58, 169] on link "OSHA Training" at bounding box center [61, 163] width 140 height 18
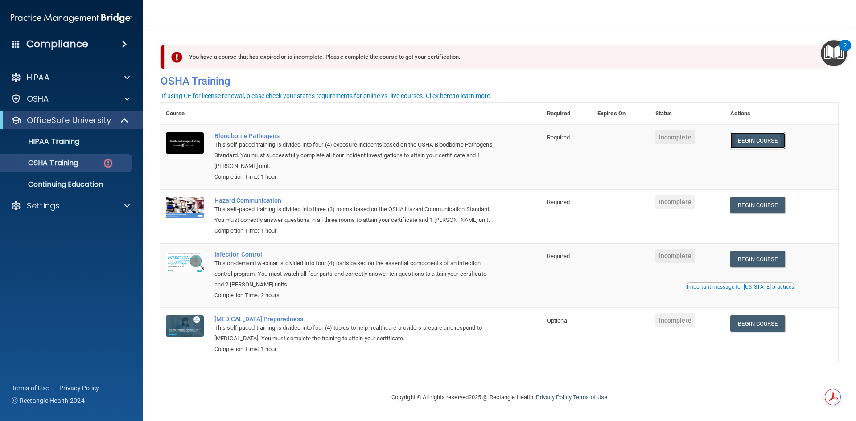
click at [769, 139] on link "Begin Course" at bounding box center [757, 140] width 54 height 17
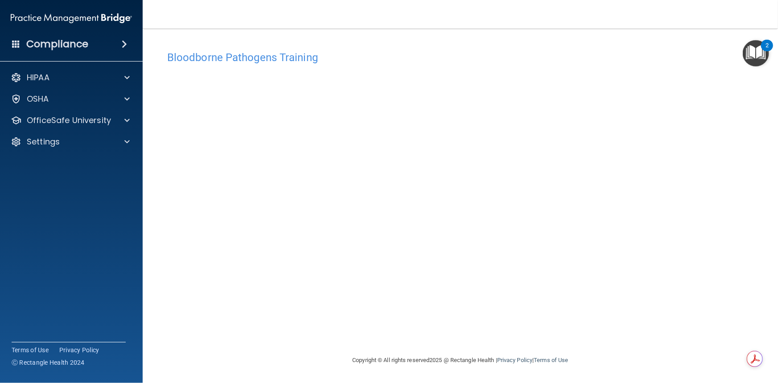
drag, startPoint x: 846, startPoint y: 0, endPoint x: 481, endPoint y: 41, distance: 366.6
click at [481, 41] on div "Bloodborne Pathogens Training This course doesn’t expire until . Are you sure y…" at bounding box center [461, 191] width 600 height 309
click at [66, 102] on div "OSHA" at bounding box center [59, 99] width 111 height 11
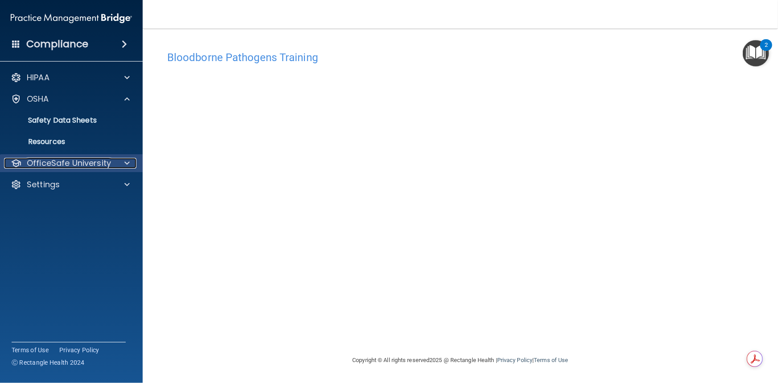
click at [78, 162] on p "OfficeSafe University" at bounding box center [69, 163] width 84 height 11
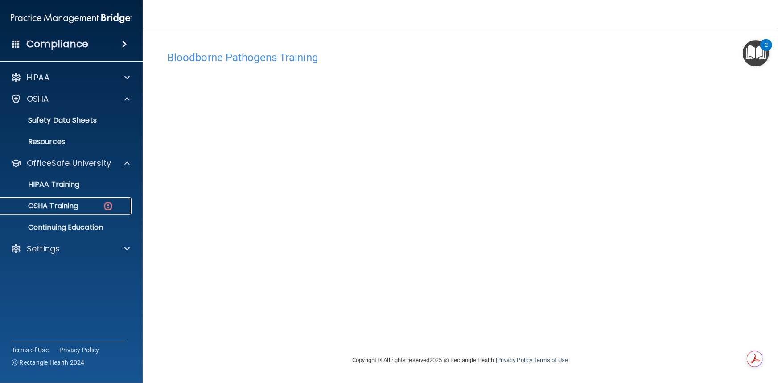
click at [74, 202] on p "OSHA Training" at bounding box center [42, 206] width 72 height 9
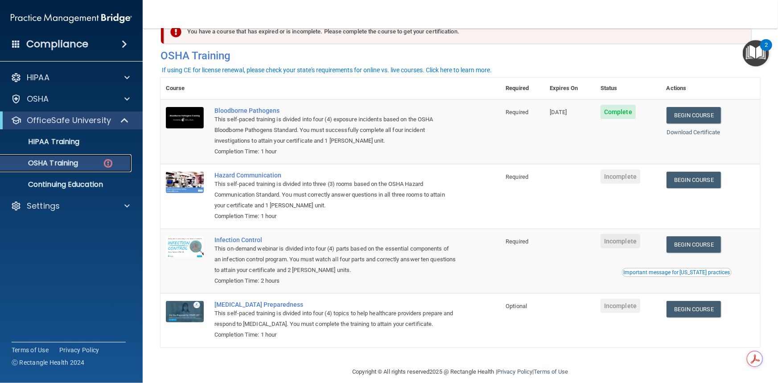
scroll to position [38, 0]
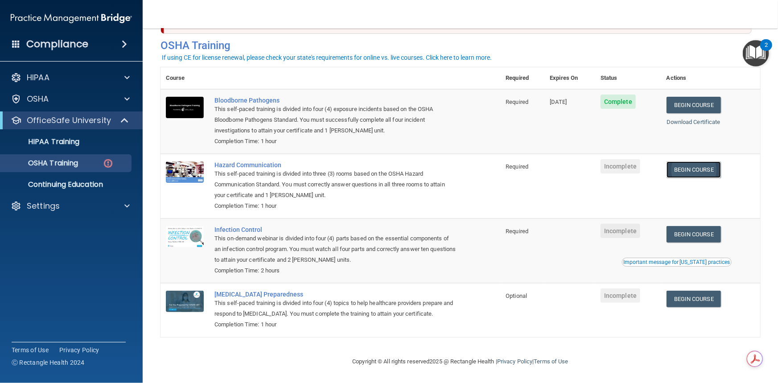
click at [710, 164] on link "Begin Course" at bounding box center [694, 169] width 54 height 17
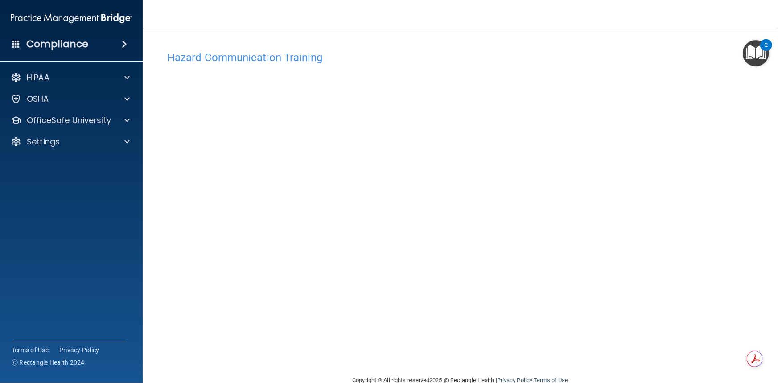
scroll to position [18, 0]
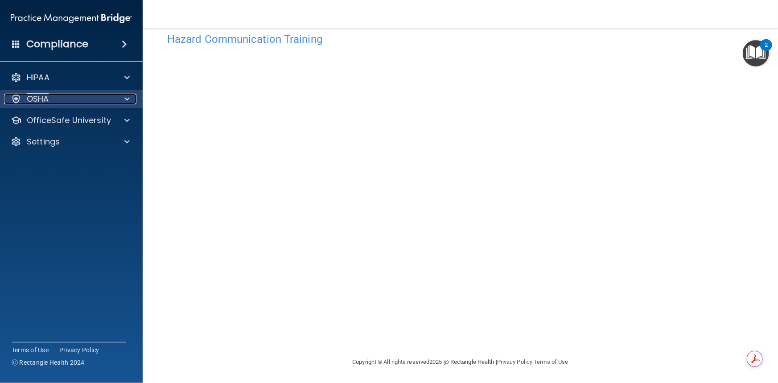
click at [79, 96] on div "OSHA" at bounding box center [59, 99] width 111 height 11
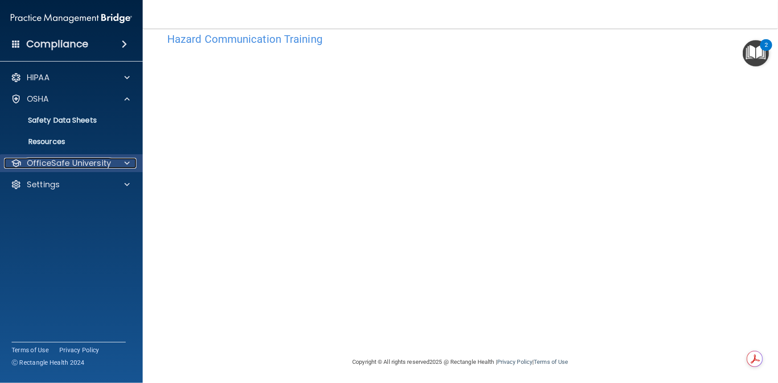
click at [69, 161] on p "OfficeSafe University" at bounding box center [69, 163] width 84 height 11
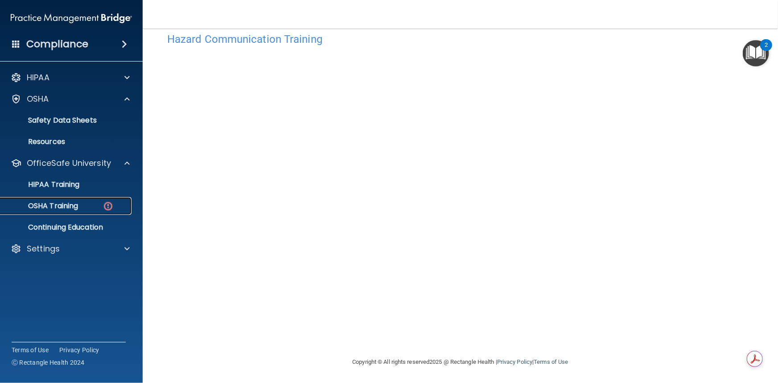
click at [65, 209] on p "OSHA Training" at bounding box center [42, 206] width 72 height 9
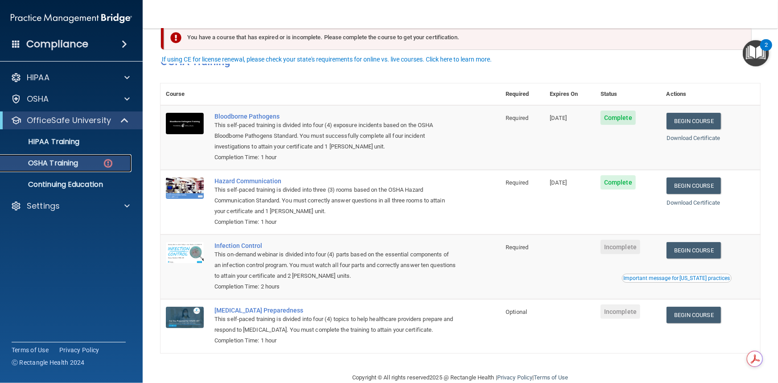
scroll to position [38, 0]
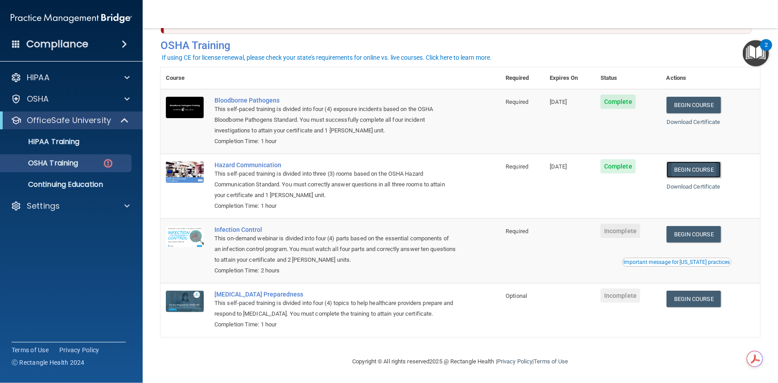
click at [695, 168] on link "Begin Course" at bounding box center [694, 169] width 54 height 17
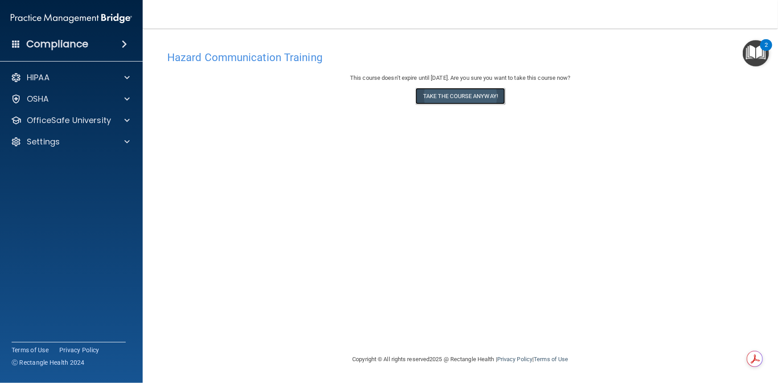
click at [451, 95] on button "Take the course anyway!" at bounding box center [461, 96] width 90 height 17
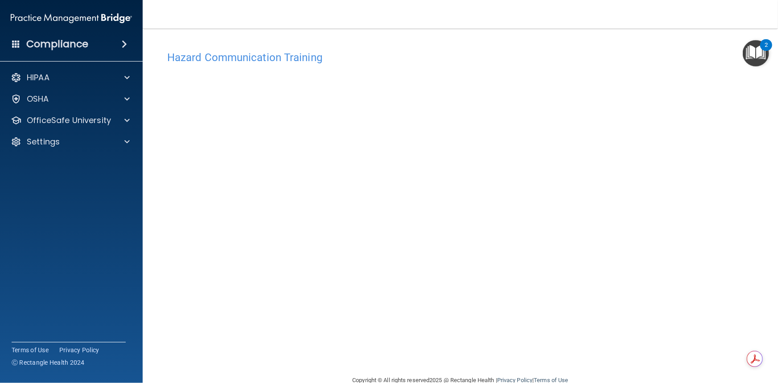
scroll to position [18, 0]
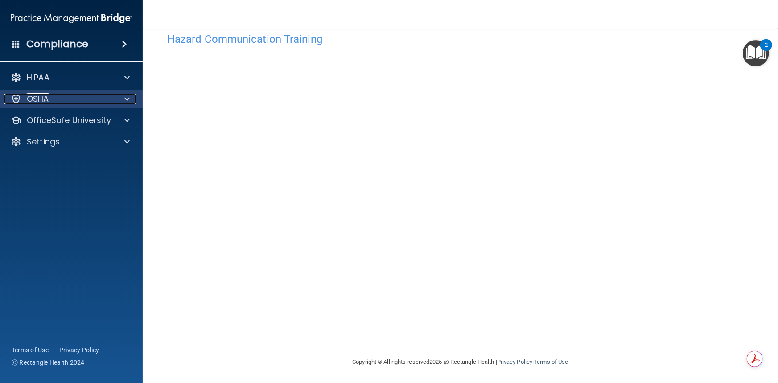
click at [51, 98] on div "OSHA" at bounding box center [59, 99] width 111 height 11
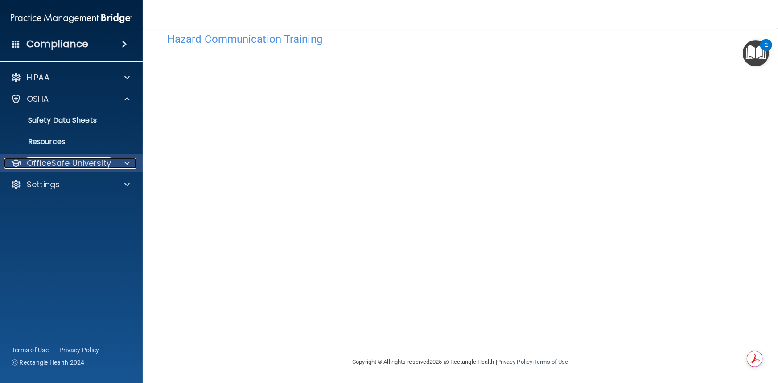
click at [51, 159] on p "OfficeSafe University" at bounding box center [69, 163] width 84 height 11
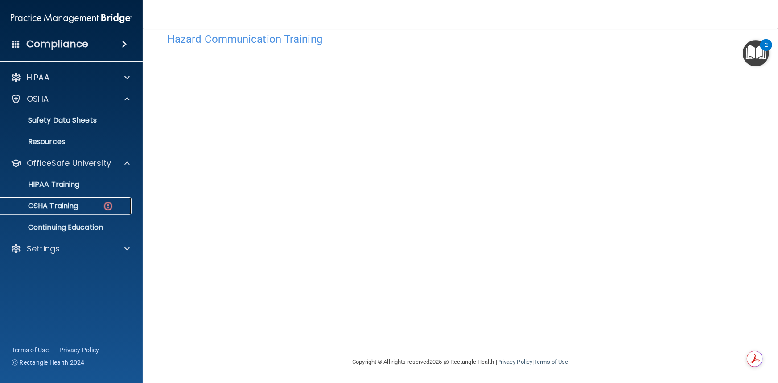
click at [58, 203] on p "OSHA Training" at bounding box center [42, 206] width 72 height 9
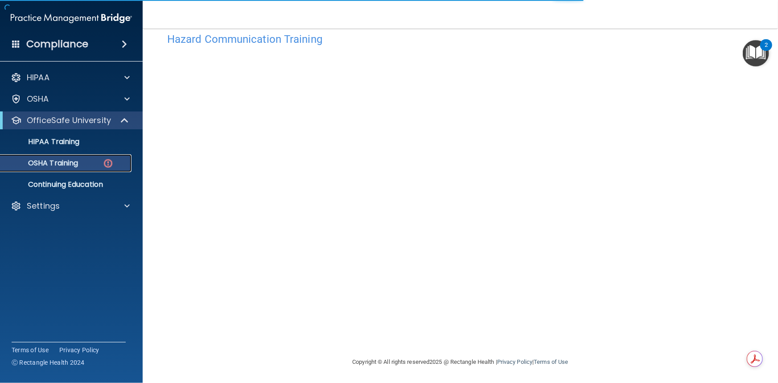
scroll to position [38, 0]
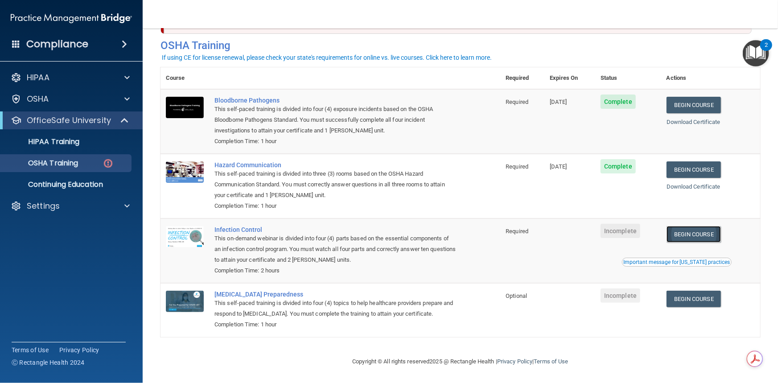
click at [709, 235] on link "Begin Course" at bounding box center [694, 234] width 54 height 17
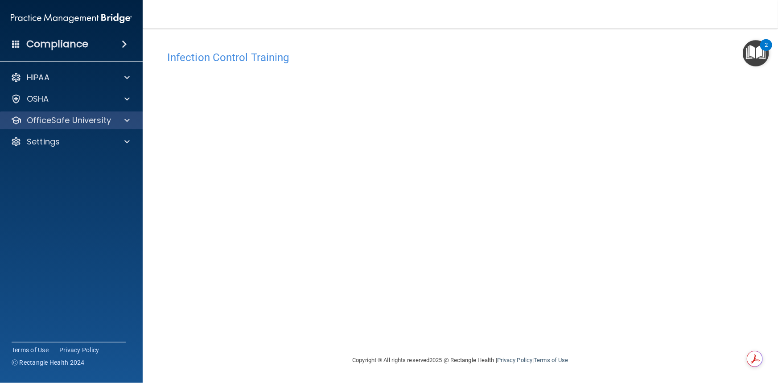
click at [53, 112] on div "OfficeSafe University" at bounding box center [71, 120] width 143 height 18
click at [62, 120] on p "OfficeSafe University" at bounding box center [69, 120] width 84 height 11
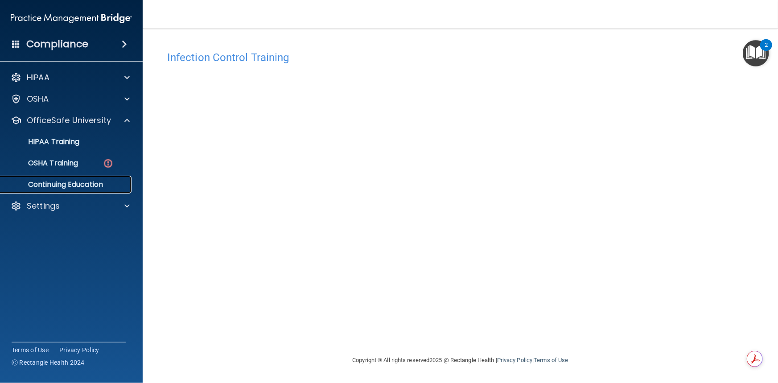
click at [69, 187] on p "Continuing Education" at bounding box center [67, 184] width 122 height 9
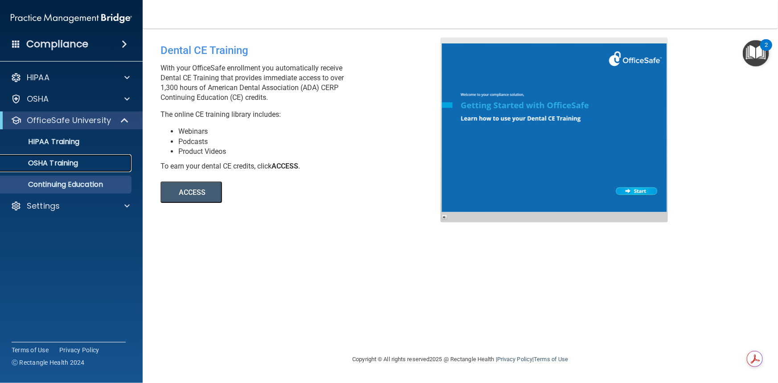
click at [67, 164] on p "OSHA Training" at bounding box center [42, 163] width 72 height 9
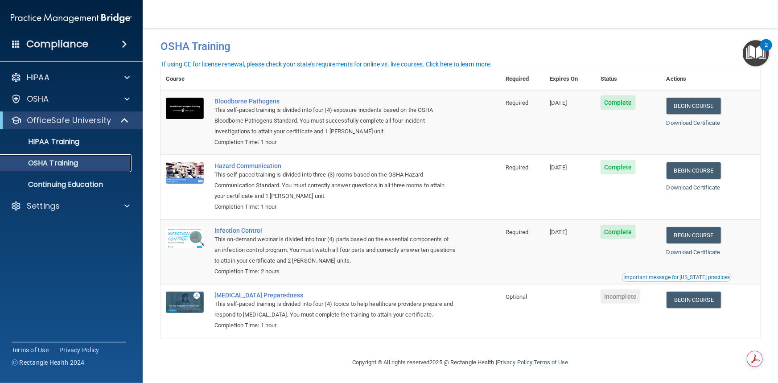
scroll to position [13, 0]
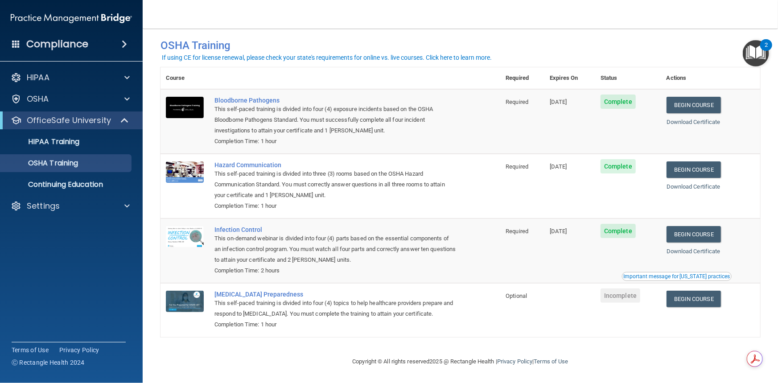
click at [619, 297] on span "Incomplete" at bounding box center [621, 296] width 40 height 14
click at [700, 301] on link "Begin Course" at bounding box center [694, 299] width 54 height 17
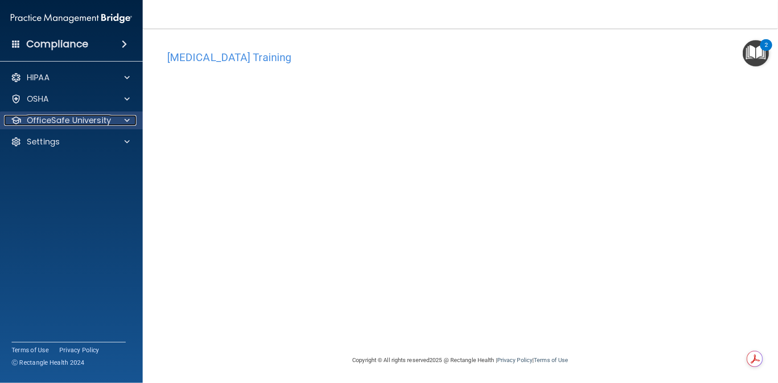
click at [76, 122] on p "OfficeSafe University" at bounding box center [69, 120] width 84 height 11
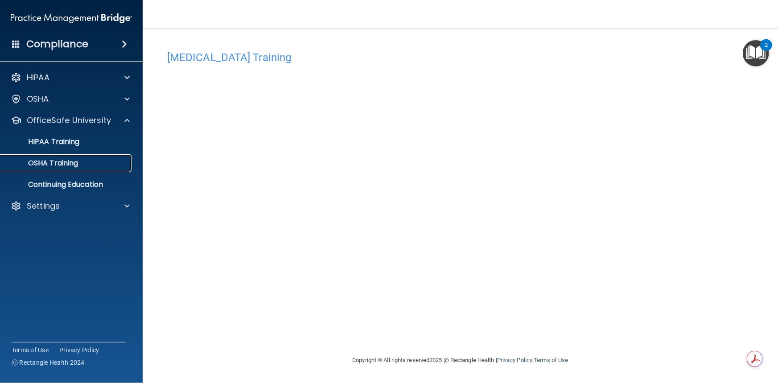
click at [60, 169] on link "OSHA Training" at bounding box center [61, 163] width 140 height 18
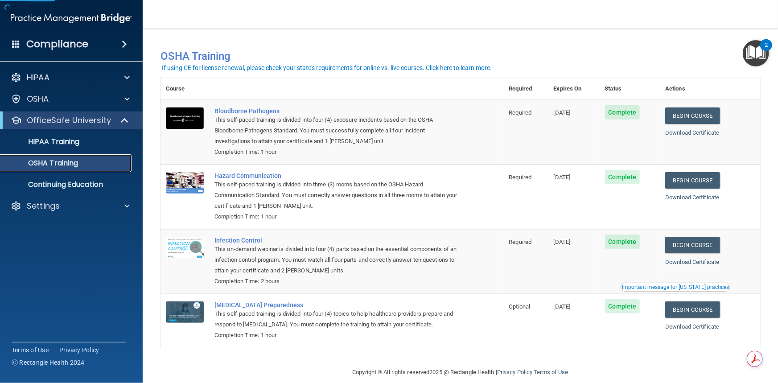
scroll to position [13, 0]
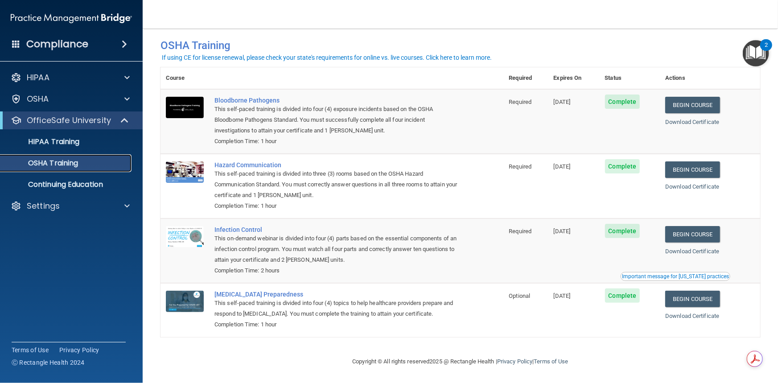
click at [53, 165] on p "OSHA Training" at bounding box center [42, 163] width 72 height 9
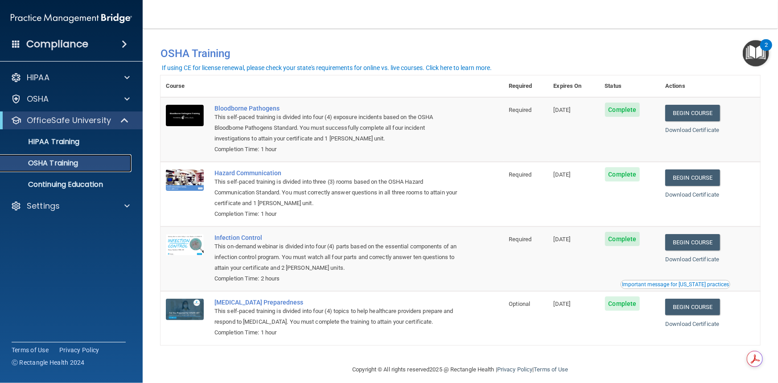
scroll to position [0, 0]
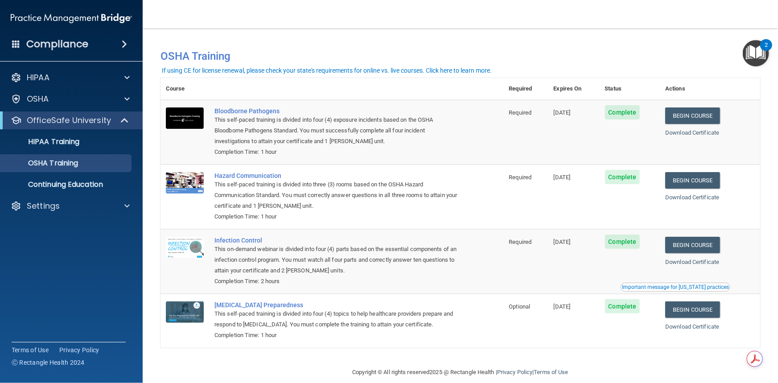
click at [757, 50] on img "Open Resource Center, 2 new notifications" at bounding box center [756, 53] width 26 height 26
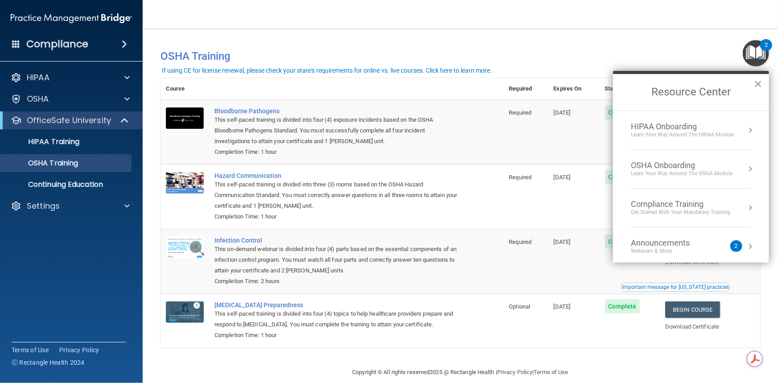
drag, startPoint x: 759, startPoint y: 83, endPoint x: 312, endPoint y: 186, distance: 459.1
click at [758, 83] on button "×" at bounding box center [758, 84] width 8 height 14
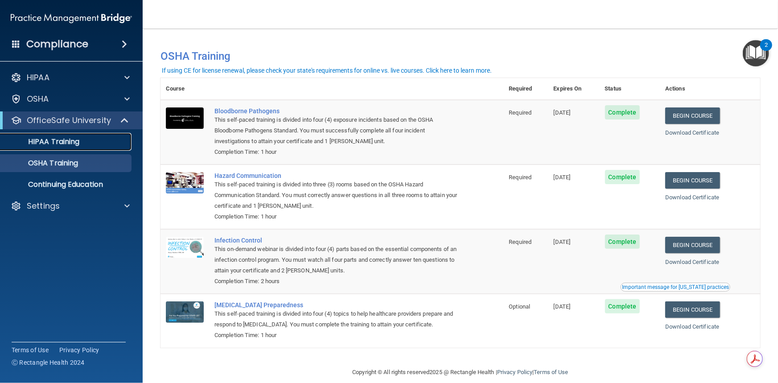
click at [56, 138] on p "HIPAA Training" at bounding box center [43, 141] width 74 height 9
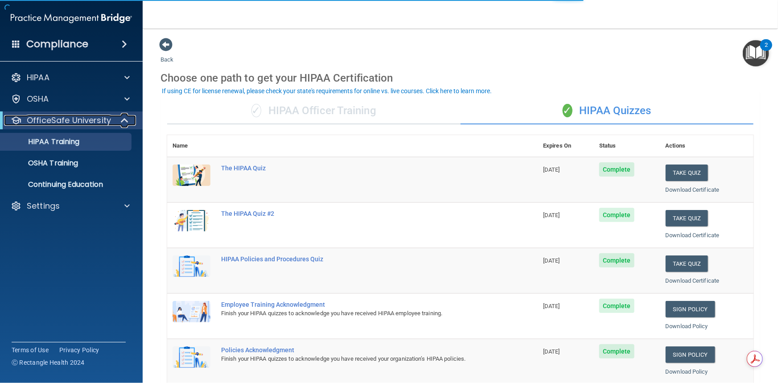
click at [52, 120] on p "OfficeSafe University" at bounding box center [69, 120] width 84 height 11
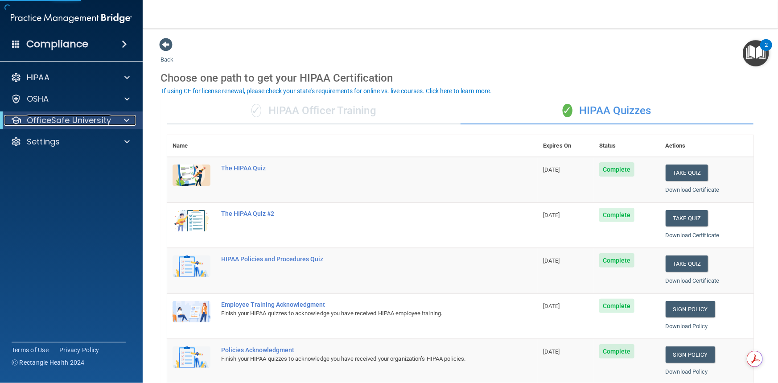
click at [52, 120] on p "OfficeSafe University" at bounding box center [69, 120] width 84 height 11
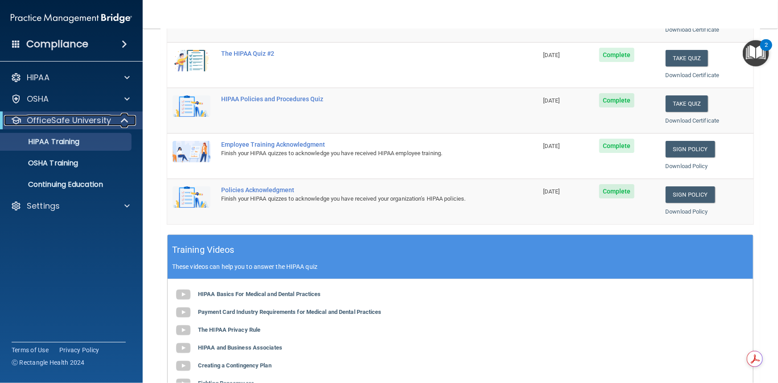
scroll to position [165, 0]
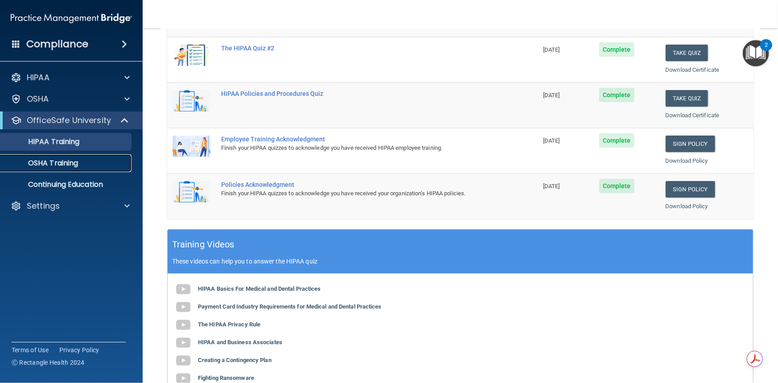
click at [49, 164] on p "OSHA Training" at bounding box center [42, 163] width 72 height 9
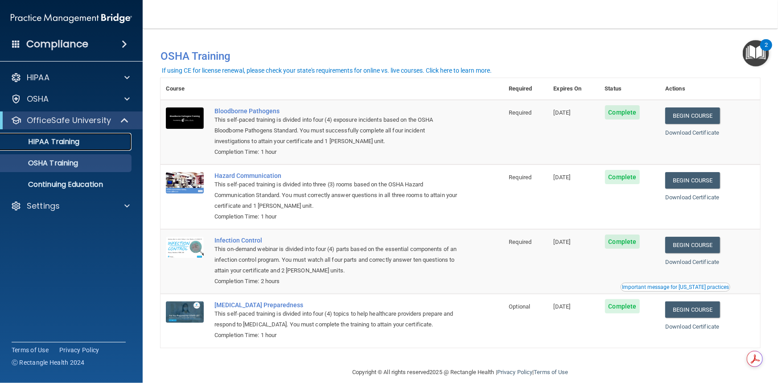
click at [54, 139] on p "HIPAA Training" at bounding box center [43, 141] width 74 height 9
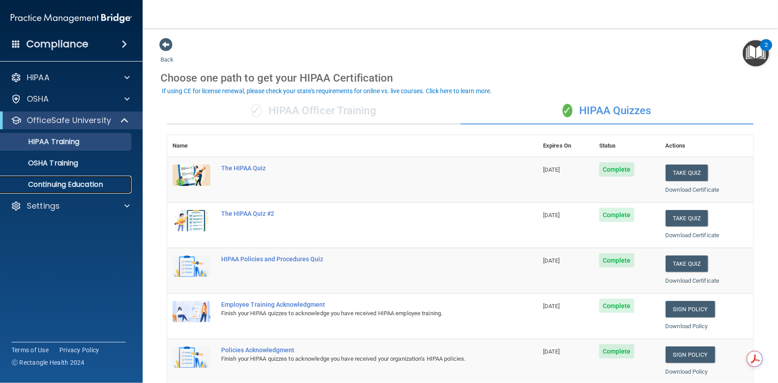
click at [47, 187] on p "Continuing Education" at bounding box center [67, 184] width 122 height 9
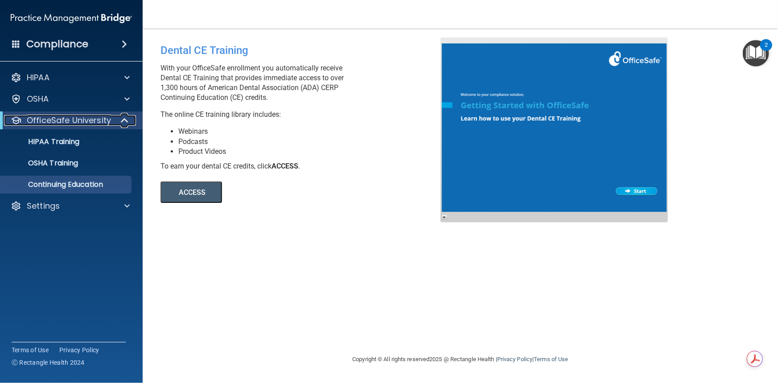
click at [53, 122] on p "OfficeSafe University" at bounding box center [69, 120] width 84 height 11
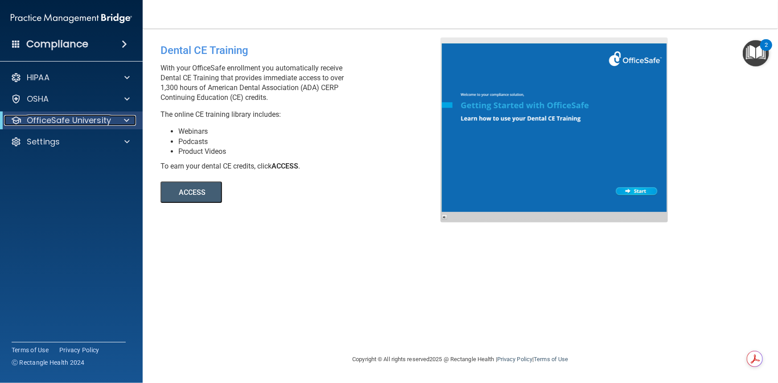
click at [60, 120] on p "OfficeSafe University" at bounding box center [69, 120] width 84 height 11
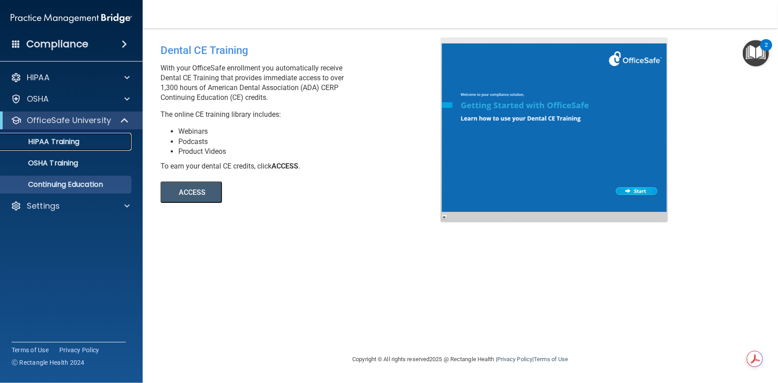
click at [50, 141] on p "HIPAA Training" at bounding box center [43, 141] width 74 height 9
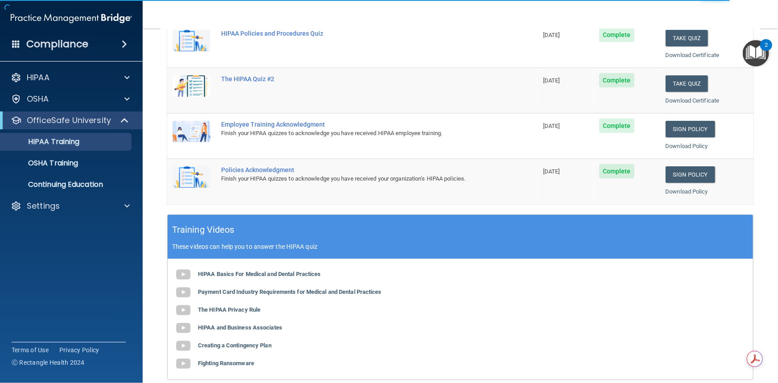
scroll to position [287, 0]
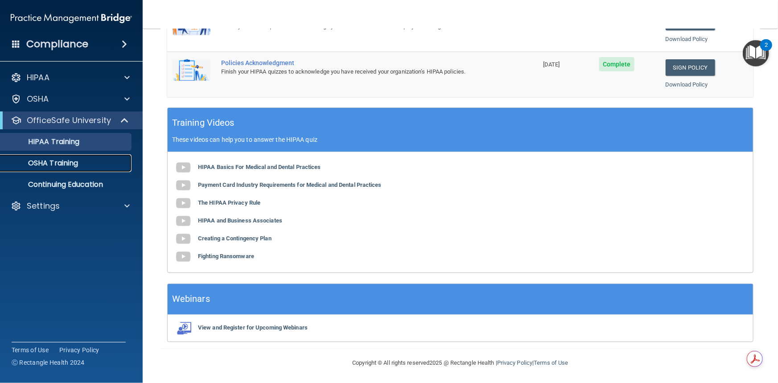
drag, startPoint x: 72, startPoint y: 164, endPoint x: 98, endPoint y: 162, distance: 25.9
click at [72, 164] on p "OSHA Training" at bounding box center [42, 163] width 72 height 9
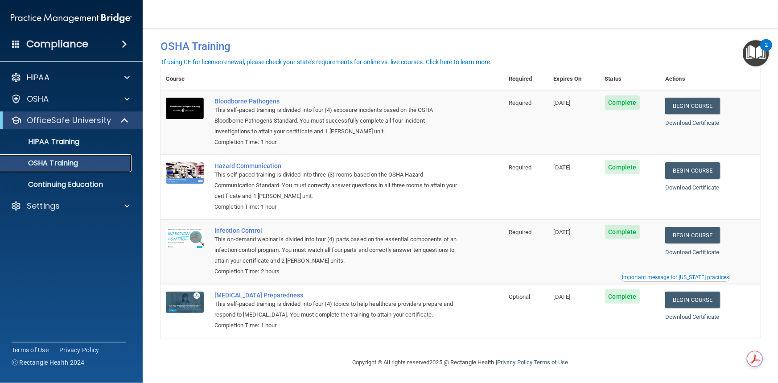
scroll to position [13, 0]
